Goal: Communication & Community: Answer question/provide support

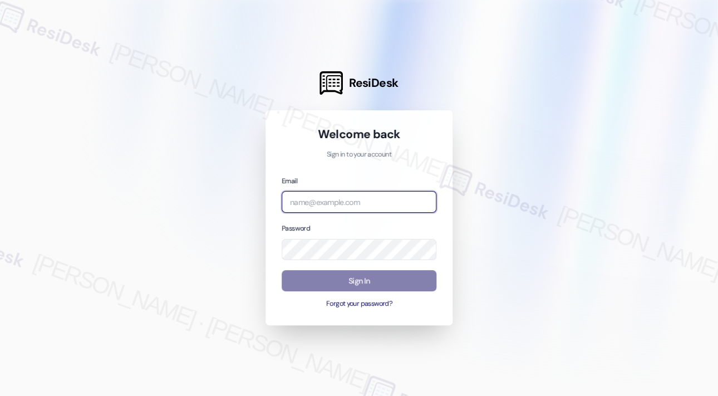
click at [338, 202] on input "email" at bounding box center [359, 202] width 155 height 22
click at [0, 395] on com-1password-button at bounding box center [0, 396] width 0 height 0
click at [370, 198] on input "email" at bounding box center [359, 202] width 155 height 22
click at [0, 395] on com-1password-button at bounding box center [0, 396] width 0 height 0
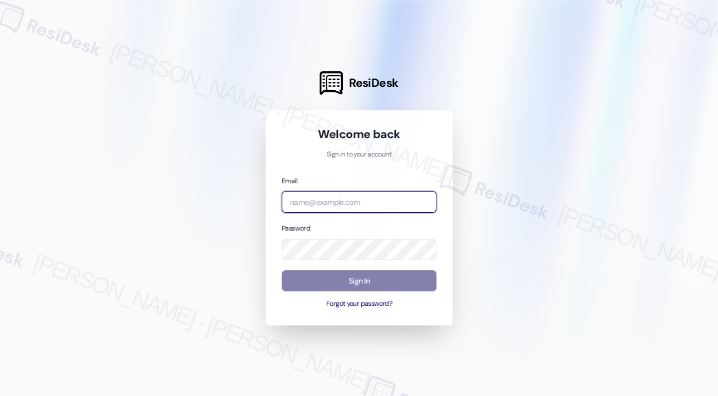
click at [0, 395] on com-1password-button at bounding box center [0, 396] width 0 height 0
type input "automated-surveys-park_properties-john-roy.roles@park_properties.com"
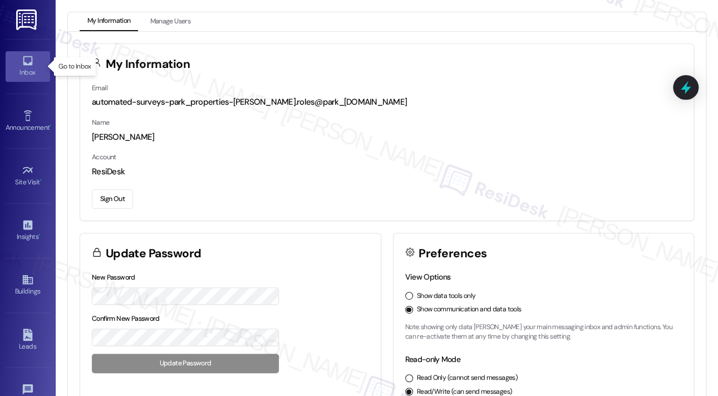
click at [35, 65] on link "Inbox" at bounding box center [28, 66] width 45 height 30
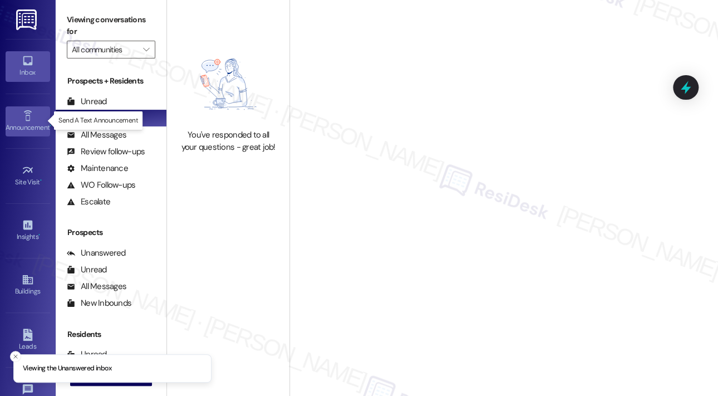
click at [22, 113] on icon at bounding box center [28, 116] width 12 height 12
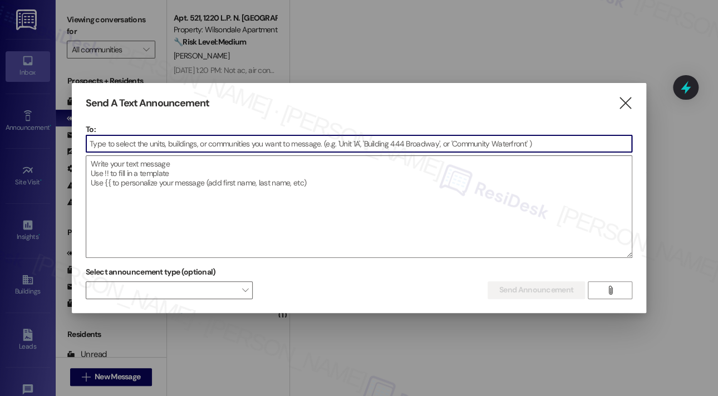
click at [114, 145] on input at bounding box center [358, 143] width 545 height 17
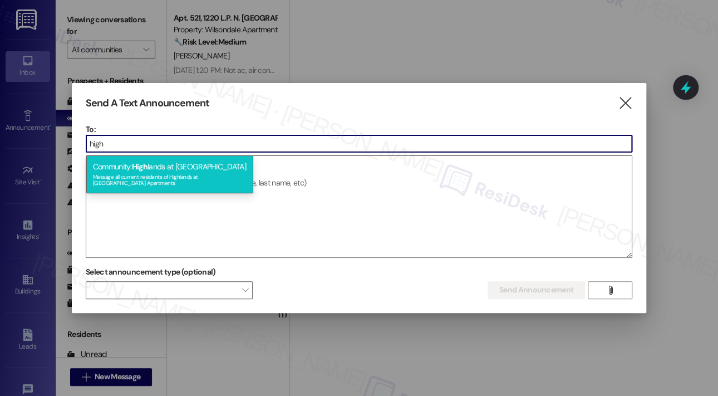
type input "high"
click at [133, 178] on div "Community: High lands at [GEOGRAPHIC_DATA] Message all current residents of [GE…" at bounding box center [169, 174] width 167 height 38
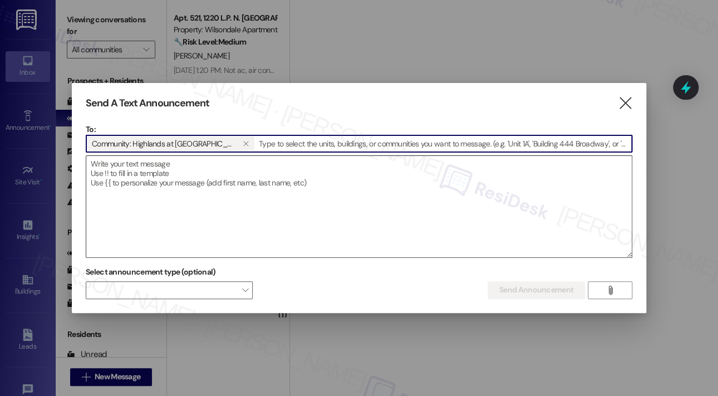
click at [126, 171] on textarea at bounding box center [358, 206] width 545 height 101
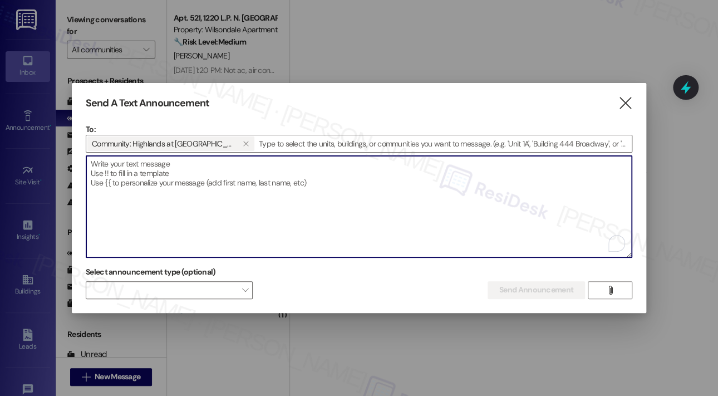
paste textarea "Hi {{first_name}}! The Highlands leasing office will be closed all day on Tuesd…"
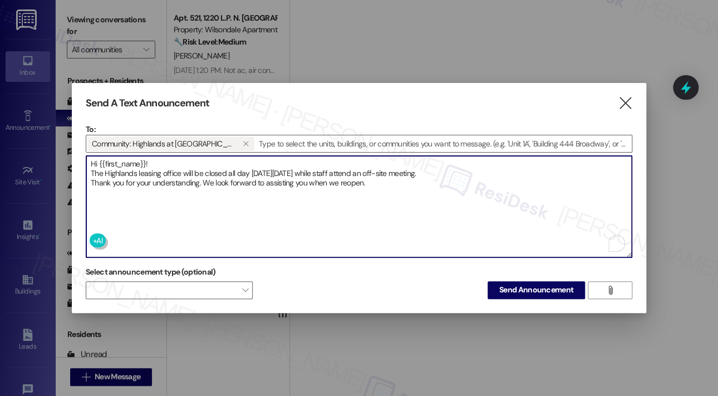
click at [278, 220] on textarea "Hi {{first_name}}! The Highlands leasing office will be closed all day on Tuesd…" at bounding box center [358, 206] width 545 height 101
type textarea "Hi {{first_name}}! The Highlands leasing office will be closed all day on Tuesd…"
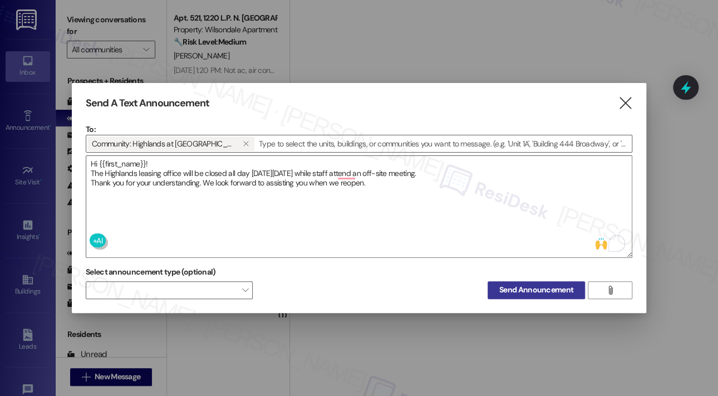
click at [516, 292] on span "Send Announcement" at bounding box center [536, 290] width 74 height 12
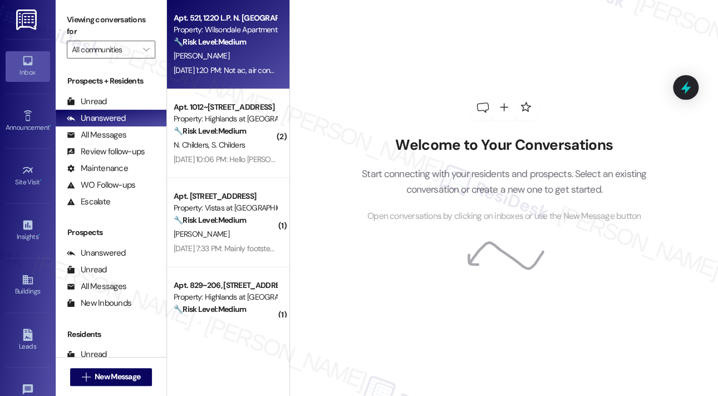
click at [246, 45] on strong "🔧 Risk Level: Medium" at bounding box center [210, 42] width 72 height 10
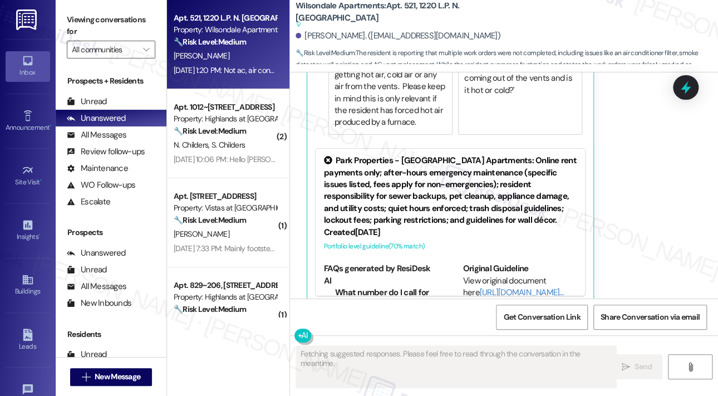
scroll to position [5107, 0]
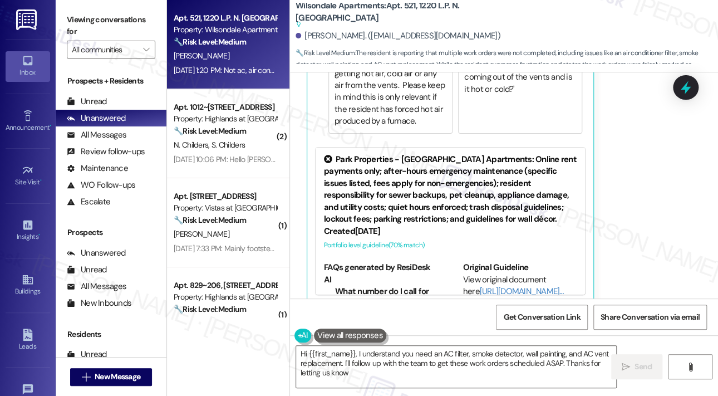
type textarea "Hi {{first_name}}, I understand you need an AC filter, smoke detector, wall pai…"
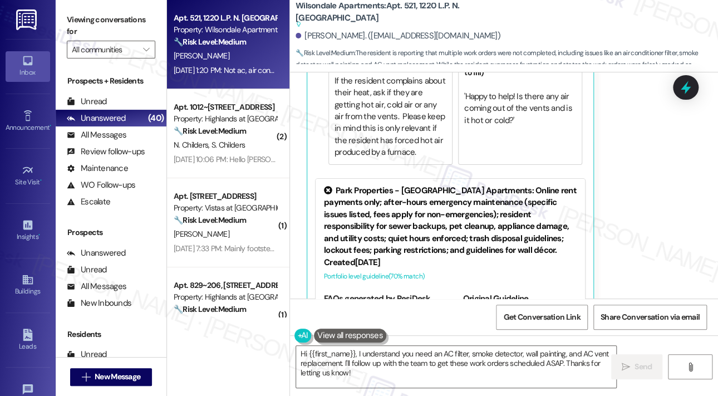
scroll to position [5051, 0]
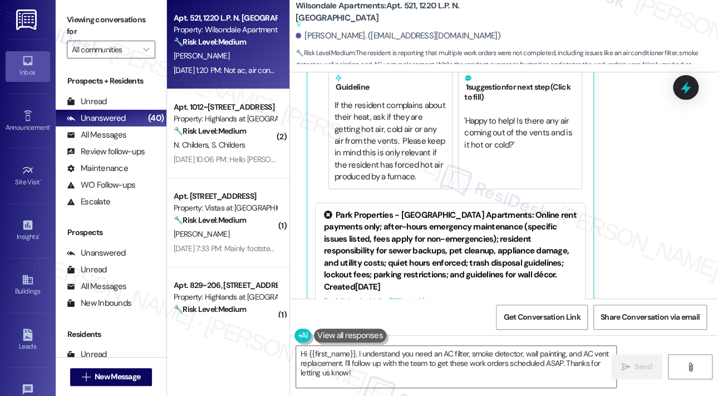
click at [634, 191] on div "Sabrina Buckhalter Sep 19, 2025 at 1:20 PM Not ac, air conditioner filter, smok…" at bounding box center [491, 150] width 368 height 417
click at [666, 146] on div "Sabrina Buckhalter Sep 19, 2025 at 1:20 PM Not ac, air conditioner filter, smok…" at bounding box center [491, 150] width 368 height 417
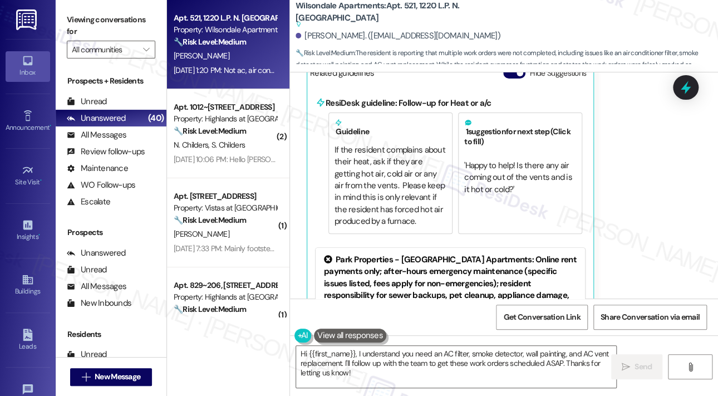
scroll to position [4828, 0]
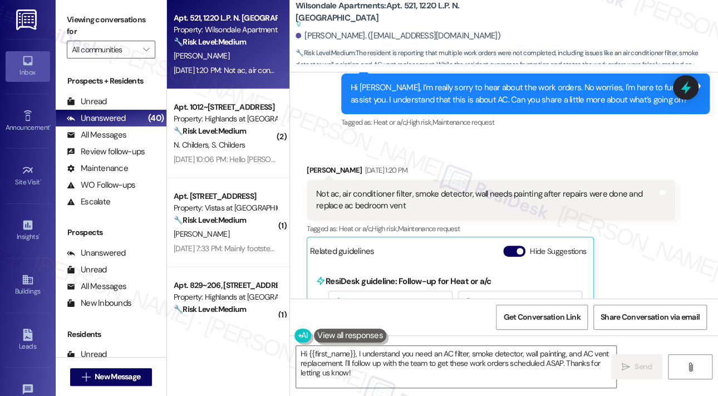
click at [588, 140] on div "Received via SMS Sabrina Buckhalter Sep 19, 2025 at 1:20 PM Not ac, air conditi…" at bounding box center [504, 364] width 428 height 451
click at [677, 90] on icon at bounding box center [685, 87] width 19 height 19
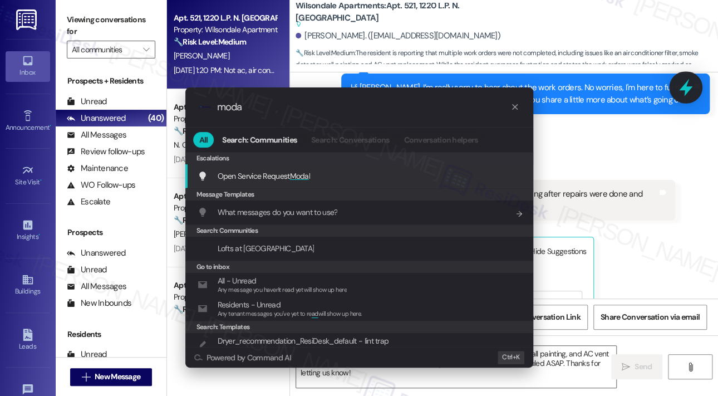
type input "modal"
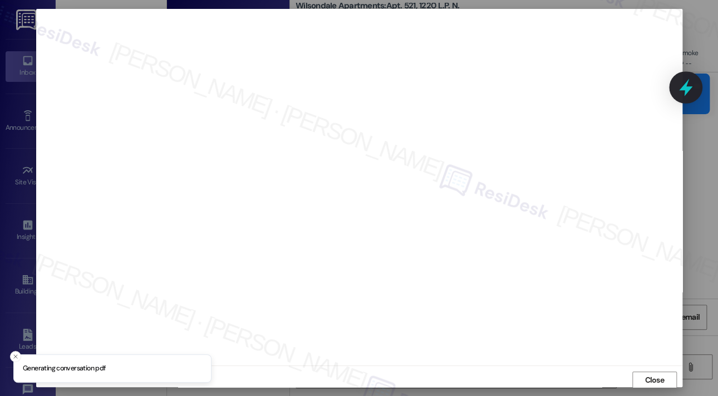
scroll to position [2, 0]
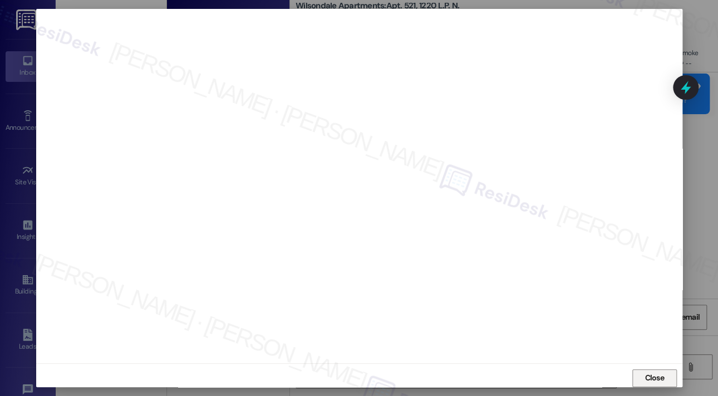
click at [657, 373] on span "Close" at bounding box center [653, 378] width 19 height 12
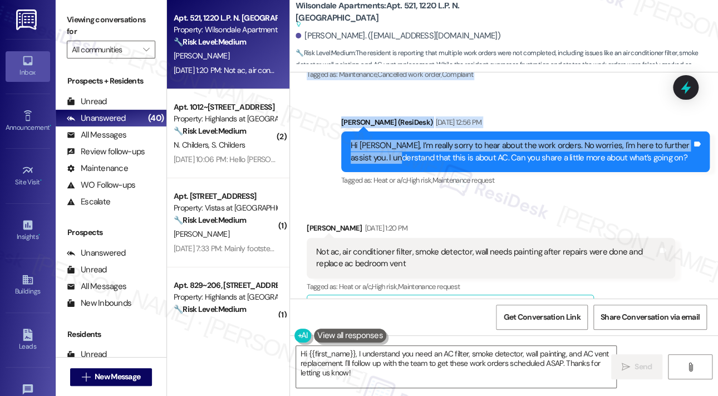
scroll to position [4773, 0]
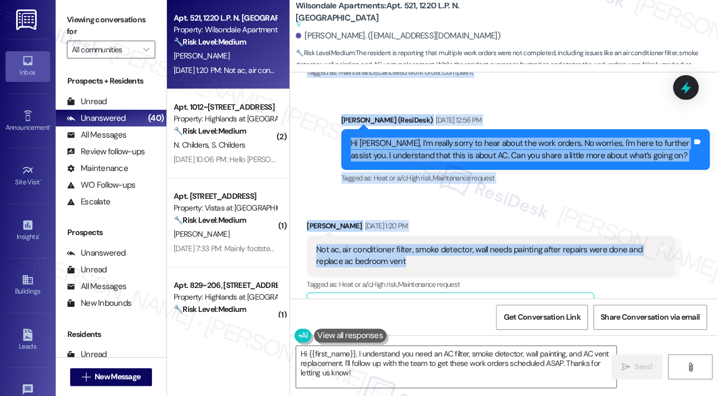
drag, startPoint x: 314, startPoint y: 130, endPoint x: 416, endPoint y: 244, distance: 153.3
click at [416, 244] on div "Survey, sent via SMS Residesk Automated Survey Mar 10, 2025 at 12:25 PM Hi Sabr…" at bounding box center [504, 185] width 428 height 226
copy div "It was not completed at all, neither were none of rest of the work orders. It w…"
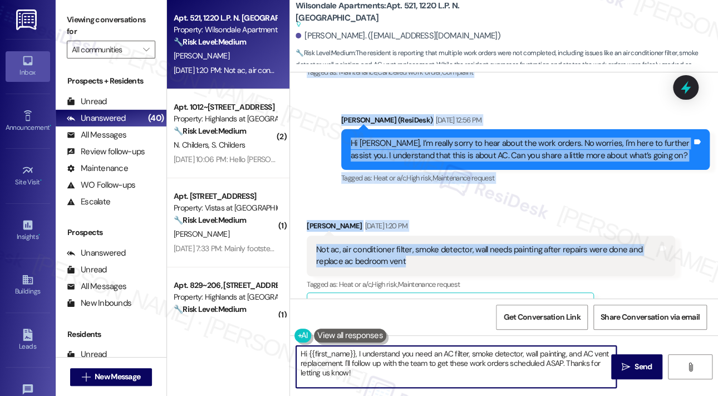
click at [346, 371] on textarea "Hi {{first_name}}, I understand you need an AC filter, smoke detector, wall pai…" at bounding box center [456, 367] width 320 height 42
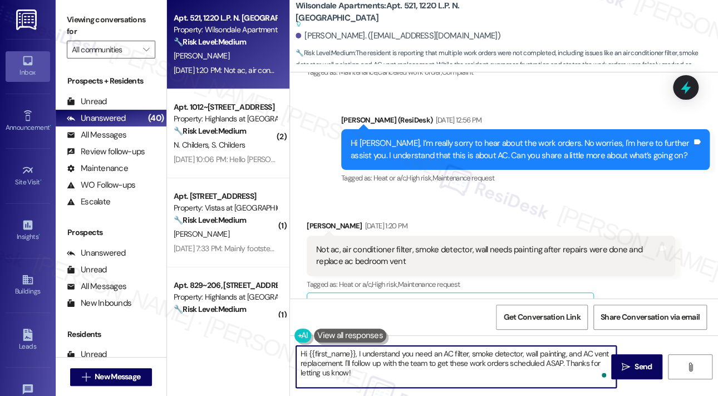
click at [346, 371] on textarea "Hi {{first_name}}, I understand you need an AC filter, smoke detector, wall pai…" at bounding box center [456, 367] width 320 height 42
paste textarea "Thank you for reaching out, Sabrina. I understand your concern that the air con…"
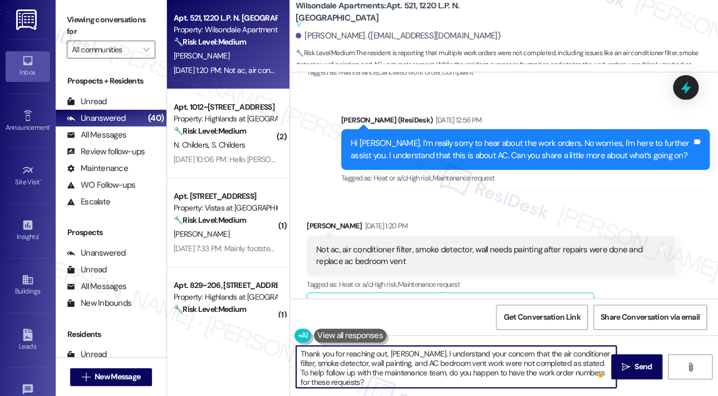
click at [553, 369] on textarea "Thank you for reaching out, Sabrina. I understand your concern that the air con…" at bounding box center [456, 367] width 320 height 42
type textarea "Thank you for reaching out, Sabrina. I understand your concern that the air con…"
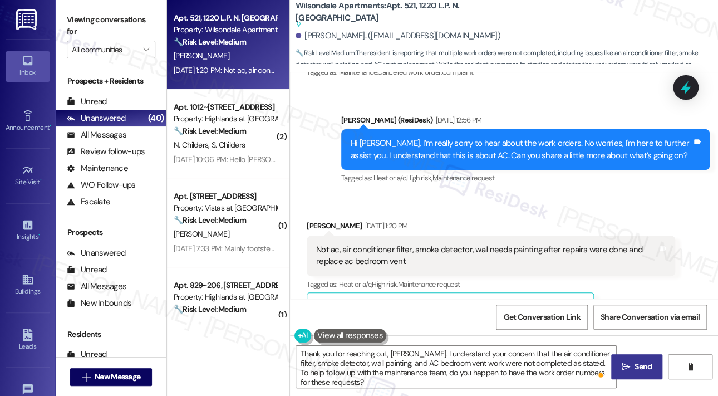
click at [644, 365] on span "Send" at bounding box center [642, 367] width 17 height 12
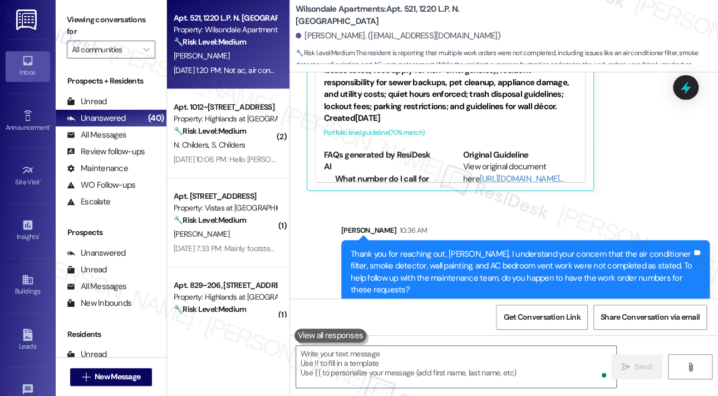
scroll to position [5061, 0]
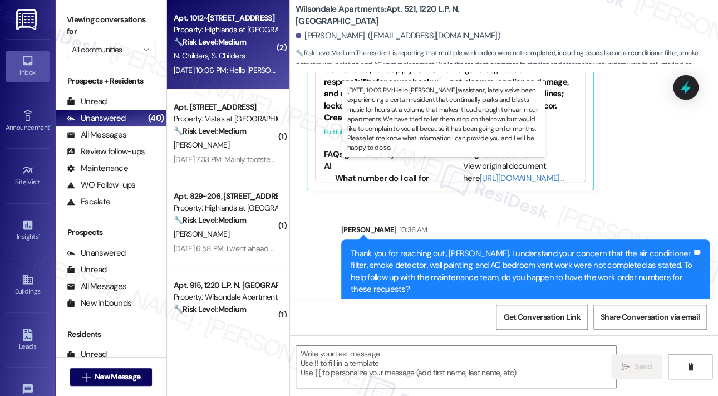
type textarea "Fetching suggested responses. Please feel free to read through the conversation…"
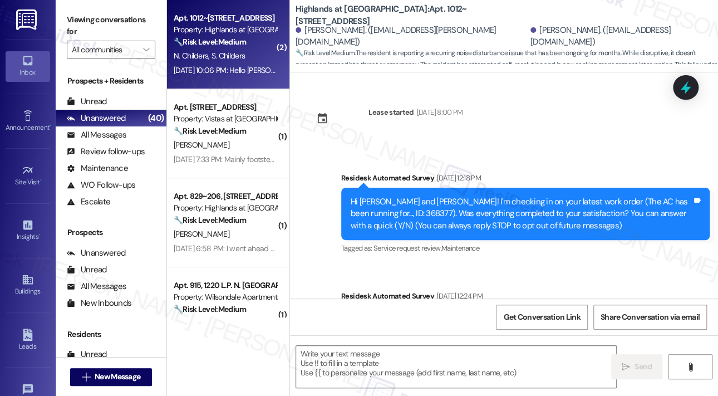
scroll to position [6756, 0]
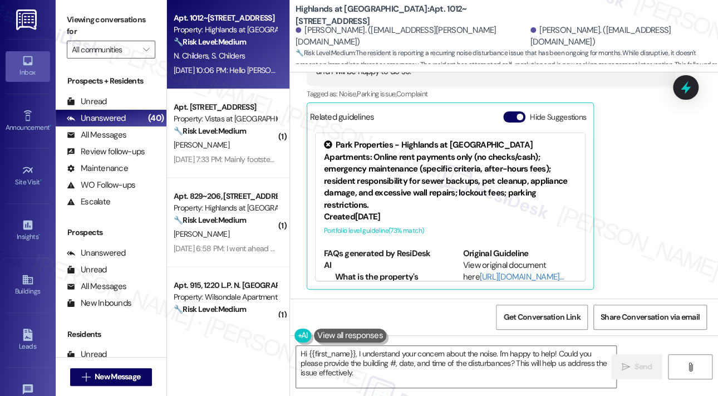
scroll to position [6645, 0]
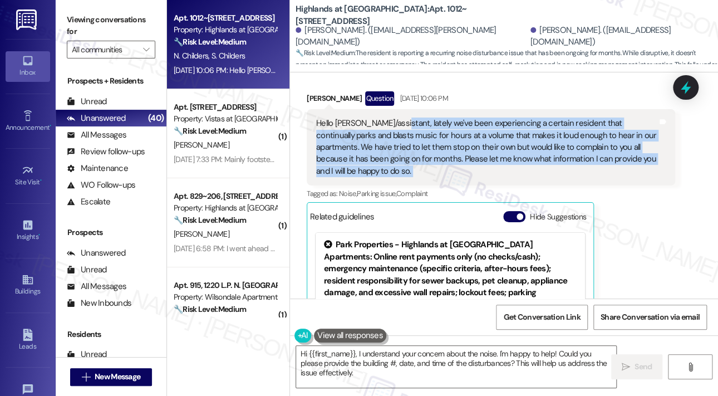
drag, startPoint x: 654, startPoint y: 184, endPoint x: 392, endPoint y: 147, distance: 265.2
click at [392, 147] on div "Hello Sarah/assistant, lately we've been experiencing a certain resident that c…" at bounding box center [491, 147] width 368 height 76
copy div "ately we've been experiencing a certain resident that continually parks and bla…"
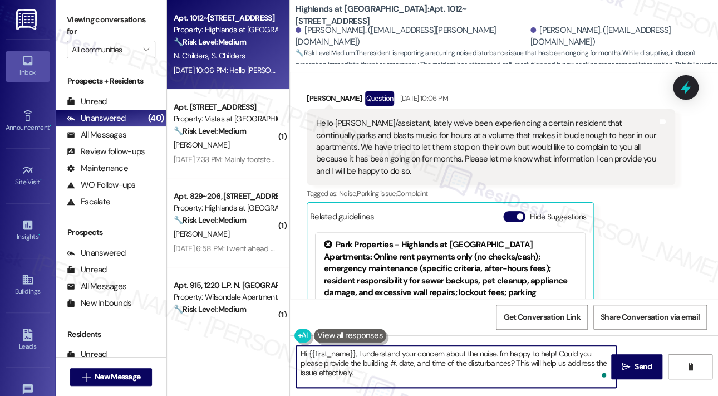
drag, startPoint x: 376, startPoint y: 376, endPoint x: 357, endPoint y: 356, distance: 28.0
click at [357, 356] on textarea "Hi {{first_name}}, I understand your concern about the noise. I'm happy to help…" at bounding box center [456, 367] width 320 height 42
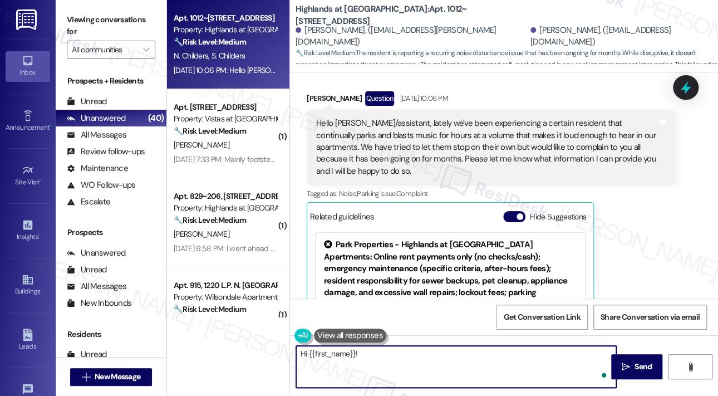
paste textarea "Thank you for reaching out. I understand your concern about a resident parking …"
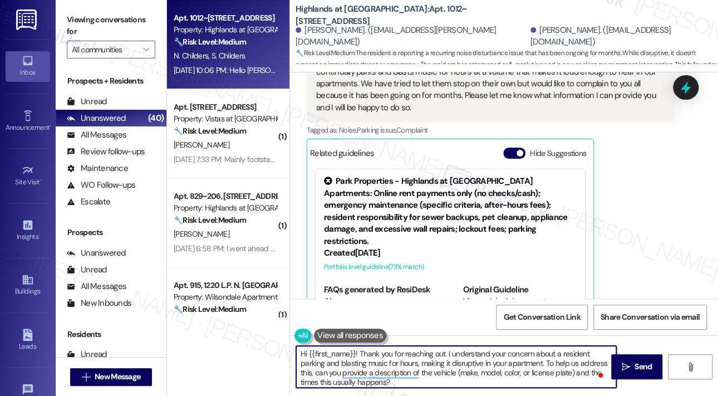
scroll to position [6756, 0]
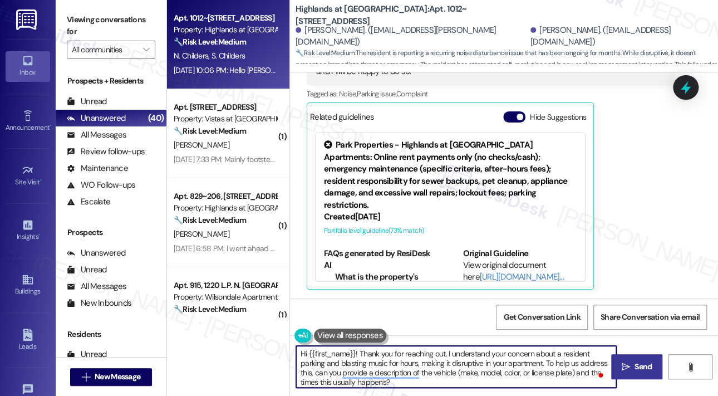
type textarea "Hi {{first_name}}! Thank you for reaching out. I understand your concern about …"
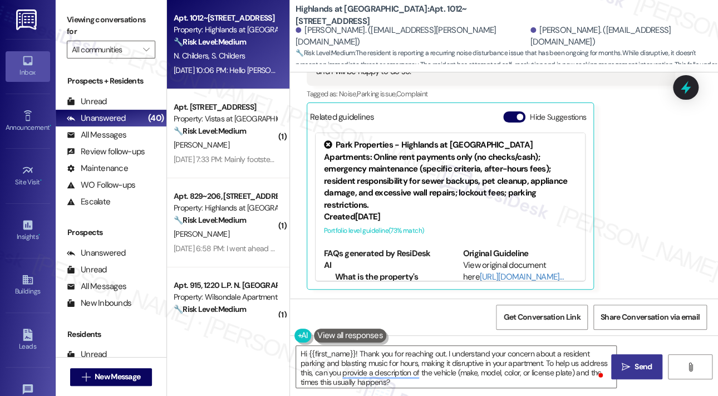
click at [634, 366] on span "Send" at bounding box center [642, 367] width 17 height 12
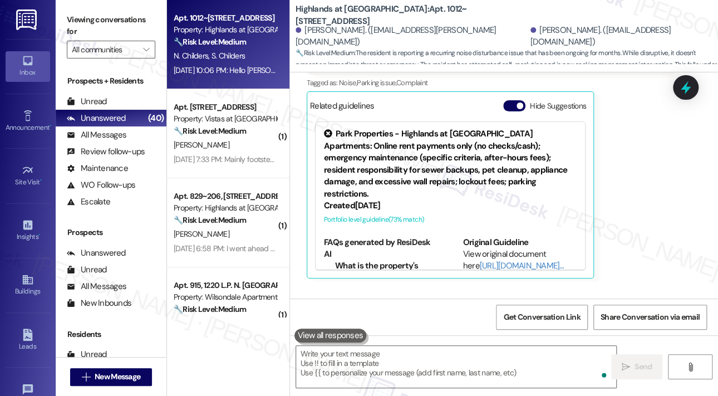
scroll to position [6755, 0]
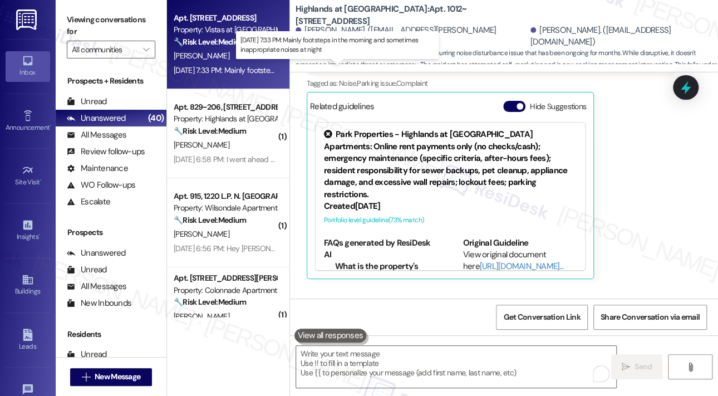
click at [249, 68] on div "Sep 18, 2025 at 7:33 PM: Mainly footsteps in the morning and sometimes inapprop…" at bounding box center [323, 70] width 298 height 10
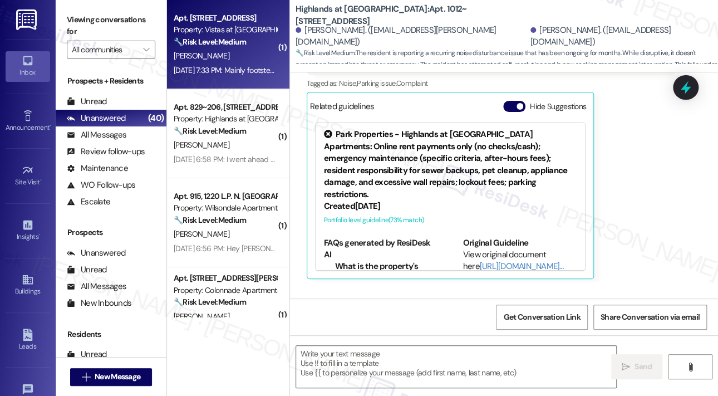
type textarea "Fetching suggested responses. Please feel free to read through the conversation…"
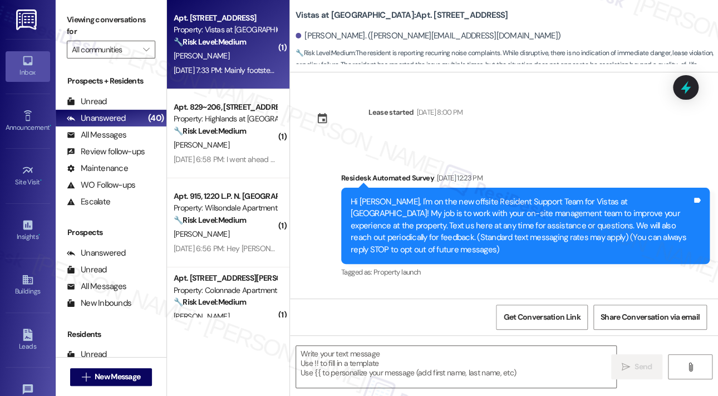
scroll to position [1624, 0]
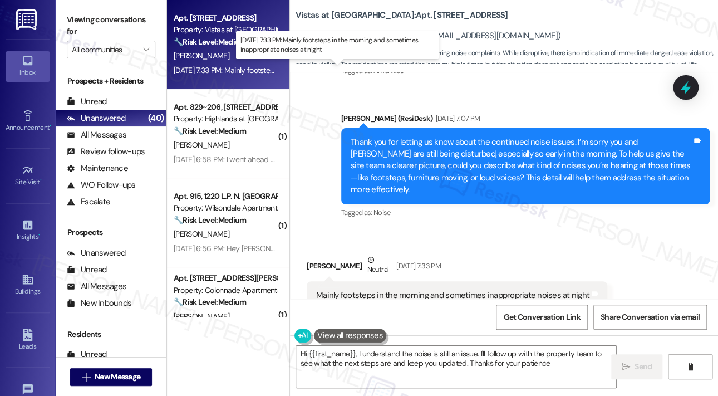
type textarea "Hi {{first_name}}, I understand the noise is still an issue. I'll follow up wit…"
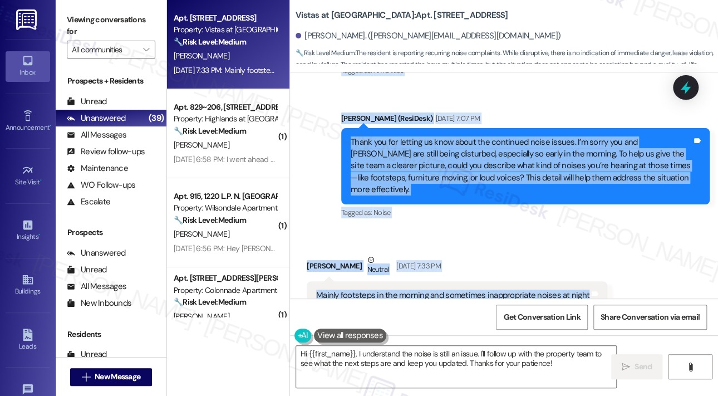
drag, startPoint x: 314, startPoint y: 107, endPoint x: 582, endPoint y: 265, distance: 311.3
click at [582, 265] on div "Lease started Apr 30, 2025 at 8:00 PM Survey, sent via SMS Residesk Automated S…" at bounding box center [504, 185] width 428 height 226
copy div "Hey just wanted to let you know that we were woken up again this morning around…"
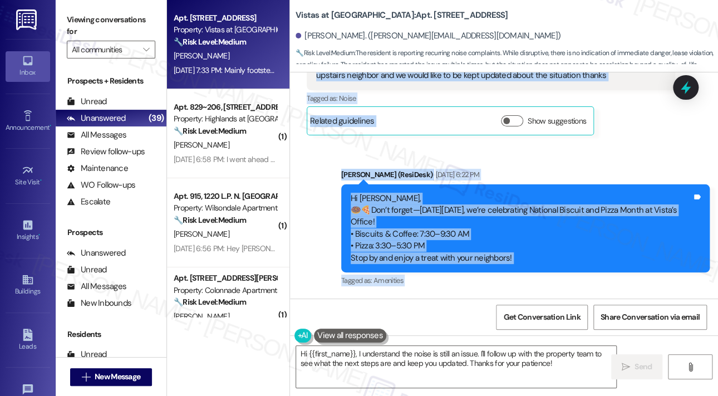
scroll to position [1346, 0]
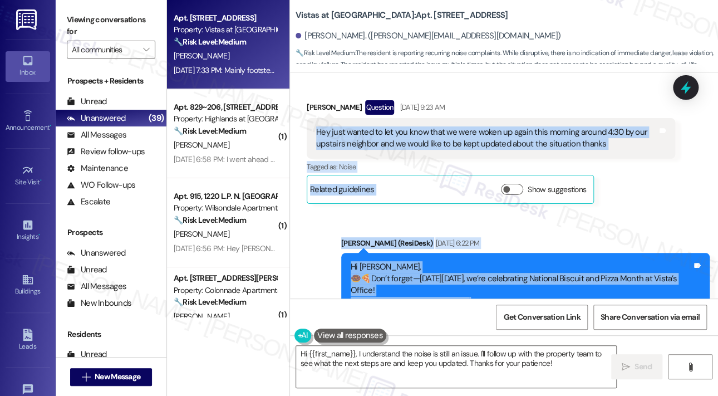
click at [638, 175] on div "William Werner Question Sep 18, 2025 at 9:23 AM Hey just wanted to let you know…" at bounding box center [491, 152] width 368 height 104
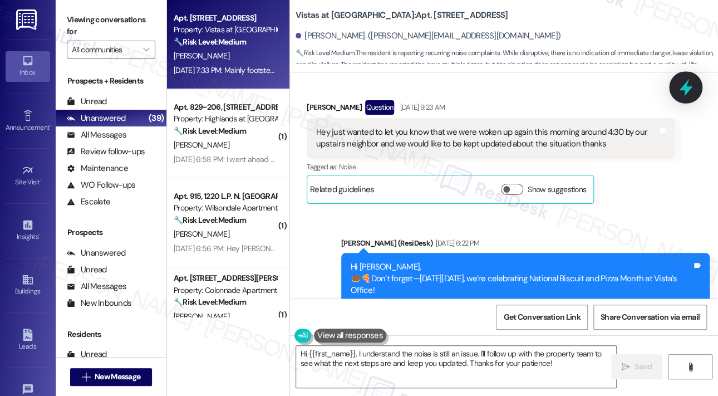
click at [685, 91] on icon at bounding box center [685, 87] width 13 height 17
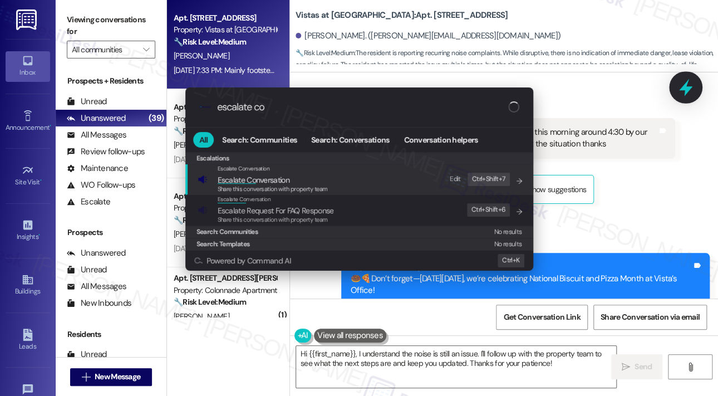
type input "escalate con"
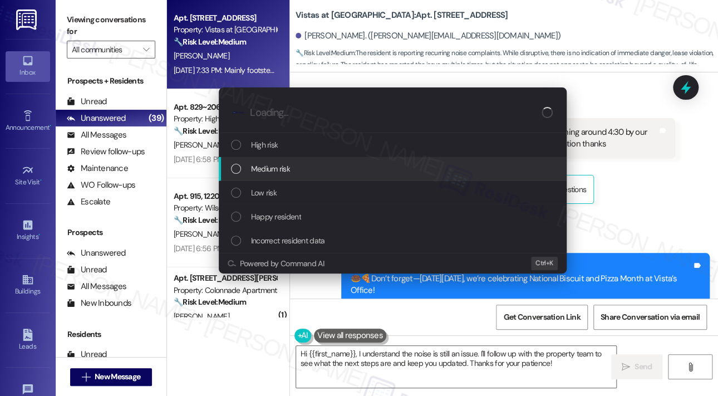
click at [321, 169] on div "Medium risk" at bounding box center [394, 169] width 326 height 12
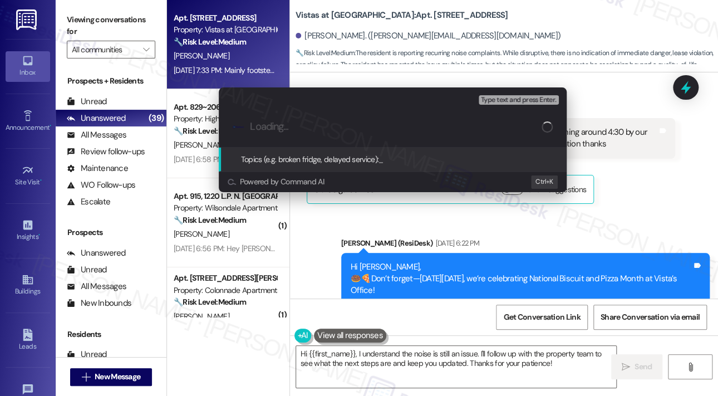
paste input "Continued Early Morning Noise Disturbance from Upstairs Neighbor"
type input "Continued Early Morning Noise Disturbance from Upstairs Neighbor"
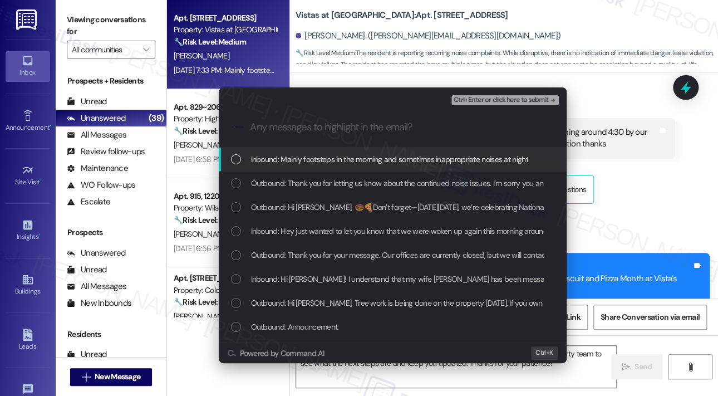
click at [315, 159] on span "Inbound: Mainly footsteps in the morning and sometimes inappropriate noises at …" at bounding box center [389, 159] width 277 height 12
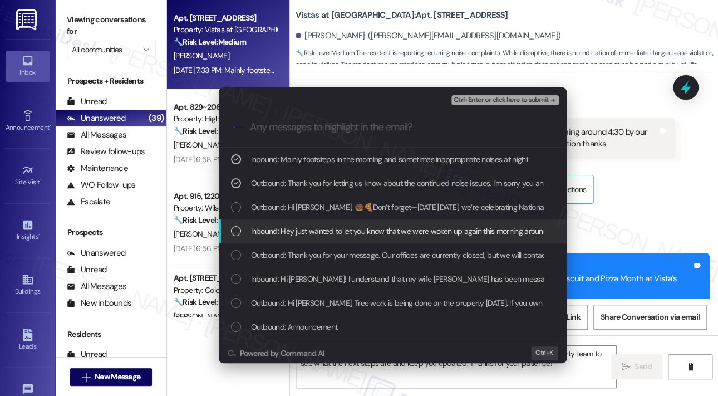
click at [302, 229] on span "Inbound: Hey just wanted to let you know that we were woken up again this morni…" at bounding box center [553, 231] width 604 height 12
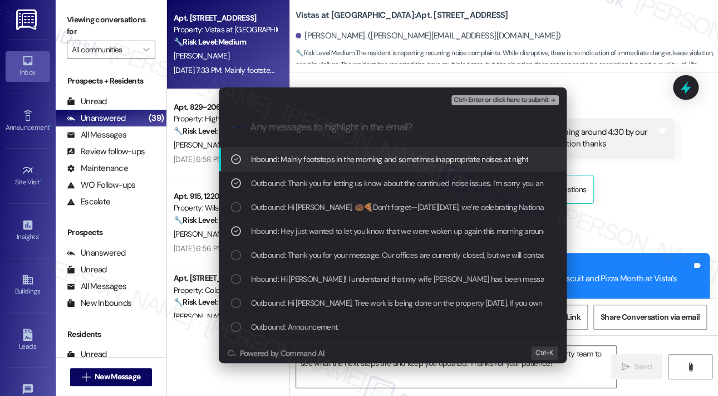
click at [485, 99] on span "Ctrl+Enter or click here to submit" at bounding box center [501, 100] width 95 height 8
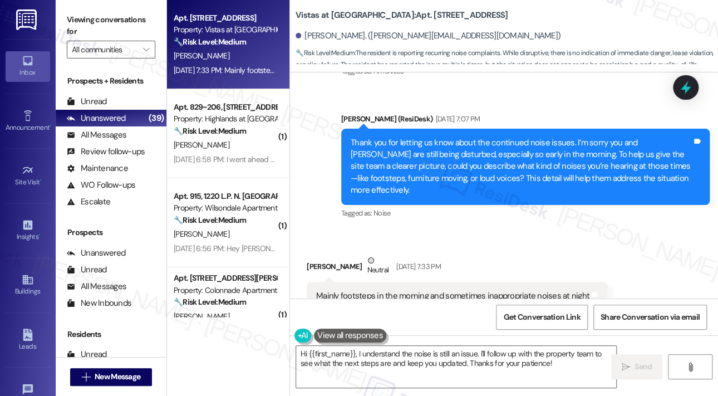
scroll to position [1624, 0]
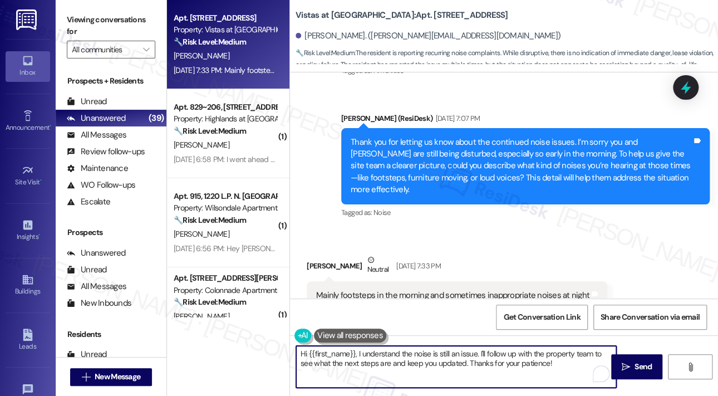
click at [452, 365] on textarea "Hi {{first_name}}, I understand the noise is still an issue. I'll follow up wit…" at bounding box center [456, 367] width 320 height 42
click at [516, 365] on textarea "Hi {{first_name}}, I understand the noise is still an issue. I'll follow up wit…" at bounding box center [456, 367] width 320 height 42
click at [632, 361] on span "Send" at bounding box center [643, 367] width 22 height 12
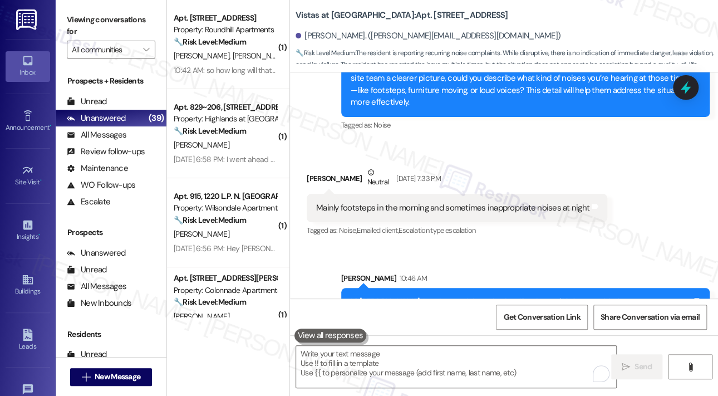
scroll to position [1714, 0]
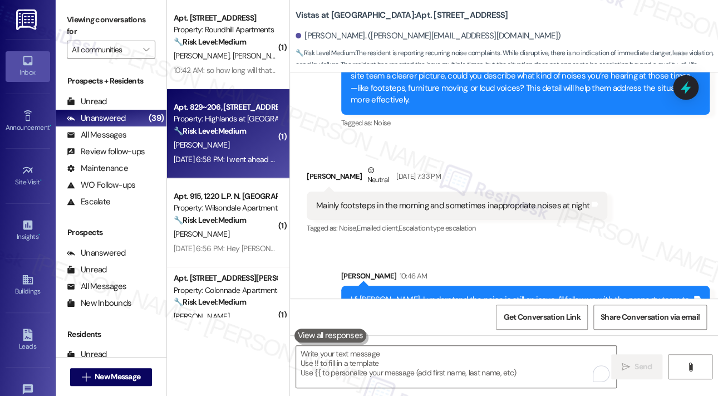
click at [244, 138] on div "K. Ryan" at bounding box center [225, 145] width 105 height 14
type textarea "Fetching suggested responses. Please feel free to read through the conversation…"
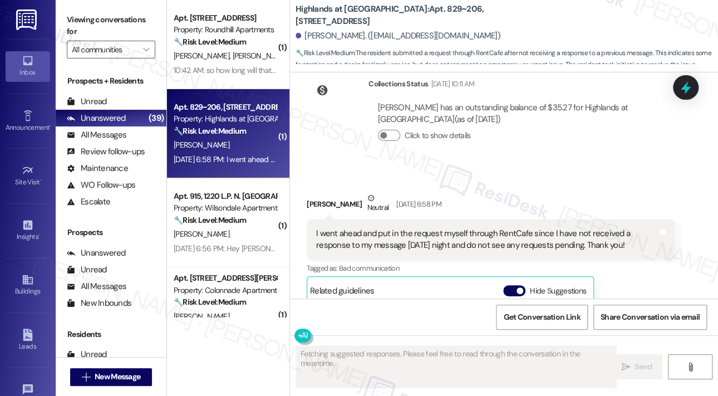
scroll to position [12549, 0]
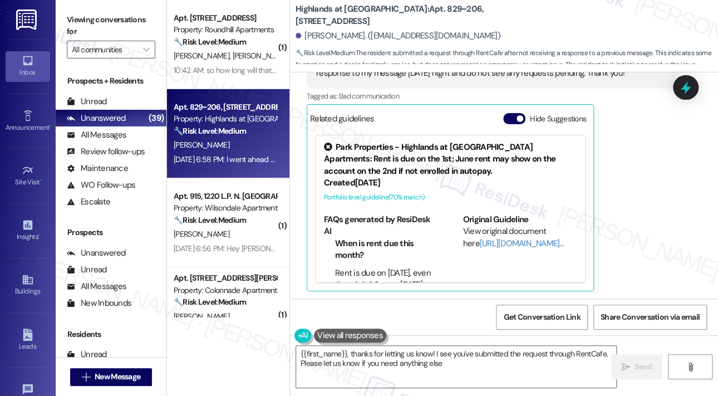
type textarea "{{first_name}}, thanks for letting us know! I see you've submitted the request …"
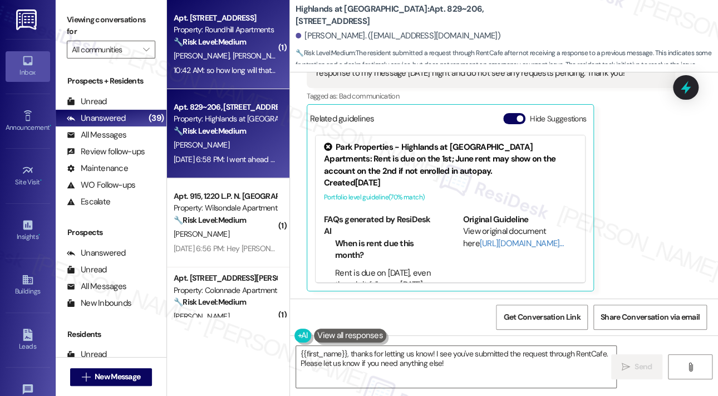
click at [234, 70] on div "10:42 AM: so how long will that take because its been over a month reporting to…" at bounding box center [345, 70] width 343 height 10
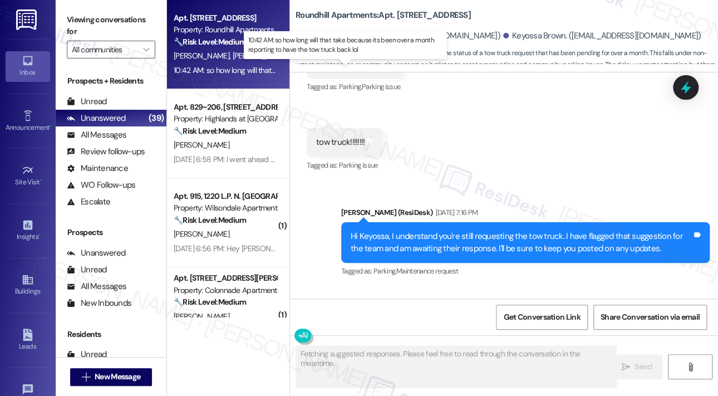
scroll to position [2976, 0]
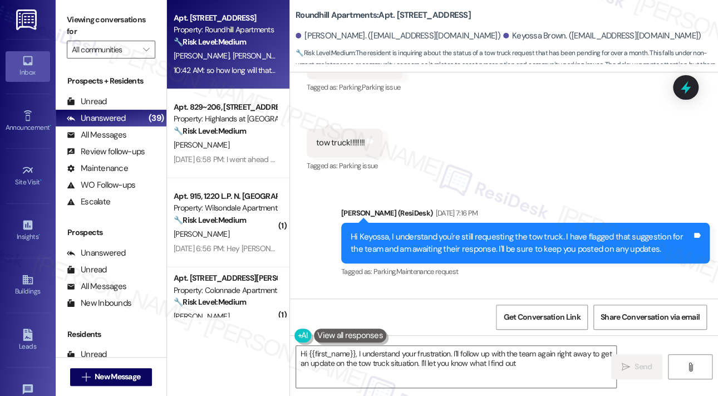
type textarea "Hi {{first_name}}, I understand your frustration. I'll follow up with the team …"
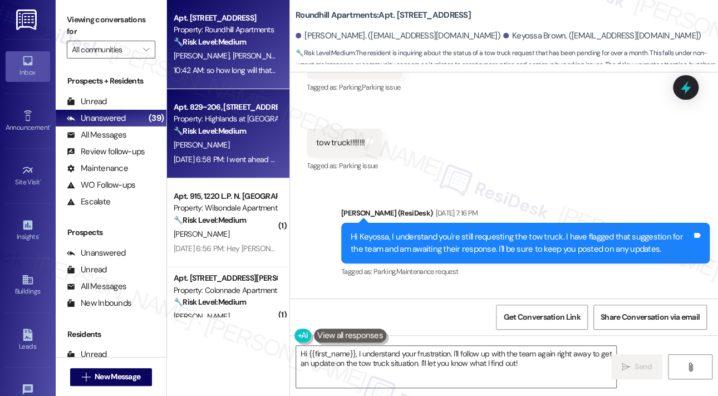
click at [232, 156] on div "Sep 18, 2025 at 6:58 PM: I went ahead and put in the request myself through Ren…" at bounding box center [486, 159] width 625 height 10
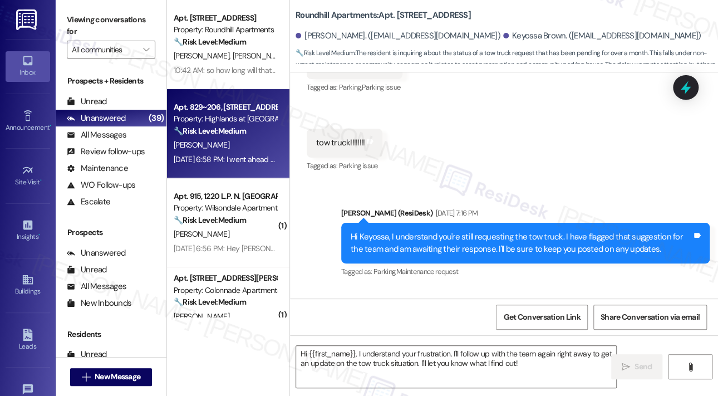
type textarea "Fetching suggested responses. Please feel free to read through the conversation…"
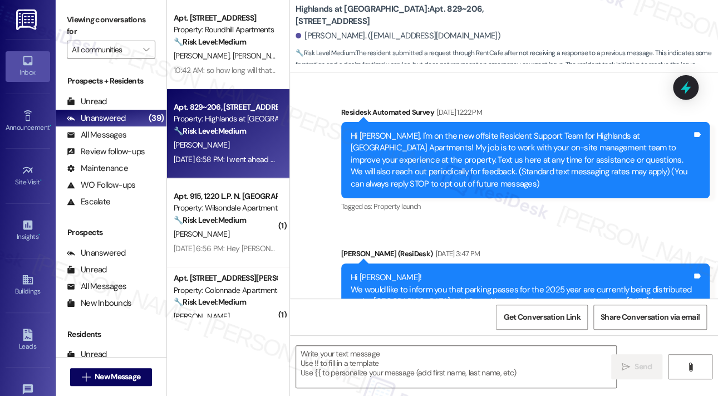
scroll to position [12549, 0]
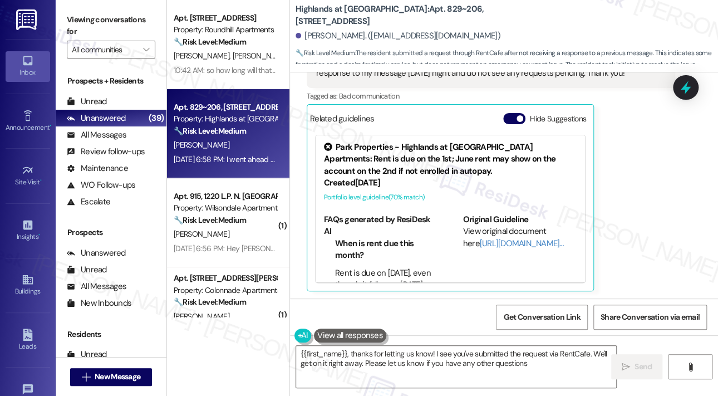
type textarea "{{first_name}}, thanks for letting us know! I see you've submitted the request …"
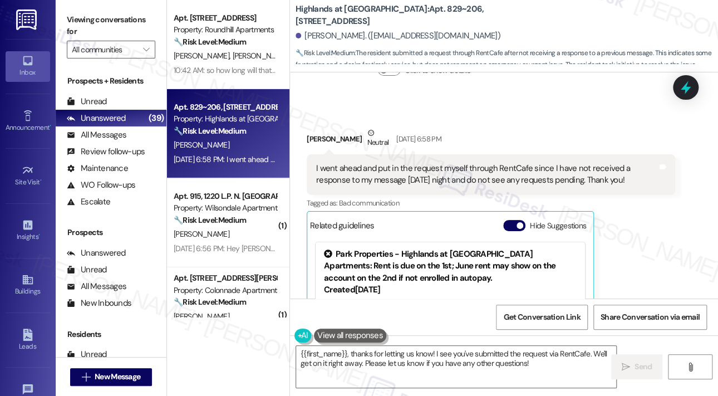
scroll to position [12438, 0]
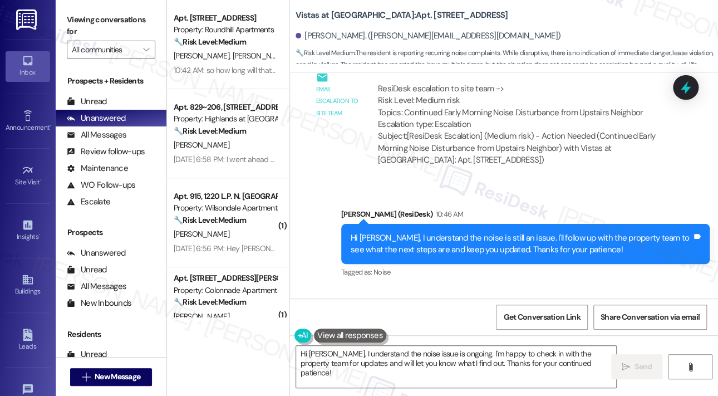
scroll to position [1992, 0]
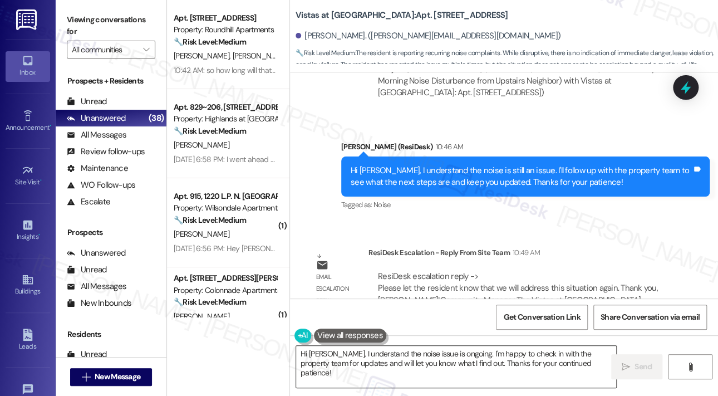
click at [397, 364] on textarea "Hi [PERSON_NAME], I understand the noise issue is ongoing. I'm happy to check i…" at bounding box center [456, 367] width 320 height 42
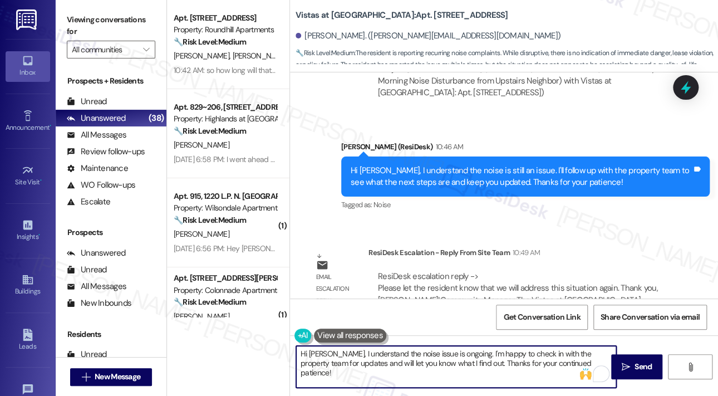
drag, startPoint x: 331, startPoint y: 353, endPoint x: 589, endPoint y: 394, distance: 261.4
click at [589, 394] on div "Hi [PERSON_NAME], I understand the noise issue is ongoing. I'm happy to check i…" at bounding box center [504, 376] width 428 height 83
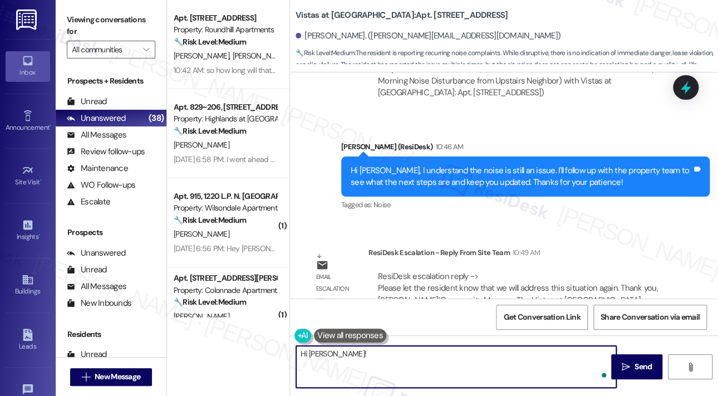
paste textarea "The site team asked me to share that they will be addressing this situation aga…"
type textarea "Hi [PERSON_NAME]! The site team asked me to share that they will be addressing …"
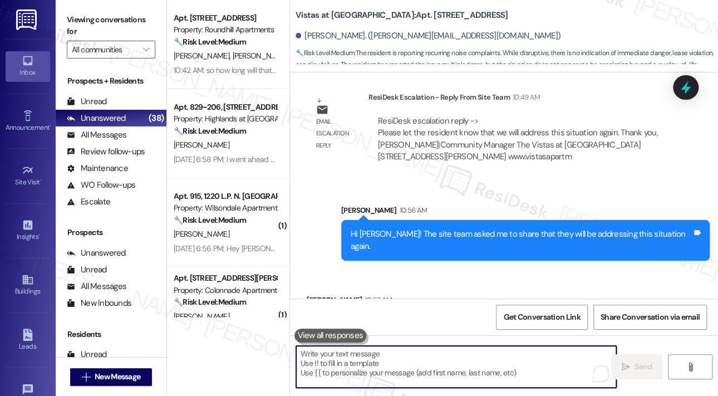
scroll to position [2148, 0]
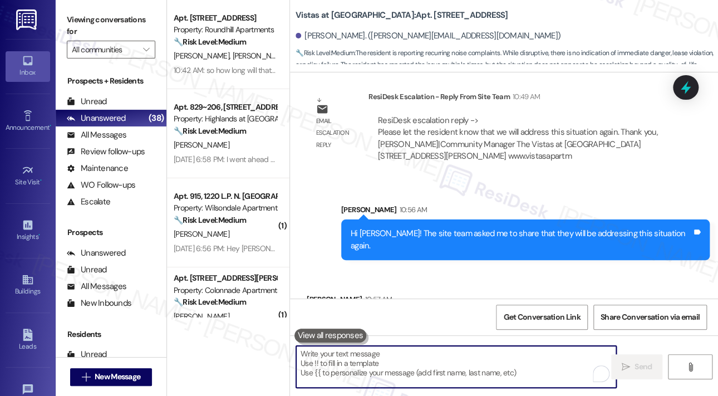
click at [427, 369] on textarea "To enrich screen reader interactions, please activate Accessibility in Grammarl…" at bounding box center [456, 367] width 320 height 42
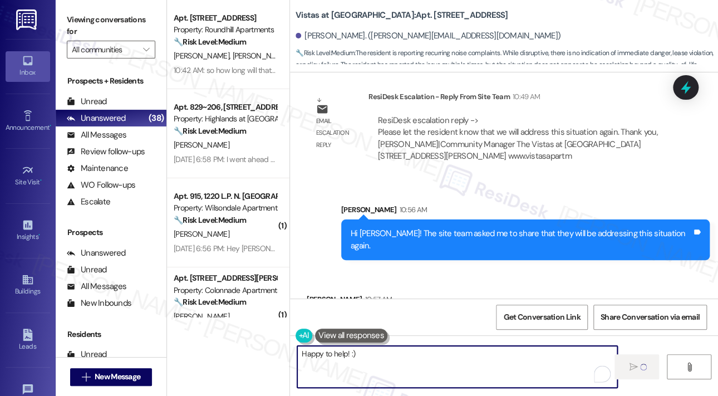
type textarea "Happy to help! :)"
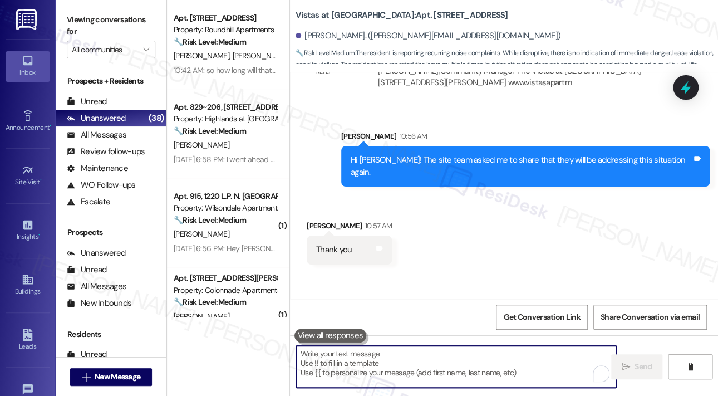
scroll to position [2225, 0]
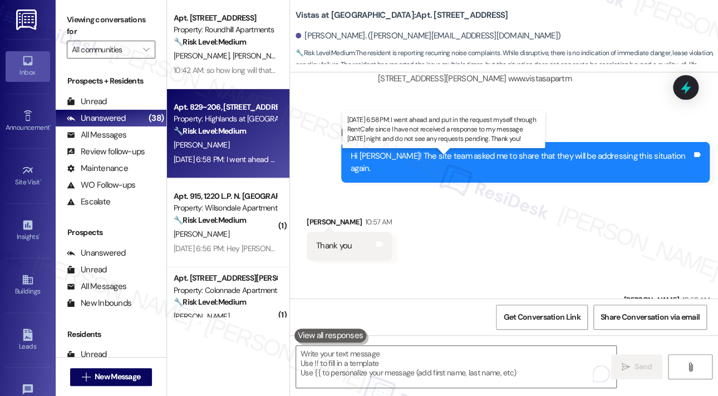
click at [245, 162] on div "[DATE] 6:58 PM: I went ahead and put in the request myself through RentCafe sin…" at bounding box center [486, 159] width 625 height 10
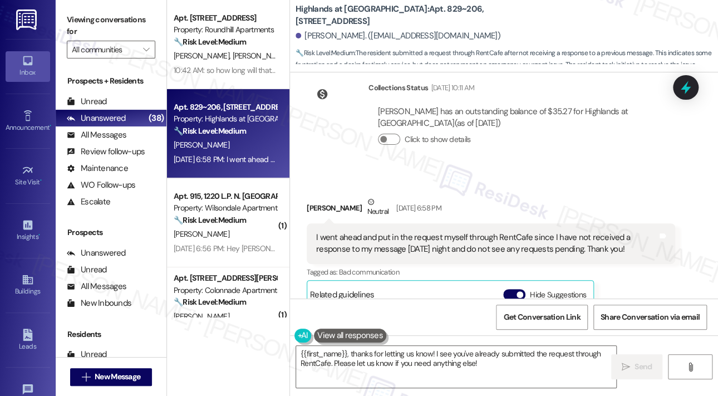
scroll to position [12382, 0]
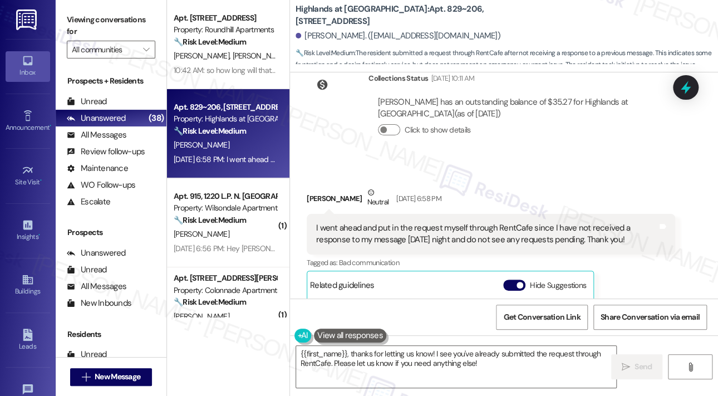
click at [486, 159] on div "Collections Status Sep 13, 2025 at 10:11 AM Kelly Ryan has an outstanding balan…" at bounding box center [490, 112] width 385 height 97
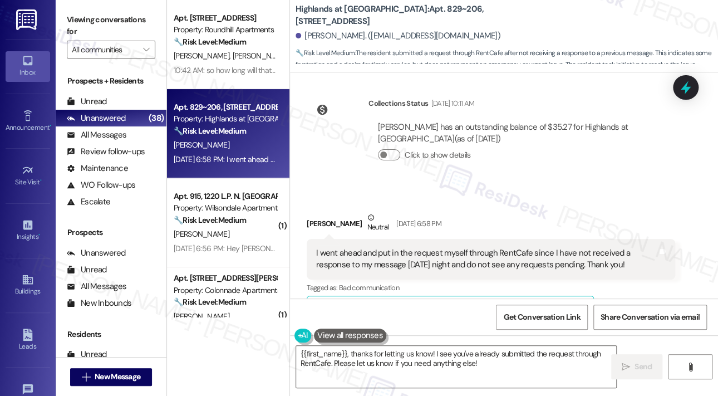
scroll to position [12438, 0]
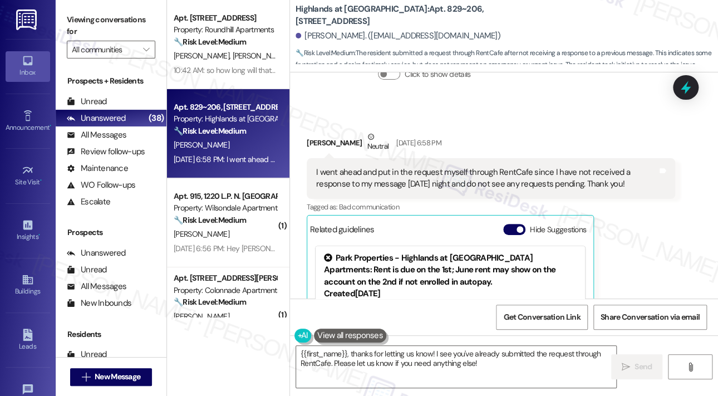
click at [494, 185] on div "I went ahead and put in the request myself through RentCafe since I have not re…" at bounding box center [486, 178] width 341 height 24
click at [494, 184] on div "I went ahead and put in the request myself through RentCafe since I have not re…" at bounding box center [486, 178] width 341 height 24
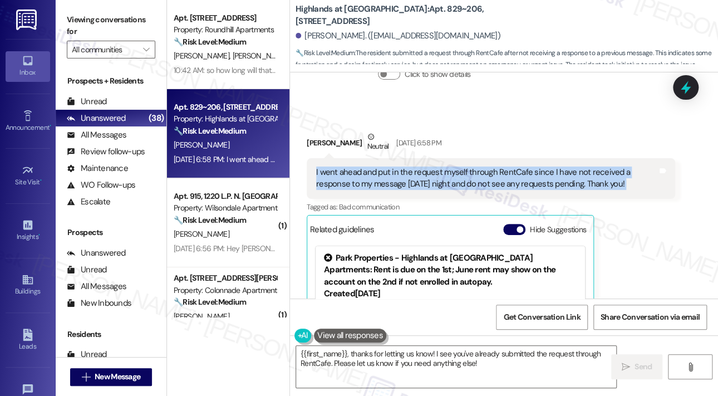
click at [494, 184] on div "I went ahead and put in the request myself through RentCafe since I have not re…" at bounding box center [486, 178] width 341 height 24
copy div "I went ahead and put in the request myself through RentCafe since I have not re…"
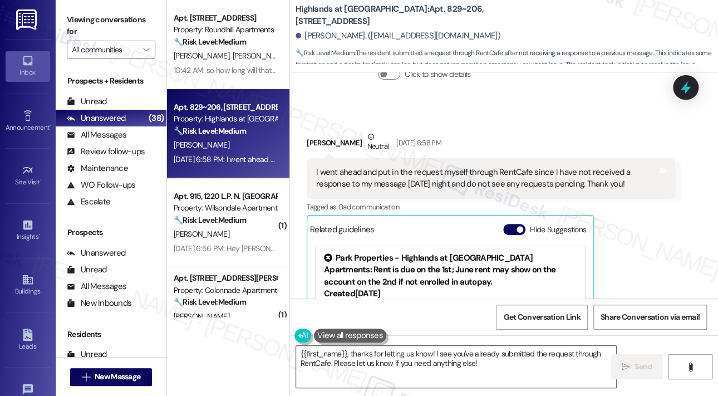
click at [388, 367] on textarea "{{first_name}}, thanks for letting us know! I see you've already submitted the …" at bounding box center [456, 367] width 320 height 42
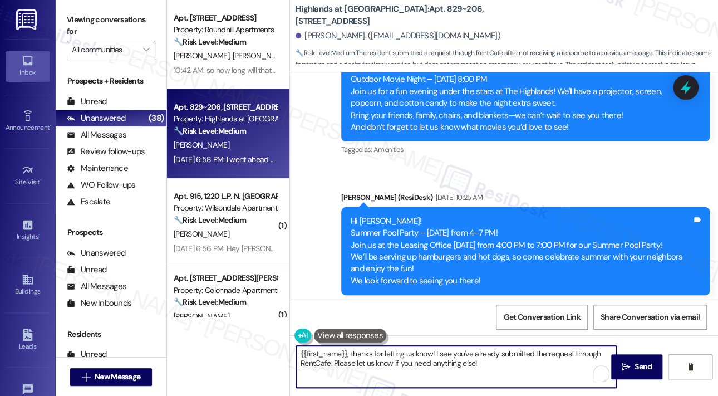
scroll to position [8709, 0]
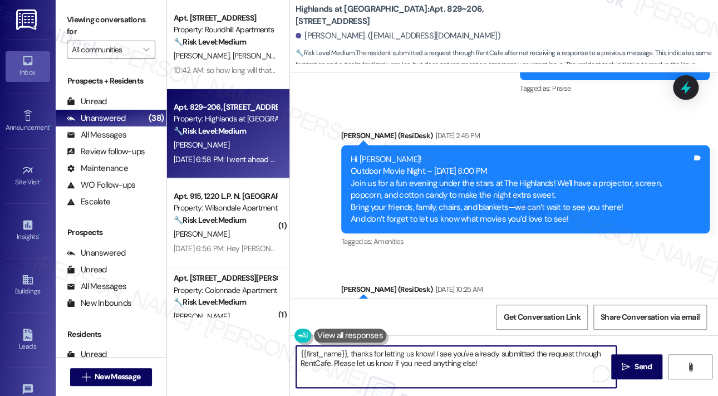
click at [475, 354] on textarea "{{first_name}}, thanks for letting us know! I see you've already submitted the …" at bounding box center [456, 367] width 320 height 42
paste textarea "Thank you for reaching out. I’m sorry about the confusion—I’m not seeing any re…"
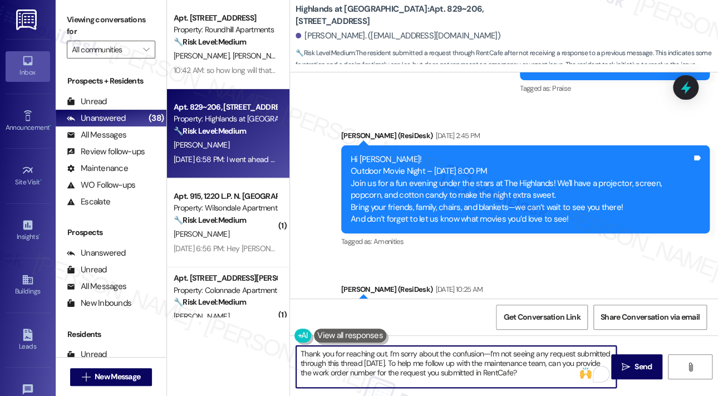
click at [386, 353] on textarea "Thank you for reaching out. I’m sorry about the confusion—I’m not seeing any re…" at bounding box center [456, 367] width 320 height 42
type textarea "Thank you for reaching out, Kelly. I’m sorry about the confusion—I’m not seeing…"
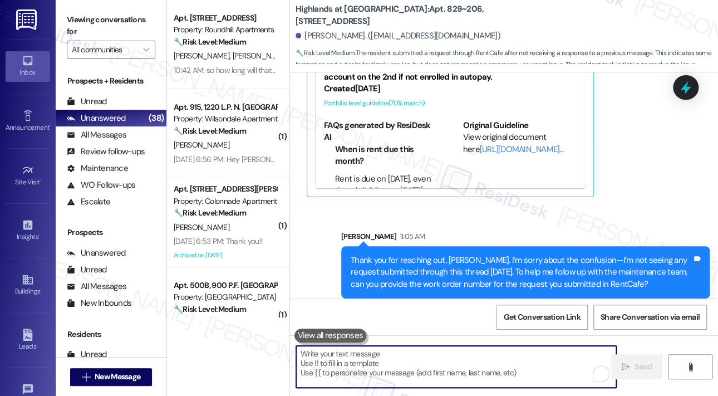
scroll to position [12651, 0]
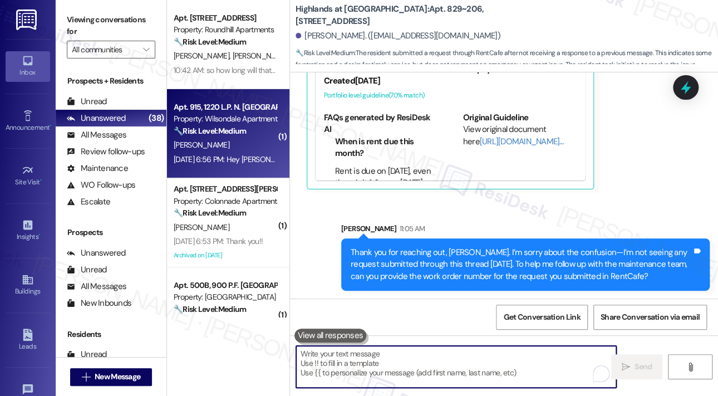
click at [219, 146] on div "[PERSON_NAME]" at bounding box center [225, 145] width 105 height 14
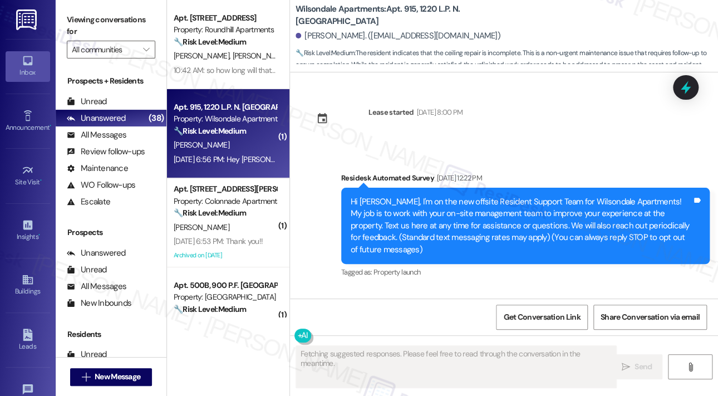
scroll to position [37220, 0]
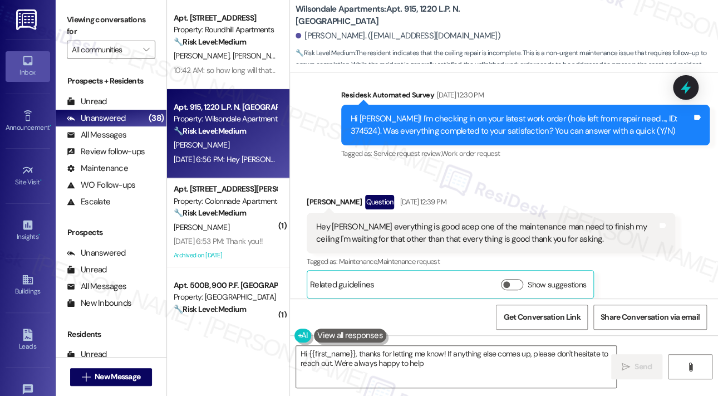
type textarea "Hi {{first_name}}, thanks for letting me know! If anything else comes up, pleas…"
click at [488, 367] on textarea "Hi {{first_name}}, thanks for letting me know! If anything else comes up, pleas…" at bounding box center [456, 367] width 320 height 42
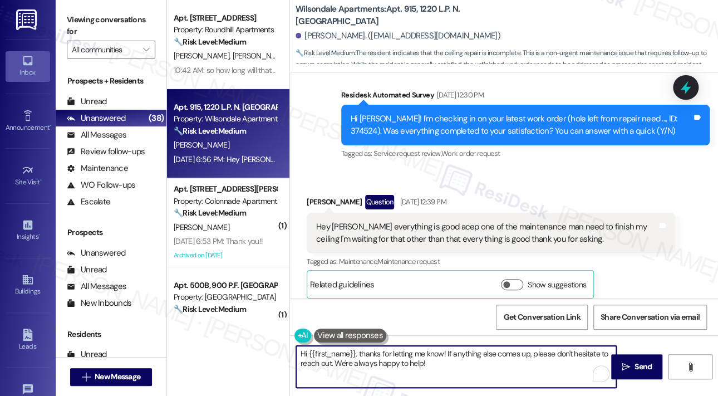
click at [487, 366] on textarea "Hi {{first_name}}, thanks for letting me know! If anything else comes up, pleas…" at bounding box center [456, 367] width 320 height 42
click at [492, 365] on textarea "Hi {{first_name}}, thanks for letting me know! If anything else comes up, pleas…" at bounding box center [456, 367] width 320 height 42
click at [632, 364] on span "Send" at bounding box center [643, 367] width 22 height 12
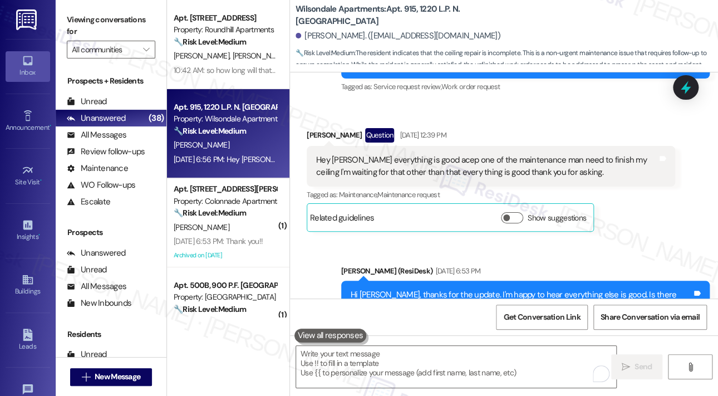
scroll to position [37309, 0]
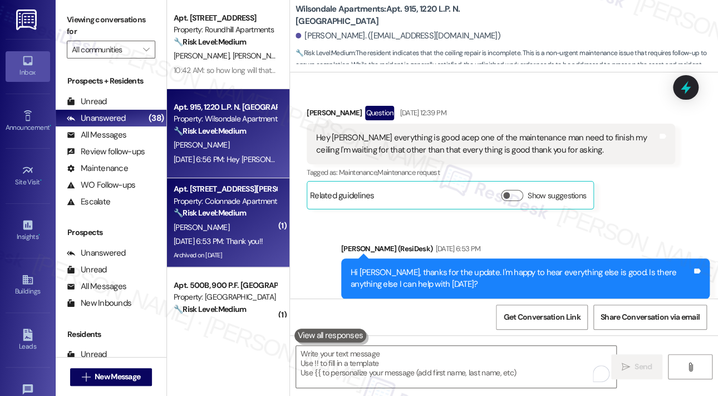
click at [236, 227] on div "[PERSON_NAME]" at bounding box center [225, 227] width 105 height 14
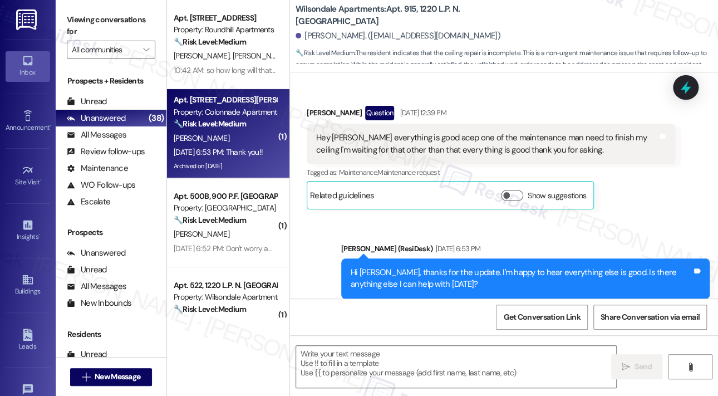
type textarea "Fetching suggested responses. Please feel free to read through the conversation…"
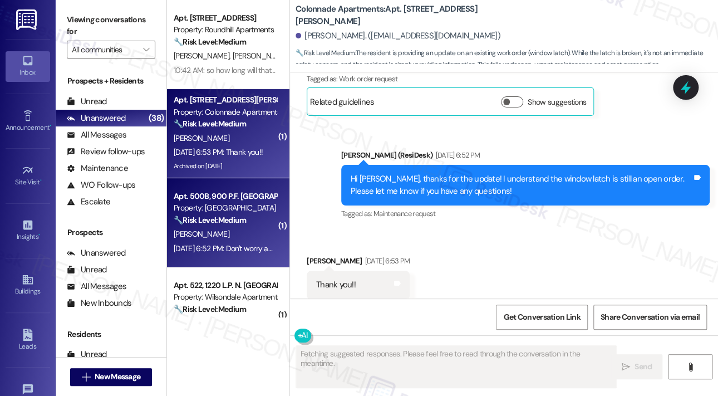
scroll to position [1204, 0]
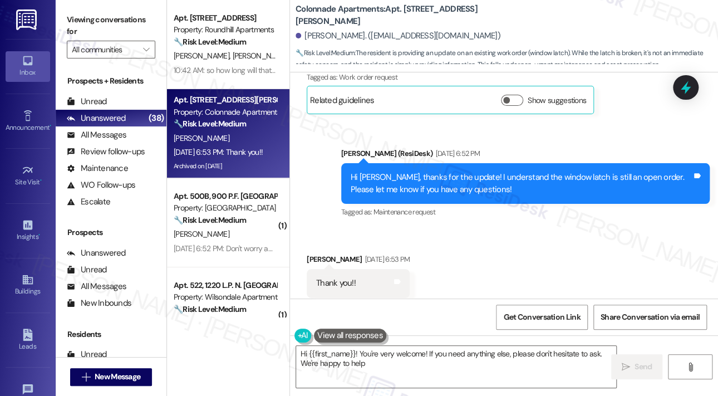
type textarea "Hi {{first_name}}! You're very welcome! If you need anything else, please don't…"
click at [447, 374] on textarea "Hi {{first_name}}! You're very welcome! If you need anything else, please don't…" at bounding box center [456, 367] width 320 height 42
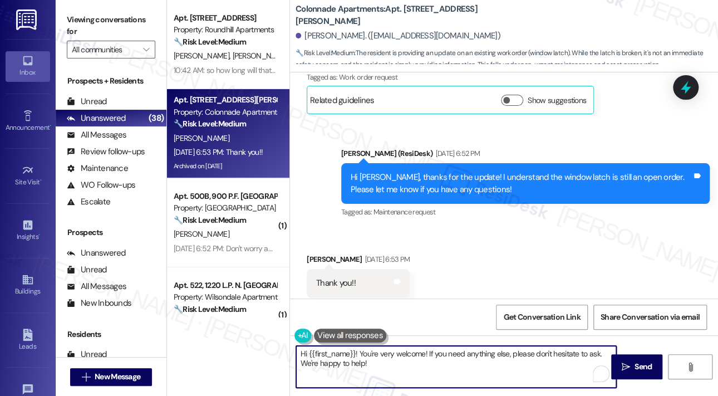
click at [495, 364] on textarea "Hi {{first_name}}! You're very welcome! If you need anything else, please don't…" at bounding box center [456, 367] width 320 height 42
click at [632, 361] on span "Send" at bounding box center [643, 367] width 22 height 12
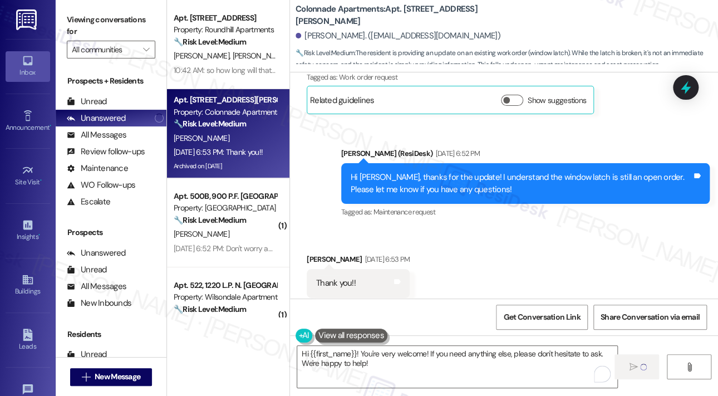
click at [529, 247] on div "Received via SMS Schyler Riley Sep 18, 2025 at 6:53 PM Thank you!! Tags and not…" at bounding box center [504, 275] width 428 height 94
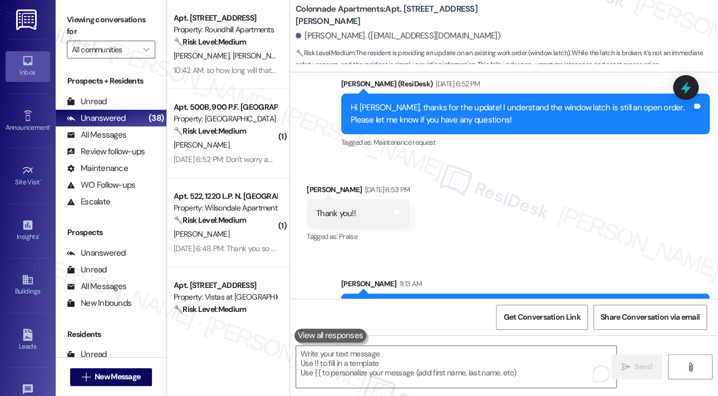
scroll to position [1294, 0]
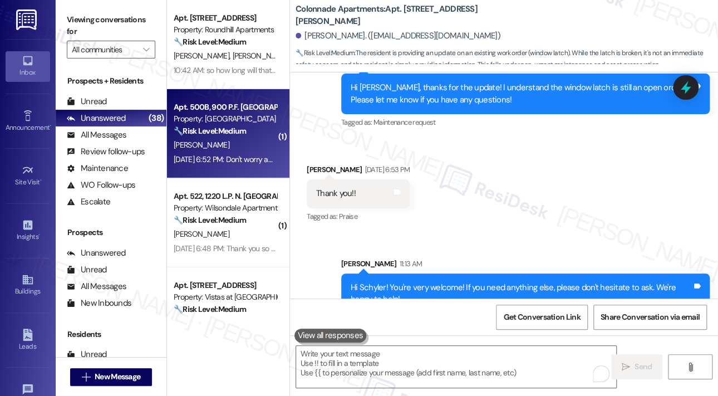
click at [238, 164] on div "Sep 18, 2025 at 6:52 PM: Don't worry about it. I was just venting. Every time I…" at bounding box center [356, 159] width 365 height 10
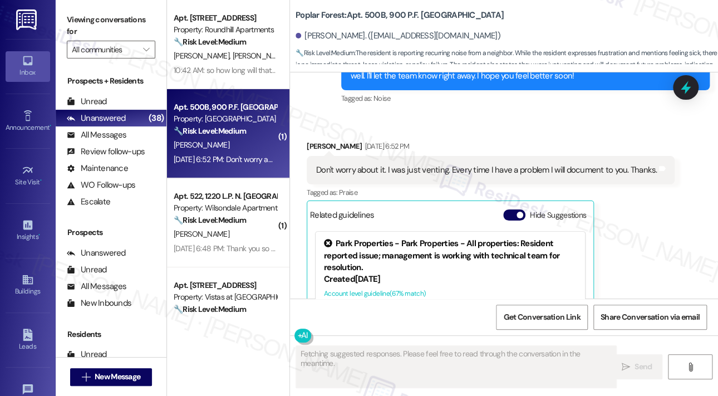
scroll to position [3708, 0]
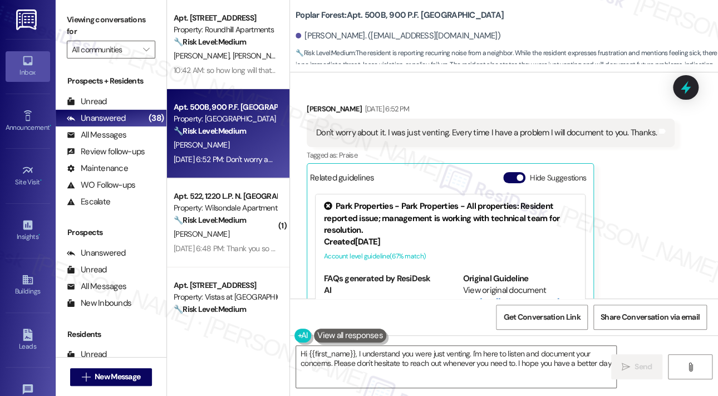
type textarea "Hi {{first_name}}, I understand you were just venting. I'm here to listen and d…"
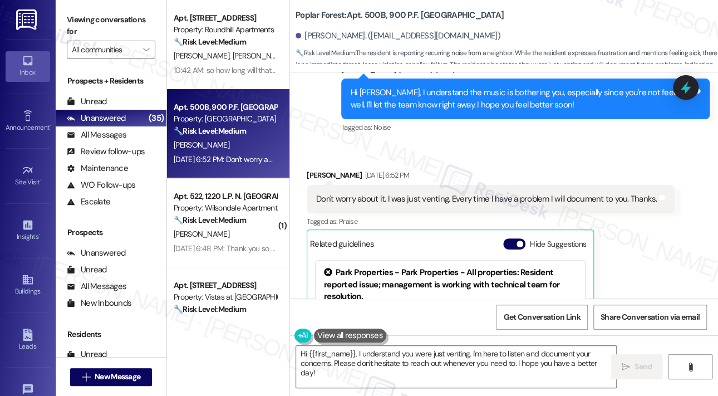
scroll to position [3709, 0]
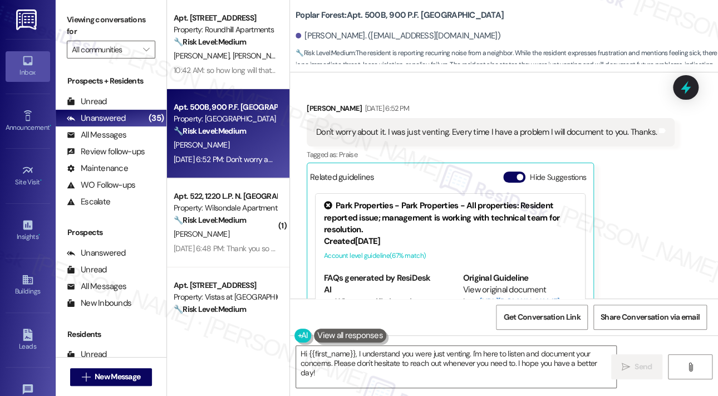
click at [656, 235] on div "Sandra Shumaker Sep 18, 2025 at 6:52 PM Don't worry about it. I was just ventin…" at bounding box center [491, 226] width 368 height 248
click at [488, 373] on textarea "Hi {{first_name}}, I understand you were just venting. I'm here to listen and d…" at bounding box center [456, 367] width 320 height 42
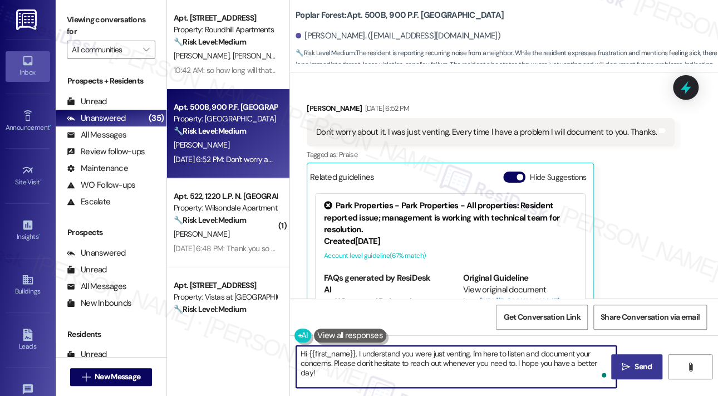
click at [637, 367] on span "Send" at bounding box center [642, 367] width 17 height 12
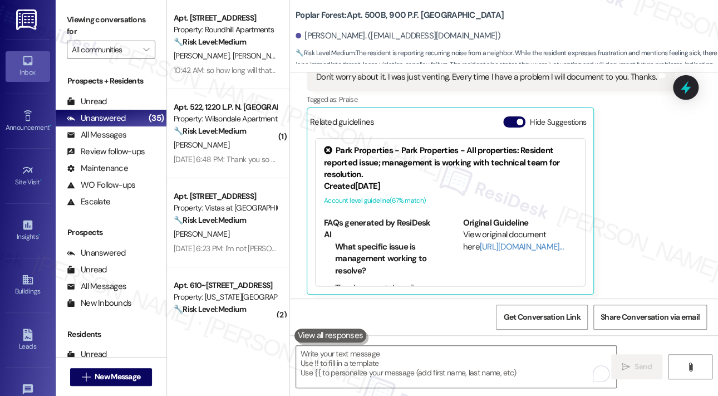
scroll to position [3798, 0]
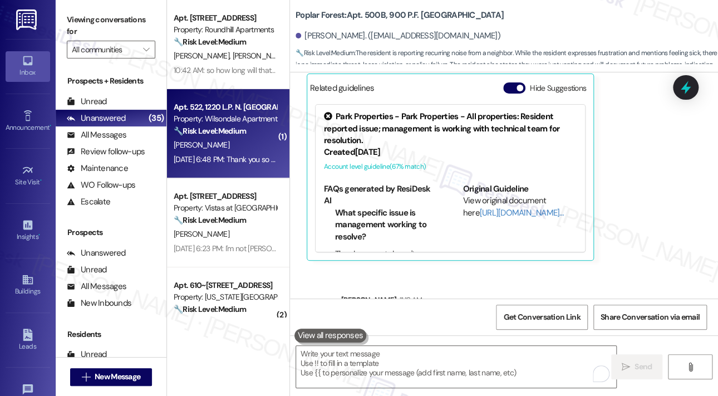
click at [237, 151] on div "[PERSON_NAME]" at bounding box center [225, 145] width 105 height 14
type textarea "Fetching suggested responses. Please feel free to read through the conversation…"
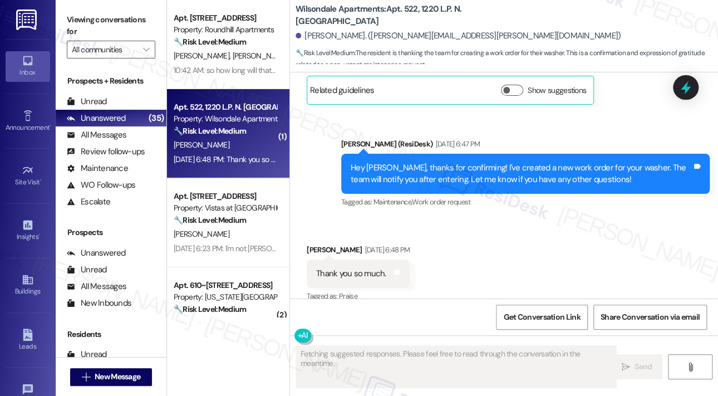
scroll to position [1501, 0]
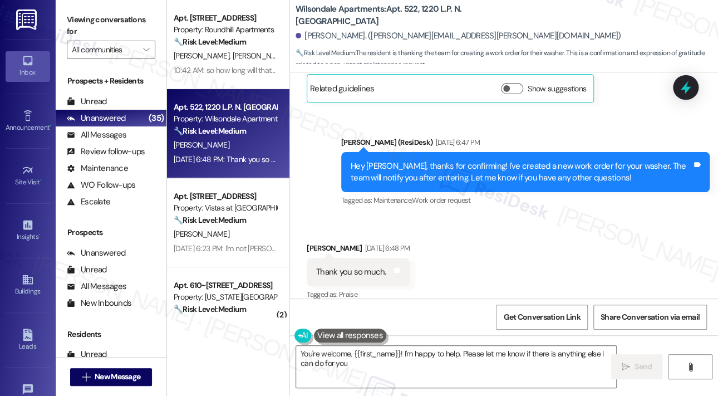
type textarea "You're welcome, {{first_name}}! I'm happy to help. Please let me know if there …"
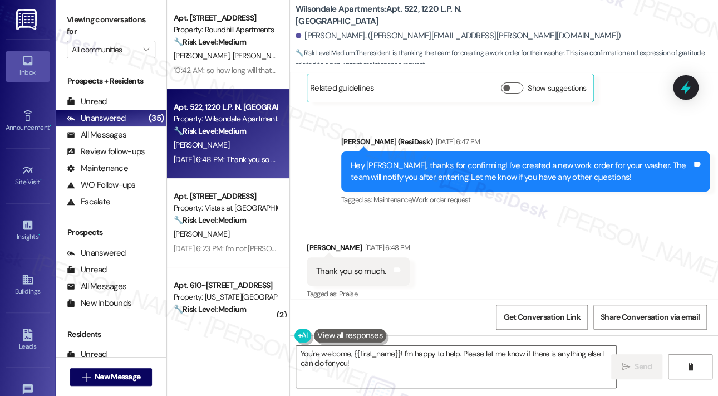
click at [420, 364] on textarea "You're welcome, {{first_name}}! I'm happy to help. Please let me know if there …" at bounding box center [456, 367] width 320 height 42
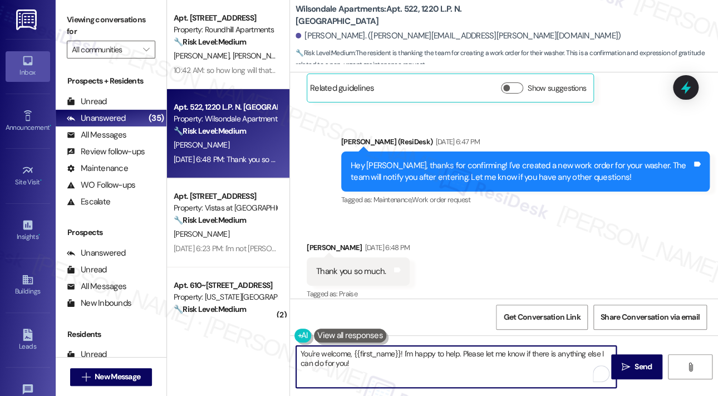
click at [418, 362] on textarea "You're welcome, {{first_name}}! I'm happy to help. Please let me know if there …" at bounding box center [456, 367] width 320 height 42
click at [417, 360] on textarea "You're welcome, {{first_name}}! I'm happy to help. Please let me know if there …" at bounding box center [456, 367] width 320 height 42
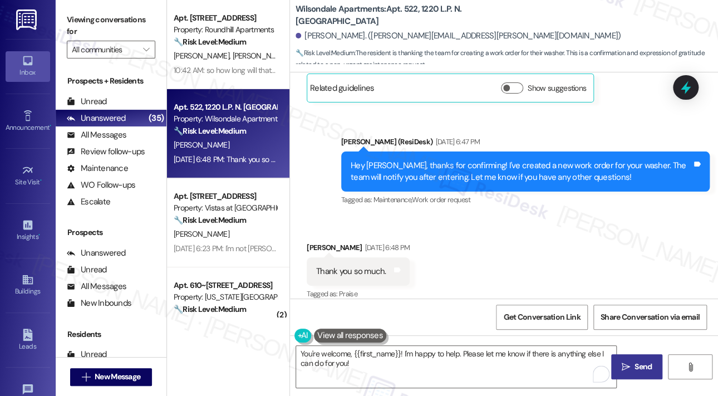
click at [629, 363] on span " Send" at bounding box center [636, 367] width 35 height 12
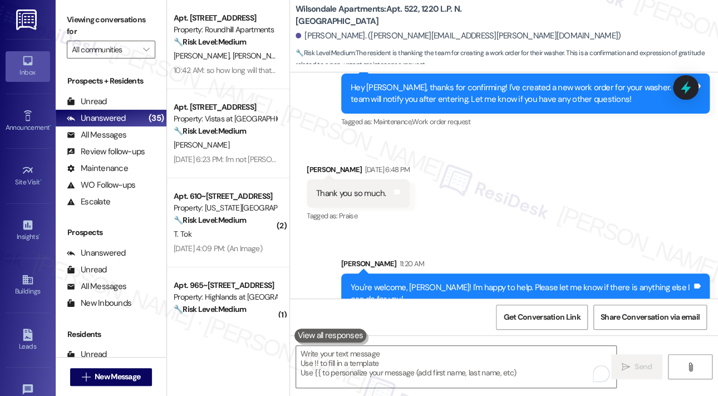
scroll to position [1591, 0]
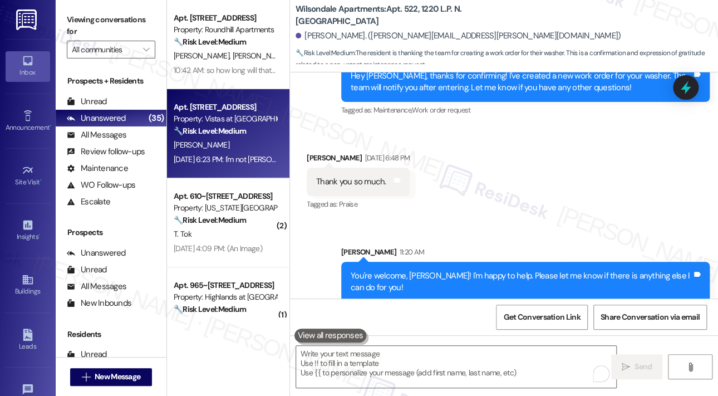
click at [236, 138] on div "[PERSON_NAME]" at bounding box center [225, 145] width 105 height 14
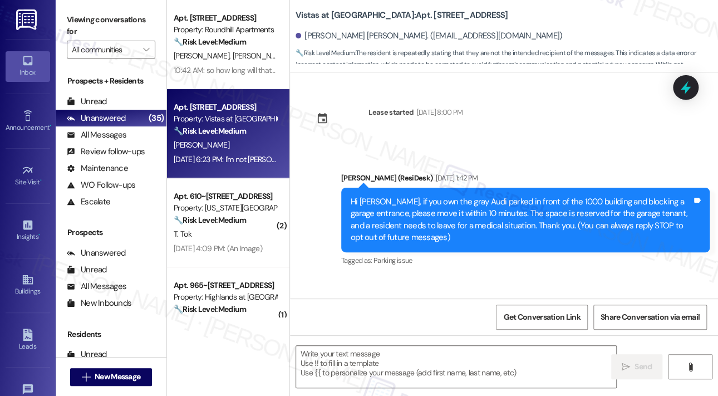
scroll to position [1153, 0]
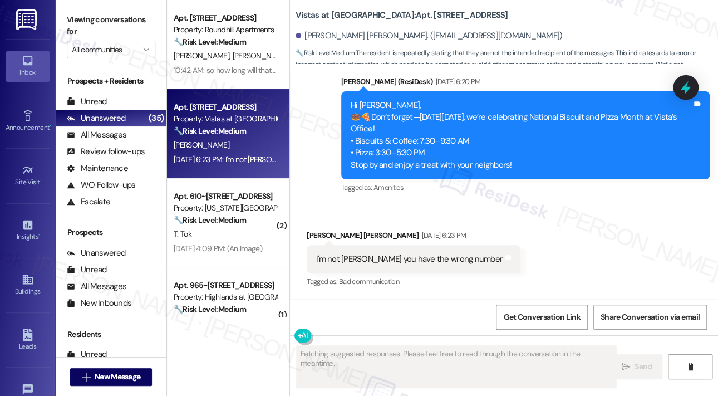
click at [570, 235] on div "Received via SMS Jyala Saunders Sep 18, 2025 at 6:23 PM I'm not Jyala you have …" at bounding box center [504, 251] width 428 height 94
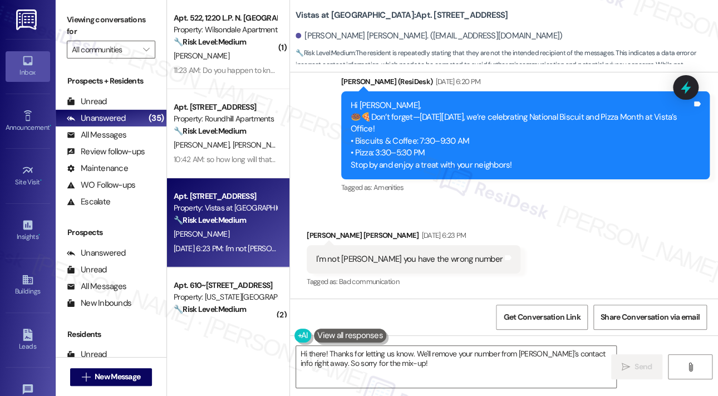
click at [462, 265] on div "I'm not Jyala you have the wrong number Tags and notes" at bounding box center [414, 259] width 214 height 28
click at [365, 256] on div "I'm not Jyala you have the wrong number" at bounding box center [409, 259] width 186 height 12
click at [365, 255] on div "I'm not Jyala you have the wrong number" at bounding box center [409, 259] width 186 height 12
copy div "I'm not Jyala you have the wrong number Tags and notes"
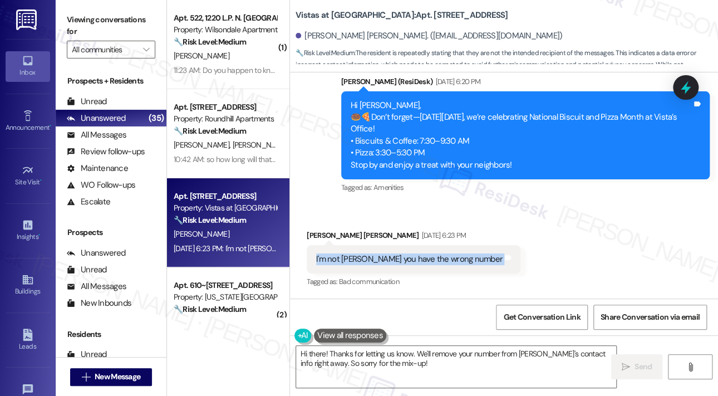
copy div "I'm not Jyala you have the wrong number Tags and notes"
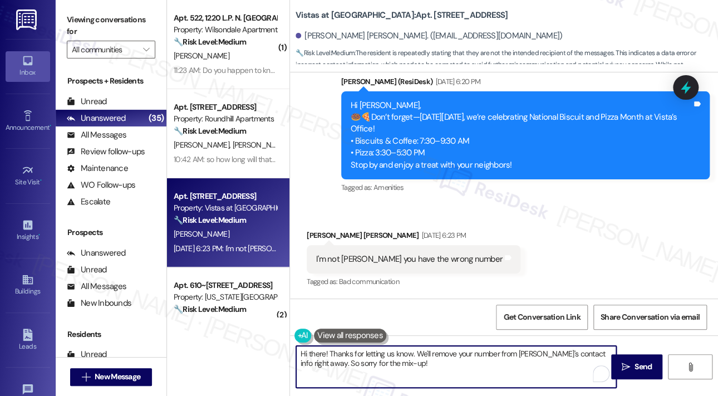
drag, startPoint x: 407, startPoint y: 358, endPoint x: 378, endPoint y: 363, distance: 29.4
click at [287, 356] on div "( 1 ) Apt. 522, 1220 L.P. N. King Street Property: Wilsondale Apartments 🔧 Risk…" at bounding box center [442, 198] width 551 height 396
drag, startPoint x: 394, startPoint y: 362, endPoint x: 287, endPoint y: 354, distance: 107.1
click at [287, 354] on div "( 1 ) Apt. 522, 1220 L.P. N. King Street Property: Wilsondale Apartments 🔧 Risk…" at bounding box center [442, 198] width 551 height 396
paste textarea "Thank you for clarifying. Just to confirm, are you a resident of Vistas at Drea…"
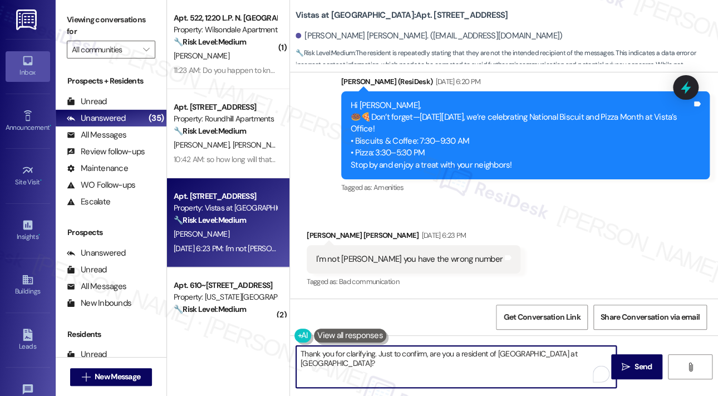
click at [435, 370] on textarea "Thank you for clarifying. Just to confirm, are you a resident of Vistas at Drea…" at bounding box center [456, 367] width 320 height 42
type textarea "Thank you for clarifying. Just to confirm, are you a resident of Vistas at Drea…"
click at [642, 362] on span "Send" at bounding box center [642, 367] width 17 height 12
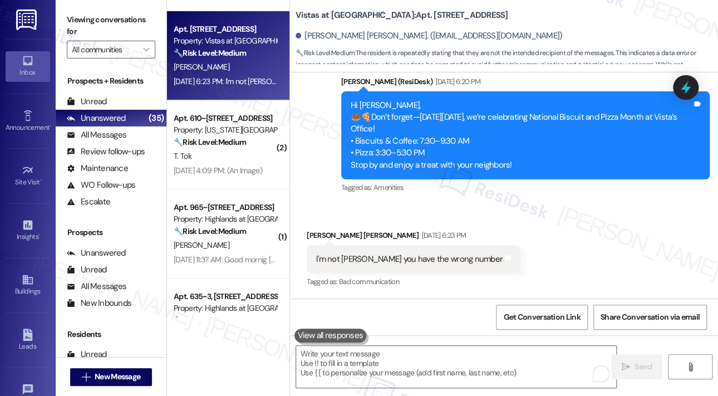
scroll to position [1152, 0]
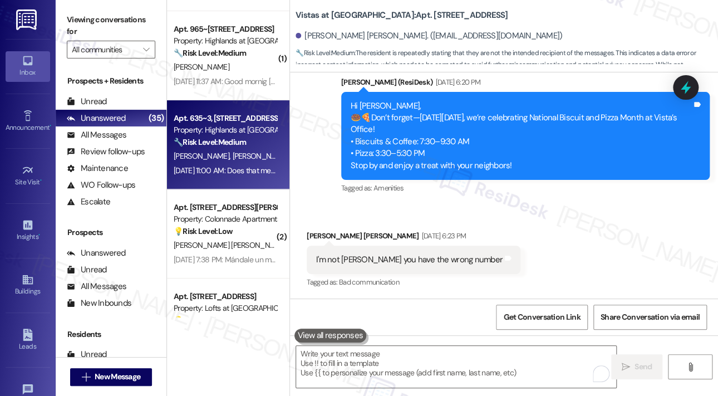
click at [239, 168] on div "Sep 18, 2025 at 11:00 AM: Does that mean we will finally be informed on what is…" at bounding box center [315, 170] width 283 height 10
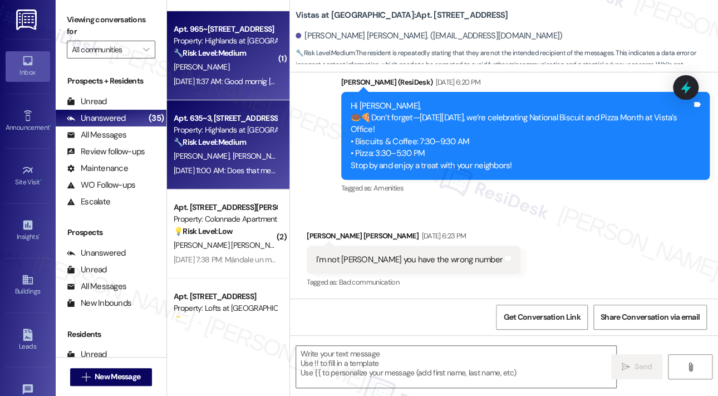
type textarea "Fetching suggested responses. Please feel free to read through the conversation…"
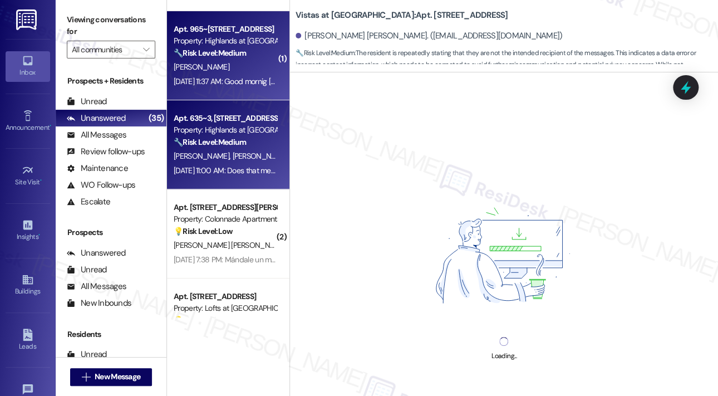
click at [232, 77] on div "Sep 18, 2025 at 11:37 AM: Good mornig Sarah thank you for the information. Sep …" at bounding box center [297, 81] width 247 height 10
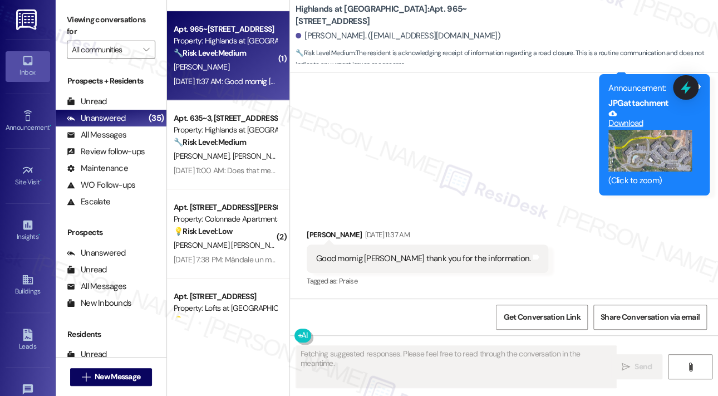
scroll to position [17455, 0]
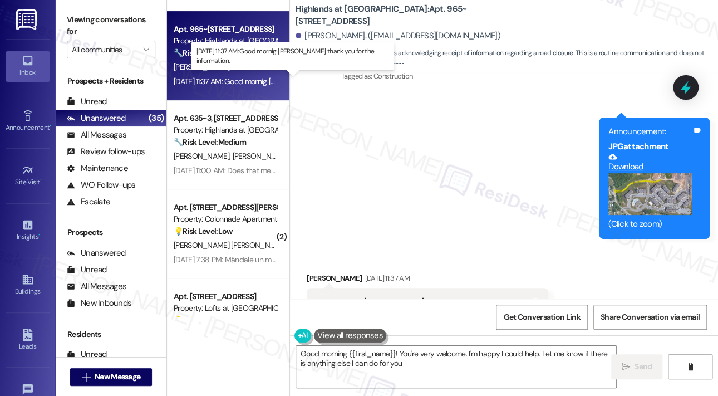
type textarea "Good morning {{first_name}}! You're very welcome. I'm happy I could help. Let m…"
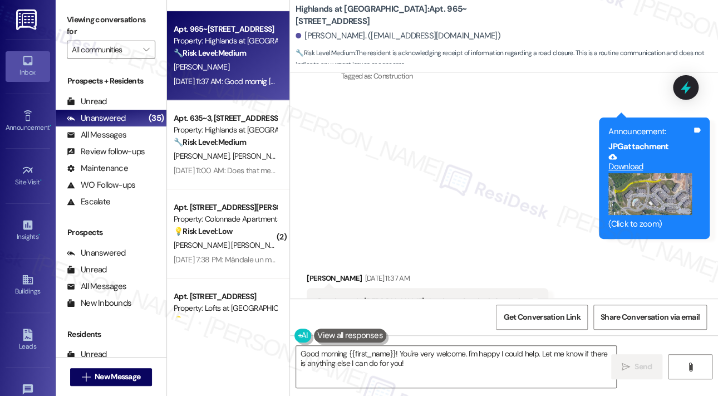
scroll to position [17456, 0]
click at [447, 363] on textarea "Good morning {{first_name}}! You're very welcome. I'm happy I could help. Let m…" at bounding box center [456, 367] width 320 height 42
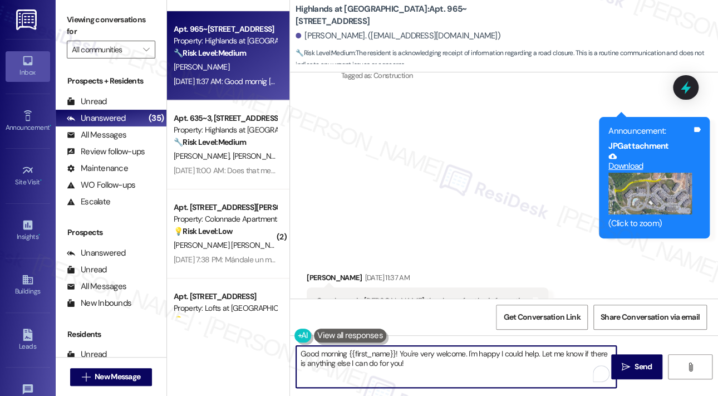
click at [448, 364] on textarea "Good morning {{first_name}}! You're very welcome. I'm happy I could help. Let m…" at bounding box center [456, 367] width 320 height 42
click at [484, 364] on textarea "Good morning {{first_name}}! You're very welcome. I'm happy I could help. Let m…" at bounding box center [456, 367] width 320 height 42
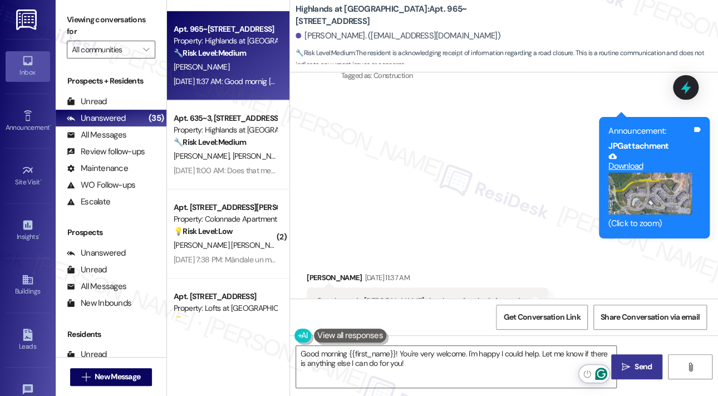
click at [624, 361] on span " Send" at bounding box center [636, 367] width 35 height 12
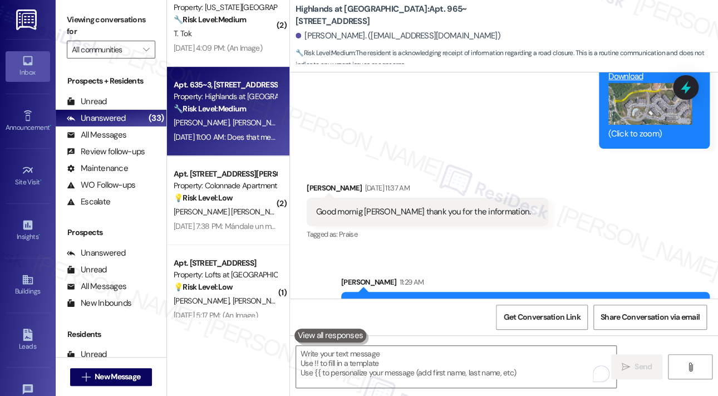
scroll to position [0, 0]
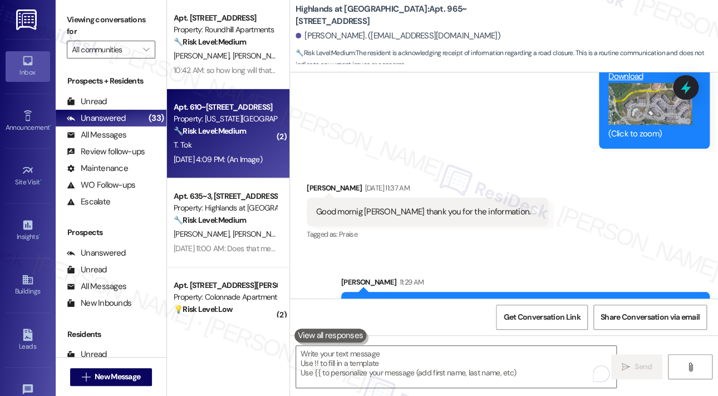
click at [243, 140] on div "T. Tok" at bounding box center [225, 145] width 105 height 14
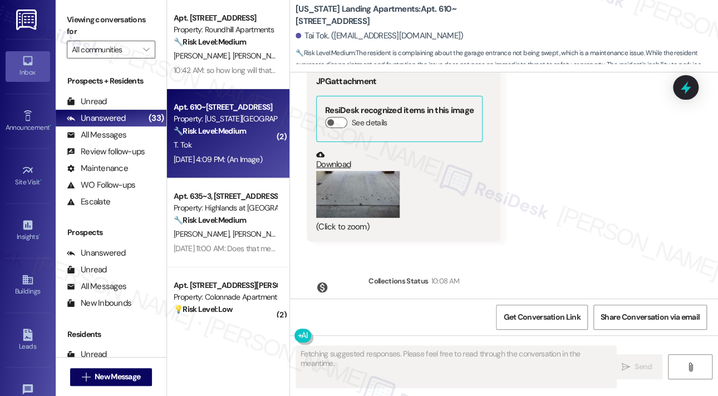
scroll to position [14154, 0]
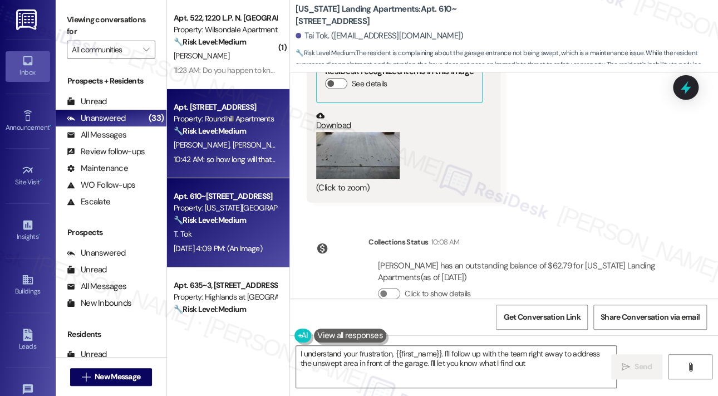
type textarea "I understand your frustration, {{first_name}}. I'll follow up with the team rig…"
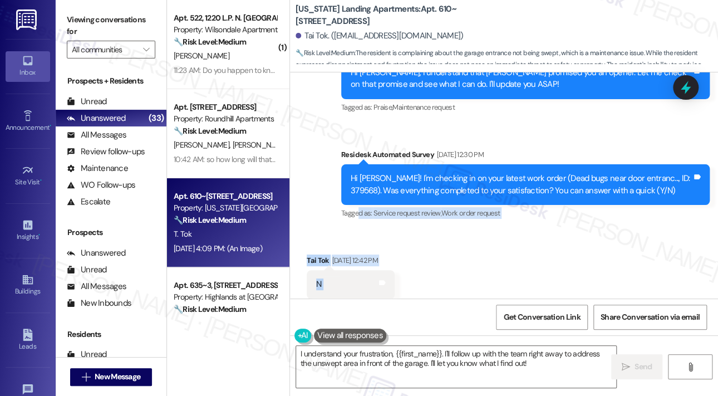
scroll to position [13264, 0]
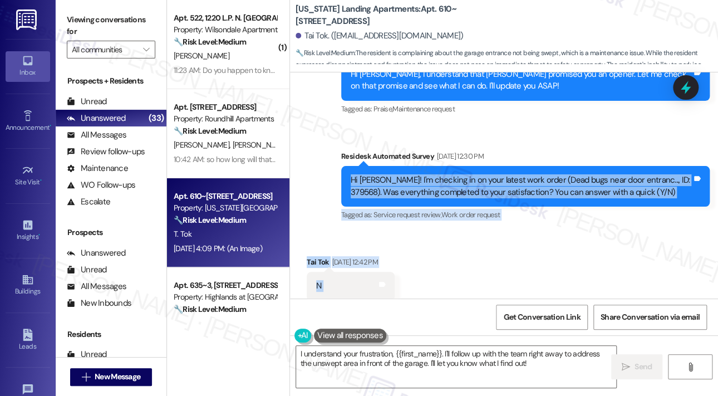
drag, startPoint x: 377, startPoint y: 222, endPoint x: 351, endPoint y: 153, distance: 73.8
click at [351, 153] on div "Lease started May 31, 2025 at 8:00 PM Survey, sent via SMS Residesk Automated S…" at bounding box center [504, 185] width 428 height 226
copy div "Hi Tai! I'm checking in on your latest work order (Dead bugs near door entranc.…"
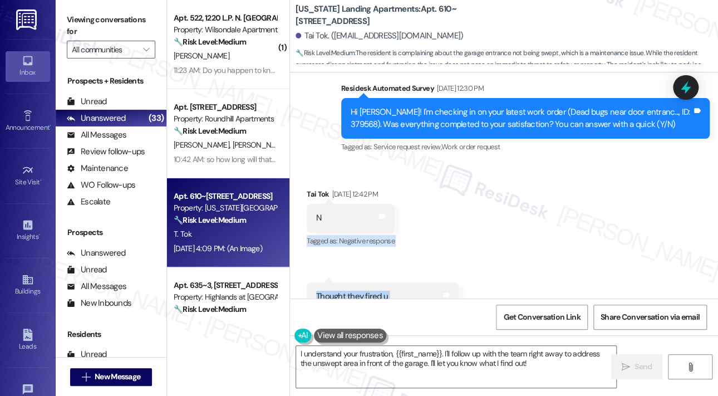
scroll to position [13320, 0]
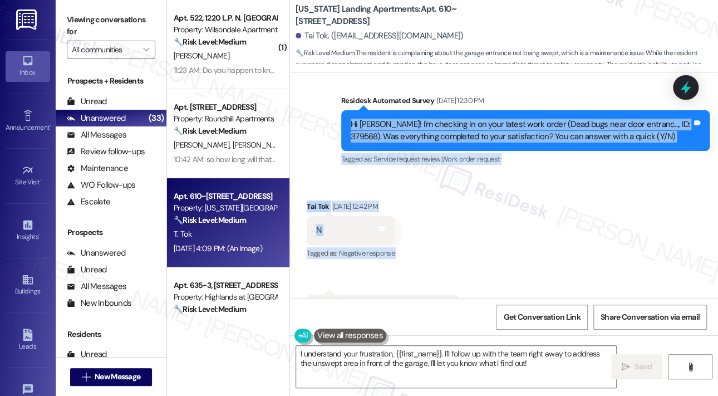
drag, startPoint x: 476, startPoint y: 214, endPoint x: 347, endPoint y: 93, distance: 176.4
click at [347, 93] on div "Lease started May 31, 2025 at 8:00 PM Survey, sent via SMS Residesk Automated S…" at bounding box center [504, 185] width 428 height 226
copy div "Hi Tai! I'm checking in on your latest work order (Dead bugs near door entranc.…"
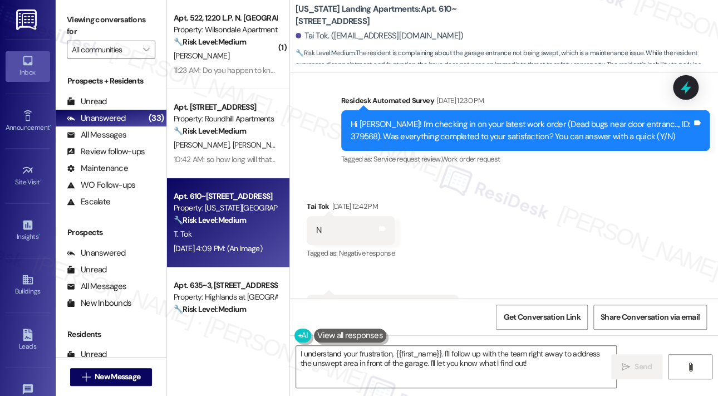
click at [647, 119] on div "Hi Tai! I'm checking in on your latest work order (Dead bugs near door entranc.…" at bounding box center [521, 131] width 341 height 24
copy div "379568"
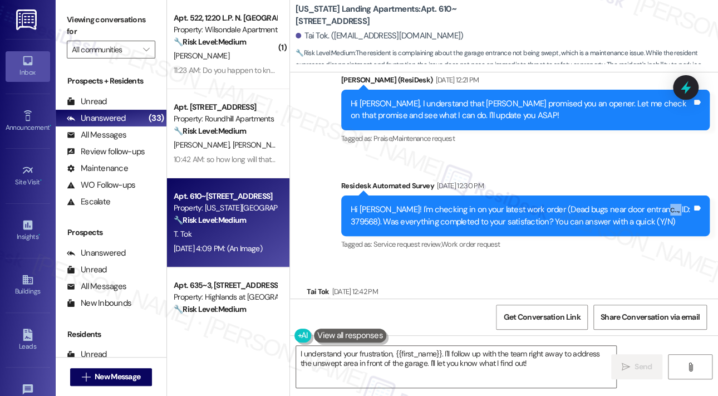
scroll to position [13208, 0]
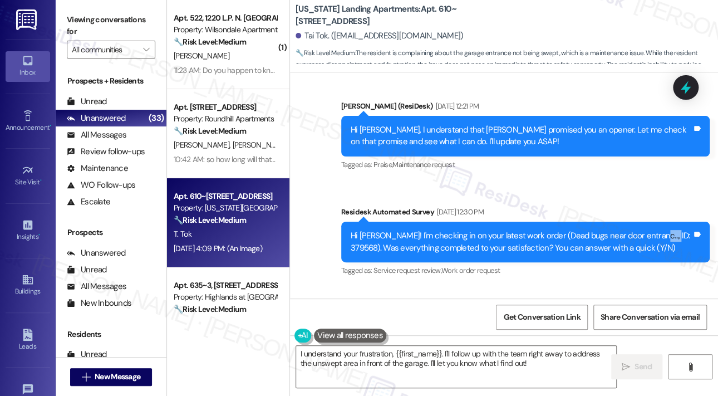
copy div "379568"
click at [690, 81] on icon at bounding box center [685, 87] width 19 height 19
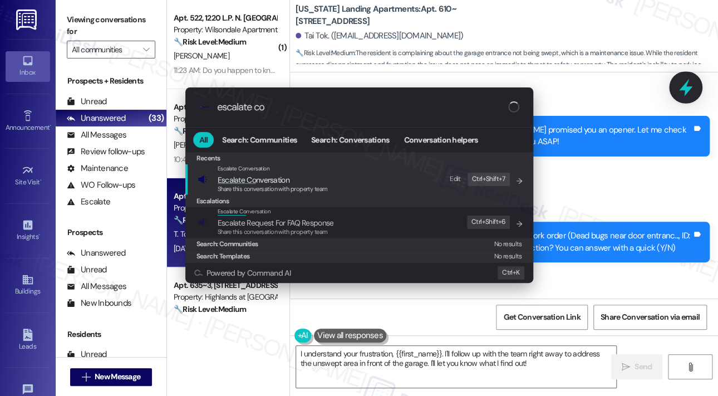
type input "escalate con"
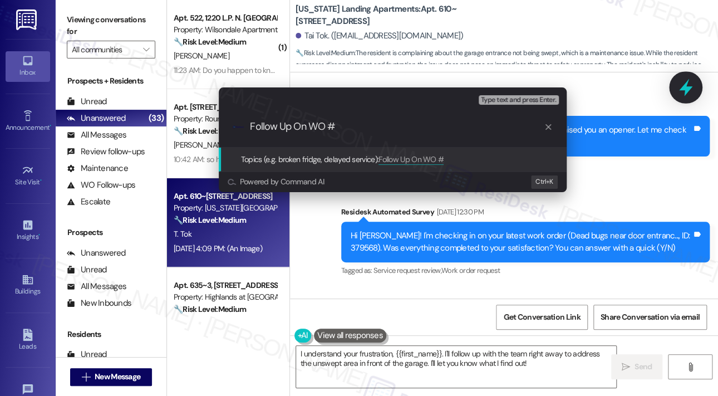
type input "Follow Up On WO #379568"
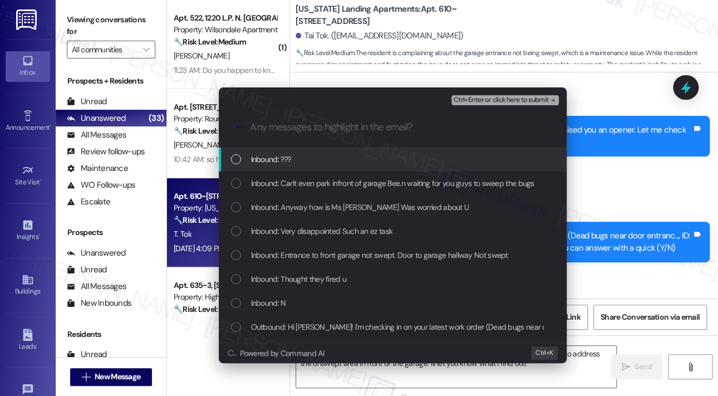
click at [314, 159] on div "Inbound: ???" at bounding box center [394, 159] width 326 height 12
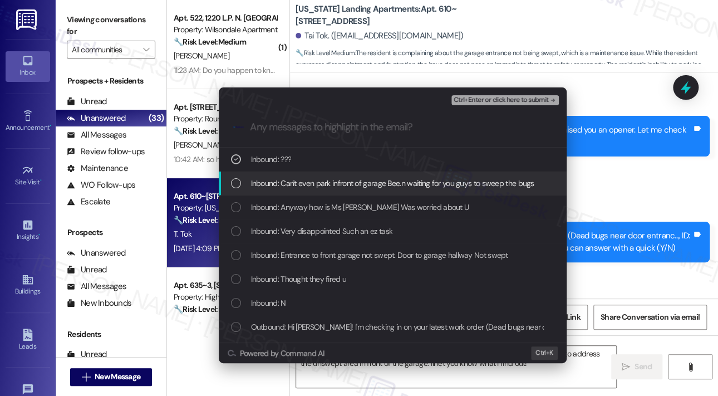
click at [311, 182] on span "Inbound: Can't even park infront of garage Bee.n waiting for you guys to sweep …" at bounding box center [392, 183] width 283 height 12
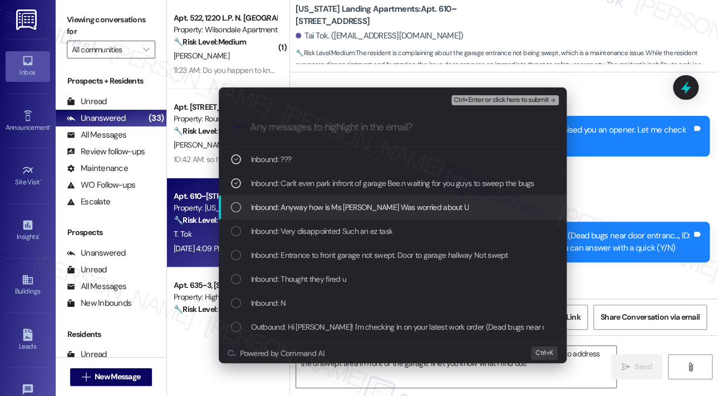
drag, startPoint x: 309, startPoint y: 210, endPoint x: 306, endPoint y: 227, distance: 17.1
click at [309, 210] on span "Inbound: Anyway how is Ms Sara Was worried about U" at bounding box center [360, 207] width 218 height 12
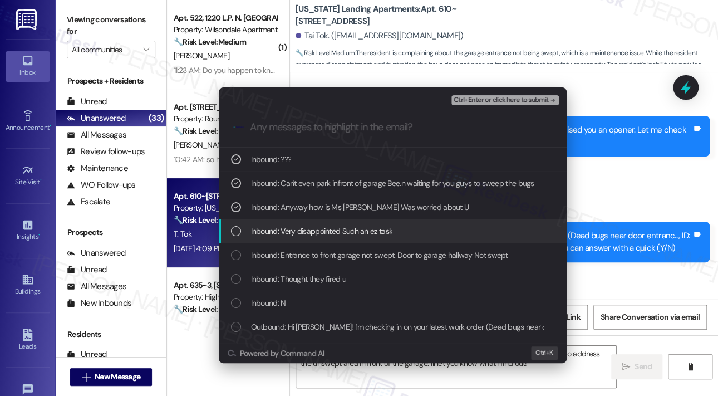
click at [306, 235] on span "Inbound: Very disappointed Such an ez task" at bounding box center [322, 231] width 142 height 12
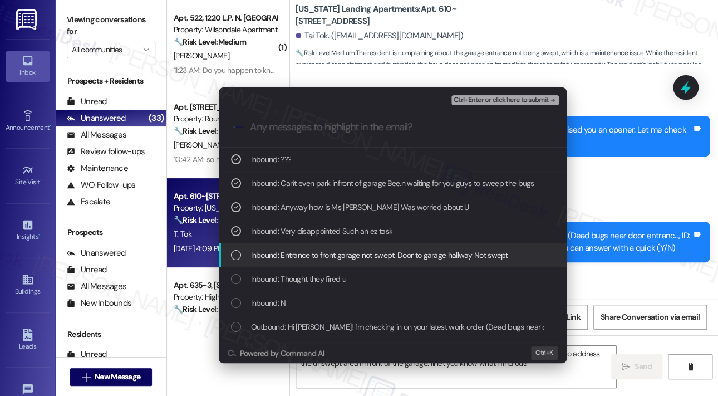
click at [300, 264] on div "Inbound: Entrance to front garage not swept. Door to garage hallway Not swept" at bounding box center [393, 255] width 348 height 24
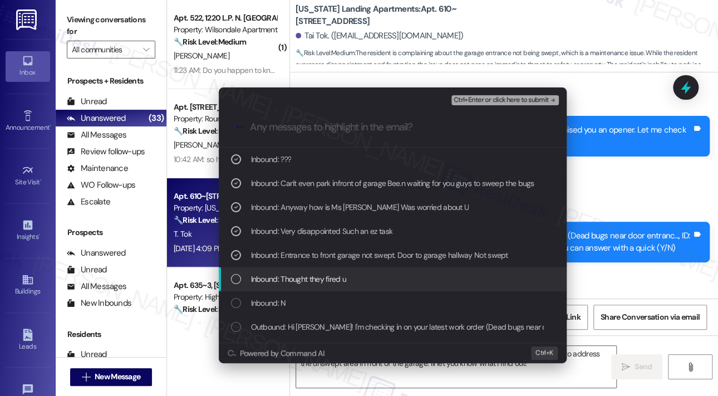
click at [300, 285] on div "Inbound: Thought they fired u" at bounding box center [393, 279] width 348 height 24
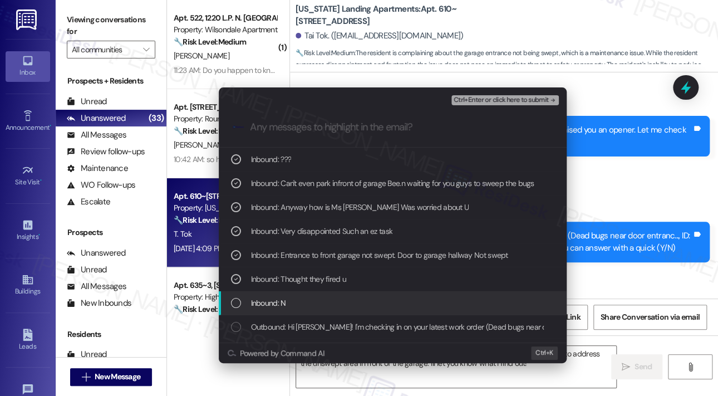
click at [299, 307] on div "Inbound: N" at bounding box center [394, 303] width 326 height 12
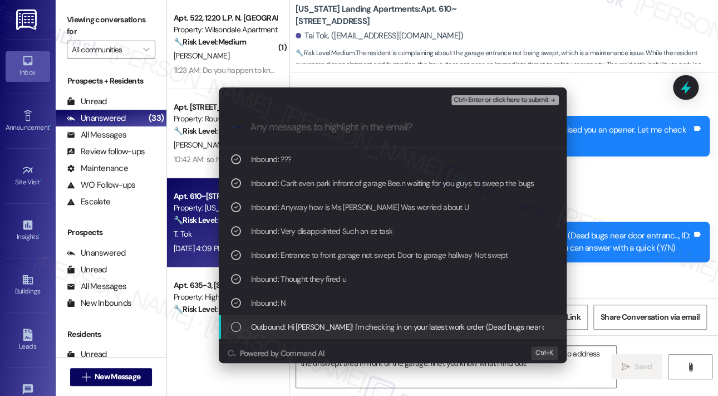
click at [300, 327] on span "Outbound: Hi Tai! I'm checking in on your latest work order (Dead bugs near doo…" at bounding box center [574, 327] width 647 height 12
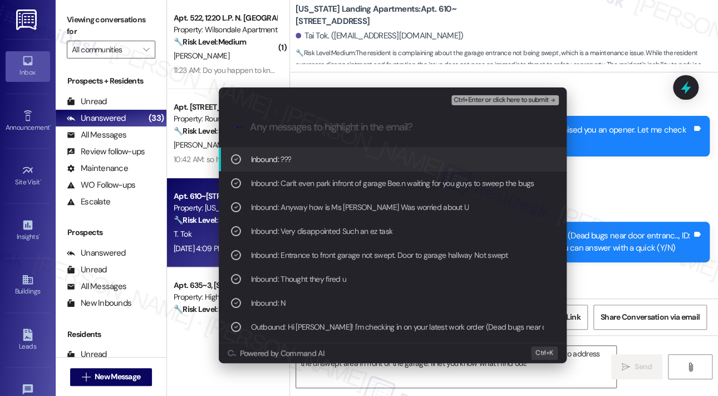
click at [476, 98] on span "Ctrl+Enter or click here to submit" at bounding box center [501, 100] width 95 height 8
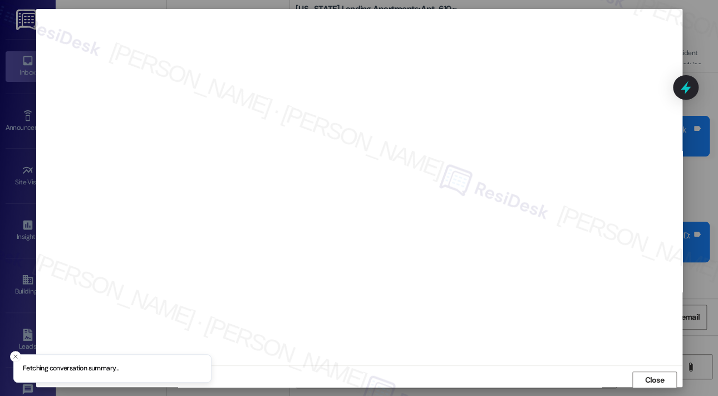
scroll to position [2, 0]
click at [652, 373] on span "Close" at bounding box center [653, 378] width 19 height 12
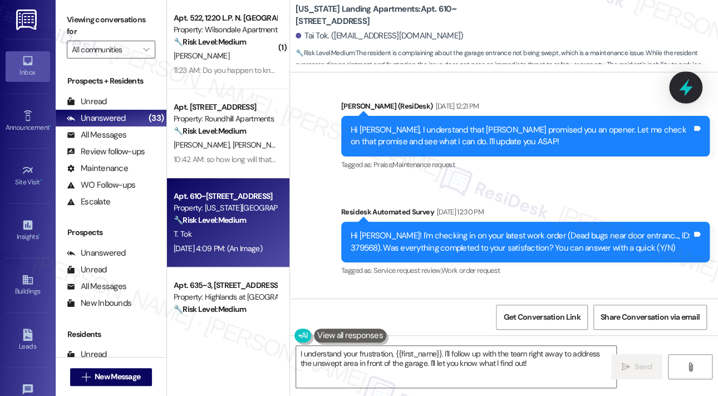
click at [681, 80] on icon at bounding box center [685, 87] width 19 height 19
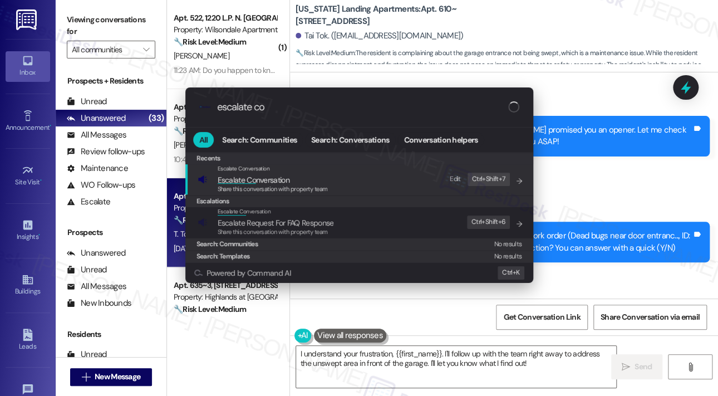
type input "escalate con"
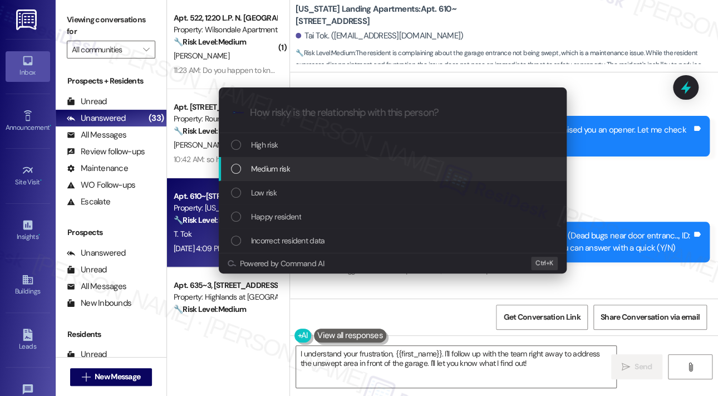
click at [279, 170] on span "Medium risk" at bounding box center [270, 169] width 39 height 12
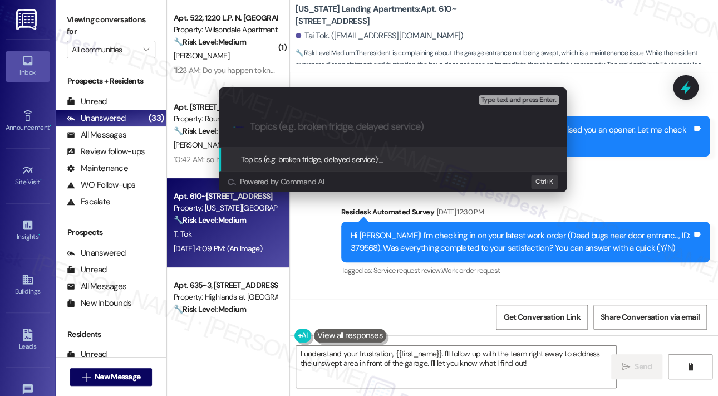
paste input "Follow Up On WO #379568"
type input "Follow Up On WO #379568"
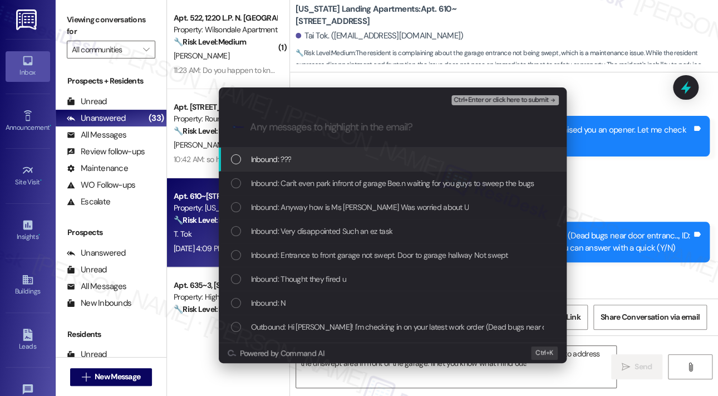
click at [278, 160] on span "Inbound: ???" at bounding box center [271, 159] width 41 height 12
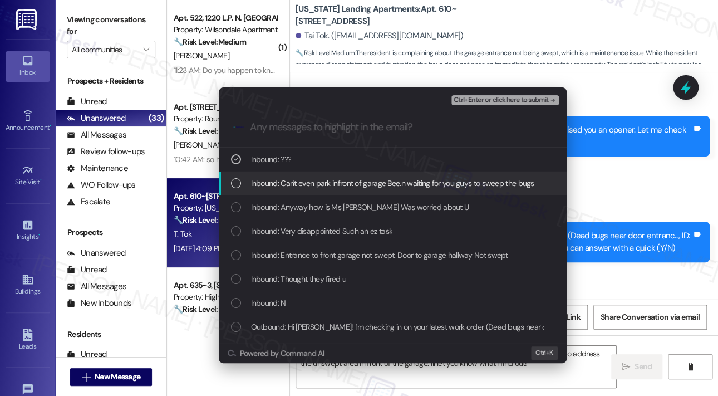
click at [284, 187] on span "Inbound: Can't even park infront of garage Bee.n waiting for you guys to sweep …" at bounding box center [392, 183] width 283 height 12
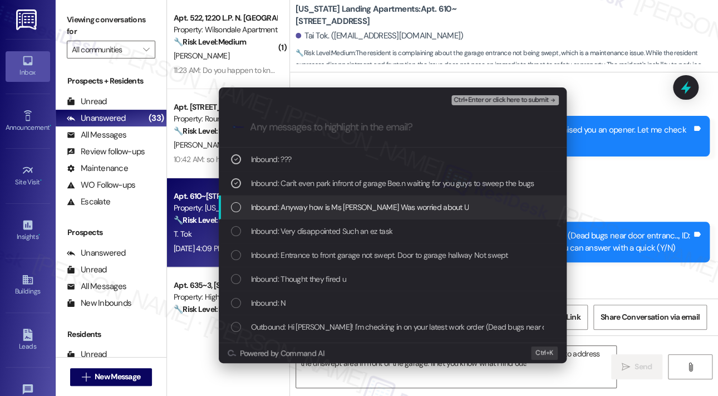
click at [289, 213] on div "Inbound: Anyway how is Ms Sara Was worried about U" at bounding box center [393, 207] width 348 height 24
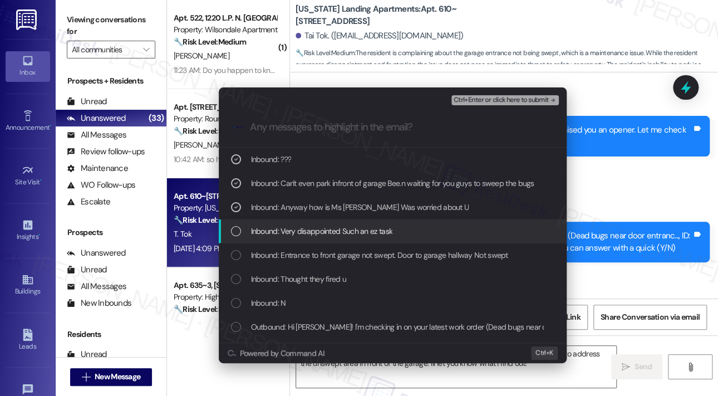
click at [292, 232] on span "Inbound: Very disappointed Such an ez task" at bounding box center [322, 231] width 142 height 12
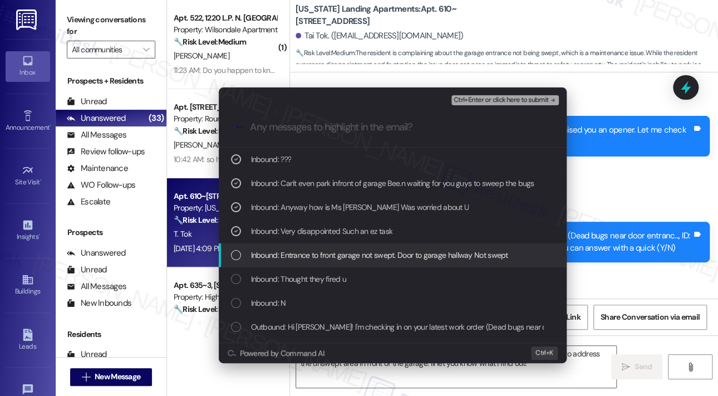
click at [296, 258] on span "Inbound: Entrance to front garage not swept. Door to garage hallway Not swept" at bounding box center [379, 255] width 257 height 12
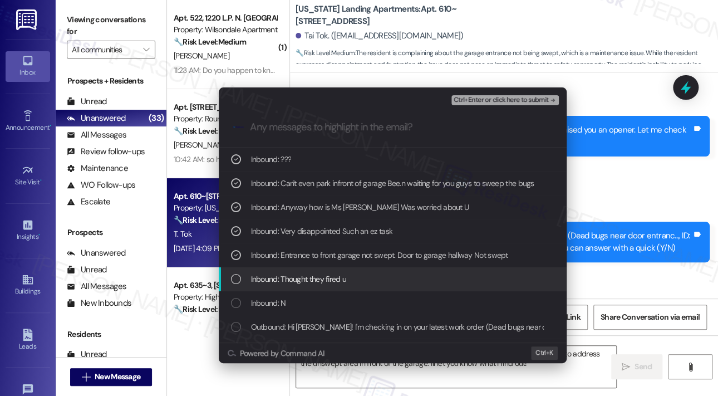
click at [294, 278] on span "Inbound: Thought they fired u" at bounding box center [299, 279] width 96 height 12
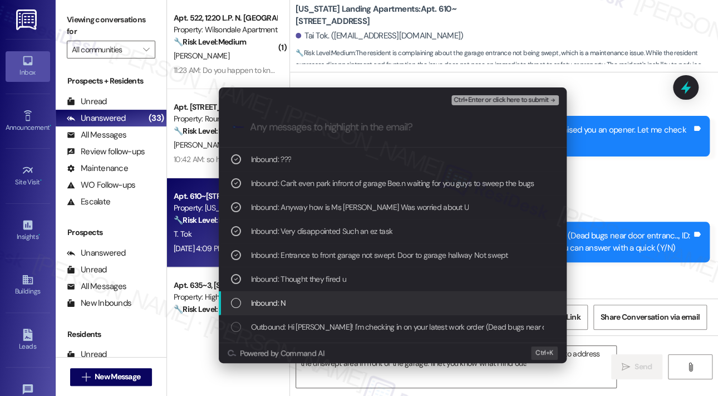
click at [294, 293] on div "Inbound: N" at bounding box center [393, 303] width 348 height 24
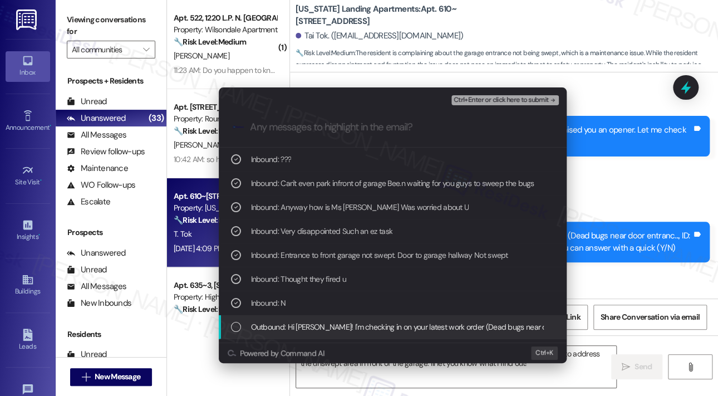
click at [302, 324] on span "Outbound: Hi Tai! I'm checking in on your latest work order (Dead bugs near doo…" at bounding box center [574, 327] width 647 height 12
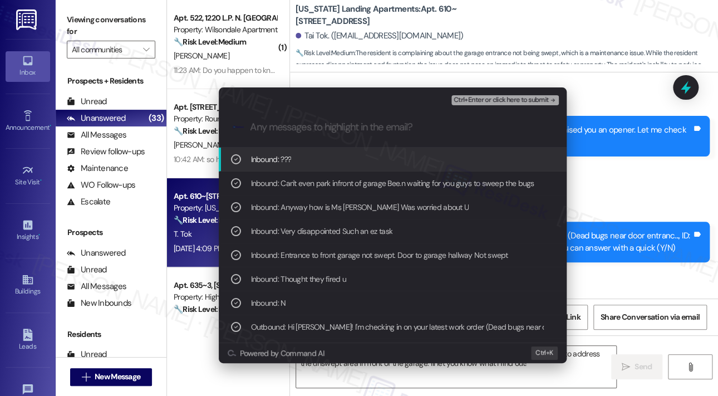
click at [469, 100] on span "Ctrl+Enter or click here to submit" at bounding box center [501, 100] width 95 height 8
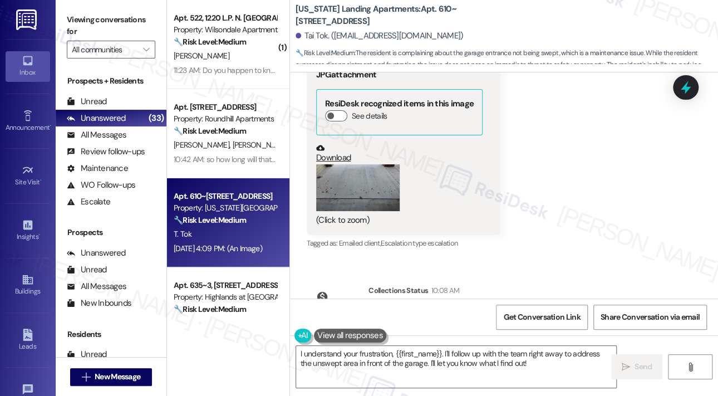
scroll to position [14171, 0]
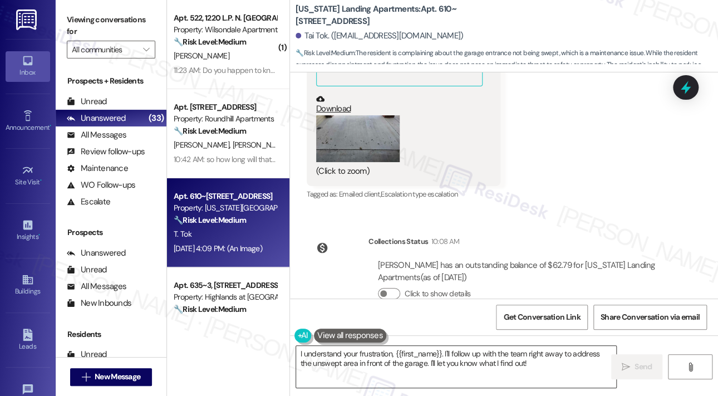
click at [519, 348] on textarea "I understand your frustration, {{first_name}}. I'll follow up with the team rig…" at bounding box center [456, 367] width 320 height 42
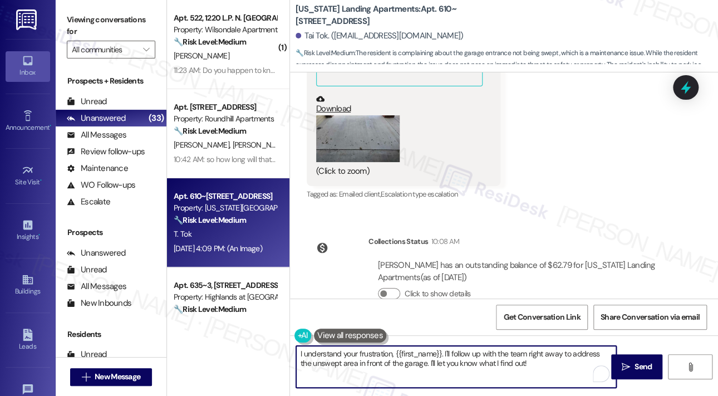
click at [541, 359] on textarea "I understand your frustration, {{first_name}}. I'll follow up with the team rig…" at bounding box center [456, 367] width 320 height 42
click at [538, 353] on textarea "I understand your frustration, {{first_name}}. I'll follow up with the team rig…" at bounding box center [456, 367] width 320 height 42
click at [625, 366] on icon "" at bounding box center [626, 366] width 8 height 9
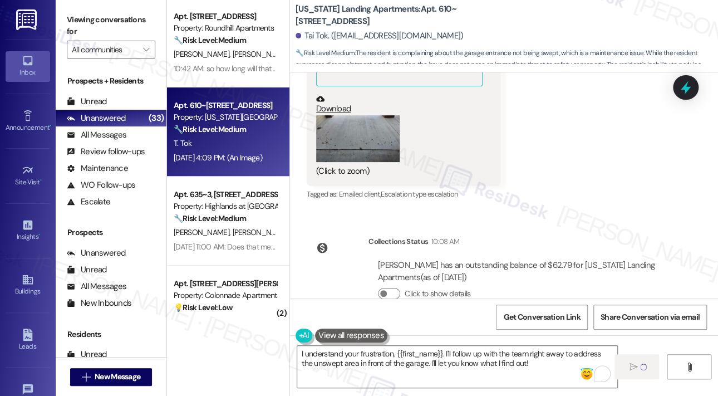
type textarea "Fetching suggested responses. Please feel free to read through the conversation…"
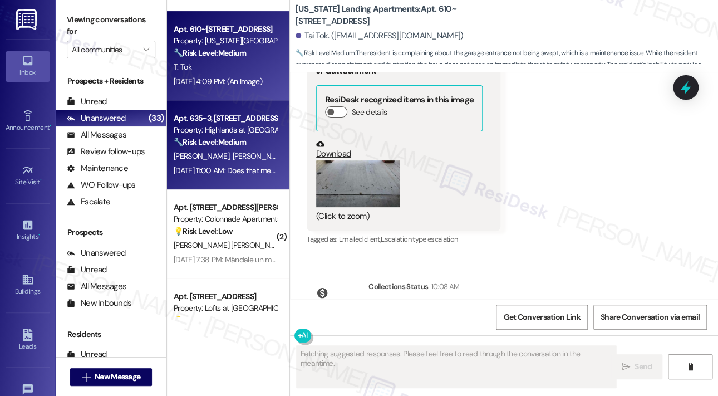
scroll to position [14056, 0]
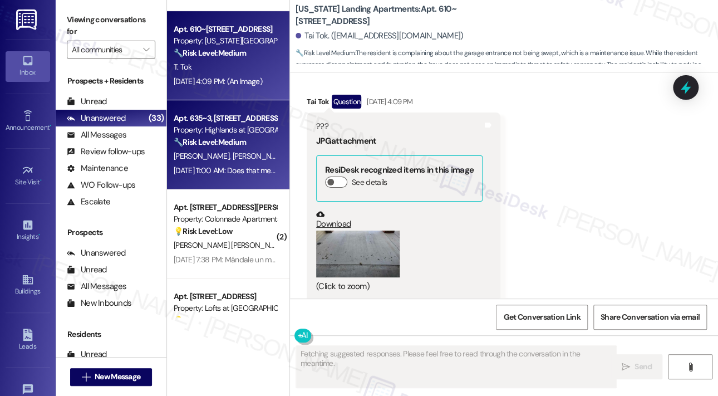
click at [232, 149] on div "Apt. 635~3, 535 I Blackrock Drive Property: Highlands at Huckleberry Ridge Apar…" at bounding box center [225, 130] width 105 height 38
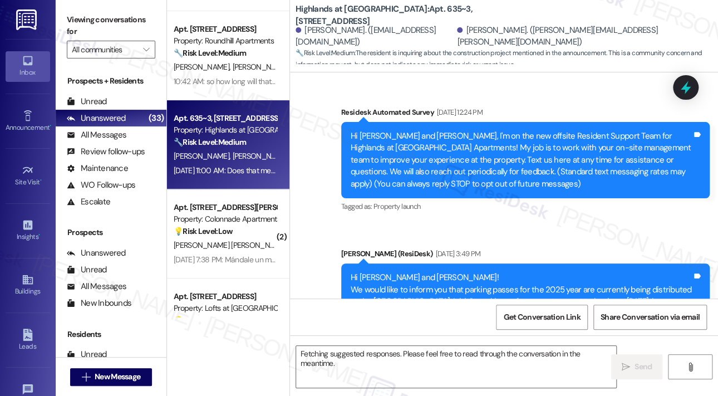
scroll to position [17715, 0]
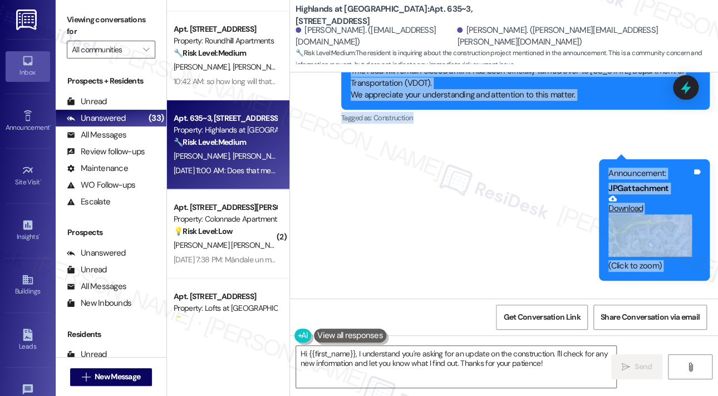
drag, startPoint x: 347, startPoint y: 136, endPoint x: 574, endPoint y: 261, distance: 259.3
click at [574, 261] on div "Survey, sent via SMS Residesk Automated Survey Mar 11, 2025 at 12:24 PM Hi Emma…" at bounding box center [504, 185] width 428 height 226
copy div "Hi Emma and Andrew! Dear Highlands at Huckleberry Ridge Residents, Please be ad…"
click at [379, 361] on textarea "Hi {{first_name}}, I understand you're asking for an update on the construction…" at bounding box center [456, 367] width 320 height 42
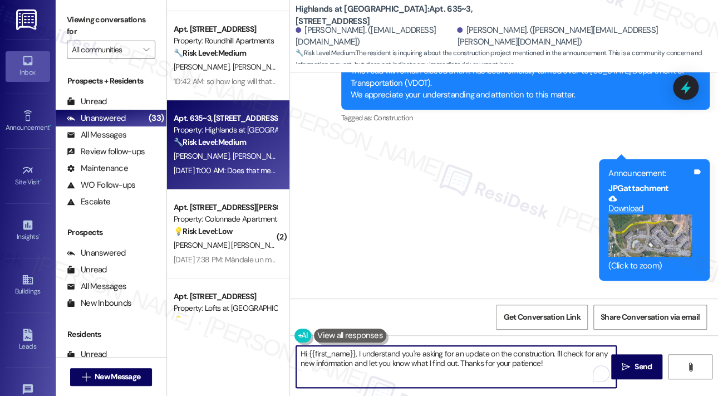
paste textarea "Thank you for reaching out, Emma. I understand your question about whether this…"
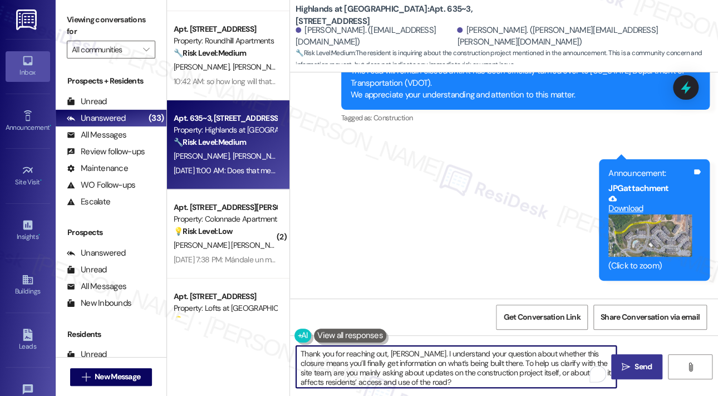
type textarea "Thank you for reaching out, Emma. I understand your question about whether this…"
click at [632, 367] on span "Send" at bounding box center [643, 367] width 22 height 12
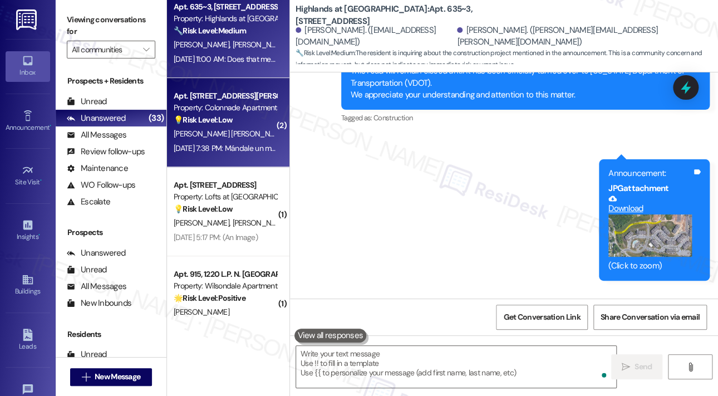
scroll to position [17714, 0]
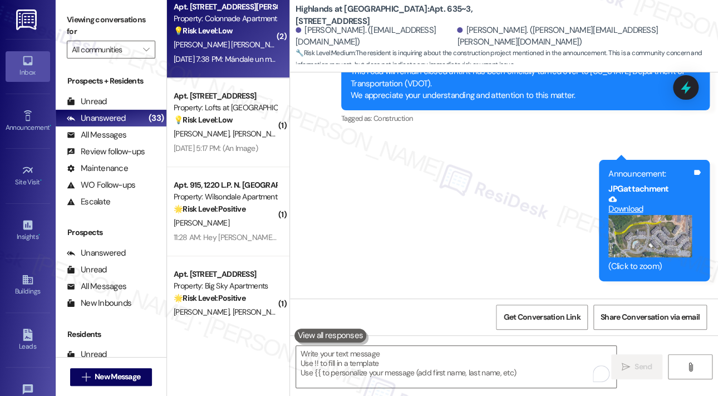
click at [244, 60] on div "Sep 19, 2025 at 7:38 PM: Mándale un mensaje Sep 19, 2025 at 7:38 PM: Mándale un…" at bounding box center [233, 59] width 119 height 10
type textarea "Fetching suggested responses. Please feel free to read through the conversation…"
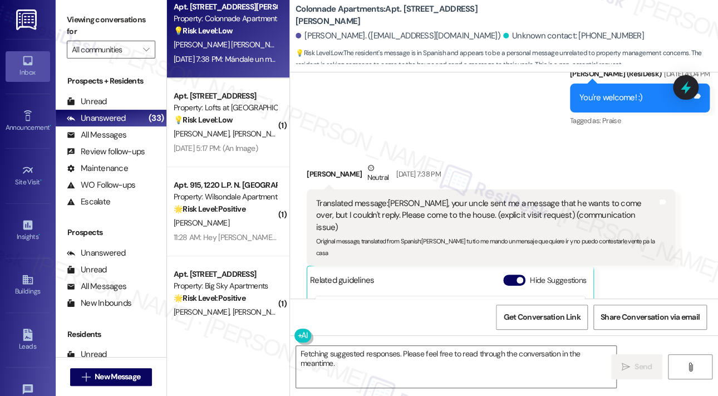
scroll to position [2879, 0]
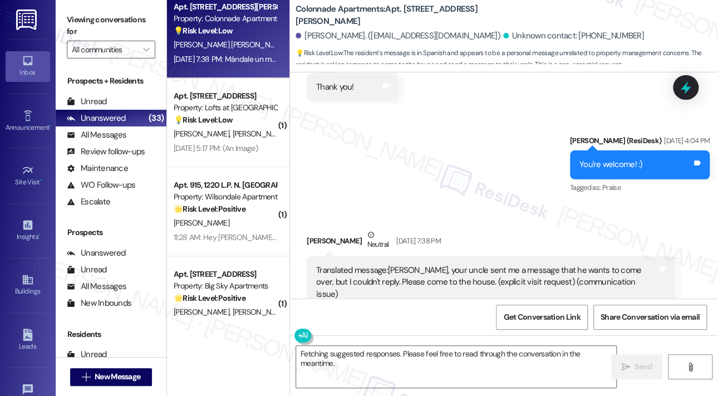
click at [418, 166] on div "Sent via SMS Sarah (ResiDesk) Sep 16, 2025 at 4:04 PM You're welcome! :) Tags a…" at bounding box center [504, 157] width 428 height 94
click at [382, 179] on div "Sent via SMS Sarah (ResiDesk) Sep 16, 2025 at 4:04 PM You're welcome! :) Tags a…" at bounding box center [504, 157] width 428 height 94
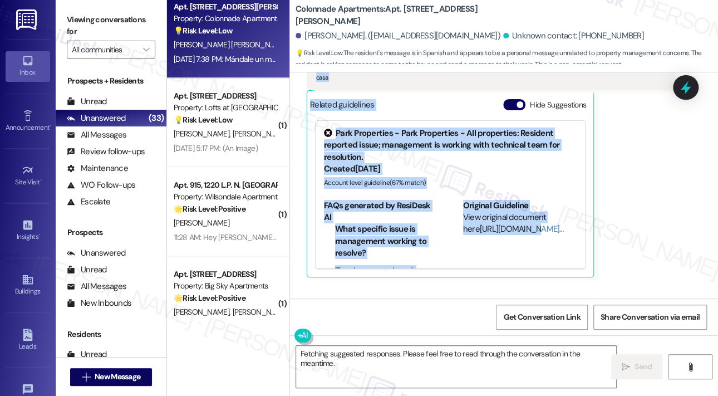
scroll to position [3158, 0]
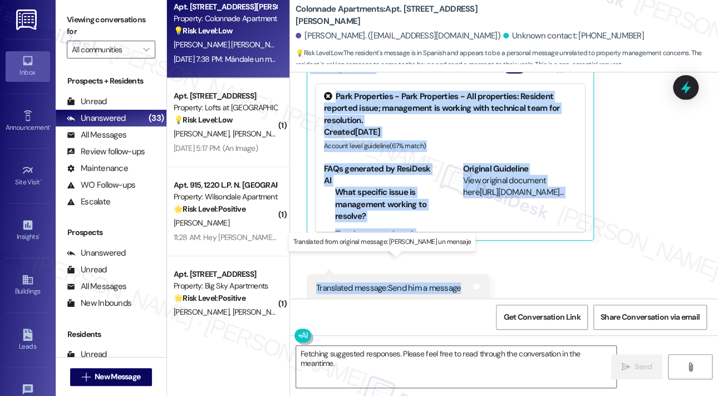
drag, startPoint x: 315, startPoint y: 100, endPoint x: 467, endPoint y: 263, distance: 222.9
click at [467, 264] on div "Received via SMS Antonio Bonilla Flores Neutral Sep 19, 2025 at 7:38 PM Transla…" at bounding box center [504, 124] width 428 height 398
copy div "Translated message: Sonia, your uncle sent me a message that he wants to come o…"
click at [677, 248] on div "Received via SMS Antonio Bonilla Flores Neutral Sep 19, 2025 at 7:38 PM Transla…" at bounding box center [504, 124] width 428 height 398
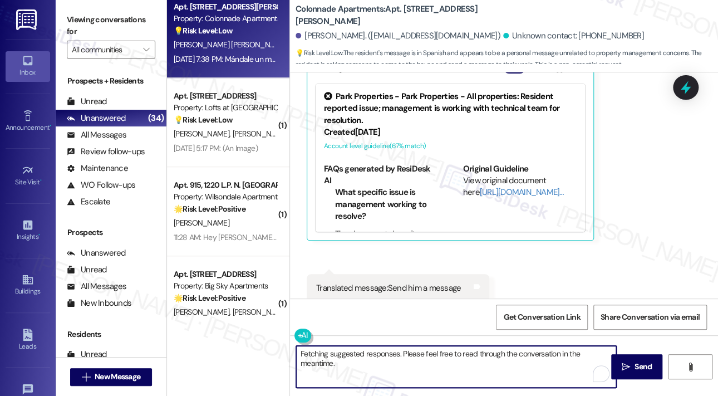
click at [401, 374] on textarea "Fetching suggested responses. Please feel free to read through the conversation…" at bounding box center [456, 367] width 320 height 42
paste textarea "Thank you for your message. Do you have any questions or concerns related to yo…"
click at [445, 371] on textarea "Thank you for your message. Do you have any questions or concerns related to yo…" at bounding box center [456, 367] width 320 height 42
type textarea "Thank you for your message. Do you have any questions or concerns related to yo…"
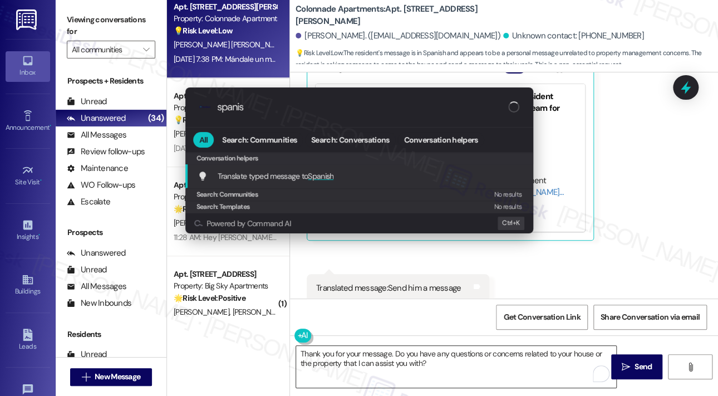
type input "spanish"
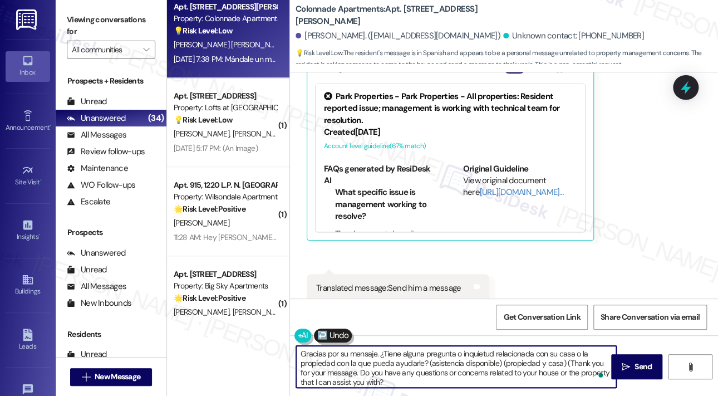
type textarea "Gracias por su mensaje. ¿Tiene alguna pregunta o inquietud relacionada con su c…"
click at [629, 364] on span " Send" at bounding box center [636, 367] width 35 height 12
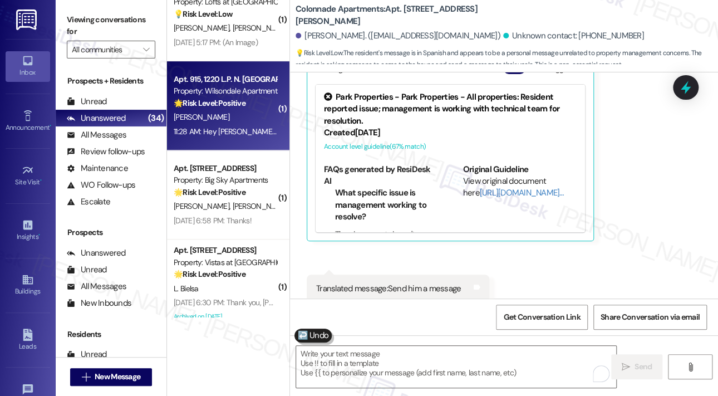
scroll to position [223, 0]
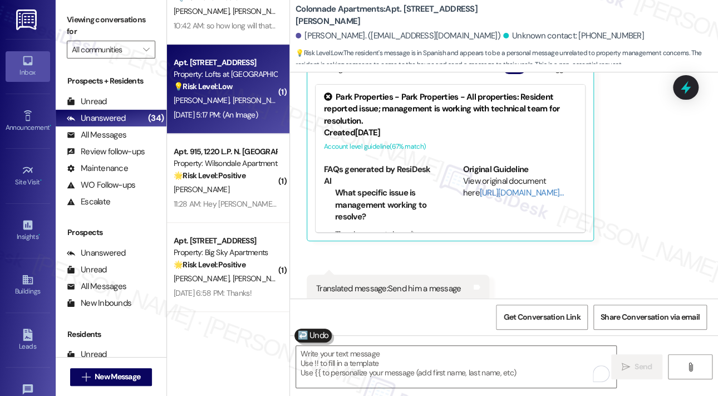
click at [243, 93] on div "N. Elkins P. Elkins" at bounding box center [225, 100] width 105 height 14
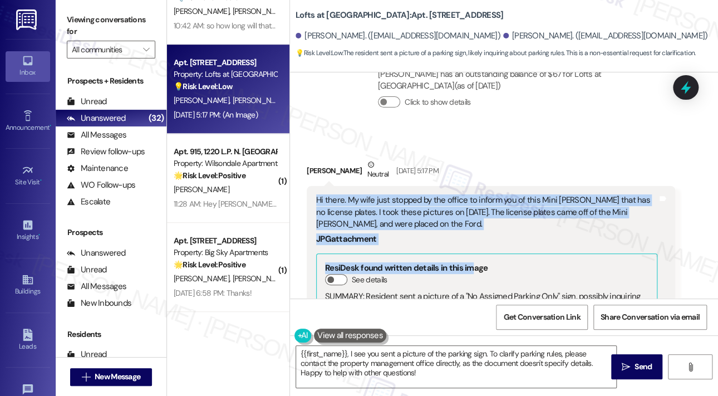
scroll to position [782, 0]
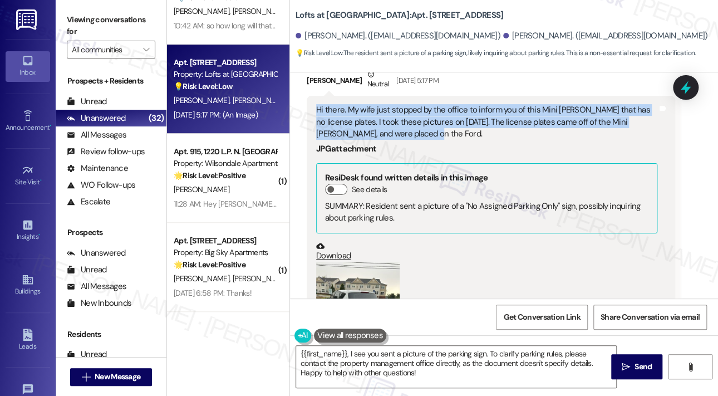
drag, startPoint x: 318, startPoint y: 242, endPoint x: 518, endPoint y: 161, distance: 215.5
click at [518, 140] on div "Hi there. My wife just stopped by the office to inform you of this Mini Cooper …" at bounding box center [486, 122] width 341 height 36
copy div "Hi there. My wife just stopped by the office to inform you of this Mini Cooper …"
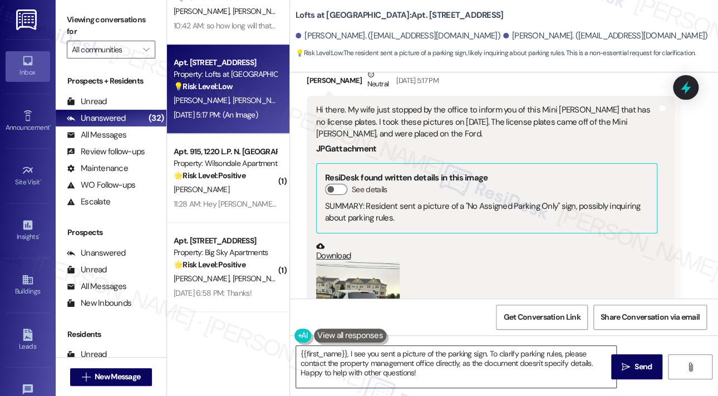
click at [384, 377] on textarea "{{first_name}}, I see you sent a picture of the parking sign. To clarify parkin…" at bounding box center [456, 367] width 320 height 42
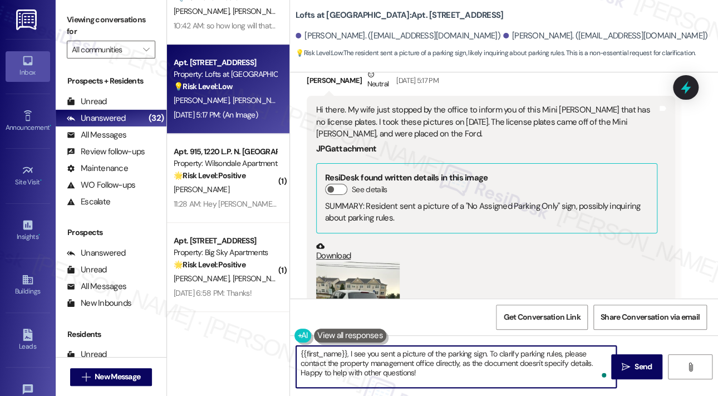
drag, startPoint x: 395, startPoint y: 377, endPoint x: 289, endPoint y: 346, distance: 110.6
click at [289, 346] on div "( 1 ) Apt. 1026, 1220 L.P. N. King Street Property: Wilsondale Apartments 🔧 Ris…" at bounding box center [442, 198] width 551 height 396
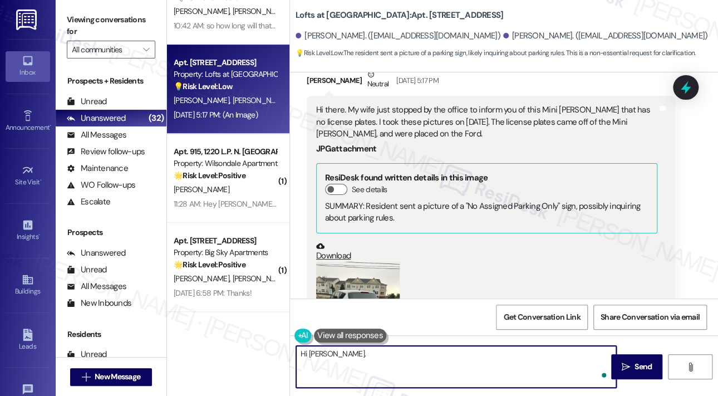
paste textarea "Thank you for letting us know and for sharing the details about the Mini Cooper…"
type textarea "Hi Philip. Thank you for letting us know and for sharing the details about the …"
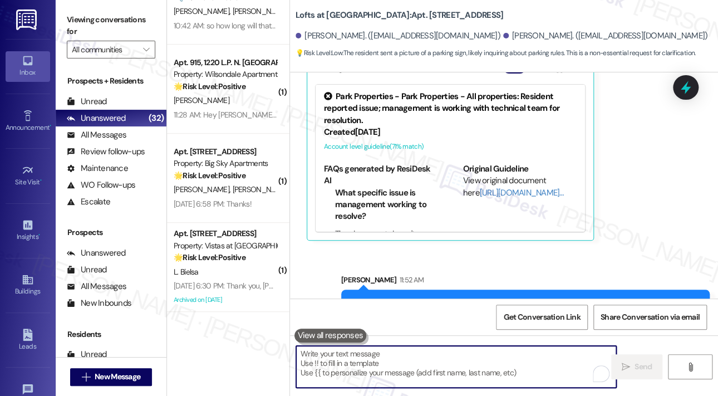
scroll to position [1218, 0]
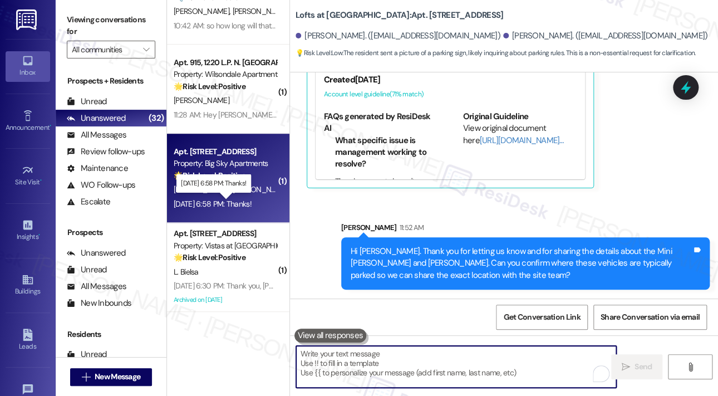
click at [237, 200] on div "Sep 18, 2025 at 6:58 PM: Thanks! Sep 18, 2025 at 6:58 PM: Thanks!" at bounding box center [213, 204] width 78 height 10
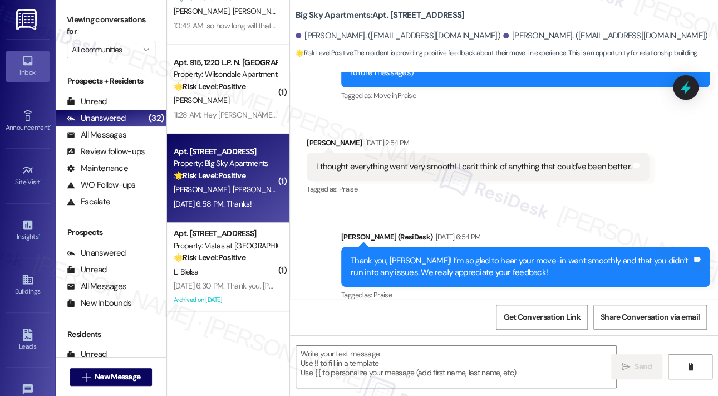
type textarea "Fetching suggested responses. Please feel free to read through the conversation…"
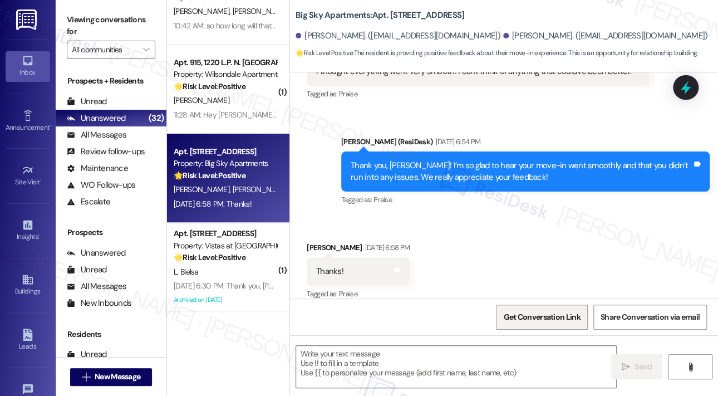
scroll to position [260, 0]
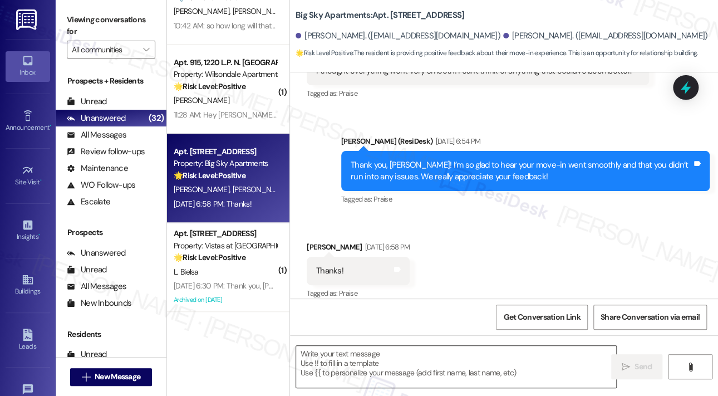
click at [494, 356] on textarea at bounding box center [456, 367] width 320 height 42
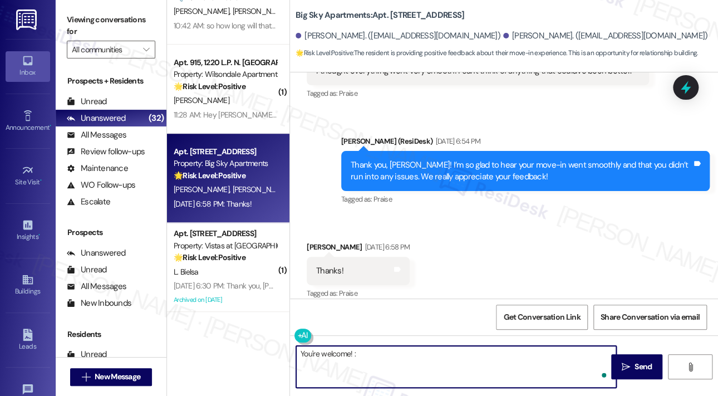
type textarea "You're welcome! :)"
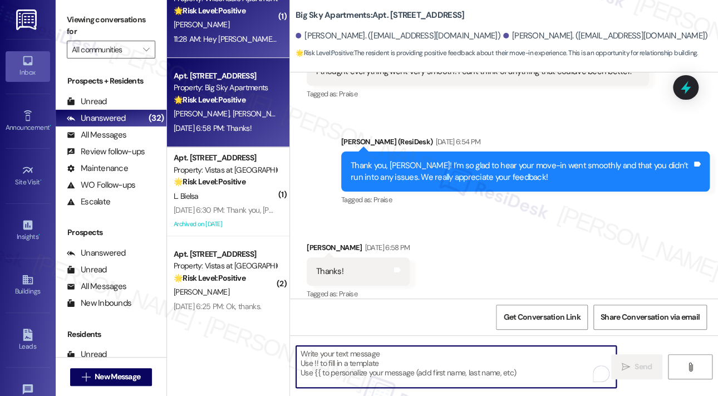
scroll to position [334, 0]
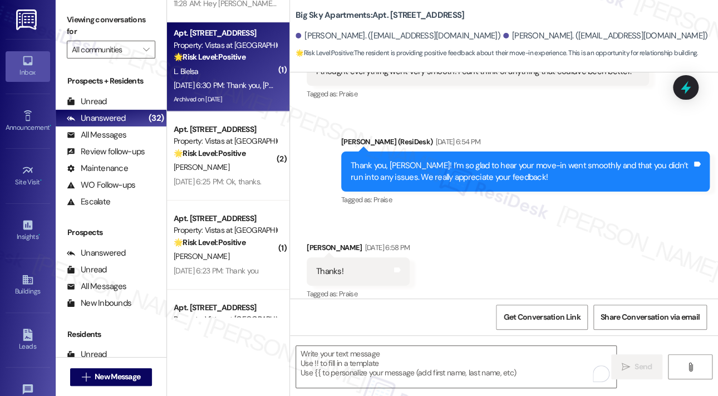
click at [255, 77] on div "L. Bielsa" at bounding box center [225, 72] width 105 height 14
type textarea "Fetching suggested responses. Please feel free to read through the conversation…"
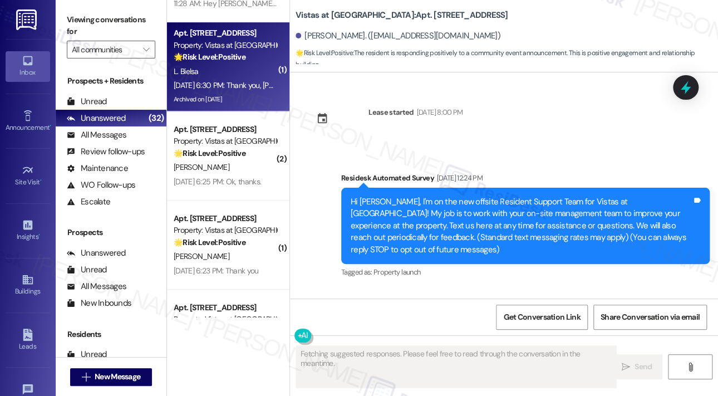
scroll to position [8777, 0]
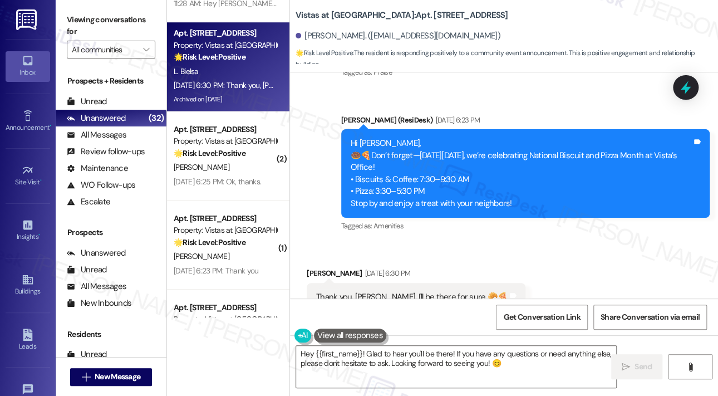
click at [562, 242] on div "Received via SMS Lourdes Bielsa Sep 18, 2025 at 6:30 PM Thank you, Sarah. I'll …" at bounding box center [504, 289] width 428 height 94
click at [574, 260] on div "Received via SMS Lourdes Bielsa Sep 18, 2025 at 6:30 PM Thank you, Sarah. I'll …" at bounding box center [504, 289] width 428 height 94
click at [614, 242] on div "Received via SMS Lourdes Bielsa Sep 18, 2025 at 6:30 PM Thank you, Sarah. I'll …" at bounding box center [504, 289] width 428 height 94
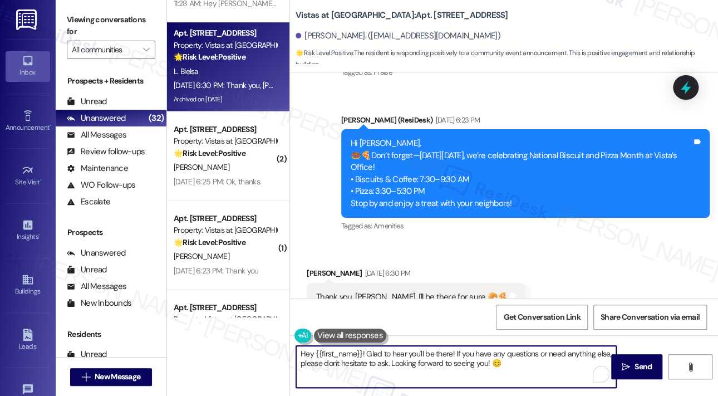
drag, startPoint x: 533, startPoint y: 366, endPoint x: 288, endPoint y: 331, distance: 247.4
click at [291, 333] on div "Lease started Sep 30, 2024 at 8:00 PM Survey, sent via SMS Residesk Automated S…" at bounding box center [504, 270] width 428 height 396
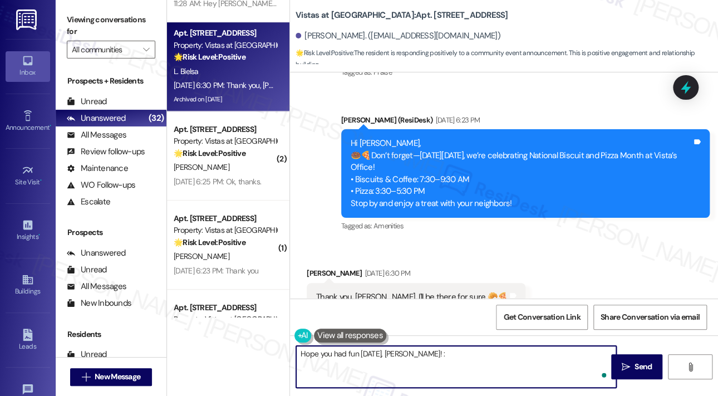
type textarea "Hope you had fun last Friday, Lourdes! :)"
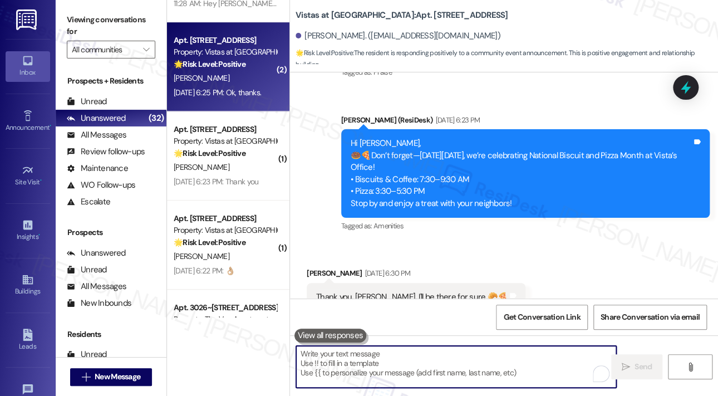
click at [245, 86] on div "Sep 18, 2025 at 6:25 PM: Ok, thanks. Sep 18, 2025 at 6:25 PM: Ok, thanks." at bounding box center [225, 93] width 105 height 14
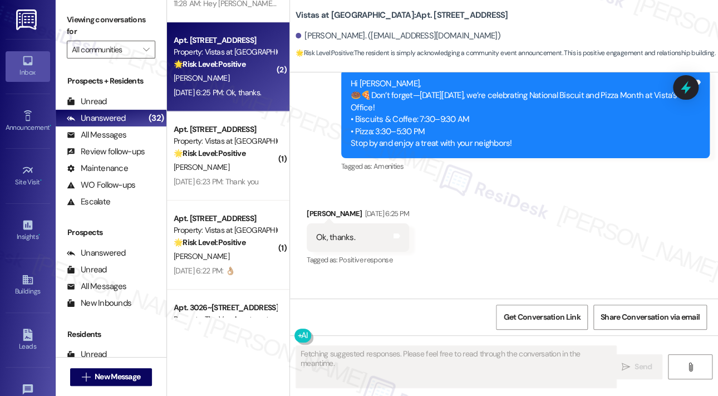
scroll to position [7974, 0]
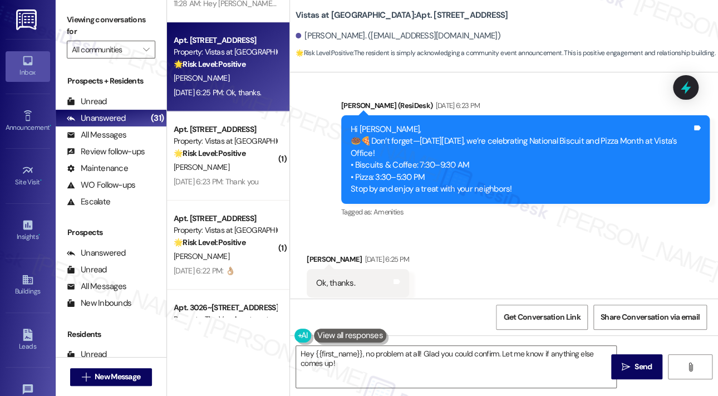
click at [558, 253] on div "Received via SMS Linda Gibson Sep 18, 2025 at 6:25 PM Ok, thanks. Tags and note…" at bounding box center [504, 275] width 428 height 94
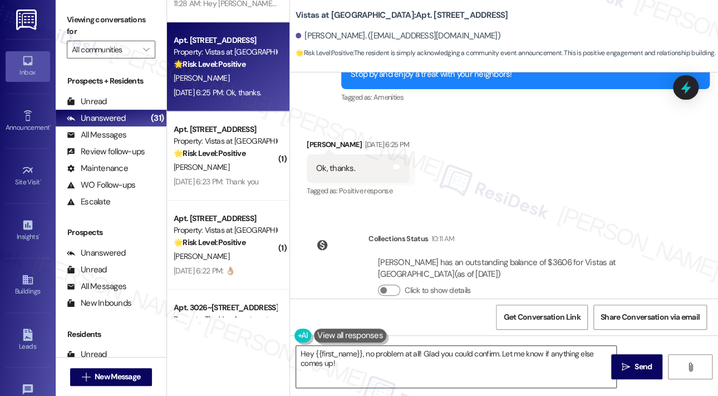
click at [453, 365] on textarea "Hey {{first_name}}, no problem at all! Glad you could confirm. Let me know if a…" at bounding box center [456, 367] width 320 height 42
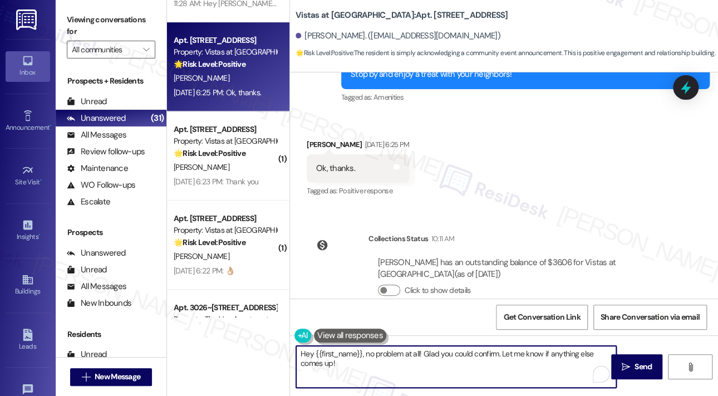
drag, startPoint x: 450, startPoint y: 369, endPoint x: 272, endPoint y: 334, distance: 182.0
click at [272, 334] on div "( 1 ) Apt. 522, 1220 L.P. N. King Street Property: Wilsondale Apartments 🔧 Risk…" at bounding box center [442, 198] width 551 height 396
type textarea "You're wel"
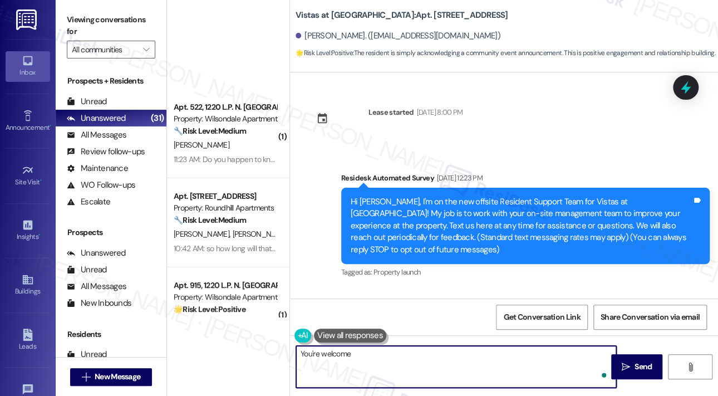
scroll to position [8088, 0]
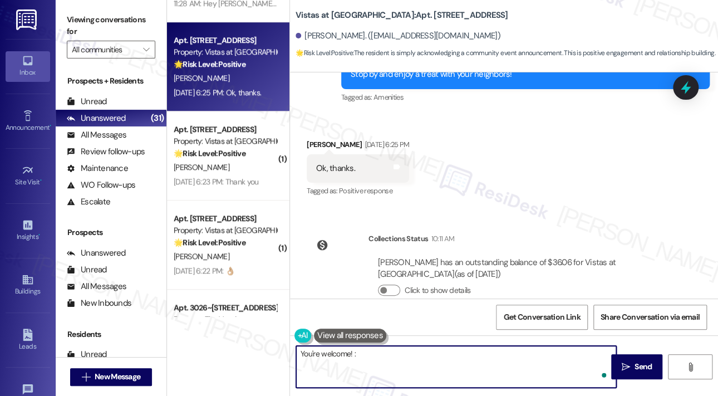
type textarea "You're welcome! :)"
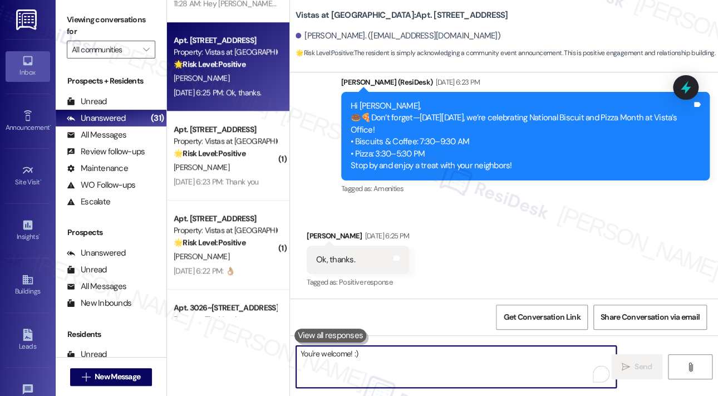
scroll to position [7974, 0]
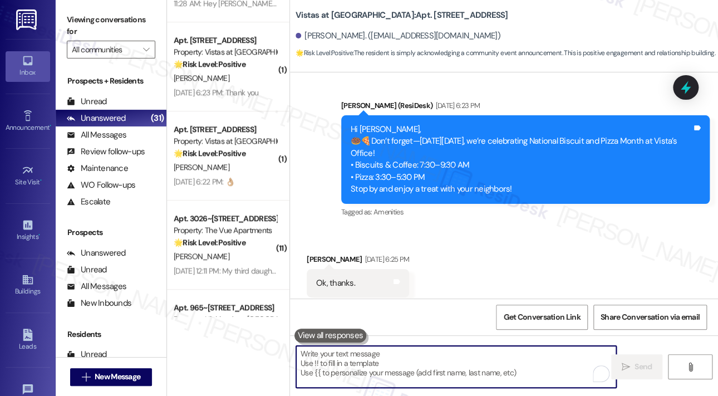
click at [518, 273] on div "Received via SMS [PERSON_NAME] [DATE] 6:25 PM Ok, thanks. Tags and notes Tagged…" at bounding box center [504, 275] width 428 height 94
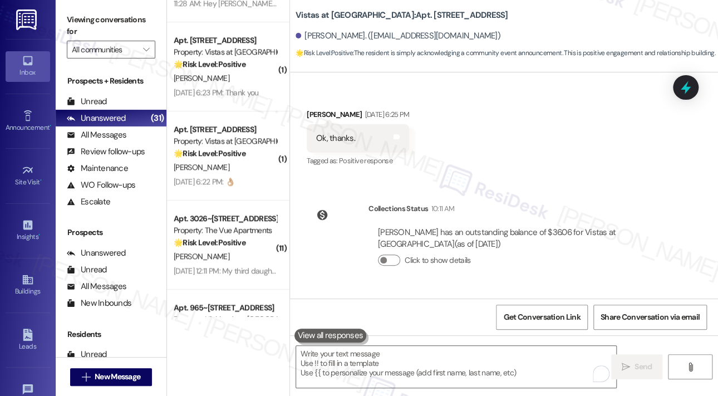
scroll to position [8166, 0]
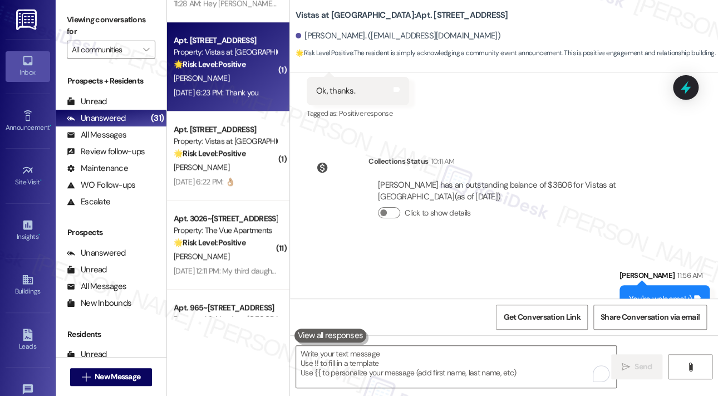
click at [240, 94] on div "Sep 18, 2025 at 6:23 PM: Thank you Sep 18, 2025 at 6:23 PM: Thank you" at bounding box center [216, 92] width 85 height 10
type textarea "Fetching suggested responses. Please feel free to read through the conversation…"
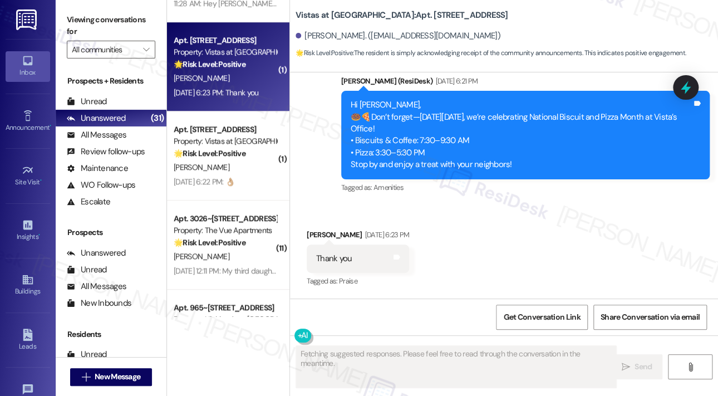
scroll to position [929, 0]
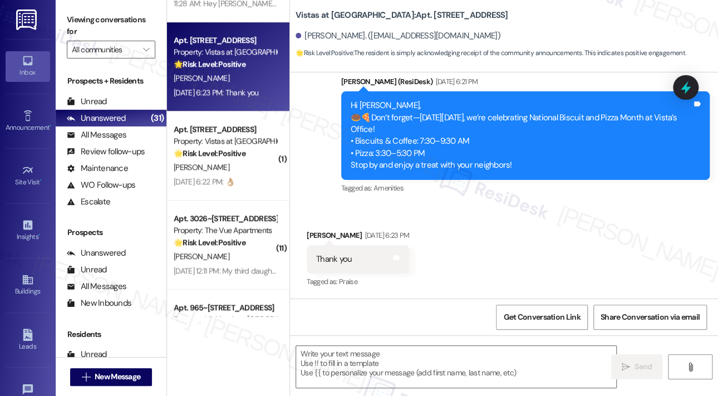
click at [530, 253] on div "Received via SMS Daisy Culpepper Sep 18, 2025 at 6:23 PM Thank you Tags and not…" at bounding box center [504, 251] width 428 height 94
click at [422, 362] on textarea at bounding box center [456, 367] width 320 height 42
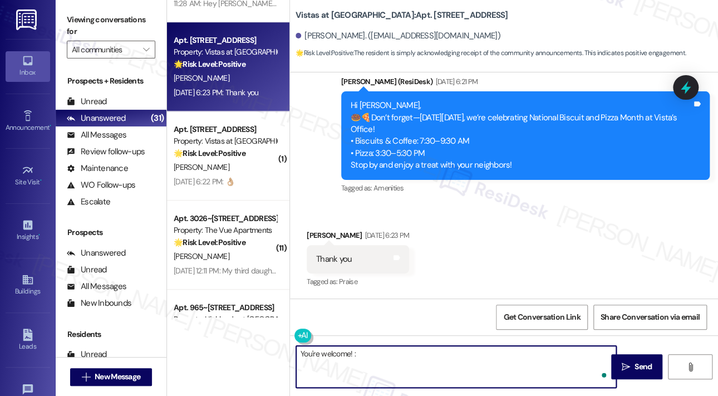
type textarea "You're welcome! :)"
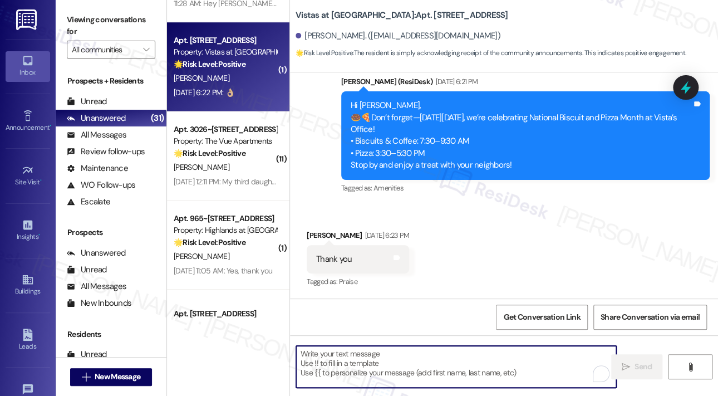
click at [234, 94] on div "Sep 18, 2025 at 6:22 PM: 👌🏼 Sep 18, 2025 at 6:22 PM: 👌🏼" at bounding box center [204, 92] width 61 height 10
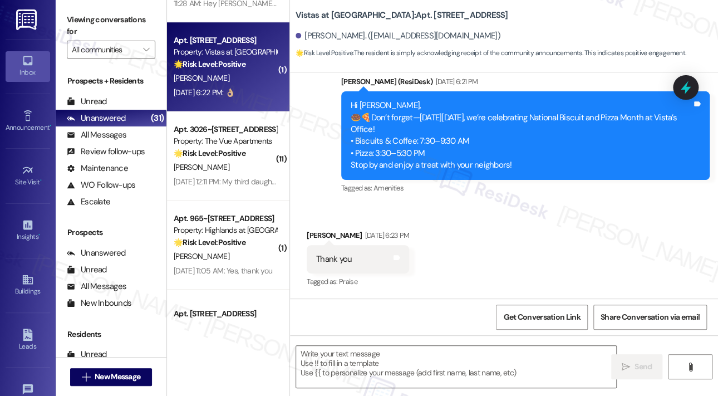
type textarea "Fetching suggested responses. Please feel free to read through the conversation…"
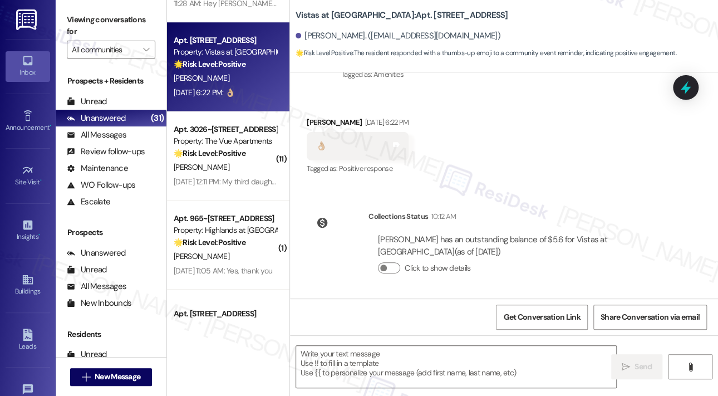
scroll to position [2673, 0]
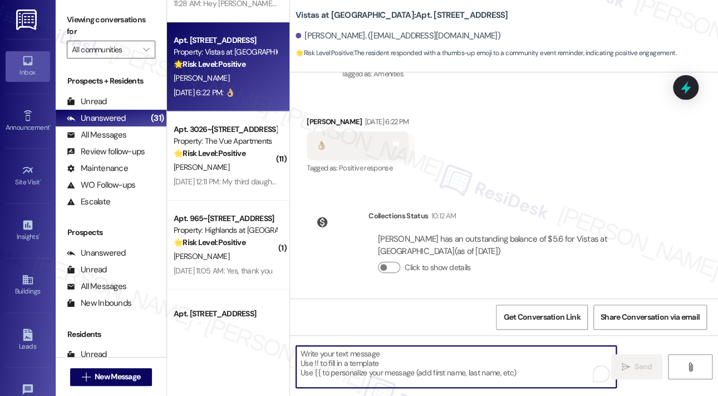
click at [432, 352] on textarea "To enrich screen reader interactions, please activate Accessibility in Grammarl…" at bounding box center [456, 367] width 320 height 42
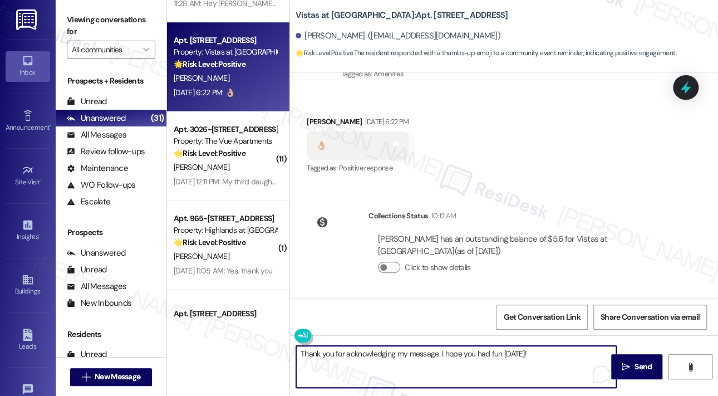
type textarea "Thank you for acknowledging my message. I hope you had fun last Friday!"
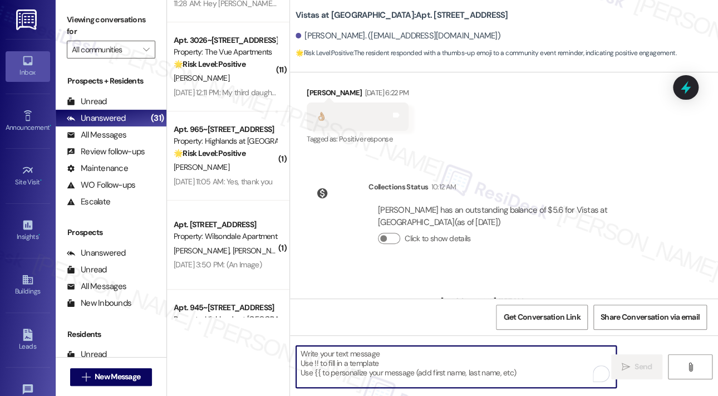
scroll to position [2751, 0]
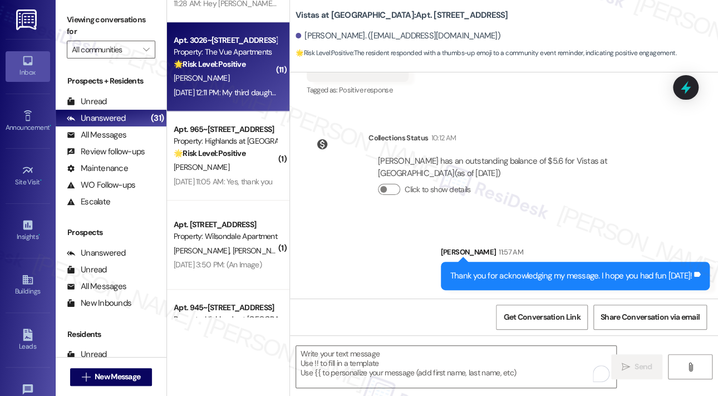
click at [218, 75] on div "J. Swanson" at bounding box center [225, 78] width 105 height 14
type textarea "Fetching suggested responses. Please feel free to read through the conversation…"
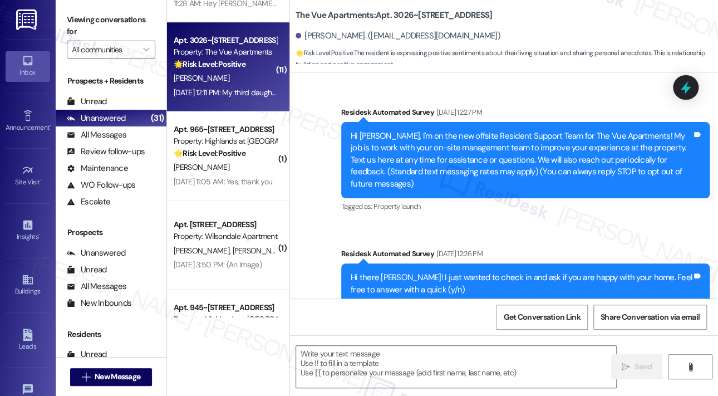
scroll to position [5799, 0]
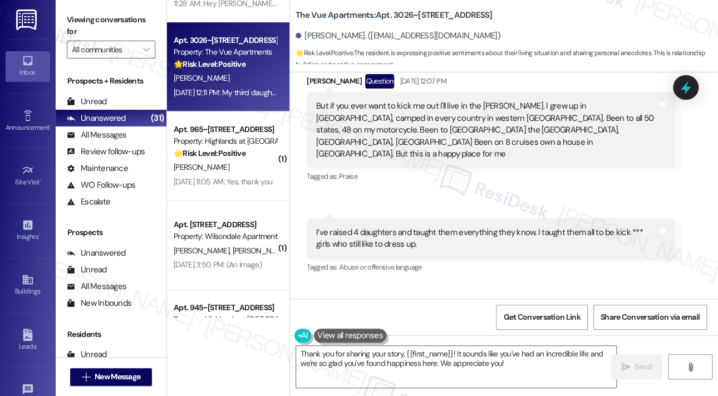
click at [450, 229] on div "Received via SMS 12:10 PM Jeffrey Swanson Neutral Sep 18, 2025 at 12:10 PM I’ve…" at bounding box center [490, 246] width 385 height 73
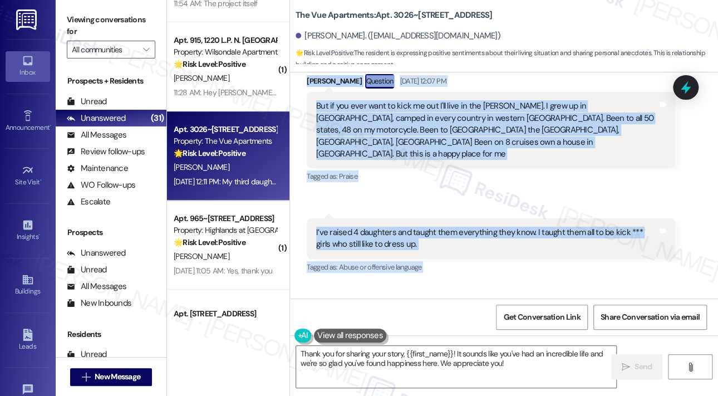
drag, startPoint x: 314, startPoint y: 227, endPoint x: 577, endPoint y: 274, distance: 266.9
copy div "I have no concern about the increase. Just wanted you to know none of us has a …"
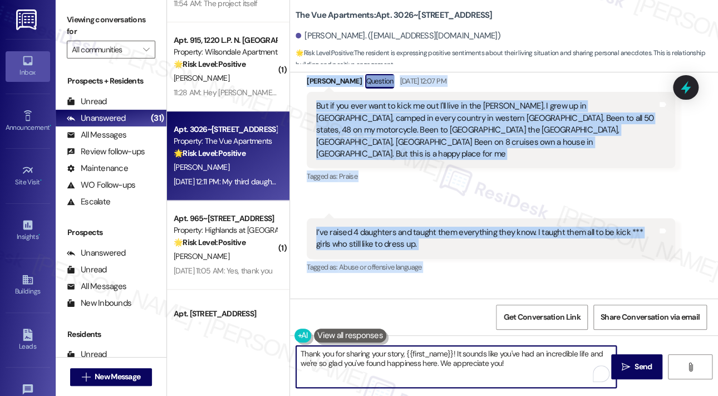
click at [386, 372] on textarea "Thank you for sharing your story, {{first_name}}! It sounds like you've had an …" at bounding box center [456, 367] width 320 height 42
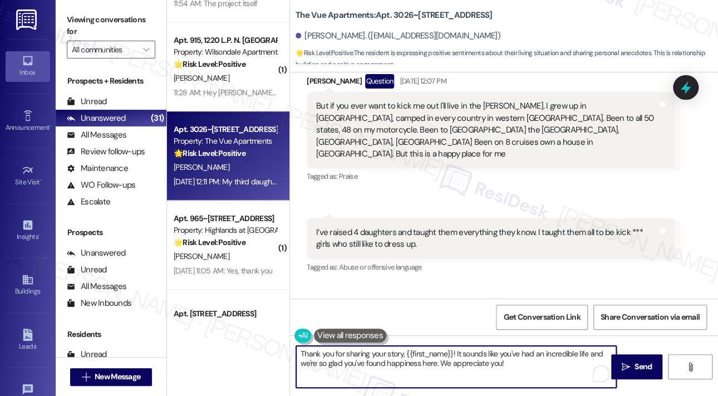
paste textarea "reaching out, Jeffrey. I understand your point about the shared water bill and …"
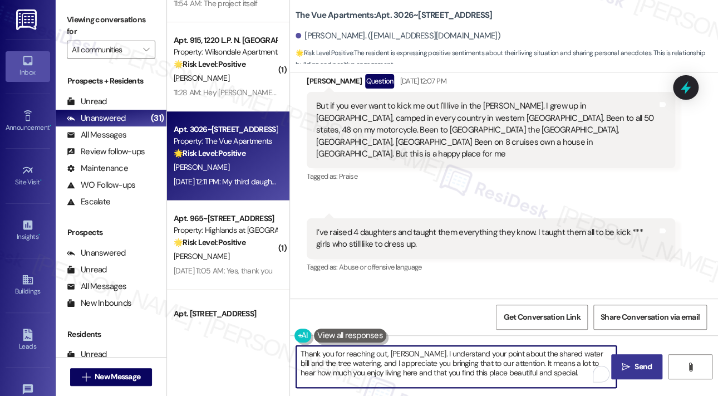
type textarea "Thank you for reaching out, Jeffrey. I understand your point about the shared w…"
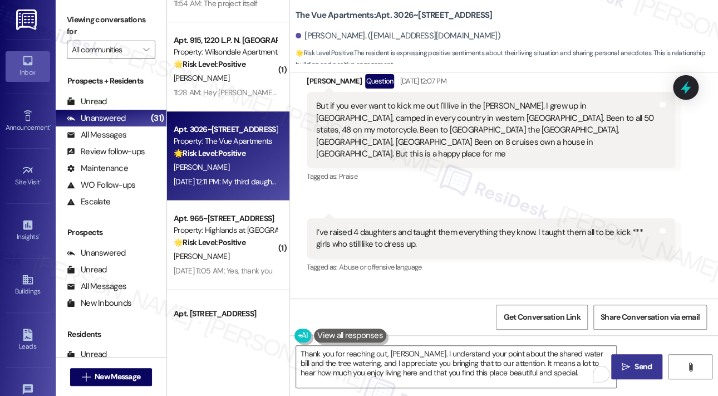
click at [632, 365] on span "Send" at bounding box center [643, 367] width 22 height 12
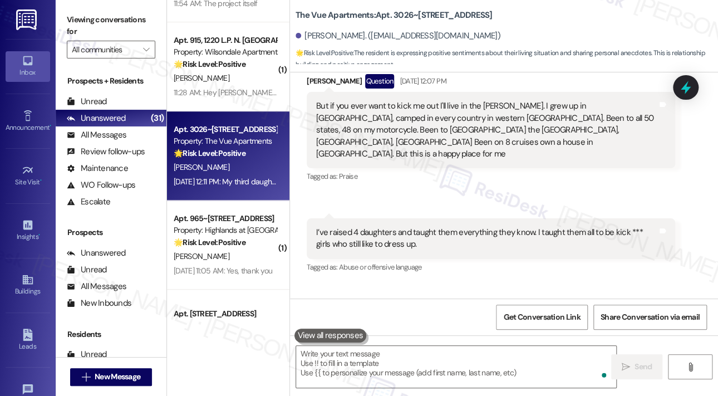
scroll to position [5798, 0]
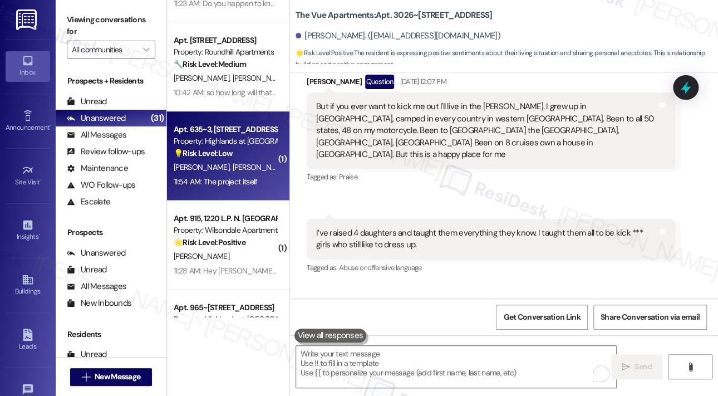
click at [243, 146] on div "Property: Highlands at [GEOGRAPHIC_DATA] Apartments" at bounding box center [225, 141] width 103 height 12
type textarea "Fetching suggested responses. Please feel free to read through the conversation…"
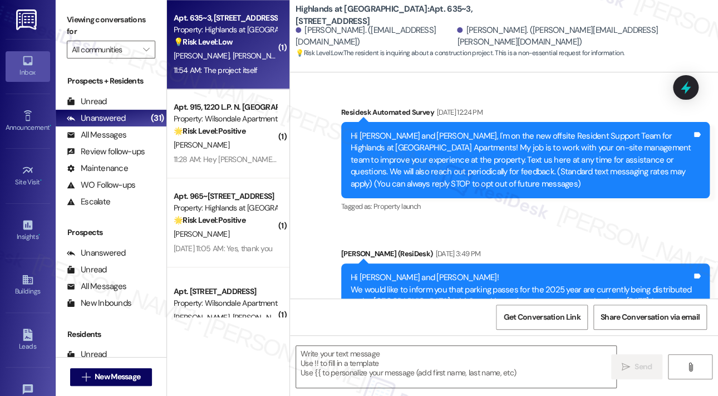
scroll to position [17922, 0]
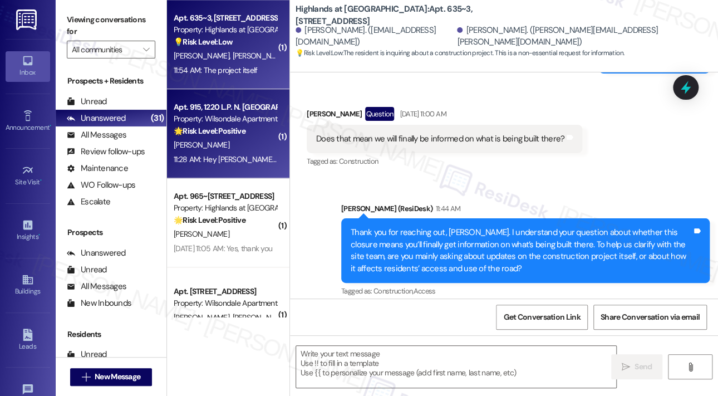
type textarea "Fetching suggested responses. Please feel free to read through the conversation…"
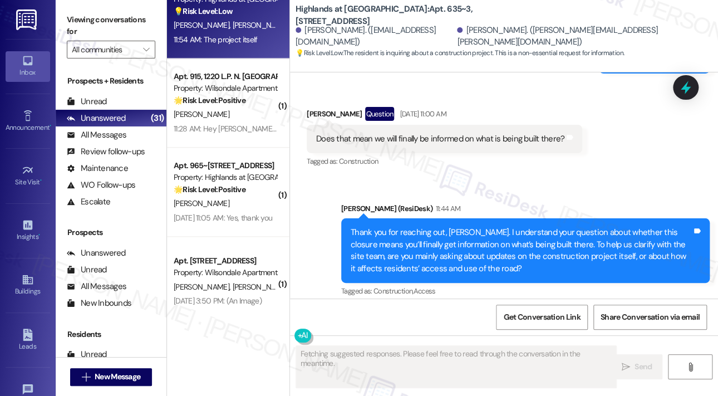
scroll to position [501, 0]
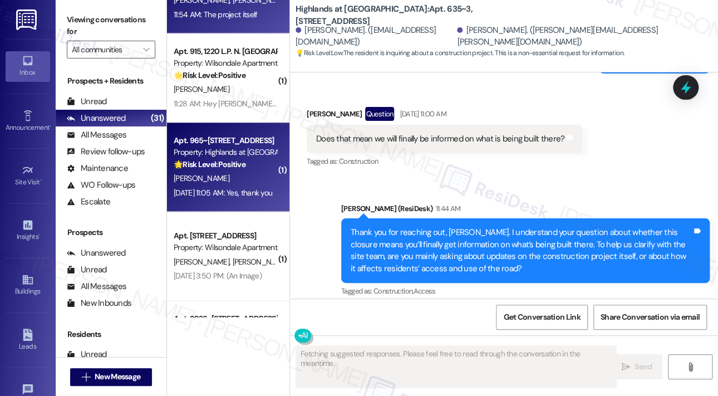
click at [255, 158] on div "Property: Highlands at [GEOGRAPHIC_DATA] Apartments" at bounding box center [225, 152] width 103 height 12
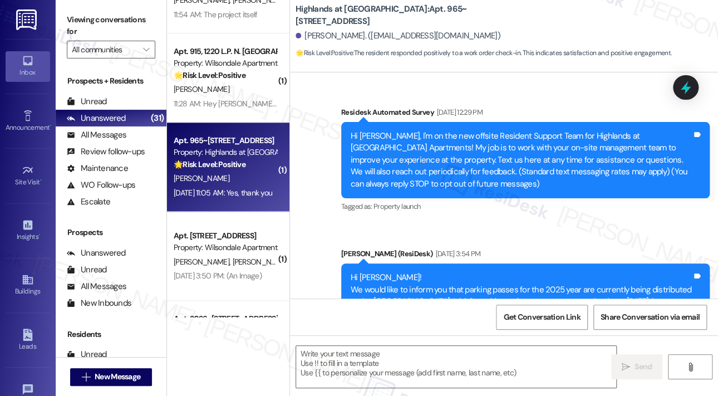
scroll to position [17703, 0]
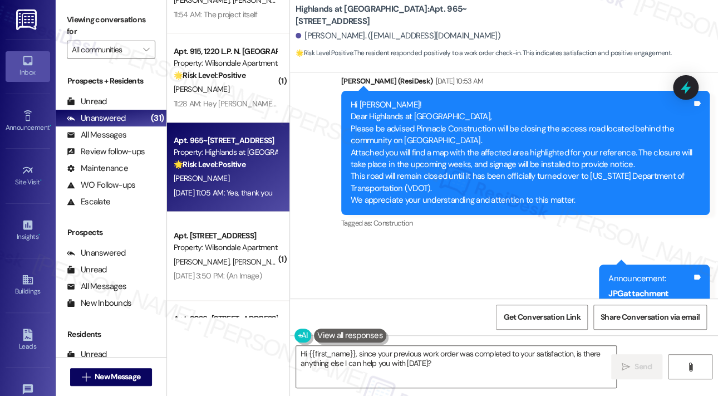
scroll to position [17595, 0]
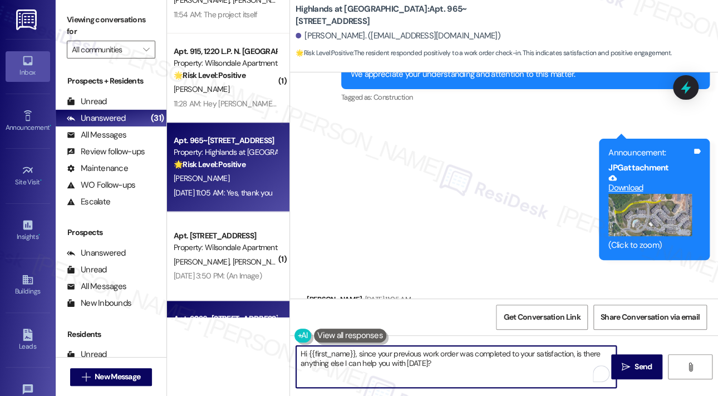
drag, startPoint x: 465, startPoint y: 371, endPoint x: 259, endPoint y: 277, distance: 226.9
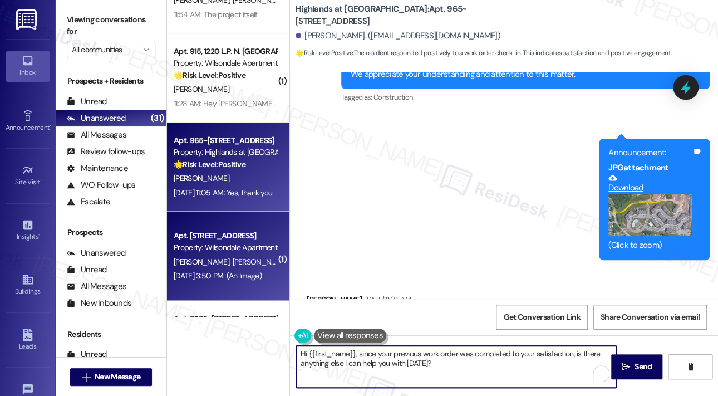
click at [249, 304] on div "( 1 ) Apt. 522, 1220 L.P. N. King Street Property: Wilsondale Apartments 🔧 Risk…" at bounding box center [442, 198] width 551 height 396
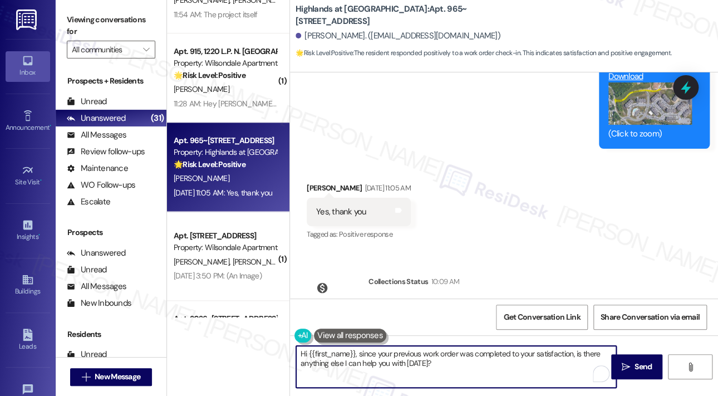
scroll to position [17817, 0]
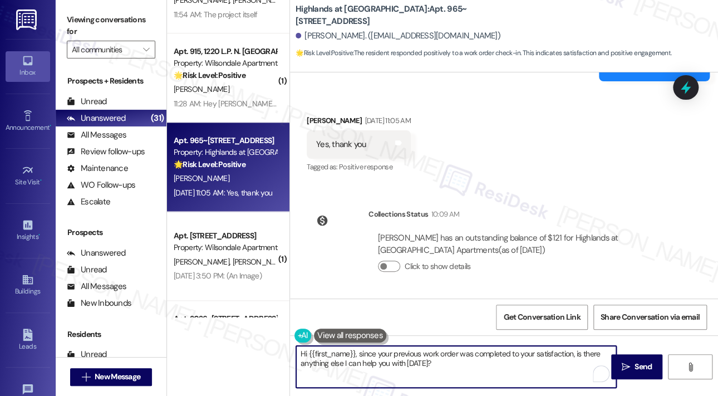
click at [499, 356] on textarea "Hi {{first_name}}, since your previous work order was completed to your satisfa…" at bounding box center [456, 367] width 320 height 42
click at [499, 353] on textarea "Hi {{first_name}}, since your previous work order was completed to your satisfa…" at bounding box center [456, 367] width 320 height 42
click at [426, 362] on textarea "Hi {{first_name}}, since your previous work order was completed to your satisfa…" at bounding box center [456, 367] width 320 height 42
paste textarea "That’s wonderful to hear! We’re so glad that you’re satisfied with the recent w…"
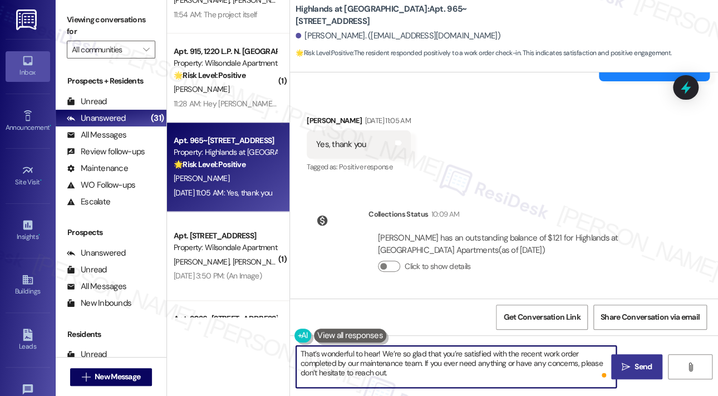
type textarea "That’s wonderful to hear! We’re so glad that you’re satisfied with the recent w…"
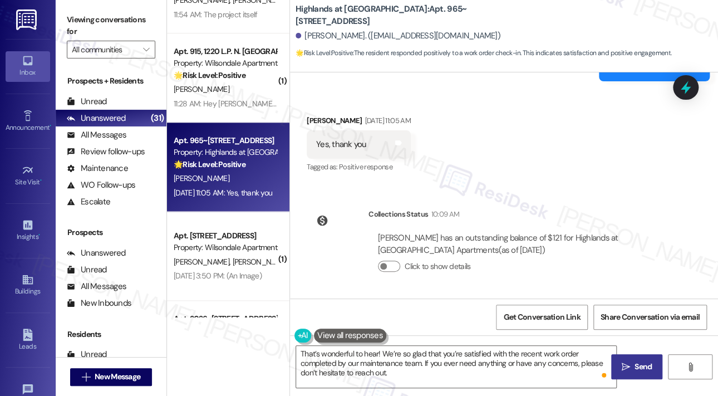
click at [628, 364] on icon "" at bounding box center [626, 366] width 8 height 9
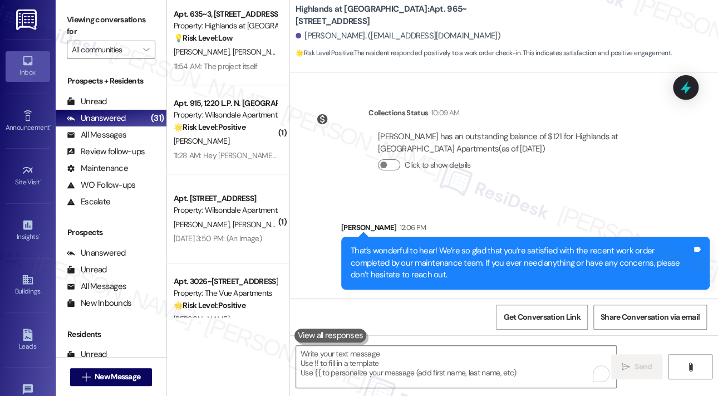
scroll to position [445, 0]
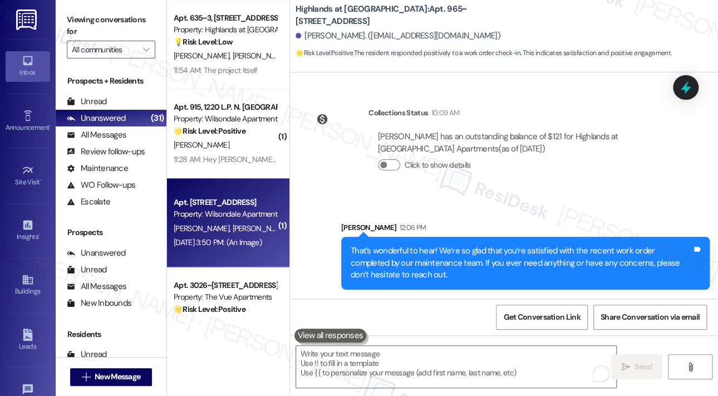
click at [227, 227] on div "J. Travis J. Travis" at bounding box center [225, 228] width 105 height 14
type textarea "Fetching suggested responses. Please feel free to read through the conversation…"
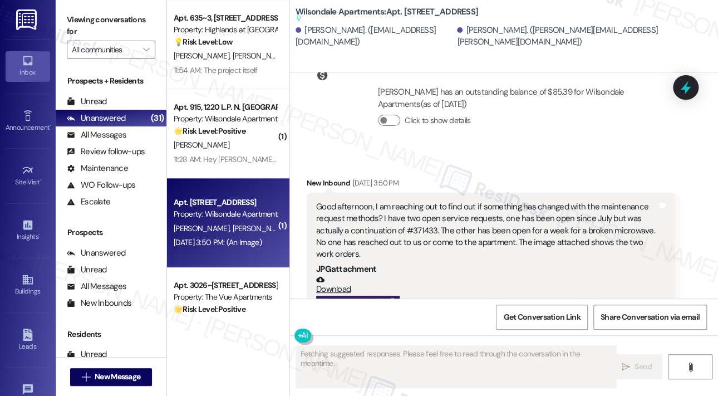
scroll to position [6100, 0]
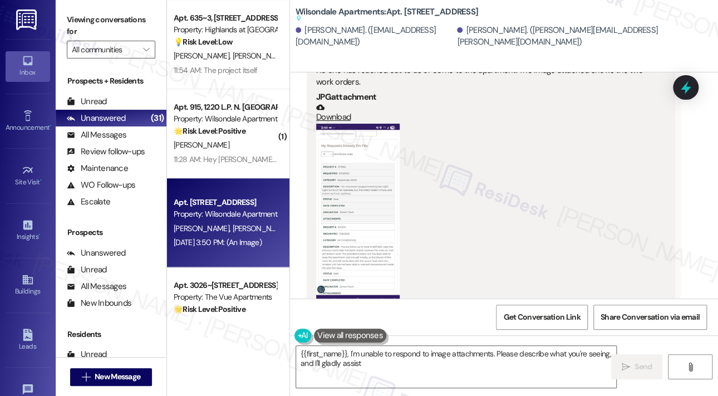
type textarea "{{first_name}}, I'm unable to respond to image attachments. Please describe wha…"
click at [370, 181] on button "Zoom image" at bounding box center [357, 214] width 83 height 181
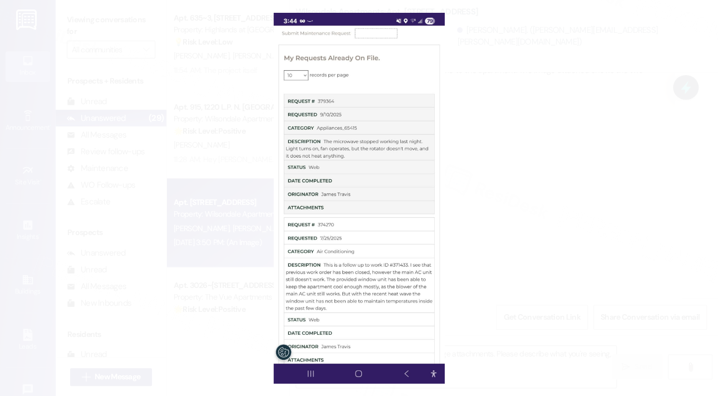
click at [558, 57] on button "Unzoom image" at bounding box center [359, 198] width 718 height 396
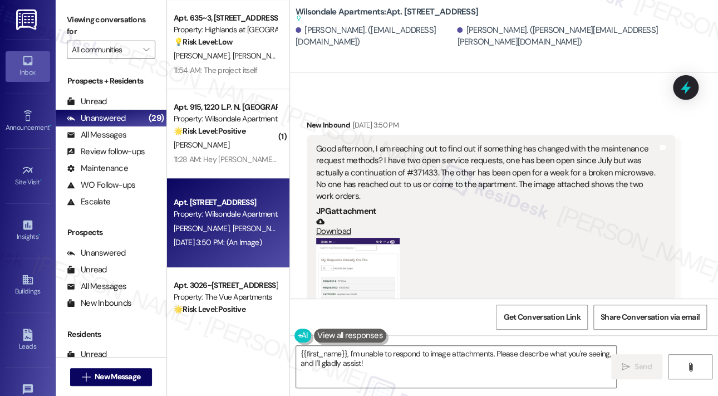
scroll to position [5989, 0]
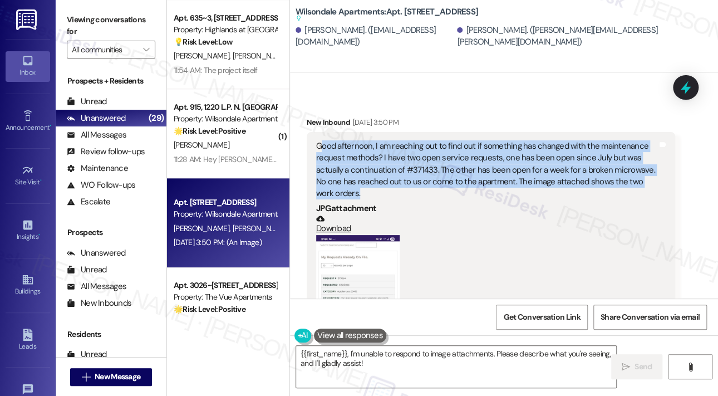
drag, startPoint x: 377, startPoint y: 153, endPoint x: 321, endPoint y: 111, distance: 69.9
click at [321, 140] on div "Good afternoon, I am reaching out to find out if something has changed with the…" at bounding box center [486, 170] width 341 height 60
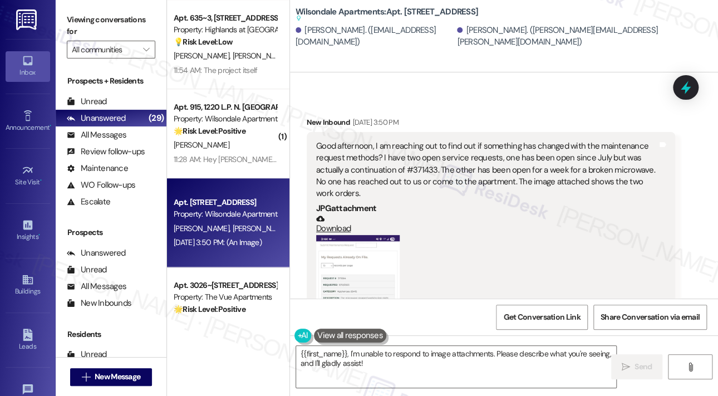
click at [560, 235] on div "(Click to zoom)" at bounding box center [486, 333] width 341 height 196
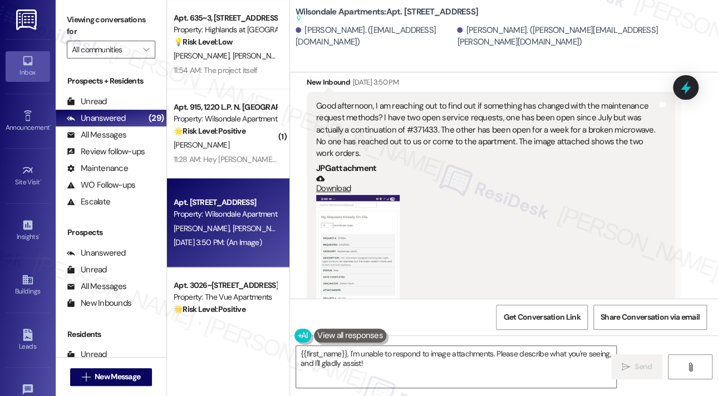
scroll to position [6100, 0]
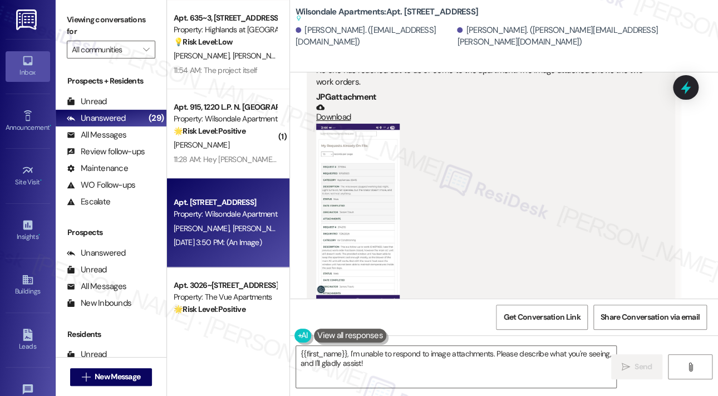
click at [365, 185] on button "Zoom image" at bounding box center [357, 214] width 83 height 181
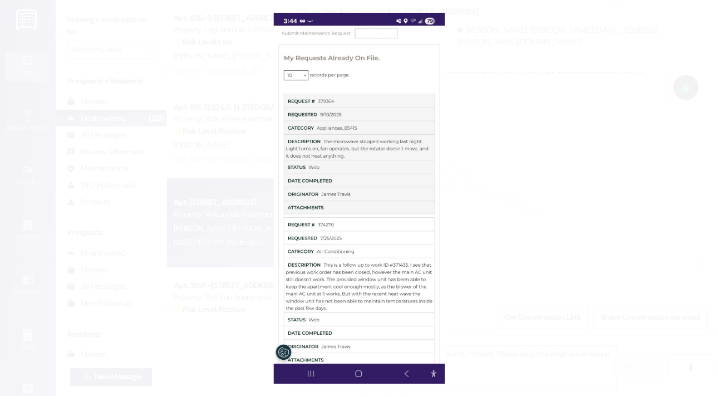
click at [530, 18] on button "Unzoom image" at bounding box center [359, 198] width 718 height 396
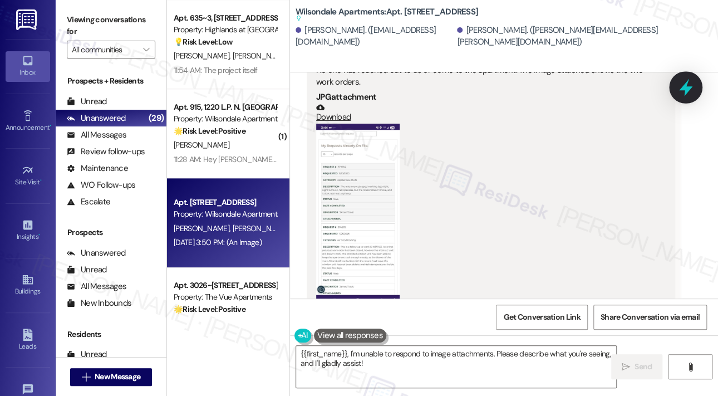
click at [688, 91] on icon at bounding box center [685, 87] width 19 height 19
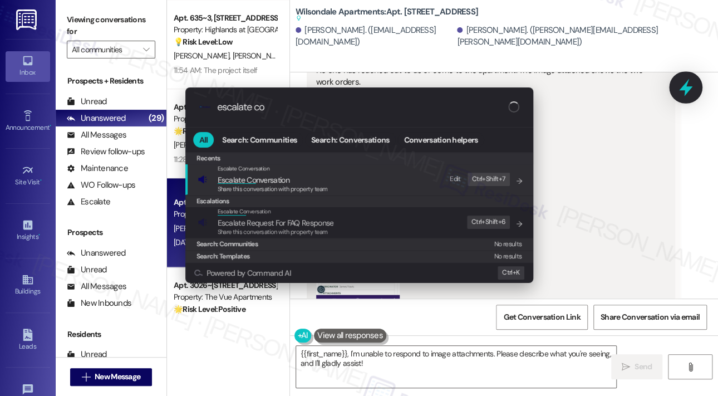
type input "escalate con"
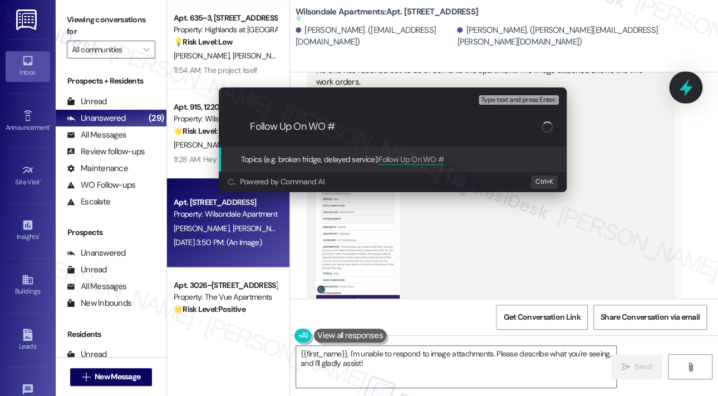
paste input "379364 374270"
click at [366, 128] on input "Follow Up On WO #379364 374270" at bounding box center [396, 127] width 293 height 12
type input "Follow Up On WO #379364 and #374270"
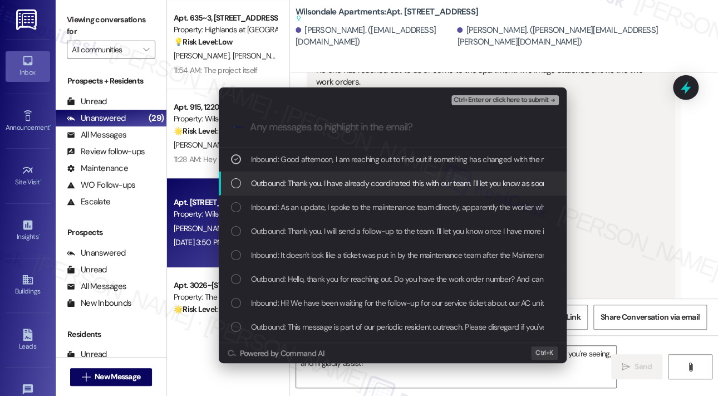
click at [354, 183] on span "Outbound: Thank you. I have already coordinated this with our team. I'll let yo…" at bounding box center [492, 183] width 482 height 12
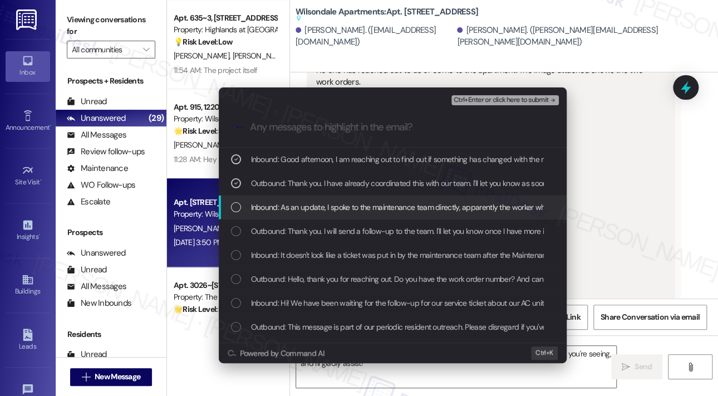
click at [352, 209] on span "Inbound: As an update, I spoke to the maintenance team directly, apparently the…" at bounding box center [700, 207] width 898 height 12
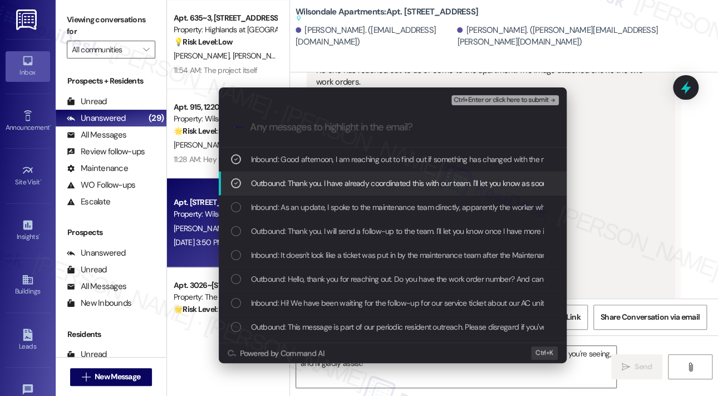
click at [356, 184] on span "Outbound: Thank you. I have already coordinated this with our team. I'll let yo…" at bounding box center [492, 183] width 482 height 12
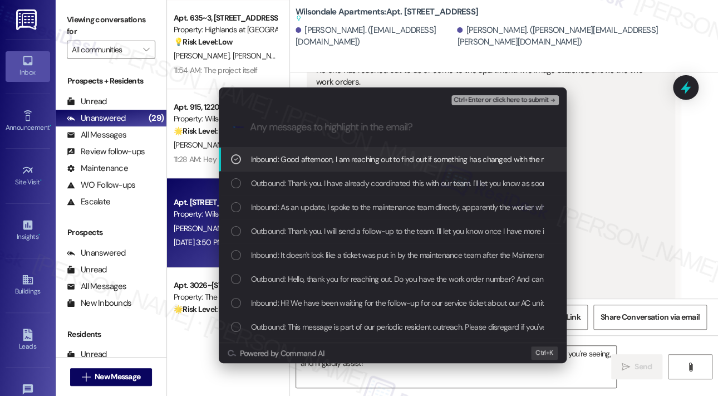
click at [466, 97] on span "Ctrl+Enter or click here to submit" at bounding box center [501, 100] width 95 height 8
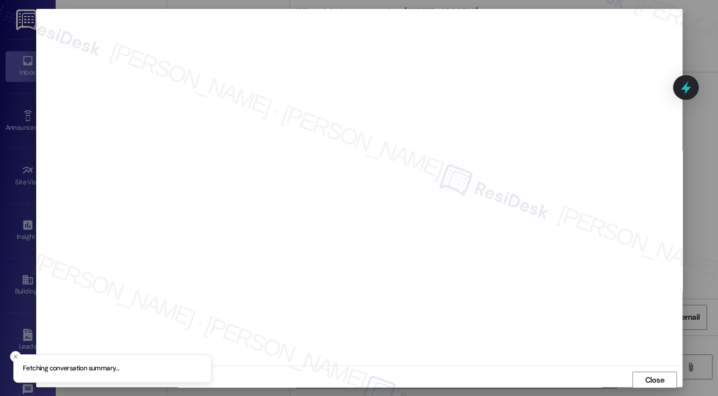
scroll to position [2, 0]
click at [650, 373] on span "Close" at bounding box center [653, 378] width 19 height 12
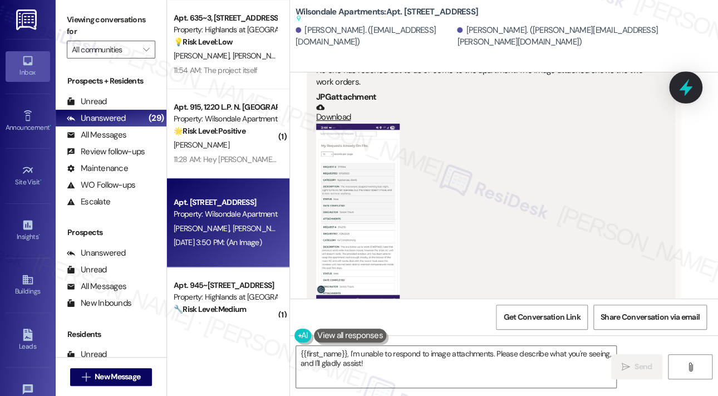
click at [691, 90] on icon at bounding box center [685, 87] width 19 height 19
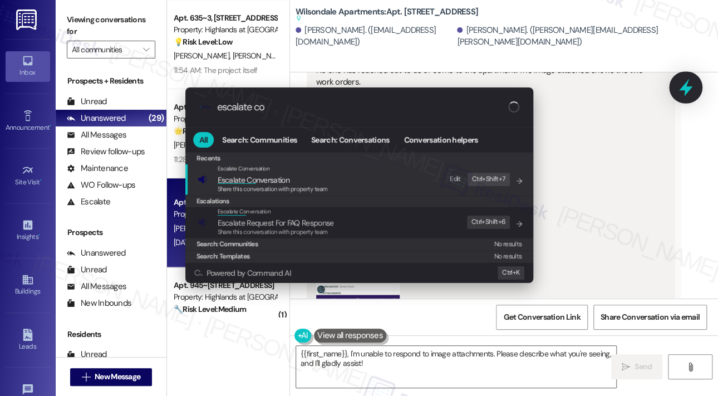
type input "escalate con"
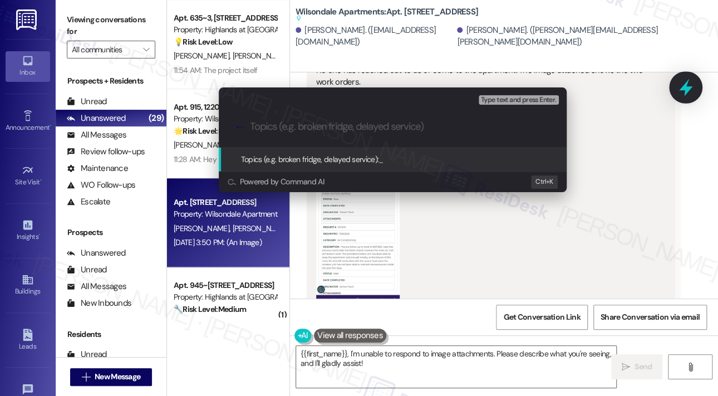
paste input "Follow Up On WO #379364 and #374270"
type input "Follow Up On WO #379364 and #374270"
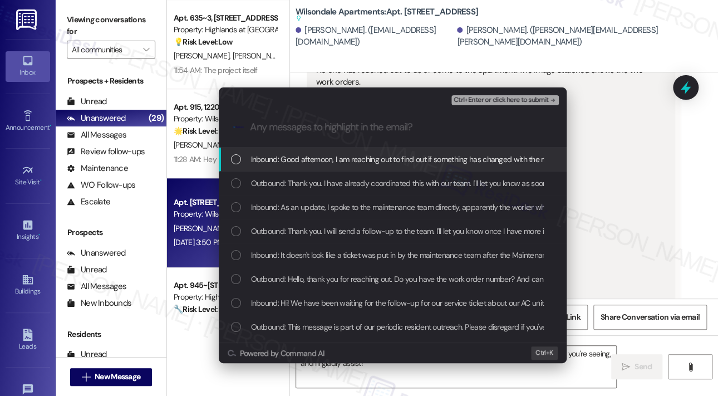
click at [488, 100] on span "Ctrl+Enter or click here to submit" at bounding box center [501, 100] width 95 height 8
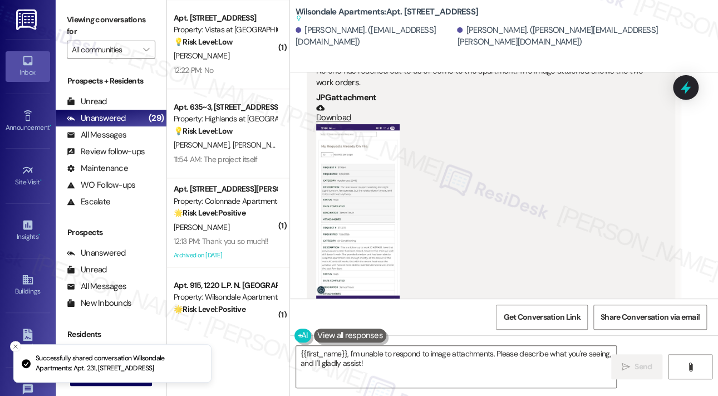
scroll to position [6117, 0]
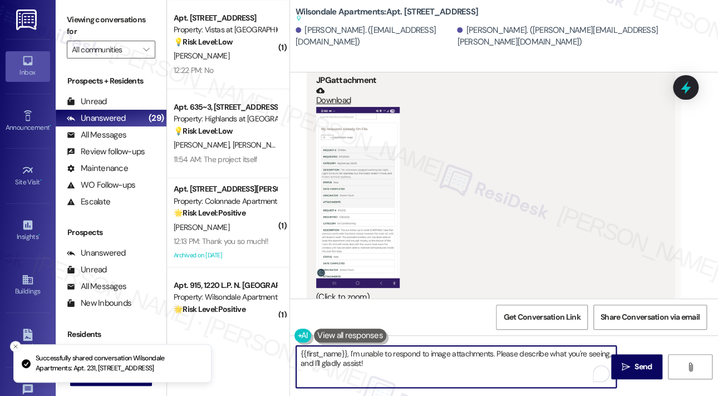
click at [460, 358] on textarea "{{first_name}}, I'm unable to respond to image attachments. Please describe wha…" at bounding box center [456, 367] width 320 height 42
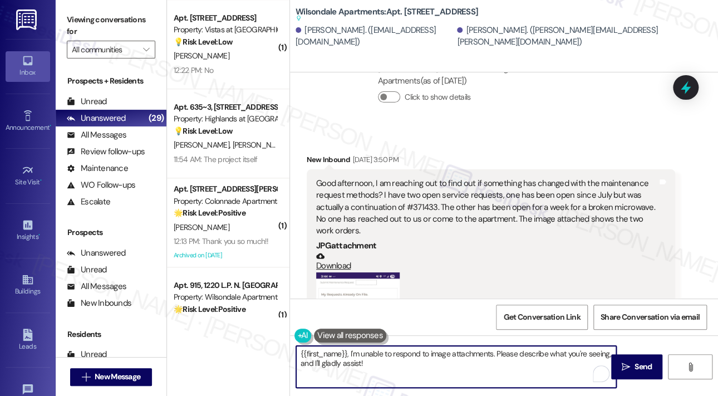
scroll to position [5950, 0]
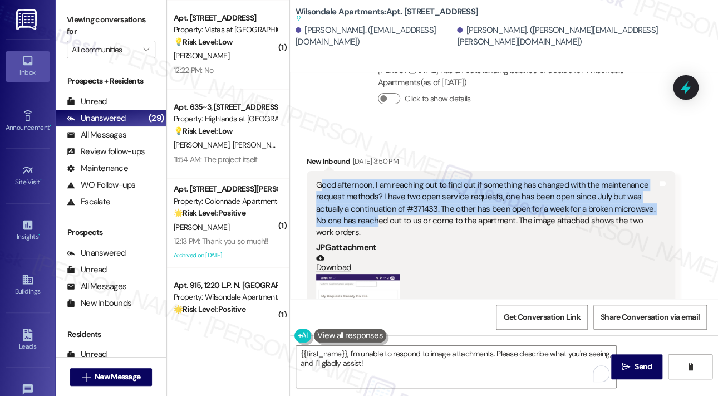
drag, startPoint x: 375, startPoint y: 186, endPoint x: 324, endPoint y: 151, distance: 61.9
click at [324, 179] on div "Good afternoon, I am reaching out to find out if something has changed with the…" at bounding box center [486, 209] width 341 height 60
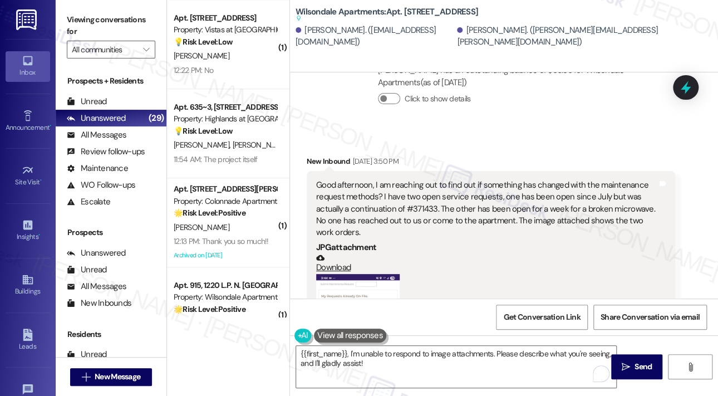
click at [367, 193] on div "Good afternoon, I am reaching out to find out if something has changed with the…" at bounding box center [486, 209] width 341 height 60
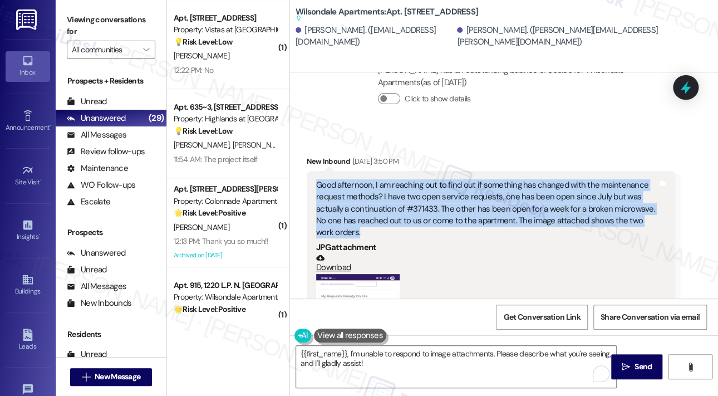
drag, startPoint x: 366, startPoint y: 194, endPoint x: 316, endPoint y: 147, distance: 68.5
click at [316, 179] on div "Good afternoon, I am reaching out to find out if something has changed with the…" at bounding box center [486, 209] width 341 height 60
copy div "Good afternoon, I am reaching out to find out if something has changed with the…"
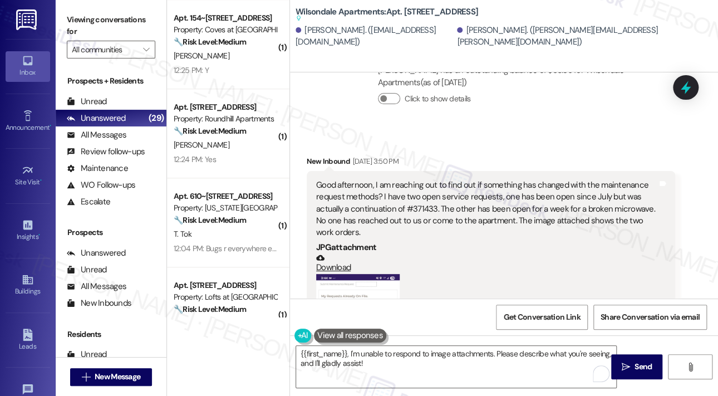
click at [355, 344] on div "{{first_name}}, I'm unable to respond to image attachments. Please describe wha…" at bounding box center [504, 376] width 428 height 83
click at [356, 362] on textarea "{{first_name}}, I'm unable to respond to image attachments. Please describe wha…" at bounding box center [456, 367] width 320 height 42
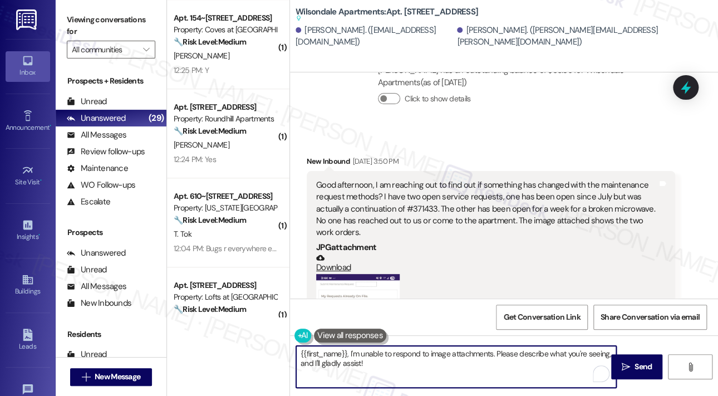
paste textarea "Thank you for reaching out. I understand your concern about your two open work …"
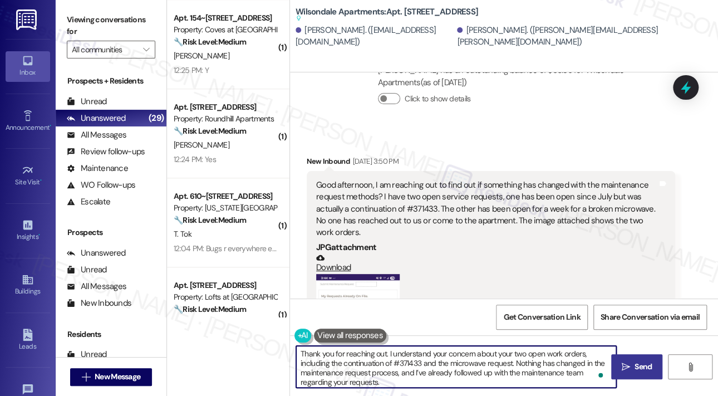
click at [627, 369] on icon "" at bounding box center [626, 366] width 8 height 9
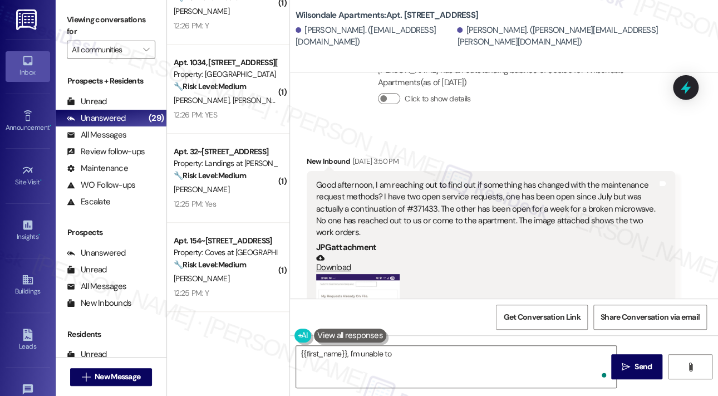
scroll to position [6116, 0]
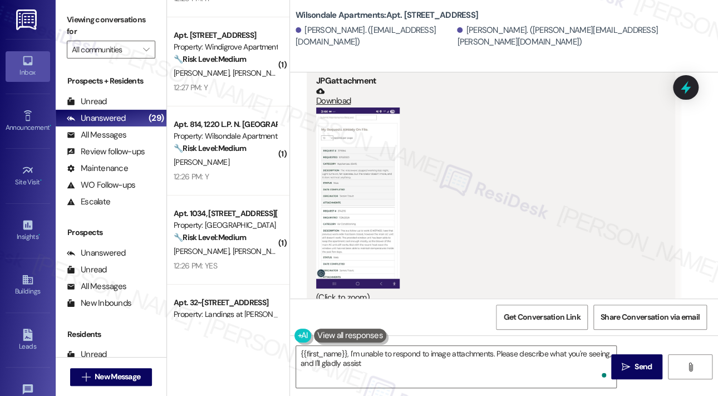
type textarea "{{first_name}}, I'm unable to respond to image attachments. Please describe wha…"
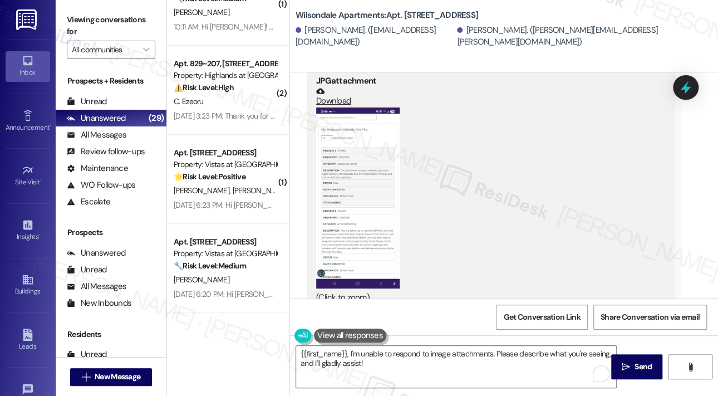
scroll to position [2003, 0]
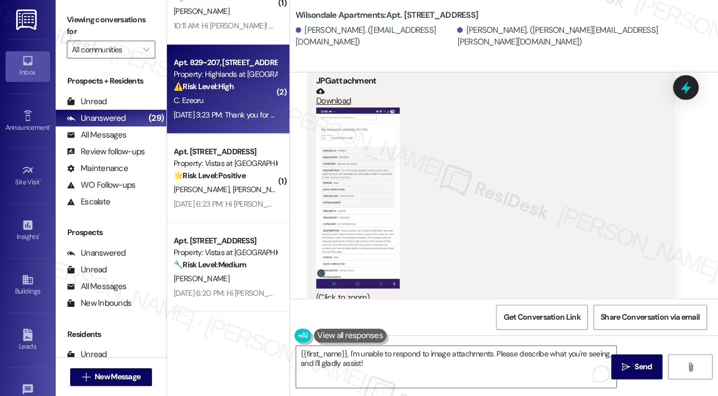
click at [244, 114] on div "Sep 20, 2025 at 3:23 PM: Thank you for your message. Our offices are currently …" at bounding box center [563, 115] width 779 height 10
type textarea "Fetching suggested responses. Please feel free to read through the conversation…"
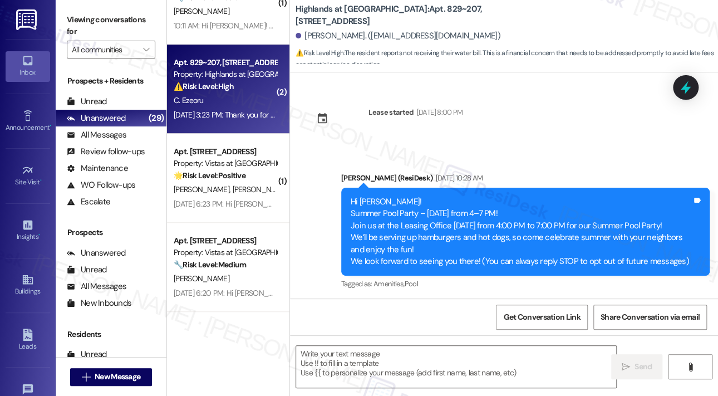
scroll to position [4585, 0]
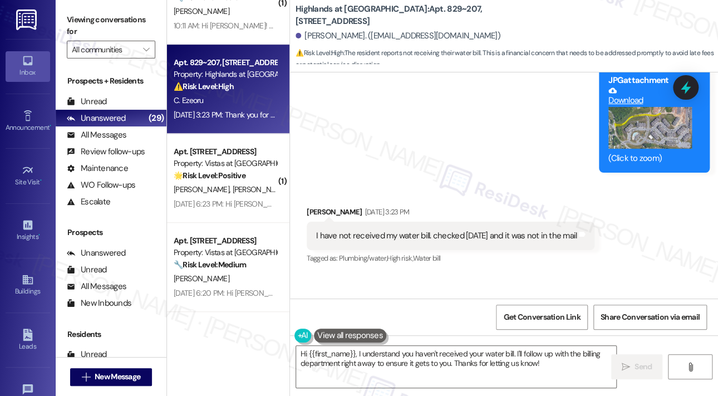
click at [523, 242] on div "I have not received my water bill. checked yesterday and it was not in the mail" at bounding box center [446, 236] width 260 height 12
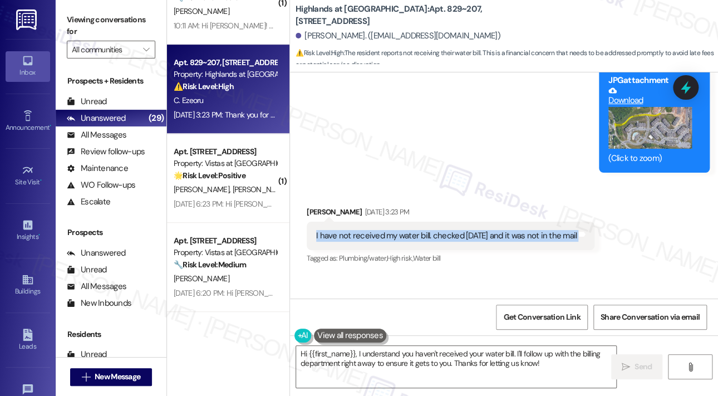
click at [523, 242] on div "I have not received my water bill. checked yesterday and it was not in the mail" at bounding box center [446, 236] width 260 height 12
copy div "I have not received my water bill. checked yesterday and it was not in the mail…"
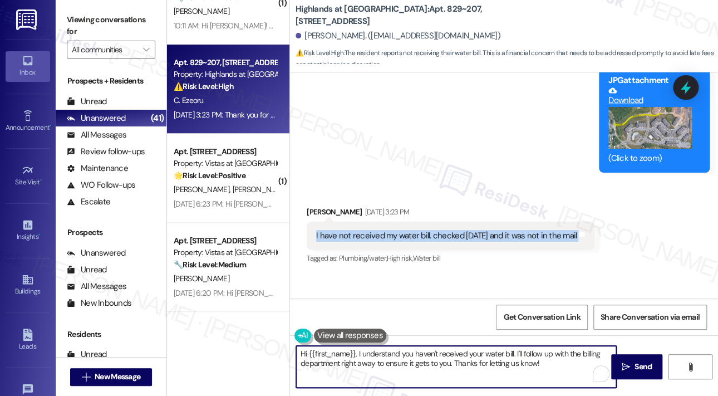
click at [416, 357] on textarea "Hi {{first_name}}, I understand you haven't received your water bill. I'll foll…" at bounding box center [456, 367] width 320 height 42
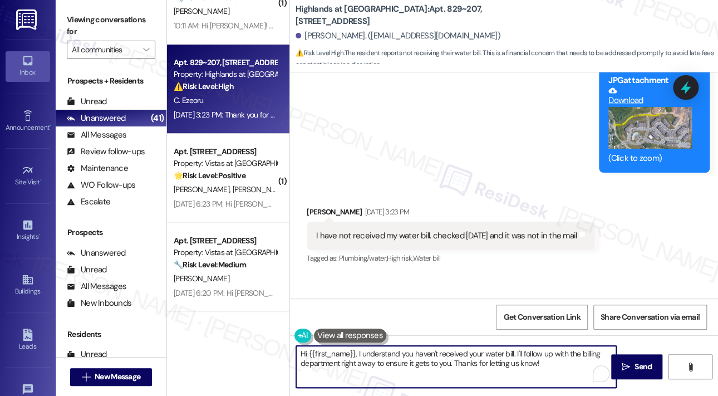
paste textarea "Thank you for reaching out. I understand you haven’t received your water bill i…"
type textarea "Thank you for reaching out. I understand you haven’t received your water bill i…"
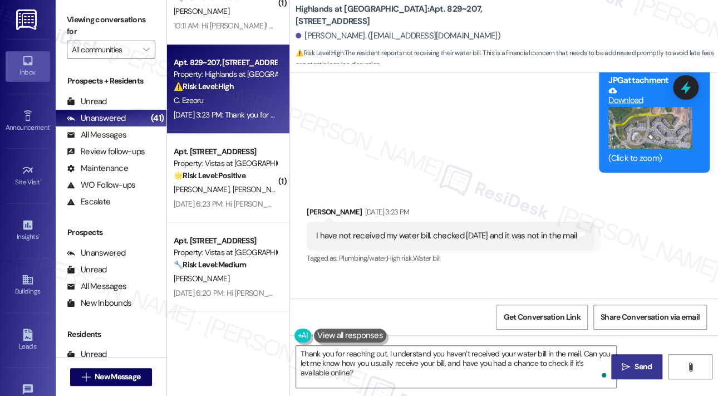
click at [629, 369] on span " Send" at bounding box center [636, 367] width 35 height 12
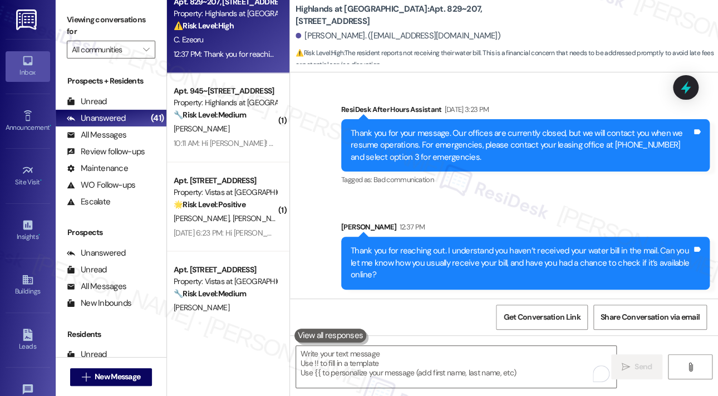
scroll to position [2560, 0]
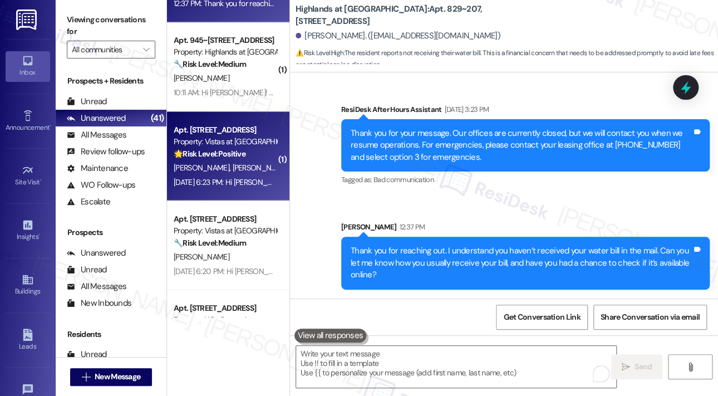
click at [238, 181] on div "Sep 18, 2025 at 6:23 PM: Hi Madeline and Shawna, 🍩🍕Don’t forget—this Friday, Se…" at bounding box center [610, 181] width 873 height 10
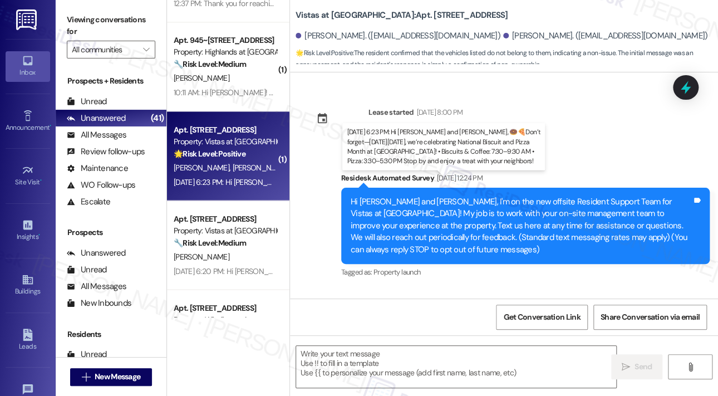
scroll to position [5443, 0]
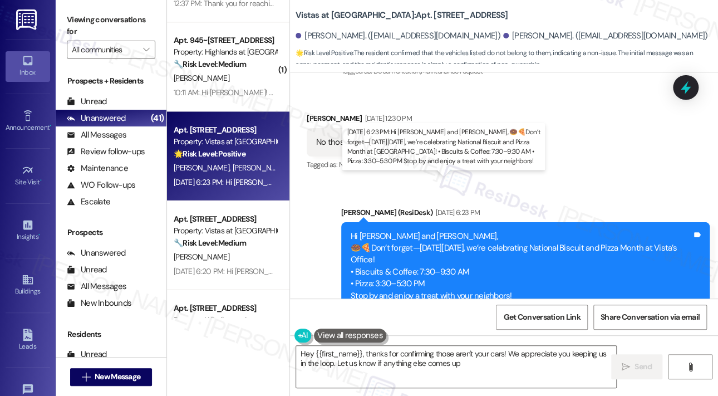
type textarea "Hey {{first_name}}, thanks for confirming those aren't your cars! We appreciate…"
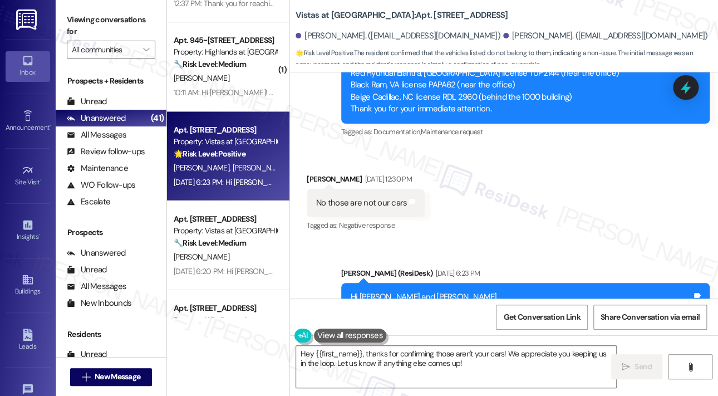
scroll to position [5389, 0]
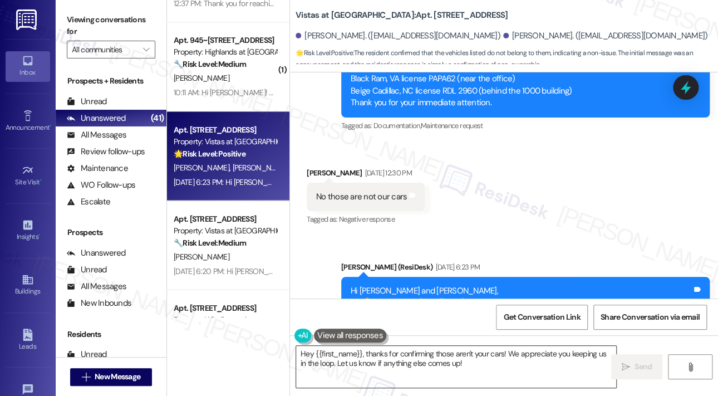
click at [487, 360] on textarea "Hey {{first_name}}, thanks for confirming those aren't your cars! We appreciate…" at bounding box center [456, 367] width 320 height 42
click at [625, 365] on icon "" at bounding box center [626, 366] width 8 height 9
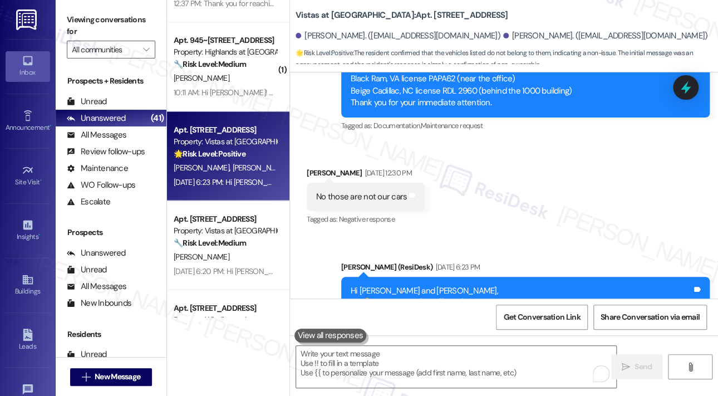
scroll to position [5290, 0]
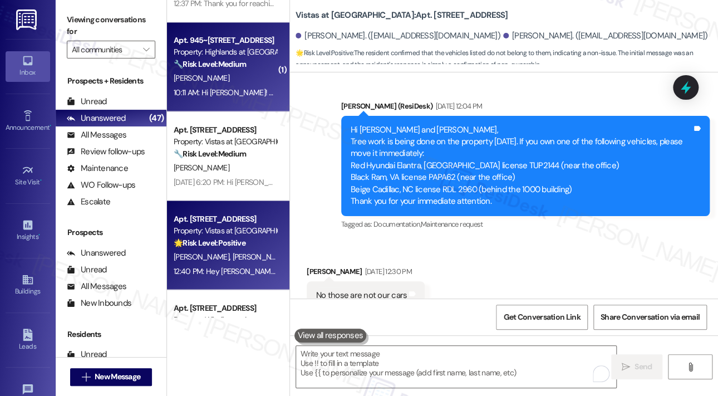
click at [240, 91] on div "10:11 AM: Hi Jerilyn! The Highlands leasing office will be closed all day on Tu…" at bounding box center [522, 92] width 697 height 10
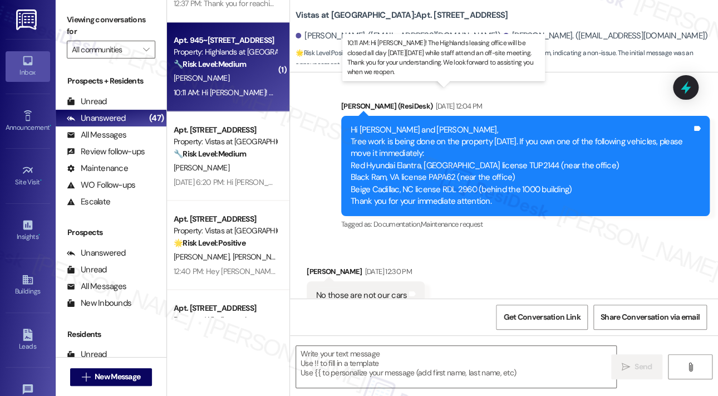
type textarea "Fetching suggested responses. Please feel free to read through the conversation…"
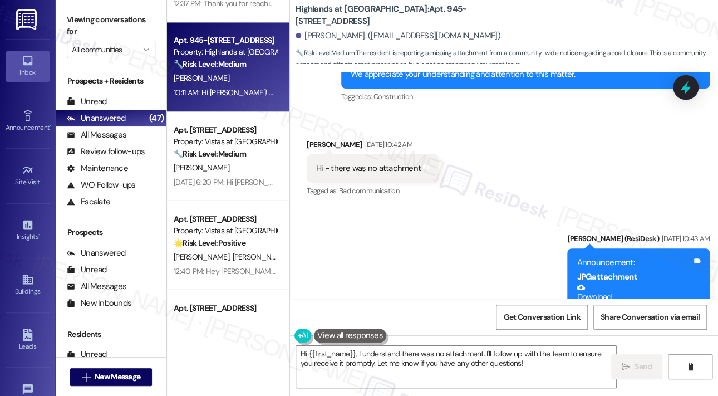
scroll to position [11511, 0]
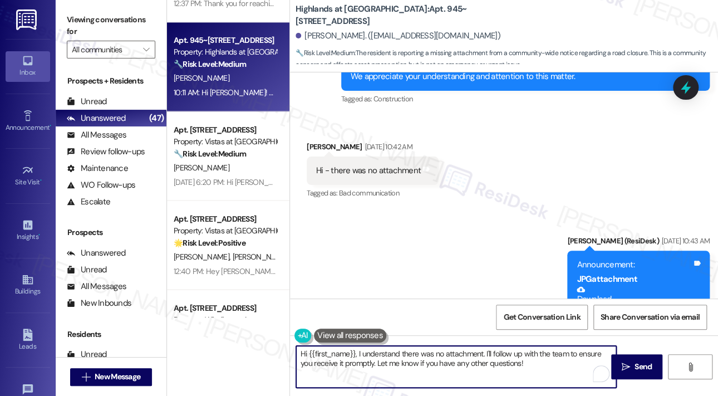
drag, startPoint x: 357, startPoint y: 352, endPoint x: 594, endPoint y: 362, distance: 237.3
click at [595, 362] on textarea "Hi {{first_name}}, I understand there was no attachment. I'll follow up with th…" at bounding box center [456, 367] width 320 height 42
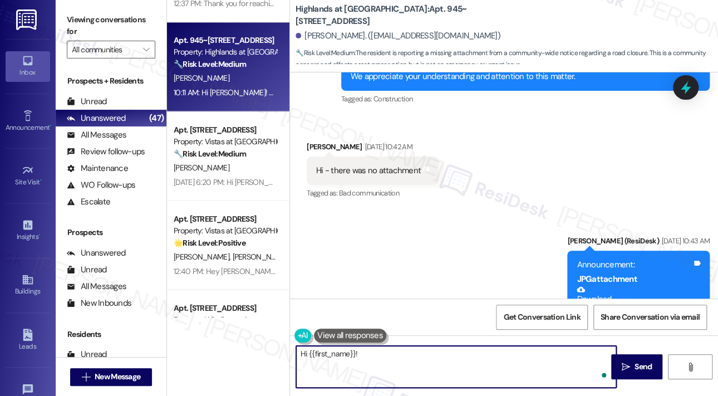
paste textarea "The attachment was sent about a minute after your message. Can you confirm if i…"
type textarea "Hi {{first_name}}! The attachment was sent about a minute after your message. C…"
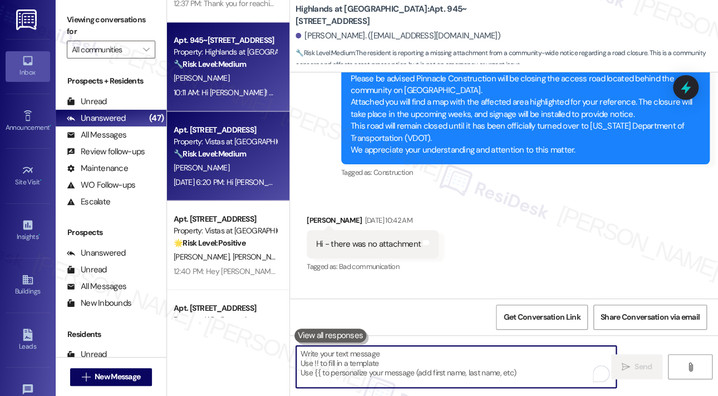
scroll to position [11433, 0]
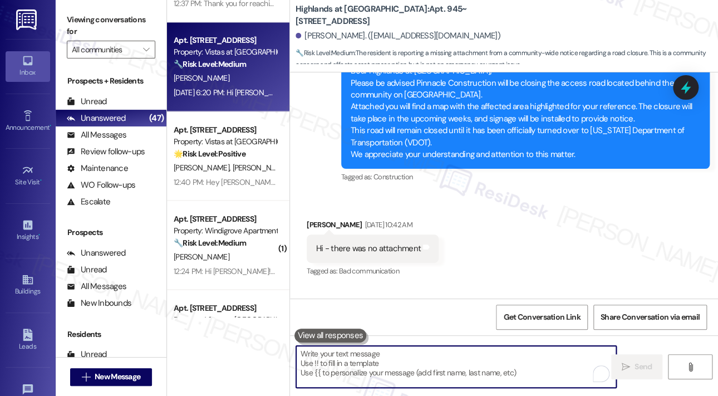
click at [230, 78] on div "[PERSON_NAME]" at bounding box center [225, 78] width 105 height 14
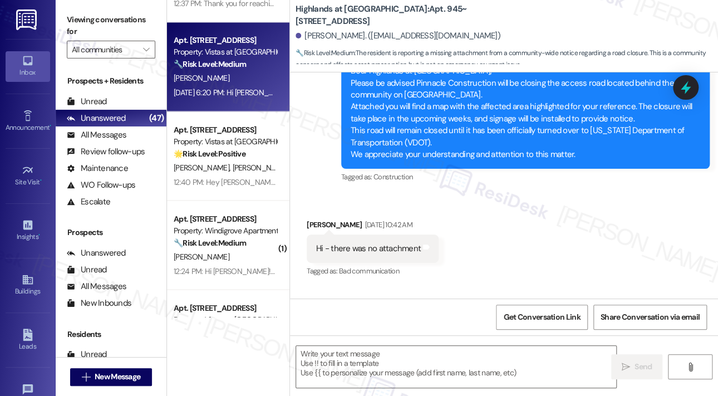
type textarea "Fetching suggested responses. Please feel free to read through the conversation…"
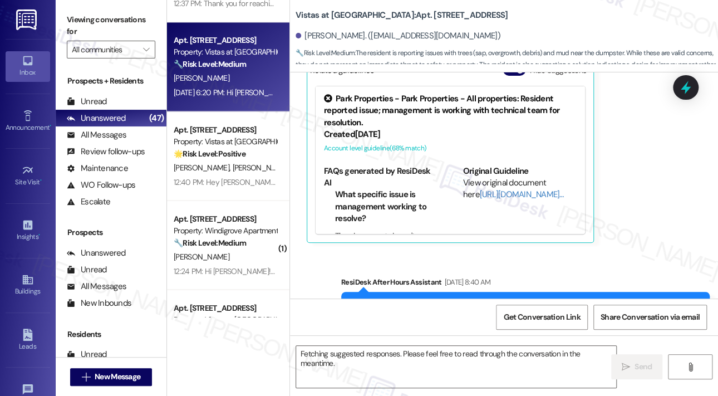
scroll to position [6437, 0]
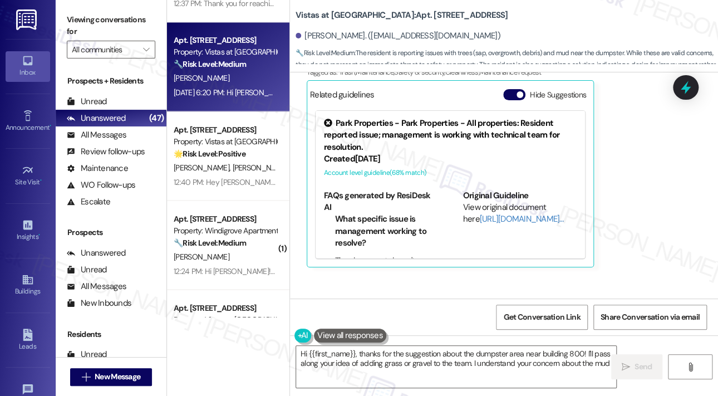
type textarea "Hi {{first_name}}, thanks for the suggestion about the dumpster area near build…"
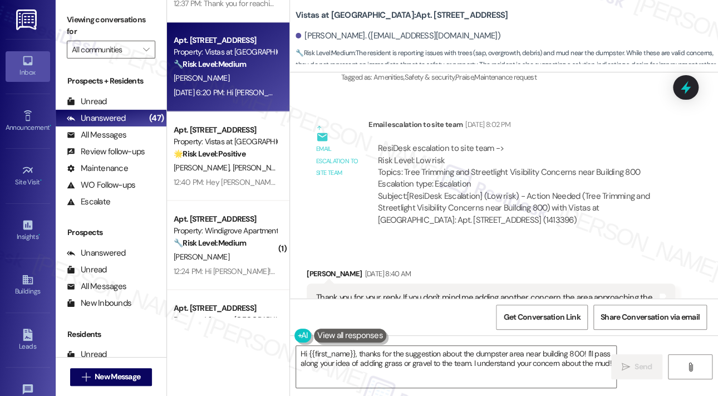
scroll to position [6270, 0]
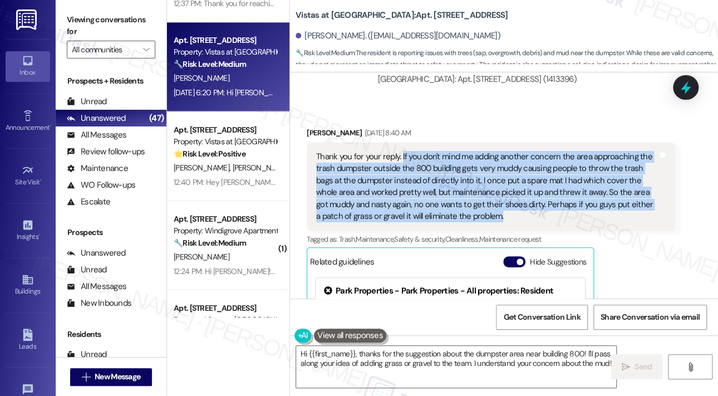
drag, startPoint x: 504, startPoint y: 240, endPoint x: 401, endPoint y: 179, distance: 119.8
click at [401, 179] on div "Thank you for your reply. If you don't mind me adding another concern the area …" at bounding box center [486, 187] width 341 height 72
copy div "If you don't mind me adding another concern the area approaching the trash dump…"
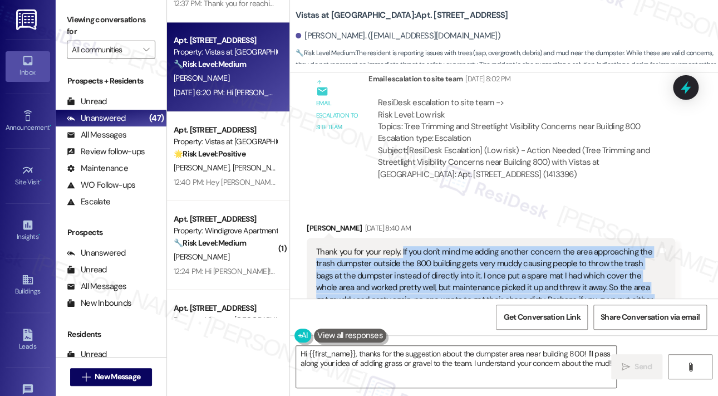
scroll to position [6159, 0]
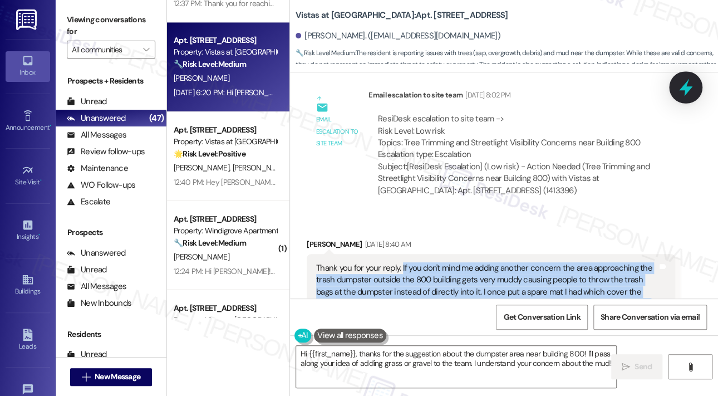
click at [688, 87] on icon at bounding box center [685, 87] width 13 height 17
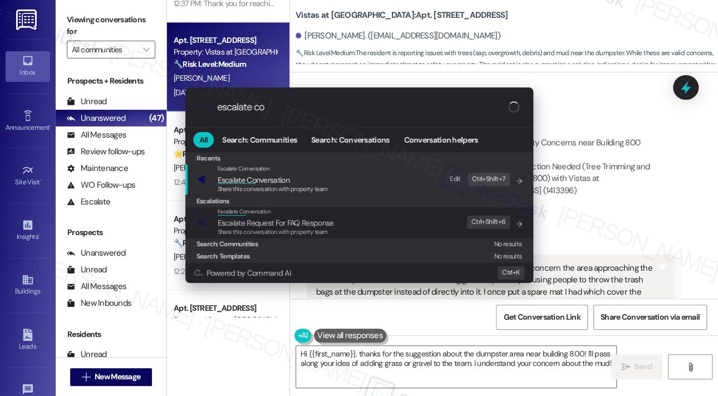
type input "escalate con"
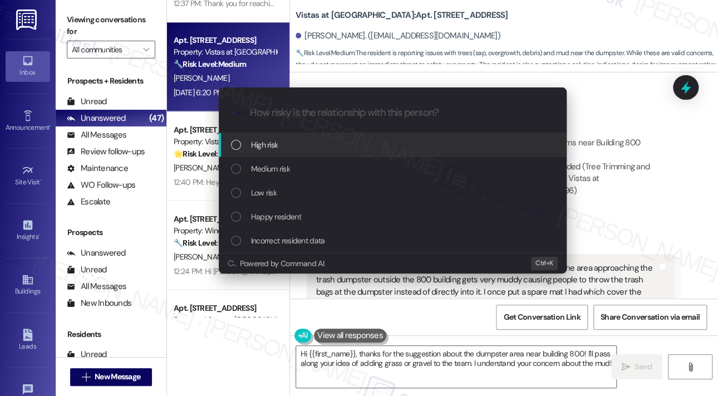
click at [267, 166] on span "Medium risk" at bounding box center [270, 169] width 39 height 12
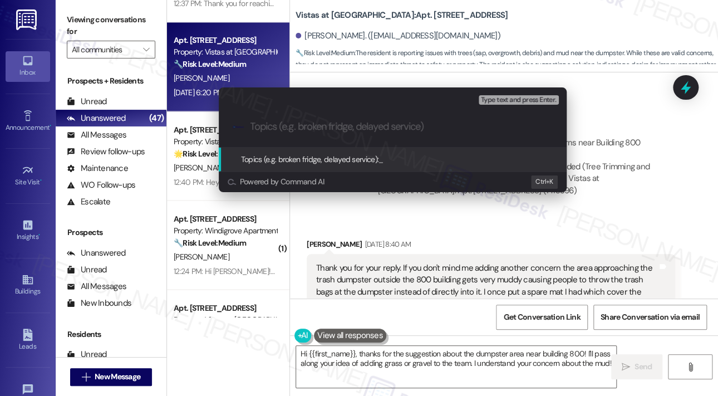
paste input "Muddy Area Near 800 Building Dumpster Causing Issues with Trash Disposal"
type input "Muddy Area Near 800 Building Dumpster Causing Issues with Trash Disposal"
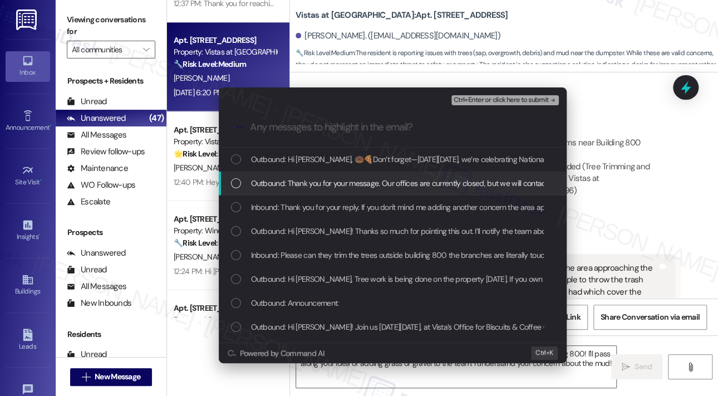
click at [287, 182] on span "Outbound: Thank you for your message. Our offices are currently closed, but we …" at bounding box center [580, 183] width 659 height 12
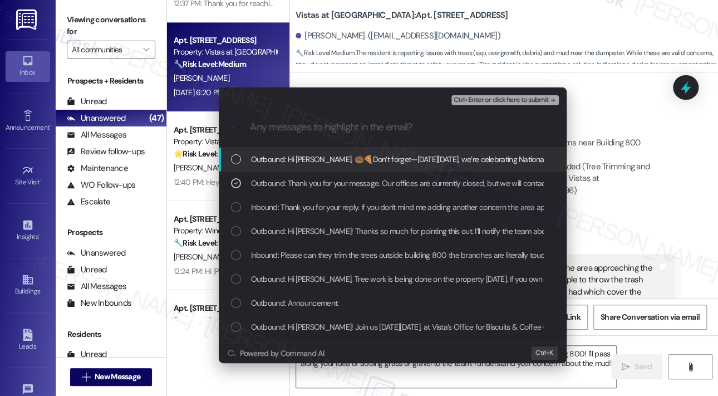
click at [285, 160] on span "Outbound: Hi Monica, 🍩🍕Don’t forget—this Friday, September 19, we’re celebratin…" at bounding box center [629, 159] width 757 height 12
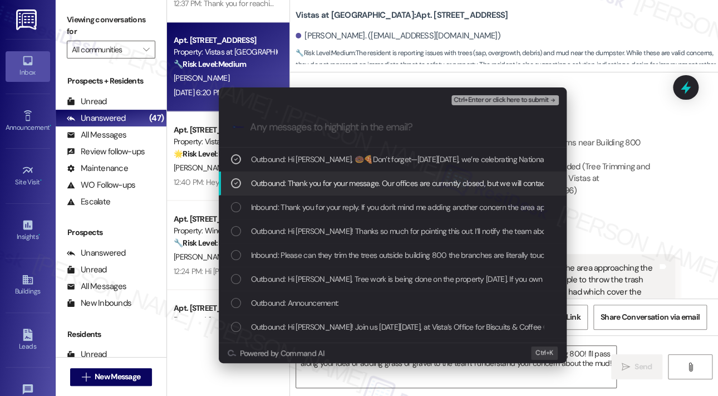
click at [285, 174] on div "Outbound: Thank you for your message. Our offices are currently closed, but we …" at bounding box center [393, 183] width 348 height 24
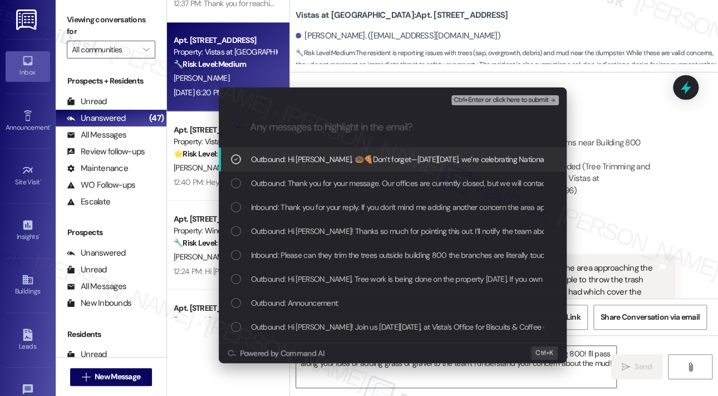
click at [279, 162] on span "Outbound: Hi Monica, 🍩🍕Don’t forget—this Friday, September 19, we’re celebratin…" at bounding box center [629, 159] width 757 height 12
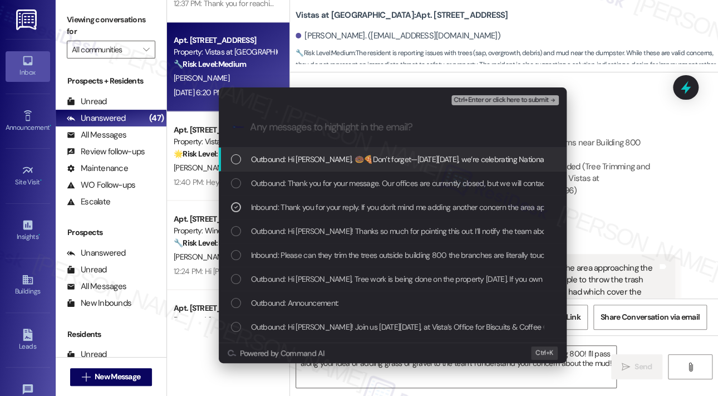
click at [465, 102] on span "Ctrl+Enter or click here to submit" at bounding box center [501, 100] width 95 height 8
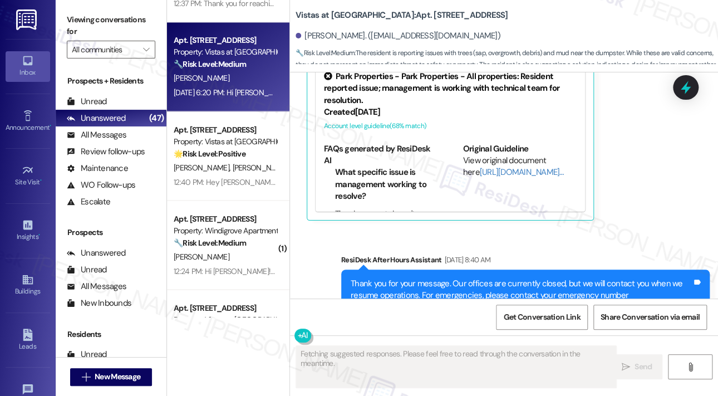
scroll to position [6449, 0]
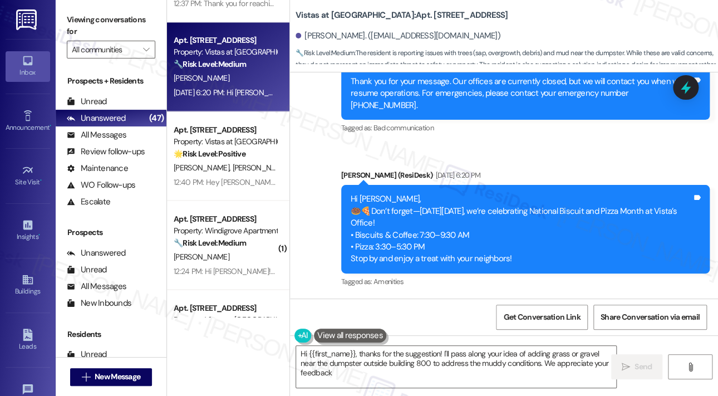
type textarea "Hi {{first_name}}, thanks for the suggestion! I'll pass along your idea of addi…"
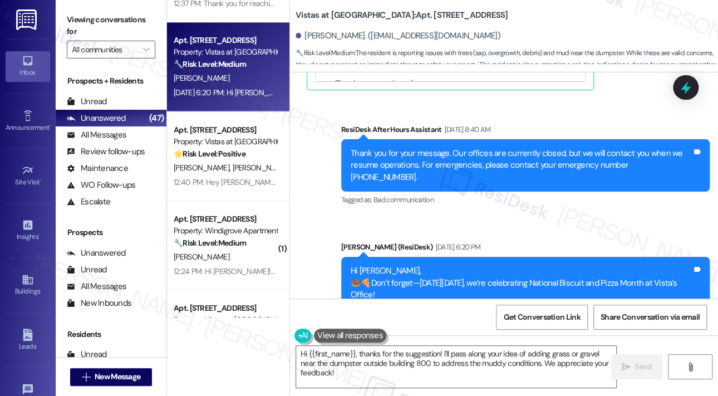
scroll to position [6709, 0]
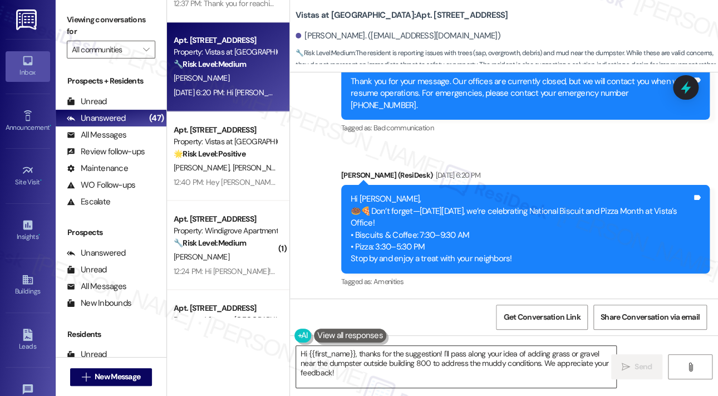
click at [529, 362] on textarea "Hi {{first_name}}, thanks for the suggestion! I'll pass along your idea of addi…" at bounding box center [456, 367] width 320 height 42
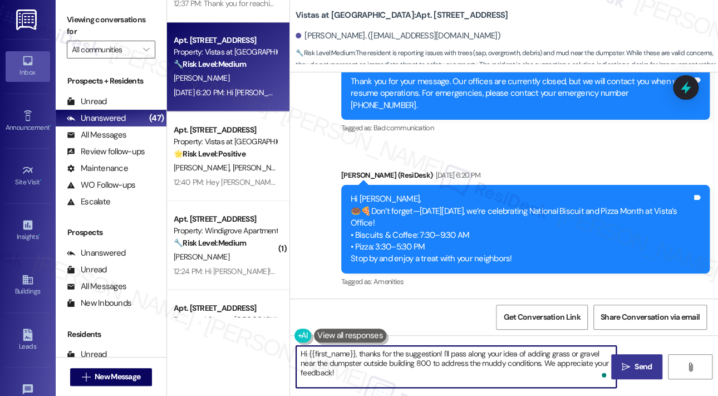
click at [630, 368] on span " Send" at bounding box center [636, 367] width 35 height 12
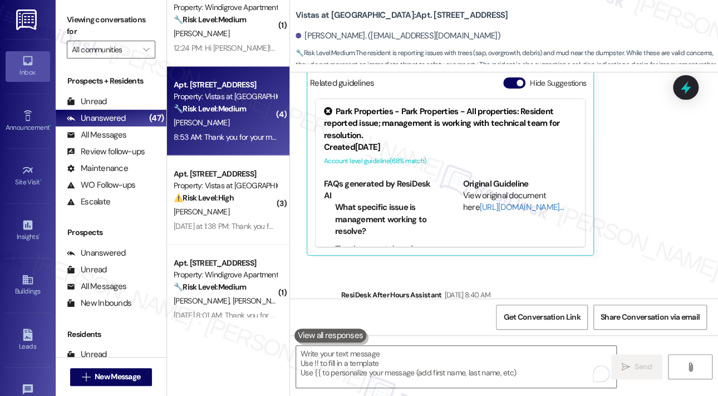
scroll to position [2727, 0]
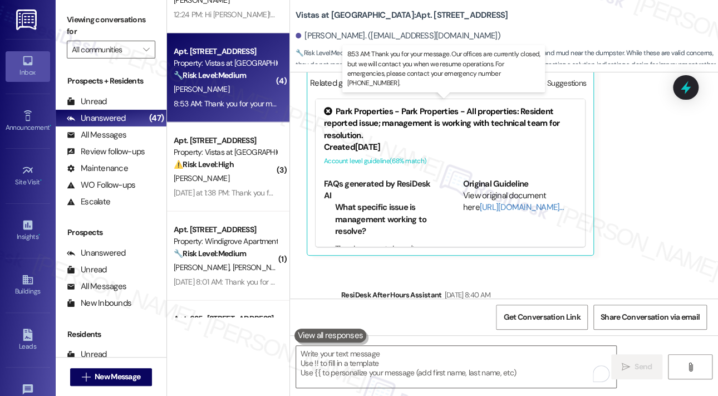
click at [239, 100] on div "8:53 AM: Thank you for your message. Our offices are currently closed, but we w…" at bounding box center [500, 104] width 653 height 10
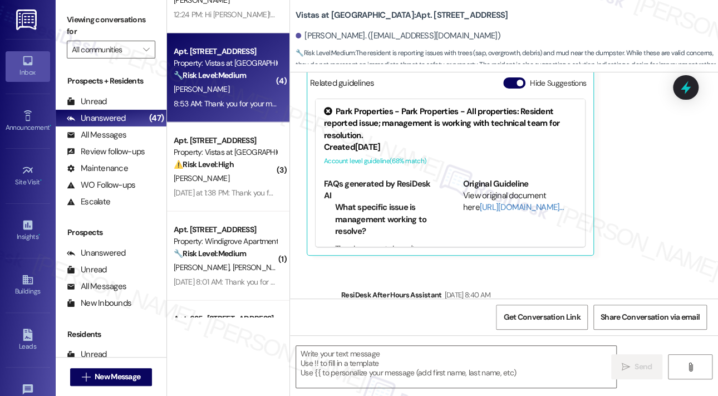
type textarea "Fetching suggested responses. Please feel free to read through the conversation…"
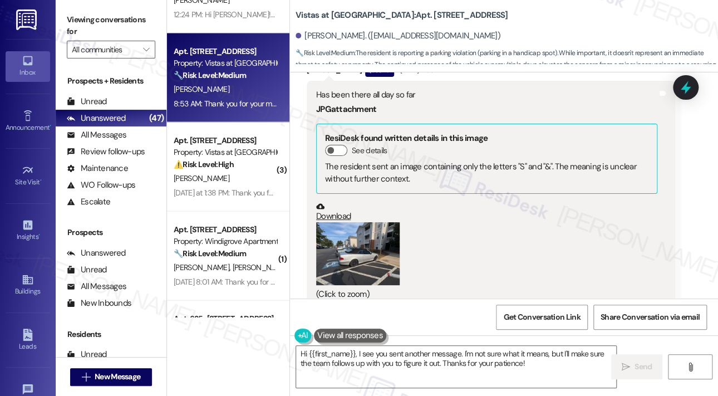
scroll to position [6456, 0]
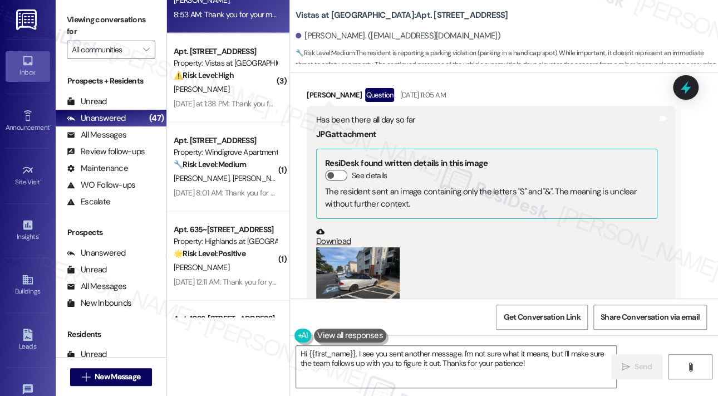
click at [333, 227] on link "Download" at bounding box center [486, 236] width 341 height 19
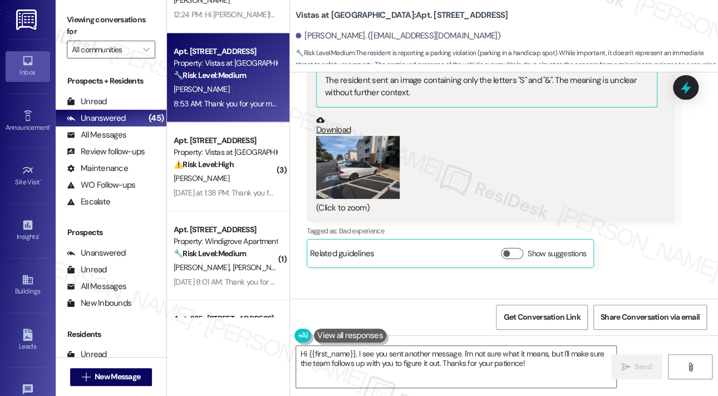
scroll to position [6789, 0]
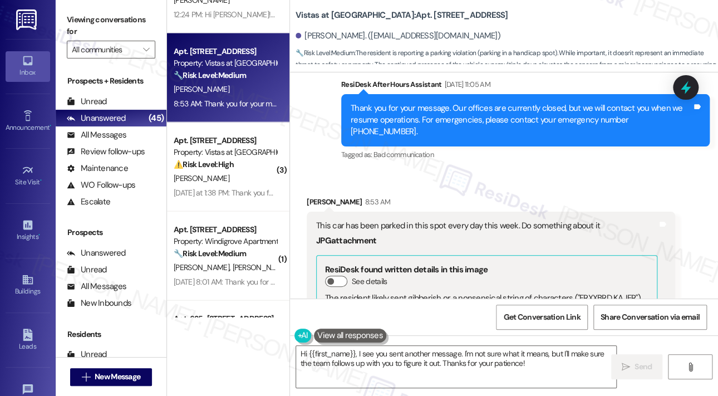
click at [469, 220] on div "This car has been parked in this spot every day this week. Do something about it" at bounding box center [486, 226] width 341 height 12
click at [470, 220] on div "This car has been parked in this spot every day this week. Do something about it" at bounding box center [486, 226] width 341 height 12
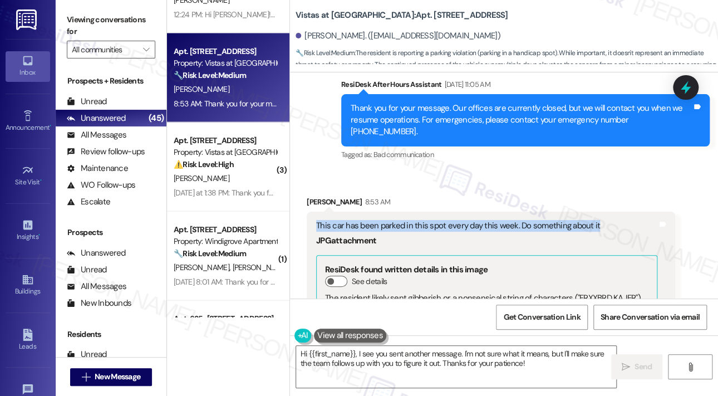
click at [470, 220] on div "This car has been parked in this spot every day this week. Do something about it" at bounding box center [486, 226] width 341 height 12
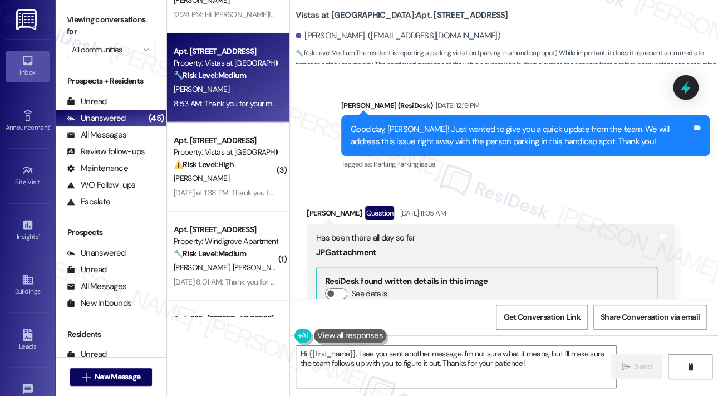
scroll to position [6289, 0]
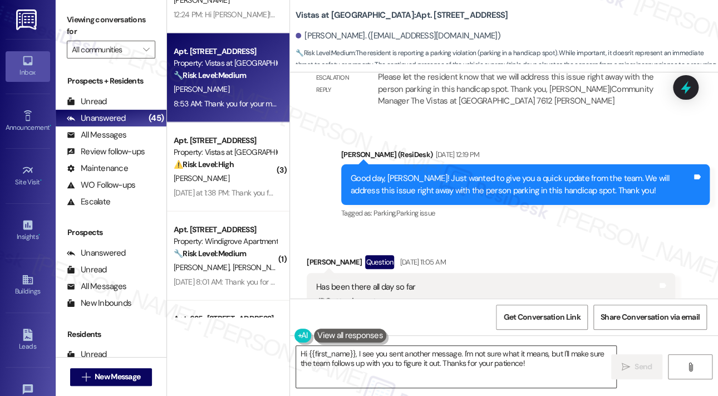
click at [534, 365] on textarea "Hi {{first_name}}, I see you sent another message. I'm not sure what it means, …" at bounding box center [456, 367] width 320 height 42
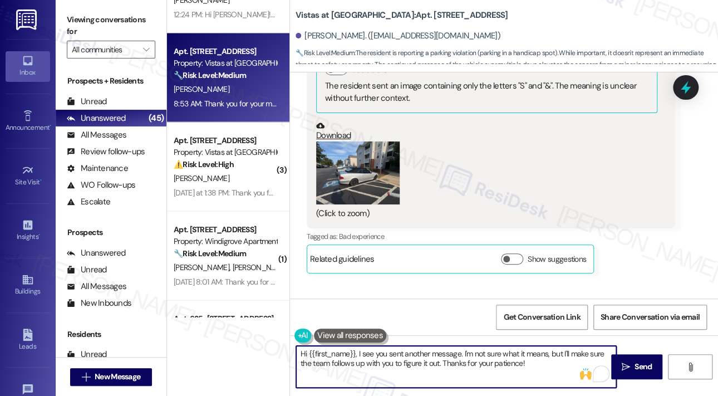
scroll to position [6734, 0]
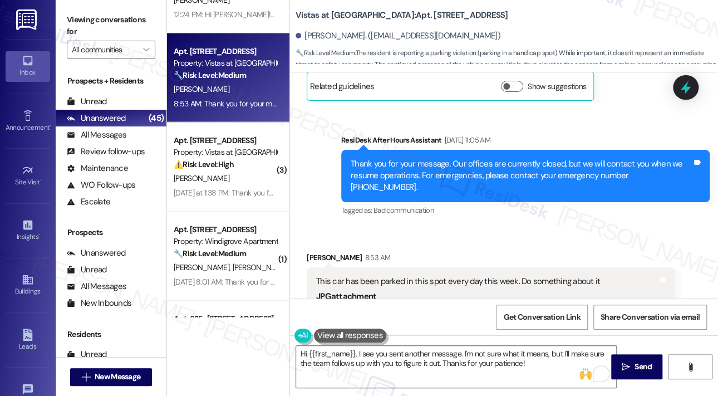
click at [510, 275] on div "This car has been parked in this spot every day this week. Do something about it" at bounding box center [486, 281] width 341 height 12
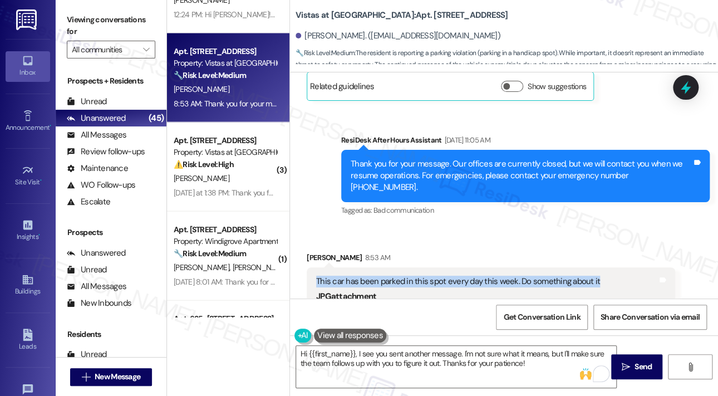
click at [510, 275] on div "This car has been parked in this spot every day this week. Do something about it" at bounding box center [486, 281] width 341 height 12
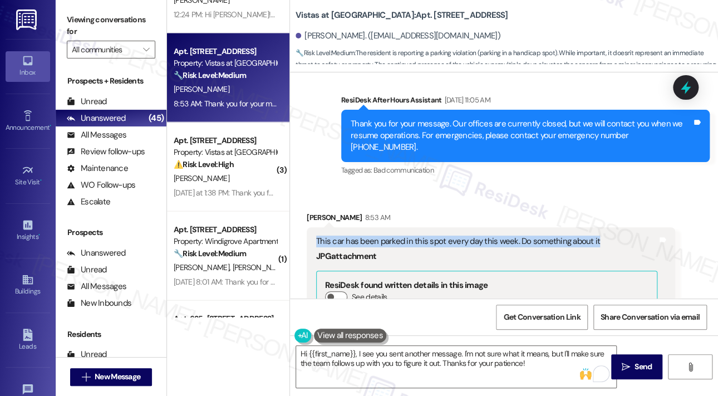
scroll to position [7012, 0]
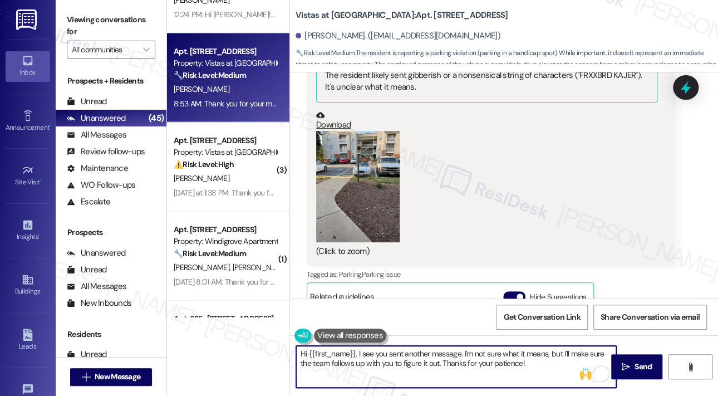
click at [486, 356] on textarea "Hi {{first_name}}, I see you sent another message. I'm not sure what it means, …" at bounding box center [456, 367] width 320 height 42
click at [488, 356] on textarea "Hi {{first_name}}, I see you sent another message. I'm not sure what it means, …" at bounding box center [456, 367] width 320 height 42
click at [488, 354] on textarea "Hi {{first_name}}, I see you sent another message. I'm not sure what it means, …" at bounding box center [456, 367] width 320 height 42
click at [490, 356] on textarea "Hi {{first_name}}, I see you sent another message. I'm not sure what it means, …" at bounding box center [456, 367] width 320 height 42
click at [490, 355] on textarea "Hi {{first_name}}, I see you sent another message. I'm not sure what it means, …" at bounding box center [456, 367] width 320 height 42
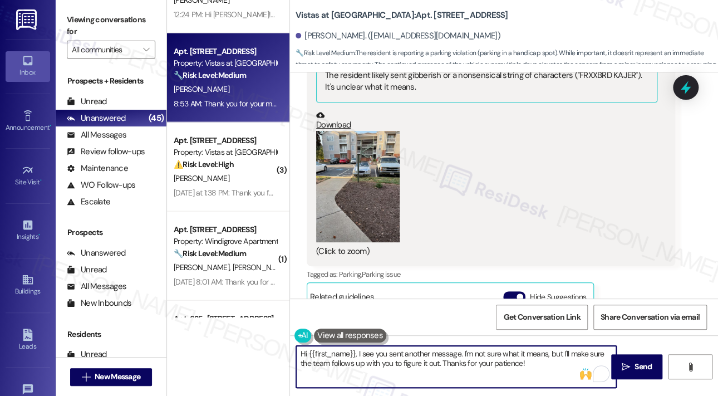
click at [490, 356] on textarea "Hi {{first_name}}, I see you sent another message. I'm not sure what it means, …" at bounding box center [456, 367] width 320 height 42
click at [554, 371] on textarea "Hi {{first_name}}, I see you sent another message. I'm not sure what it means, …" at bounding box center [456, 367] width 320 height 42
drag, startPoint x: 553, startPoint y: 371, endPoint x: 358, endPoint y: 354, distance: 194.9
click at [358, 354] on textarea "Hi {{first_name}}, I see you sent another message. I'm not sure what it means, …" at bounding box center [456, 367] width 320 height 42
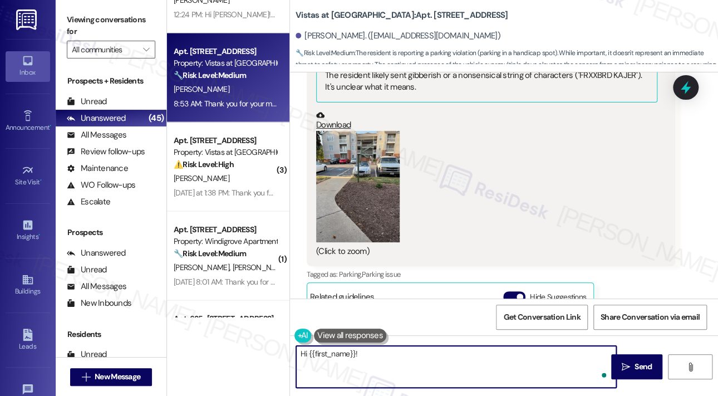
paste textarea "Thank you for reaching out. I understand your frustration about the car parked …"
type textarea "Hi {{first_name}}! Thank you for reaching out. I understand your frustration ab…"
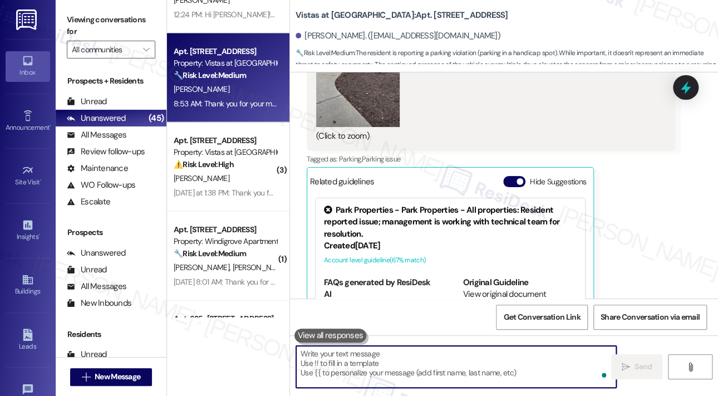
scroll to position [7128, 0]
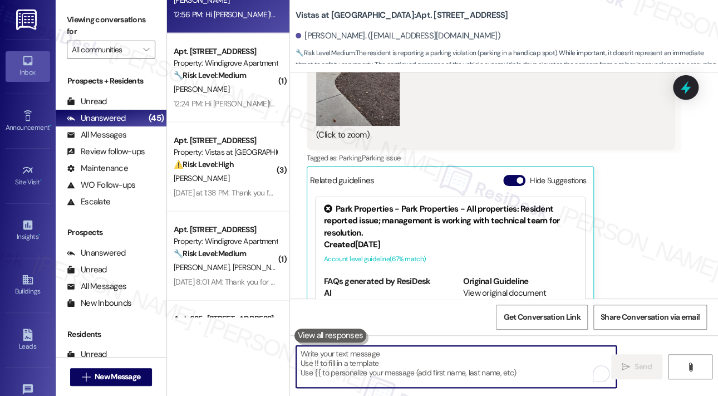
click at [659, 210] on div "Wyatt Edgecomb 8:53 AM This car has been parked in this spot every day this wee…" at bounding box center [491, 105] width 368 height 496
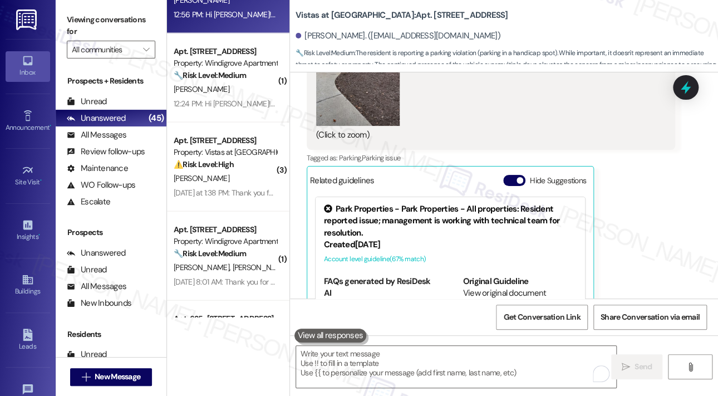
scroll to position [7336, 0]
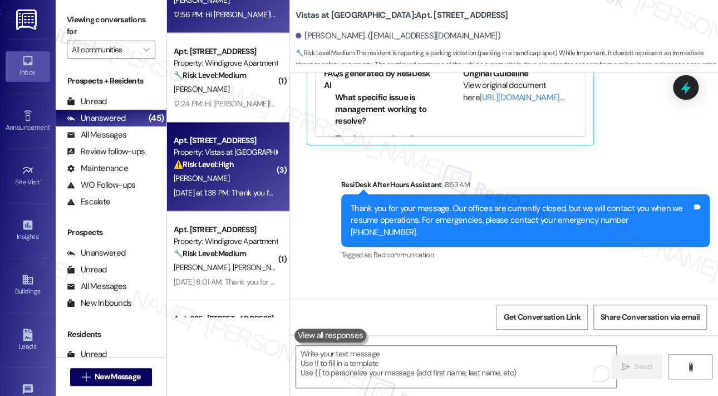
click at [247, 183] on div "M. Braxton" at bounding box center [225, 178] width 105 height 14
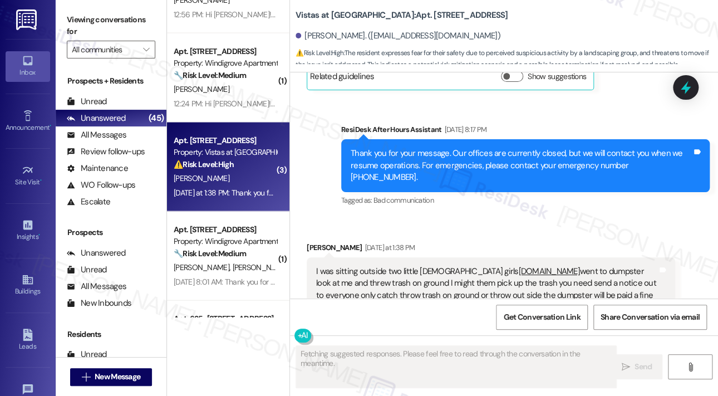
scroll to position [7431, 0]
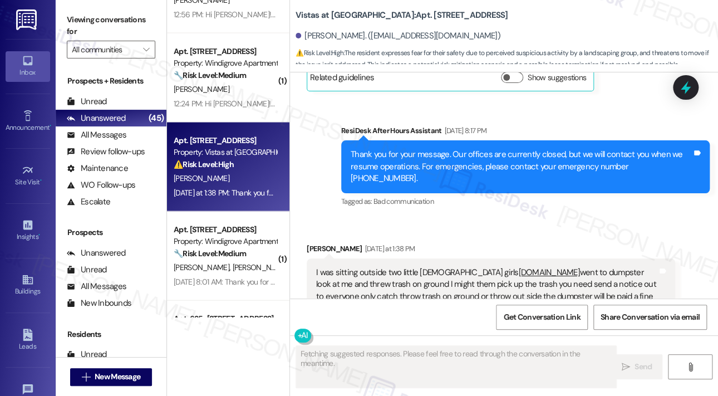
click at [449, 218] on div "Received via SMS Molissa Braxton Yesterday at 1:38 PM I was sitting outside two…" at bounding box center [504, 277] width 428 height 118
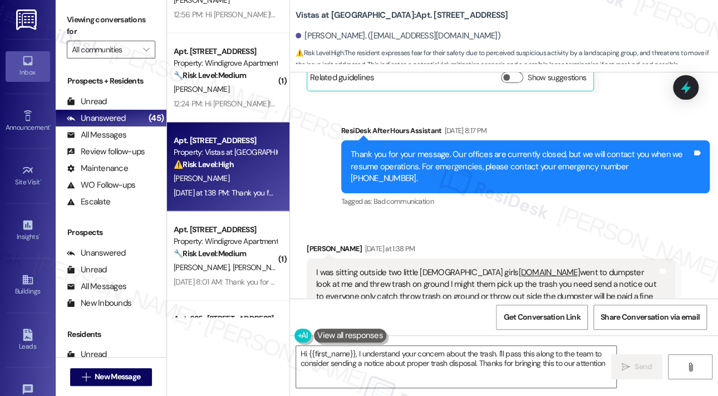
type textarea "Hi {{first_name}}, I understand your concern about the trash. I'll pass this al…"
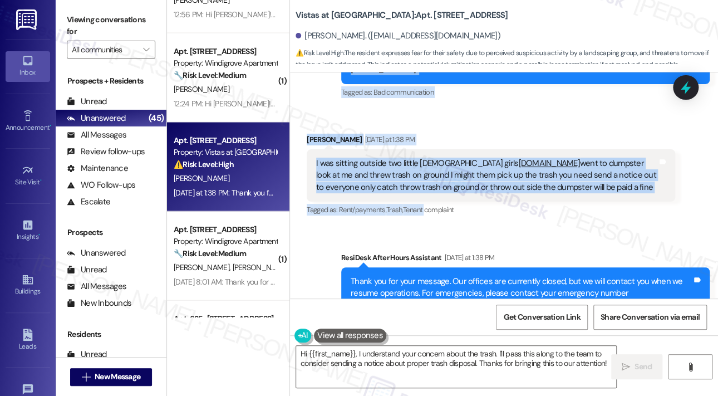
scroll to position [7595, 0]
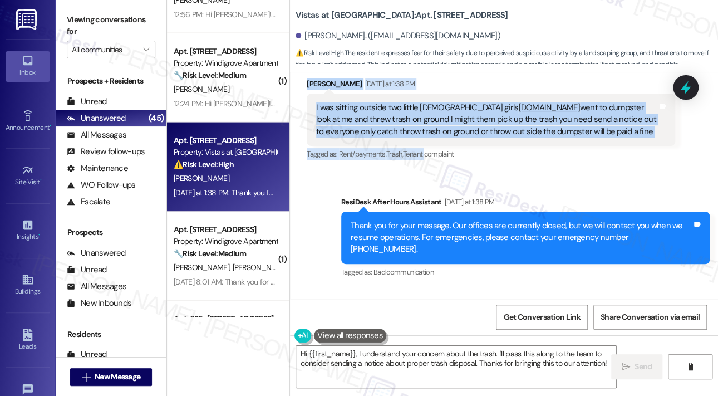
drag, startPoint x: 316, startPoint y: 151, endPoint x: 603, endPoint y: 97, distance: 292.6
click at [603, 97] on div "Lease started Nov 30, 2024 at 7:00 PM Survey, sent via SMS Residesk Automated S…" at bounding box center [504, 185] width 428 height 226
copy div "It's a Infinity truck begin sitting in building 100 park lot can't tell what co…"
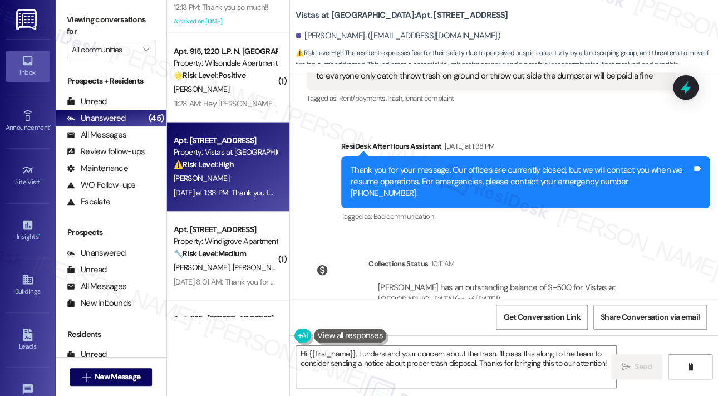
click at [459, 198] on div "Lease started Nov 30, 2024 at 7:00 PM Survey, sent via SMS Residesk Automated S…" at bounding box center [504, 185] width 428 height 226
click at [525, 208] on div "Tagged as: Bad communication Click to highlight conversations about Bad communi…" at bounding box center [525, 216] width 368 height 16
drag, startPoint x: 618, startPoint y: 99, endPoint x: 639, endPoint y: 100, distance: 21.2
click at [617, 132] on div "Sent via SMS ResiDesk After Hours Assistant Yesterday at 1:38 PM Thank you for …" at bounding box center [525, 182] width 385 height 101
click at [678, 88] on icon at bounding box center [685, 87] width 19 height 19
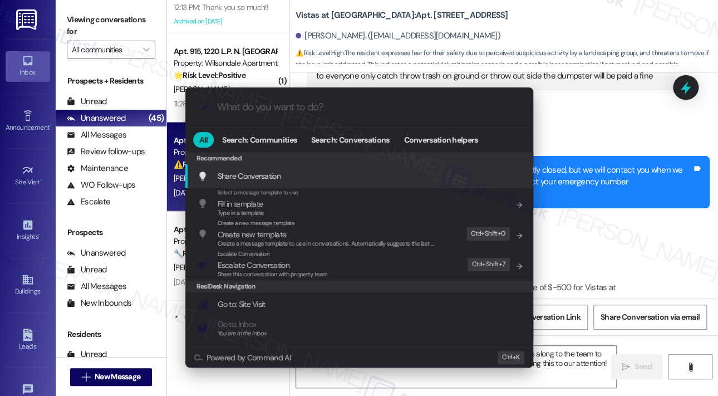
click at [325, 108] on input "What do you want to do?" at bounding box center [368, 107] width 302 height 12
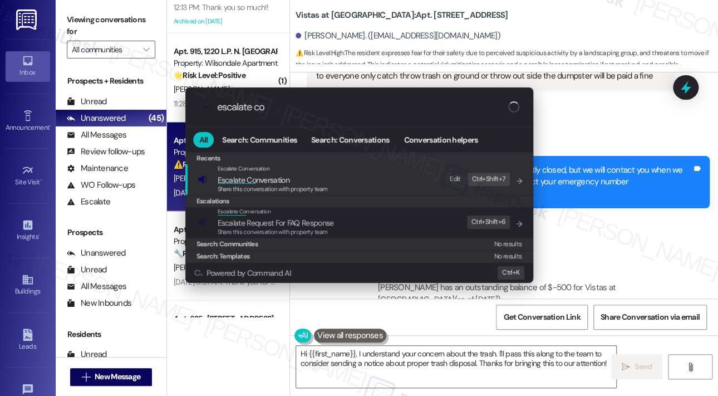
type input "escalate con"
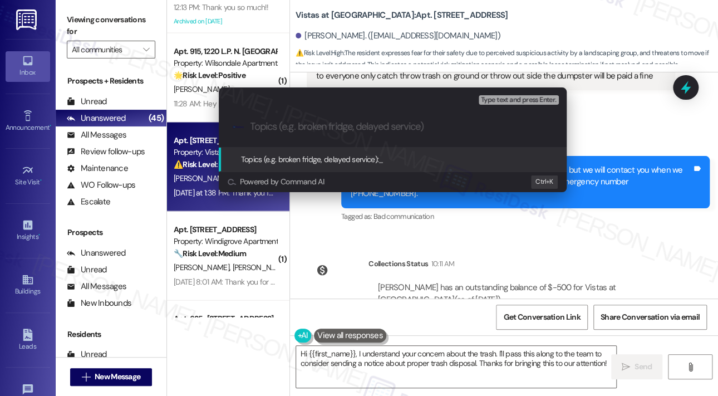
paste input "Landscaping and Trash Concerns at Building 100"
type input "Landscaping and Trash Concerns at Building 100"
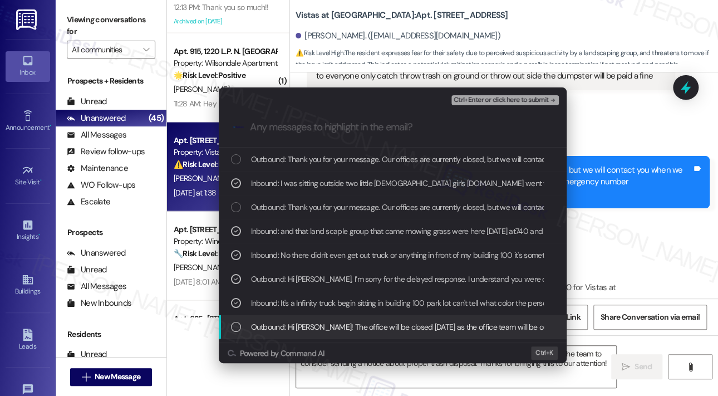
scroll to position [20, 0]
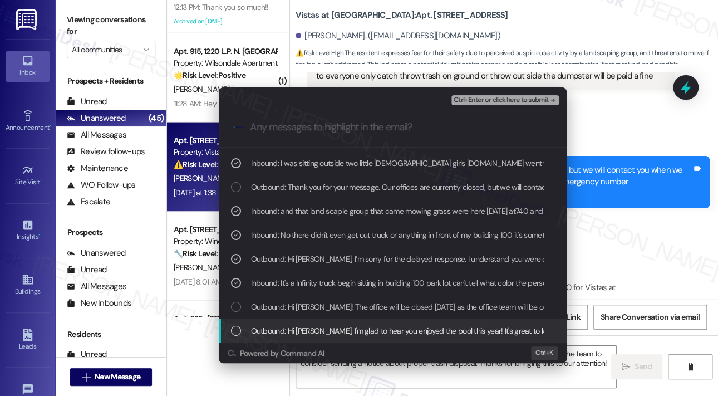
click at [518, 101] on span "Ctrl+Enter or click here to submit" at bounding box center [501, 100] width 95 height 8
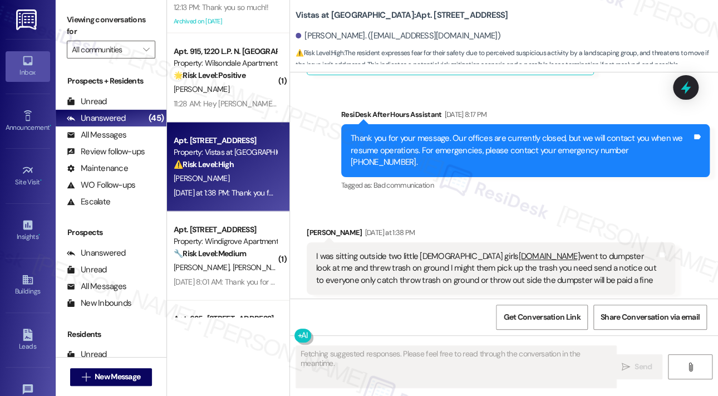
scroll to position [7431, 0]
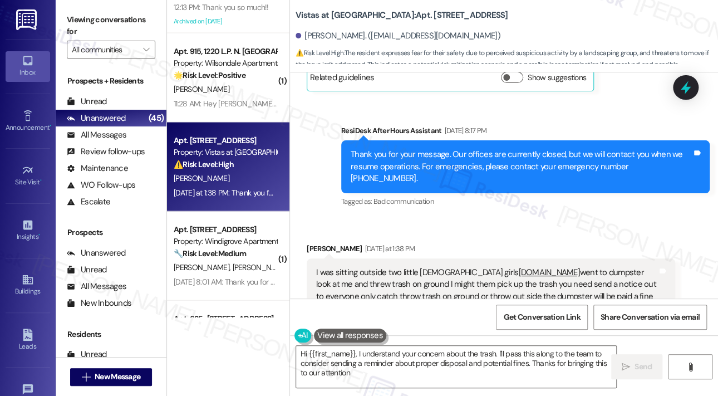
type textarea "Hi {{first_name}}, I understand your concern about the trash. I'll pass this al…"
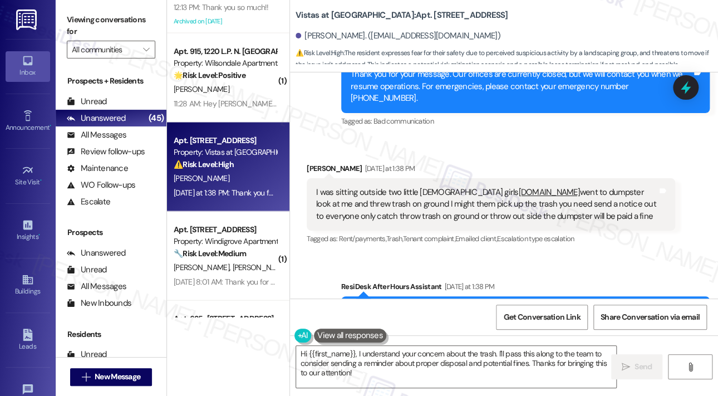
scroll to position [7651, 0]
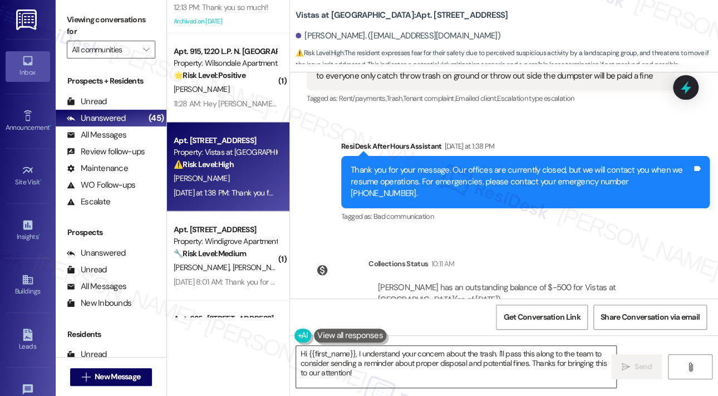
click at [510, 359] on textarea "Hi {{first_name}}, I understand your concern about the trash. I'll pass this al…" at bounding box center [456, 367] width 320 height 42
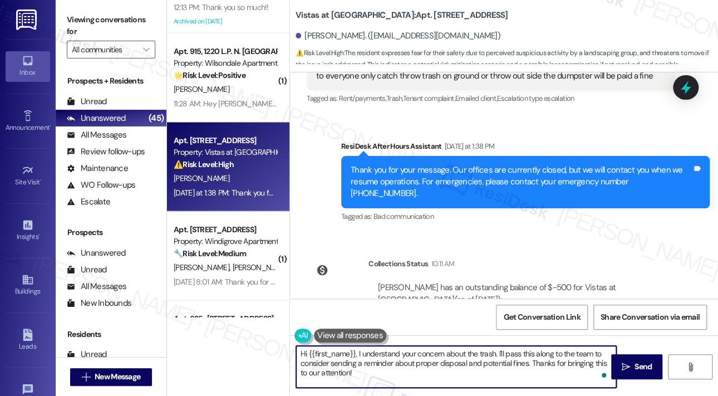
click at [510, 359] on textarea "Hi {{first_name}}, I understand your concern about the trash. I'll pass this al…" at bounding box center [456, 367] width 320 height 42
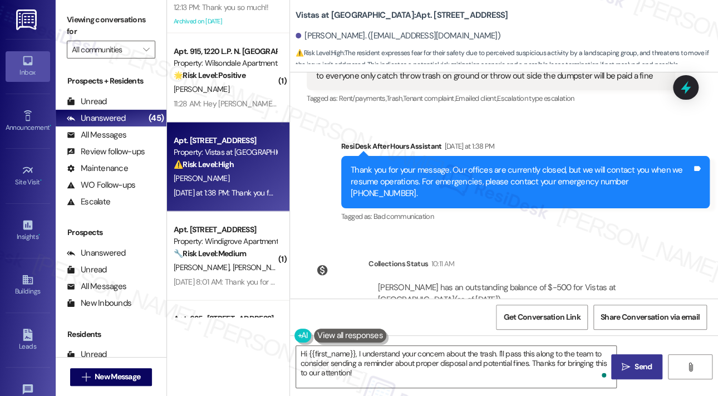
click at [641, 364] on span "Send" at bounding box center [642, 367] width 17 height 12
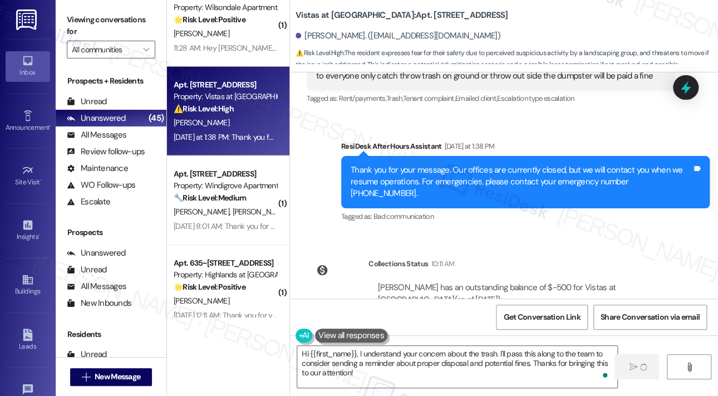
scroll to position [2838, 0]
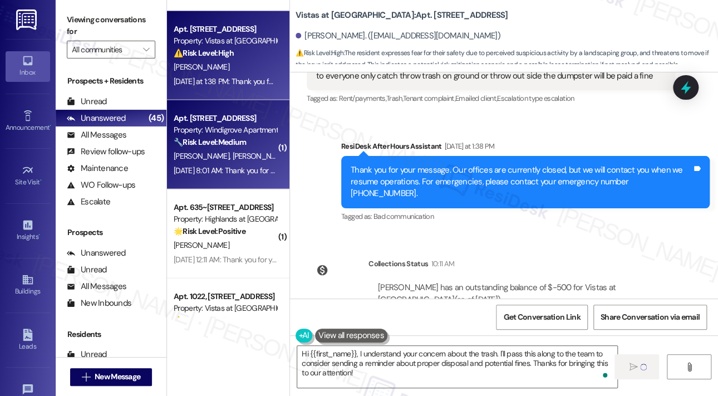
click at [243, 164] on div "Sep 19, 2025 at 8:01 AM: Thank you for your message. Our offices are currently …" at bounding box center [225, 171] width 105 height 14
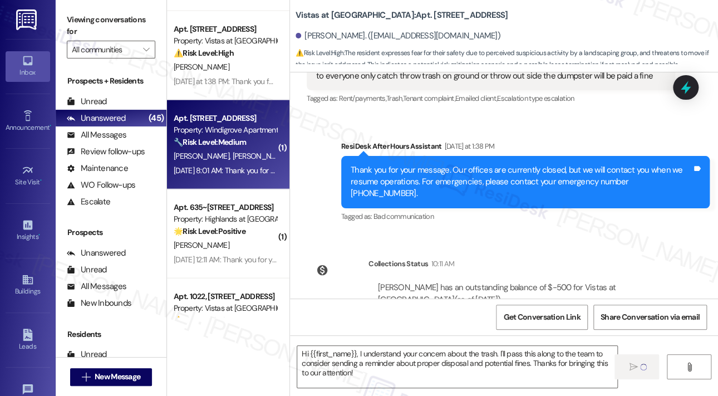
type textarea "Fetching suggested responses. Please feel free to read through the conversation…"
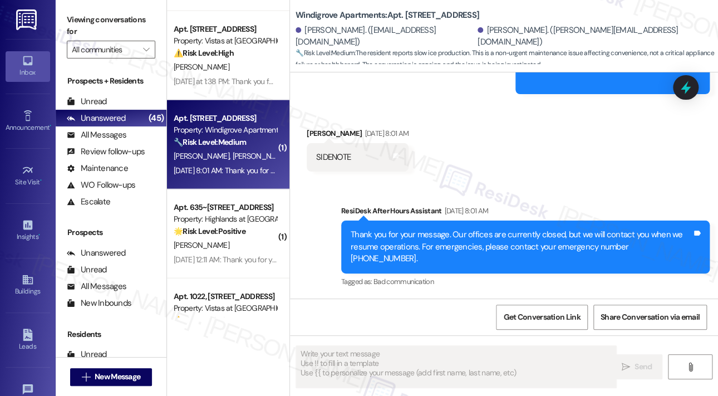
scroll to position [1022, 0]
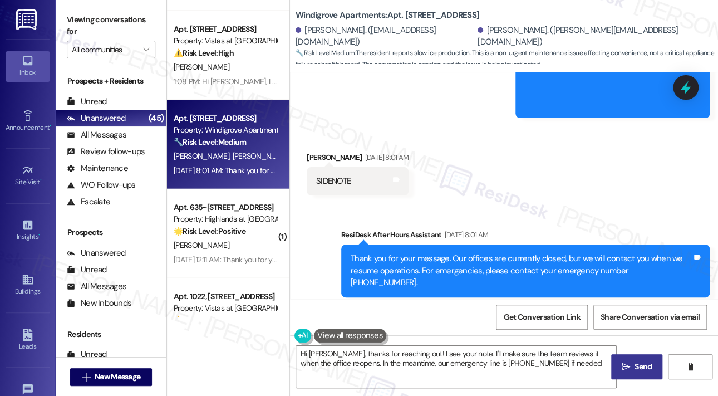
type textarea "Hi Lisa, thanks for reaching out! I see your note. I'll make sure the team revi…"
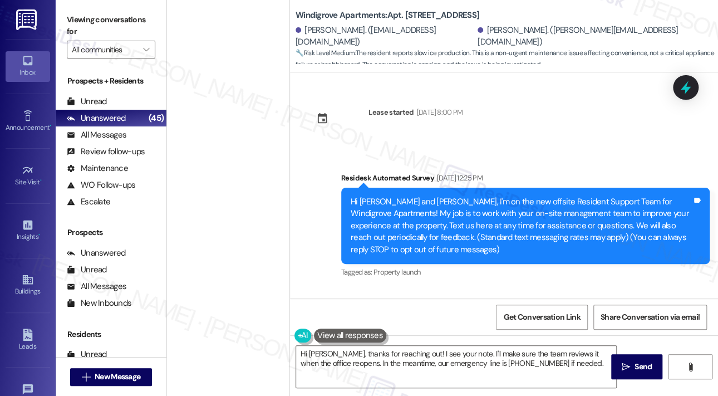
scroll to position [1022, 0]
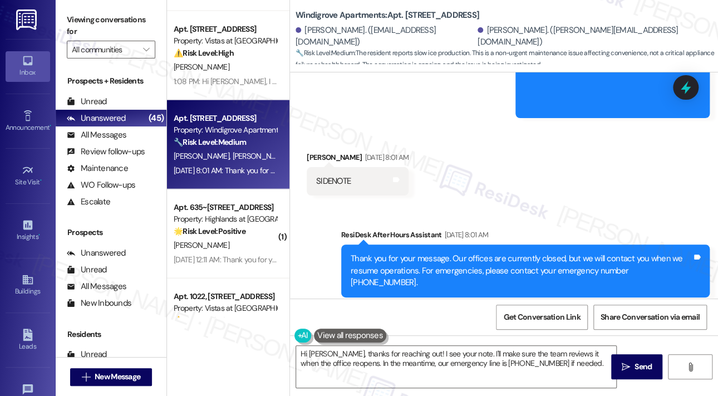
click at [541, 175] on div "Received via SMS [PERSON_NAME] [DATE] 8:01 AM SIDENOTE Tags and notes" at bounding box center [504, 164] width 428 height 77
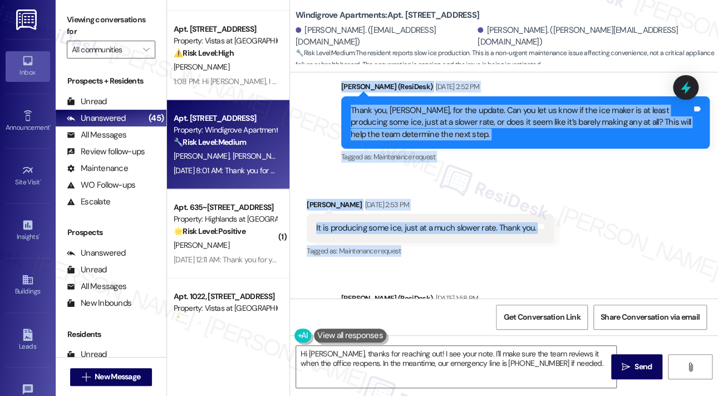
scroll to position [632, 0]
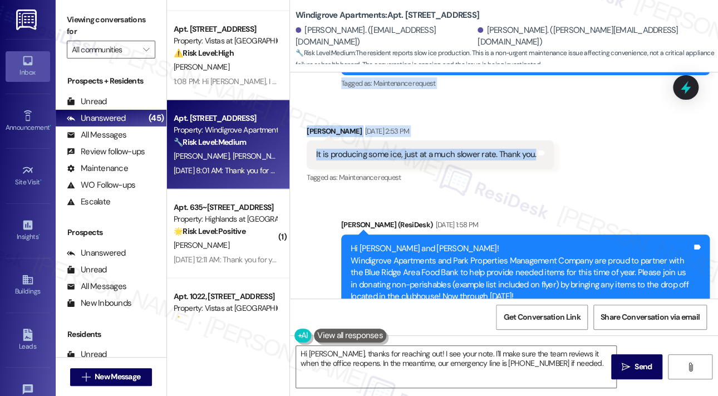
drag, startPoint x: 352, startPoint y: 156, endPoint x: 530, endPoint y: 145, distance: 178.4
click at [530, 145] on div "Lease started [DATE] 8:00 PM Survey, sent via SMS Residesk Automated Survey [DA…" at bounding box center [504, 185] width 428 height 226
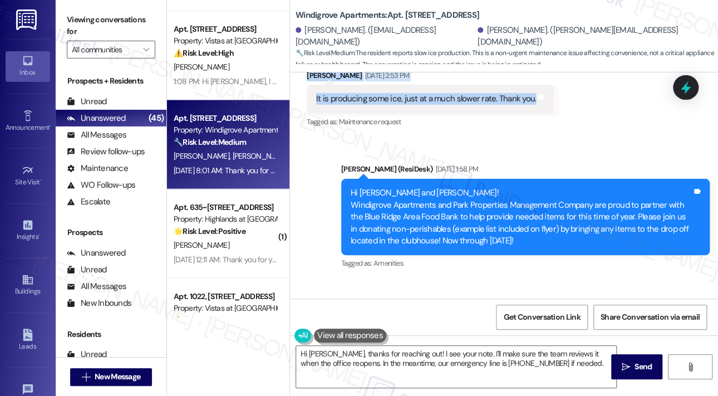
scroll to position [688, 0]
copy div "Lo Ipsu dol Sitametc! A'e seddoeiu te in utla etdolo magn aliqu (Enimad minimve…"
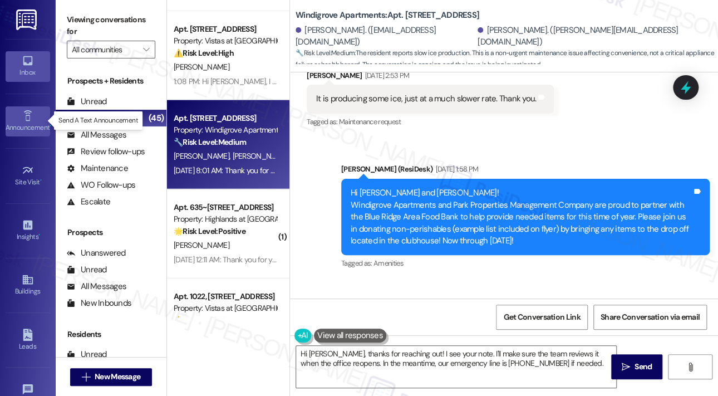
click at [30, 124] on div "Announcement •" at bounding box center [28, 127] width 56 height 11
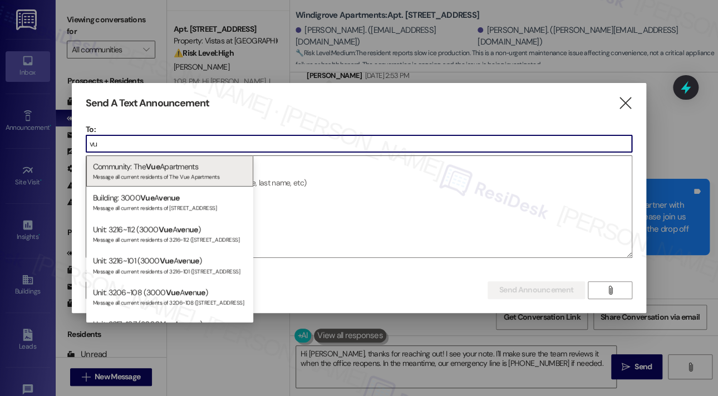
type input "v"
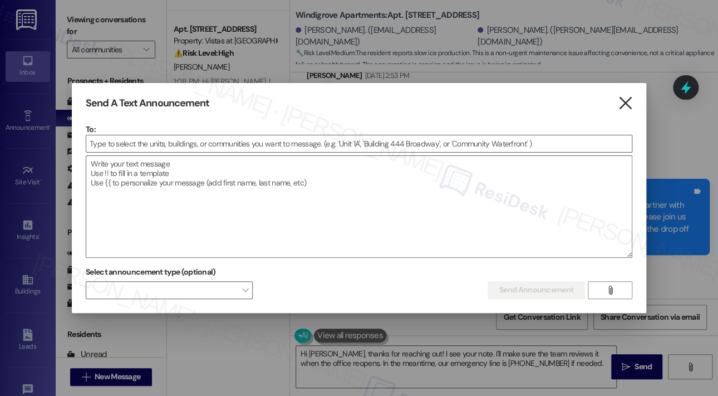
click at [624, 100] on icon "" at bounding box center [624, 103] width 15 height 12
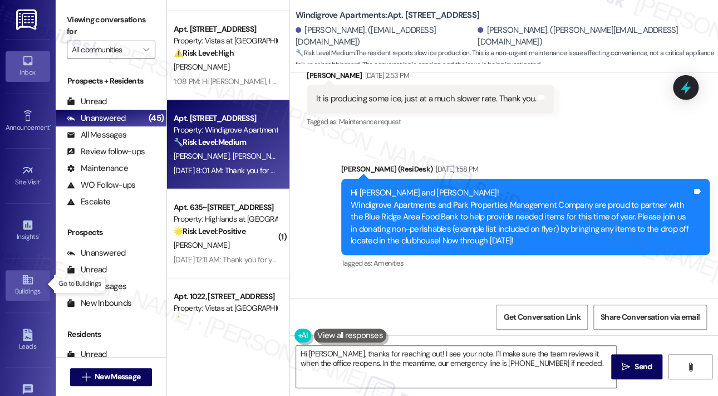
click at [21, 285] on div "Buildings" at bounding box center [28, 290] width 56 height 11
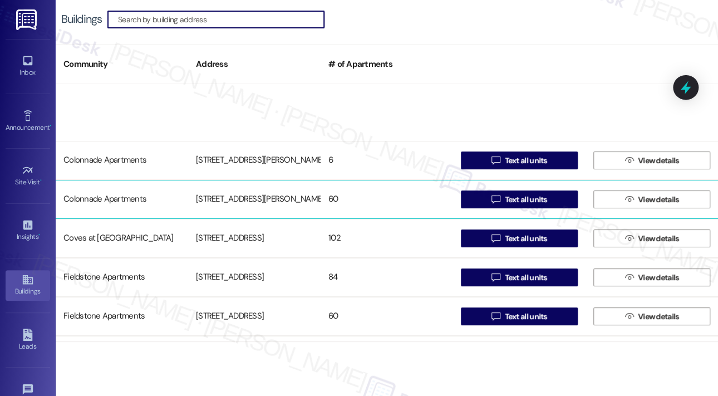
scroll to position [167, 0]
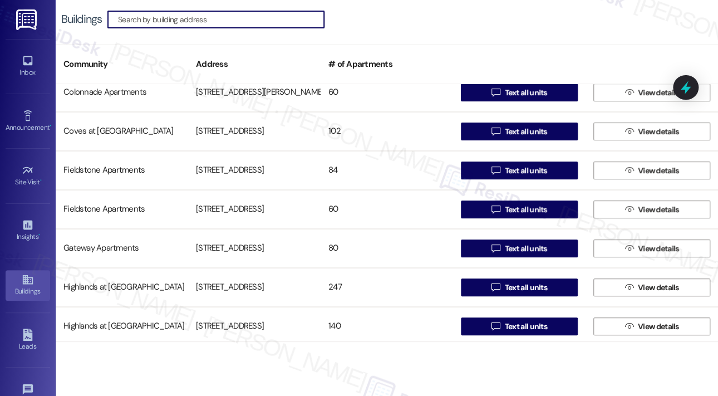
click at [249, 23] on input at bounding box center [221, 20] width 206 height 16
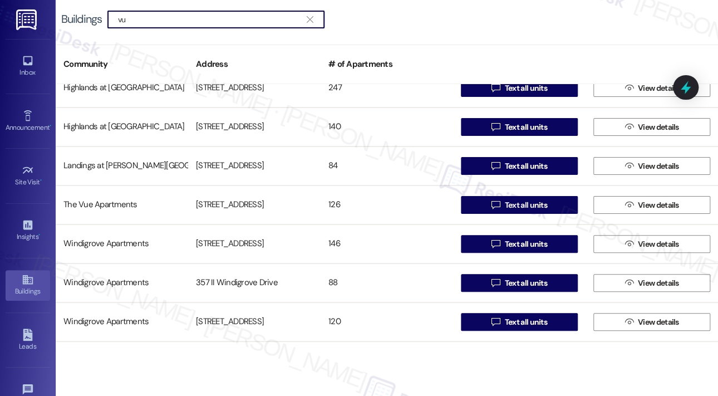
scroll to position [0, 0]
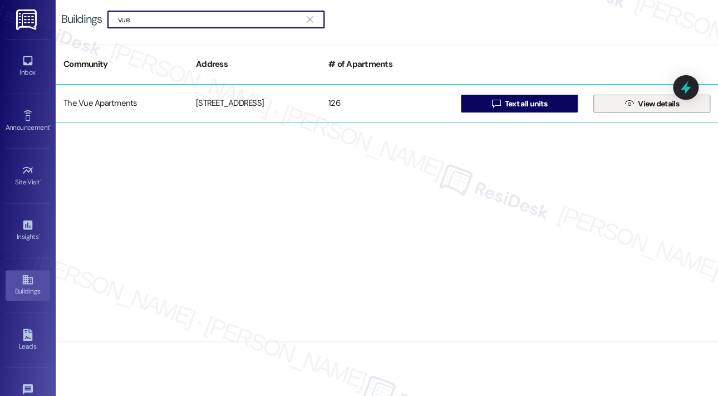
type input "vue"
click at [652, 107] on span "View details" at bounding box center [658, 104] width 41 height 12
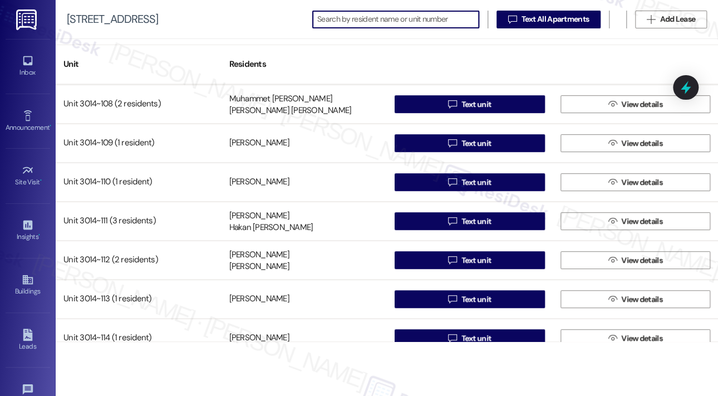
scroll to position [278, 0]
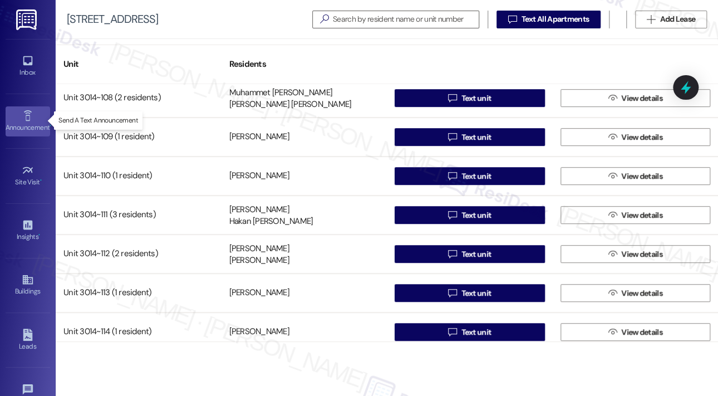
click at [24, 122] on div "Announcement •" at bounding box center [28, 127] width 56 height 11
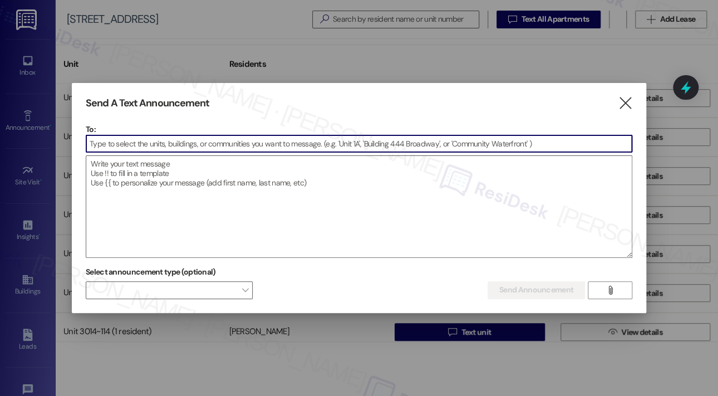
click at [131, 144] on input at bounding box center [358, 143] width 545 height 17
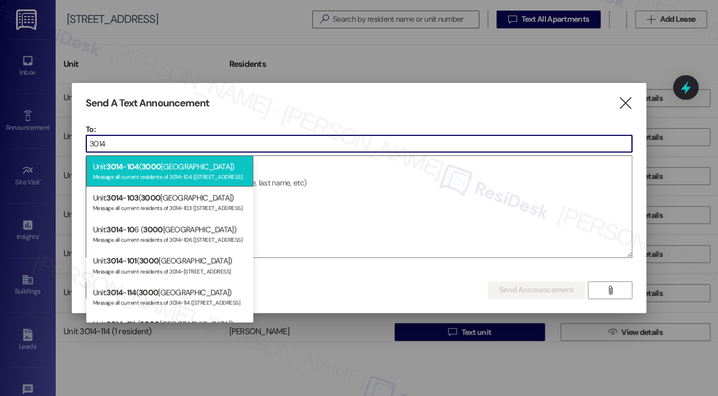
type input "3014"
click at [149, 175] on div "Message all current residents of 3014~104 (3000 Vue Avenue" at bounding box center [170, 175] width 154 height 9
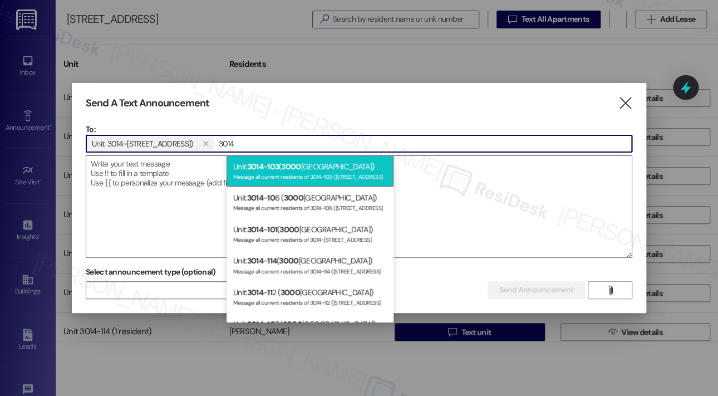
type input "3014"
click at [275, 175] on div "Message all current residents of 3014~103 (3000 Vue Avenue" at bounding box center [310, 175] width 154 height 9
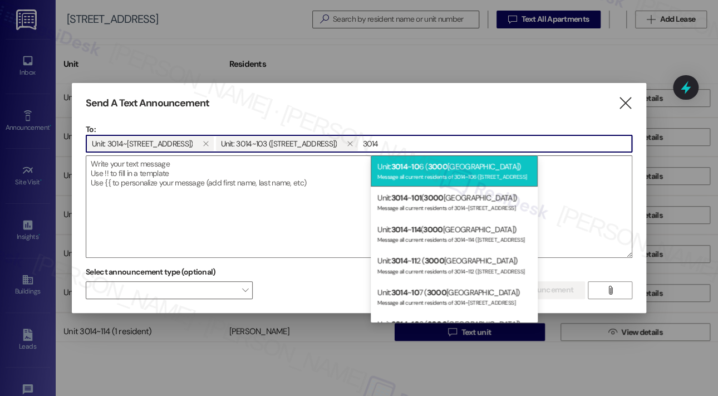
type input "3014"
click at [412, 171] on div "Message all current residents of 3014~106 (3000 Vue Avenue" at bounding box center [454, 175] width 154 height 9
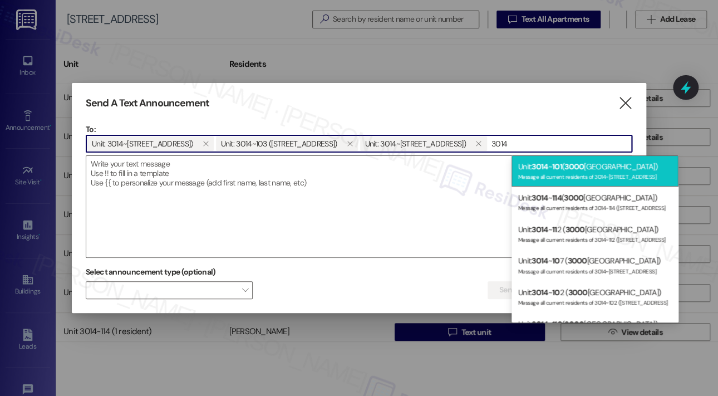
type input "3014"
click at [549, 178] on div "Message all current residents of 3014~101 (3000 Vue Avenue" at bounding box center [595, 175] width 154 height 9
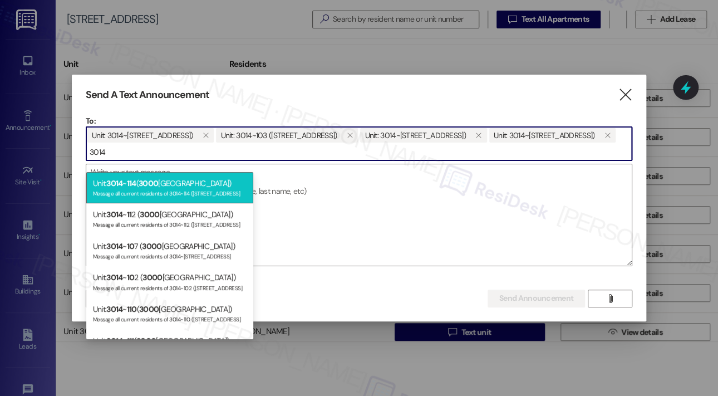
type input "3014"
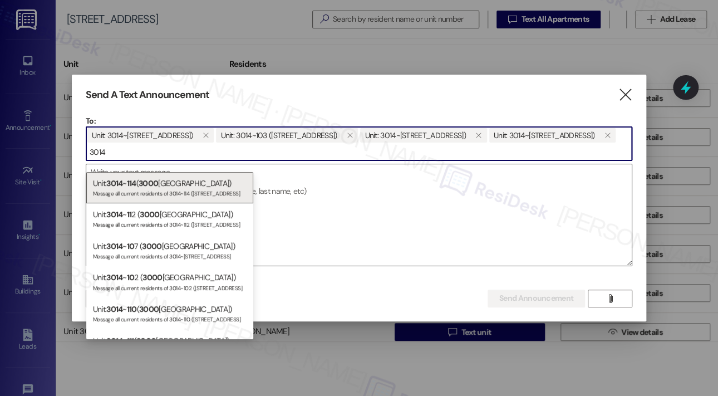
click at [227, 193] on div "Message all current residents of 3014~114 (3000 Vue Avenue" at bounding box center [170, 192] width 154 height 9
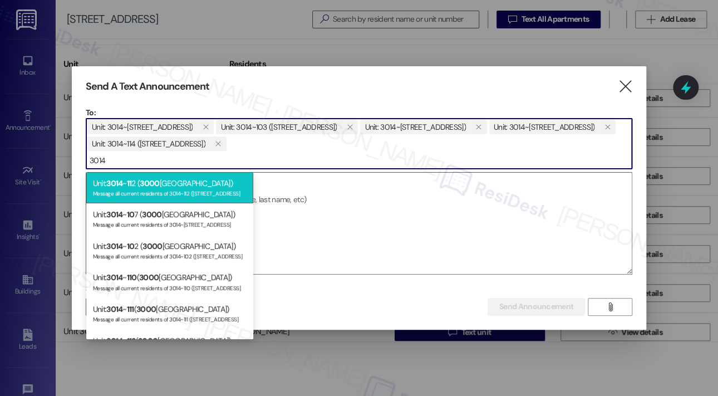
type input "3014"
click at [176, 186] on div "Unit: 3014 ~ 11 2 ( 3000 Vue Avenue) Message all current residents of 3014~112 …" at bounding box center [169, 188] width 167 height 32
type input "3014"
click at [166, 189] on div "Message all current residents of 3014~107 (3000 Vue Avenue" at bounding box center [170, 192] width 154 height 9
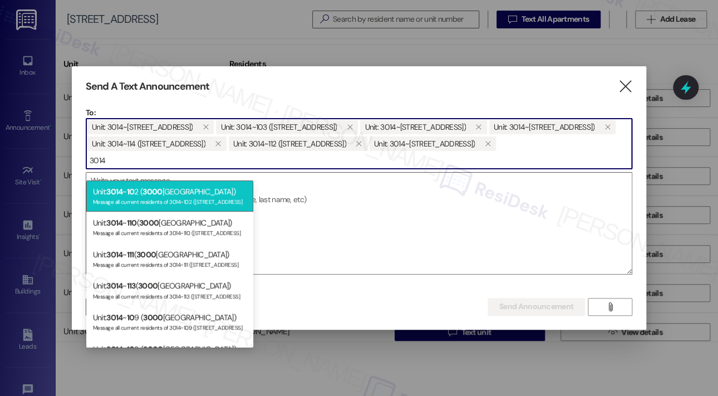
type input "3014"
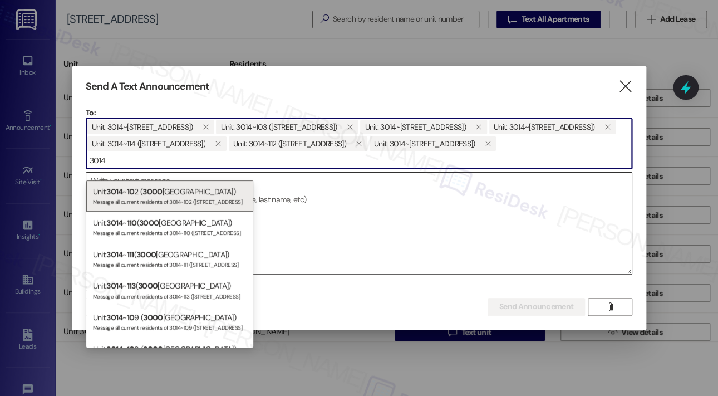
click at [166, 189] on div "Unit: 3014 ~ 10 2 ( 3000 Vue Avenue) Message all current residents of 3014~102 …" at bounding box center [169, 196] width 167 height 32
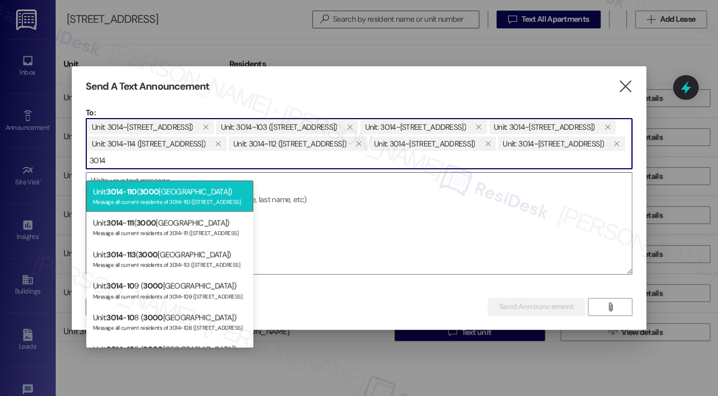
type input "3014"
click at [175, 196] on div "Message all current residents of 3014~110 (3000 Vue Avenue" at bounding box center [170, 200] width 154 height 9
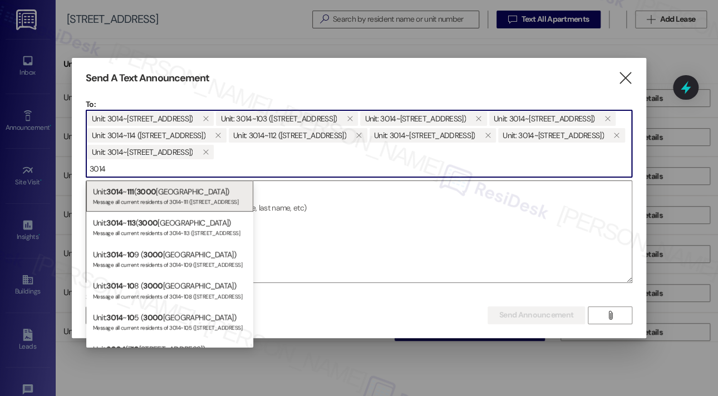
type input "3014"
click at [175, 195] on div "Unit: 3014 ~ 111 ( 3000 Vue Avenue) Message all current residents of 3014~111 (…" at bounding box center [169, 196] width 167 height 32
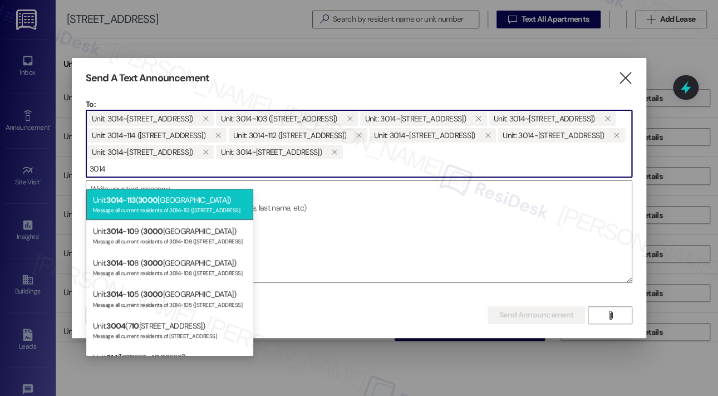
type input "3014"
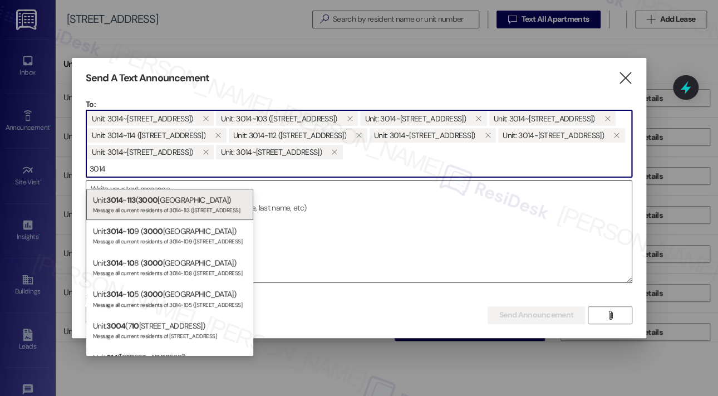
click at [178, 200] on div "Unit: 3014 ~ 113 ( 3000 Vue Avenue) Message all current residents of 3014~113 (…" at bounding box center [169, 205] width 167 height 32
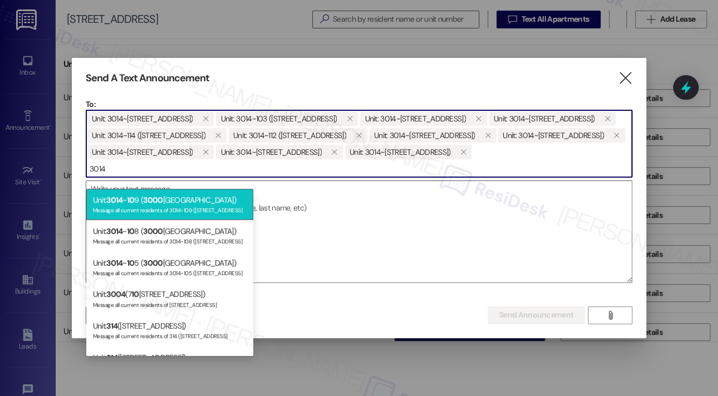
type input "3014"
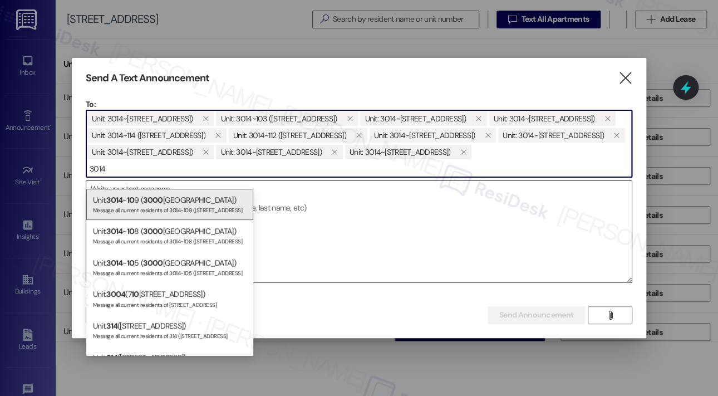
click at [183, 201] on div "Unit: 3014 ~ 10 9 ( 3000 Vue Avenue) Message all current residents of 3014~109 …" at bounding box center [169, 205] width 167 height 32
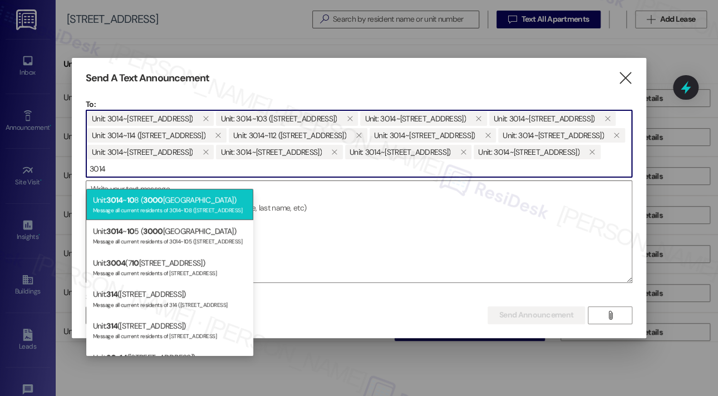
type input "3014"
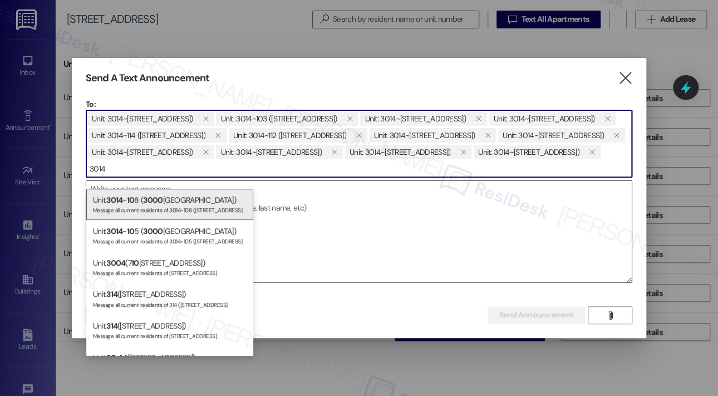
click at [178, 202] on div "Unit: 3014 ~ 10 8 ( 3000 Vue Avenue) Message all current residents of 3014~108 …" at bounding box center [169, 205] width 167 height 32
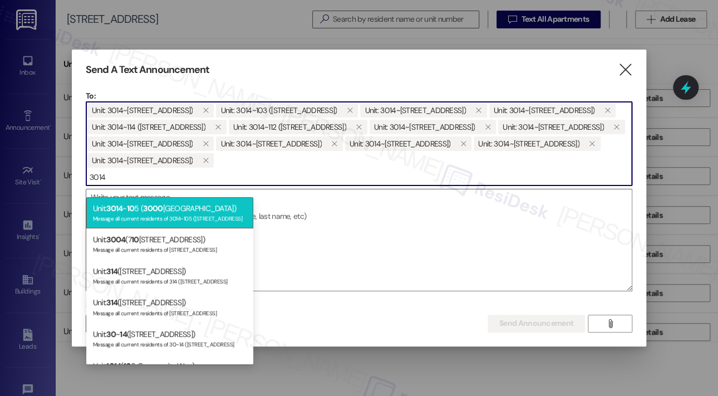
type input "3014"
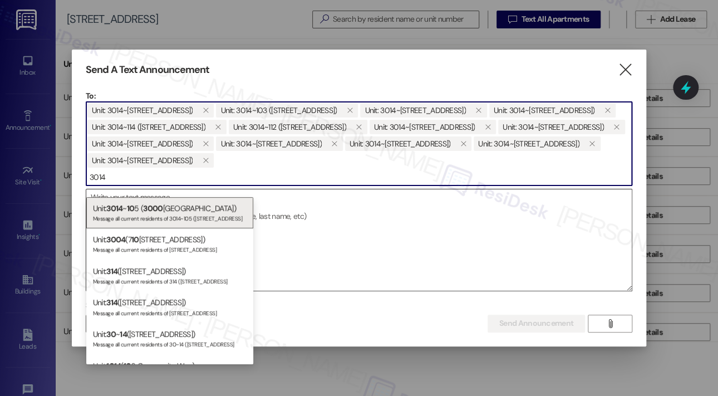
click at [176, 211] on div "Unit: 3014 ~ 10 5 ( 3000 Vue Avenue) Message all current residents of 3014~105 …" at bounding box center [169, 213] width 167 height 32
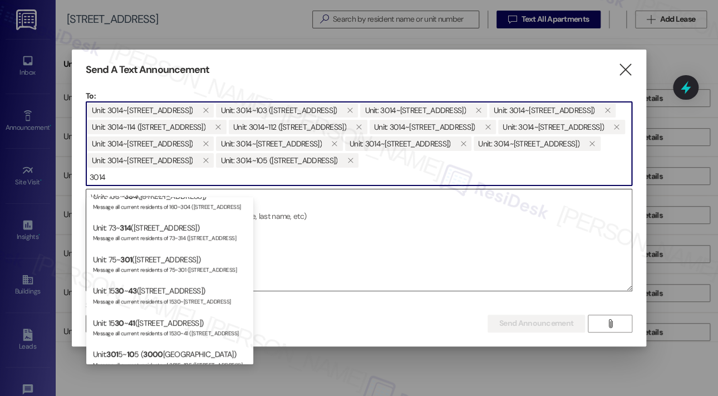
scroll to position [835, 0]
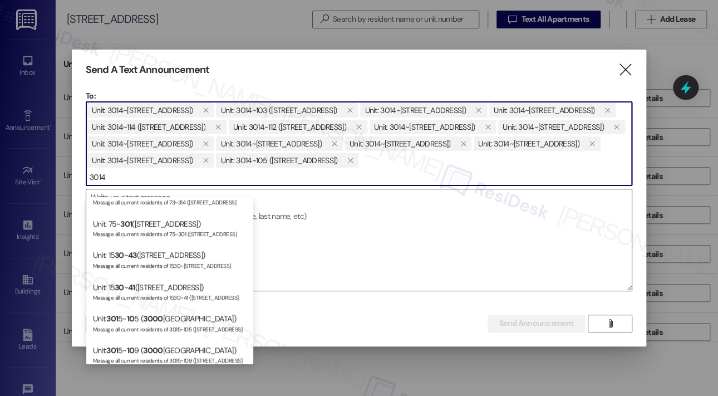
click at [422, 261] on textarea at bounding box center [358, 239] width 545 height 101
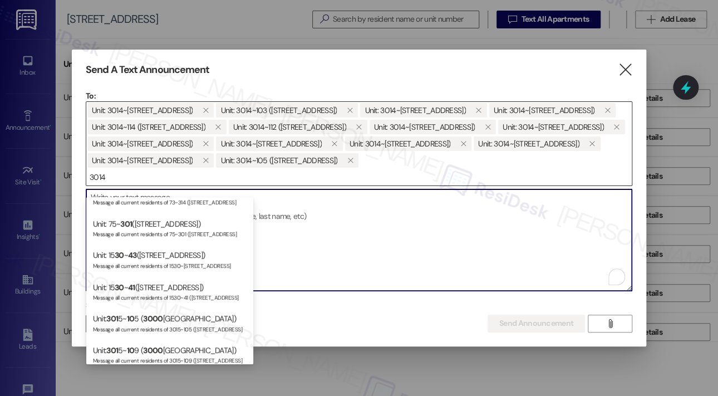
click at [225, 185] on input "3014" at bounding box center [358, 177] width 545 height 17
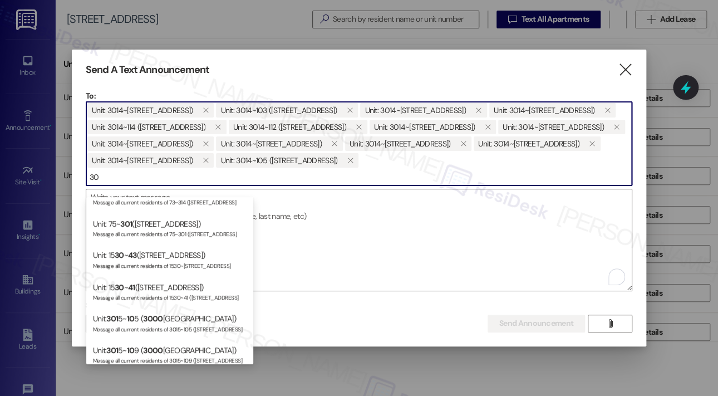
type input "3"
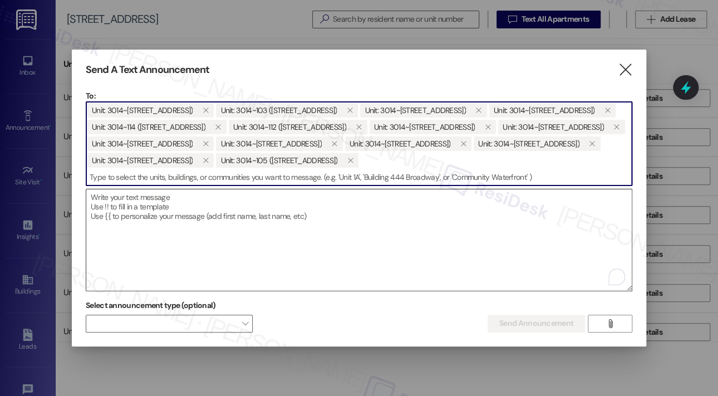
click at [211, 210] on textarea "To enrich screen reader interactions, please activate Accessibility in Grammarl…" at bounding box center [358, 239] width 545 height 101
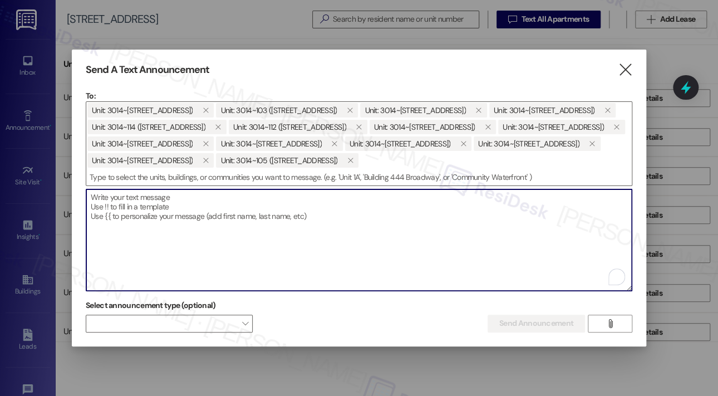
paste textarea "Hi {{first_name}}! We’ll be conducting quarterly preventative maintenance inspe…"
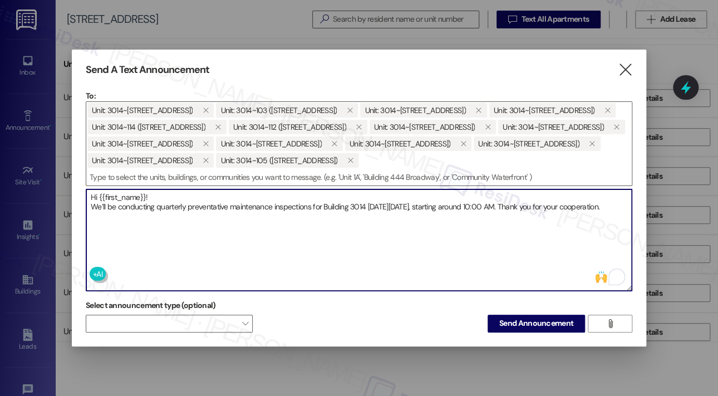
type textarea "Hi {{first_name}}! We’ll be conducting quarterly preventative maintenance inspe…"
click at [523, 329] on span "Send Announcement" at bounding box center [536, 323] width 74 height 12
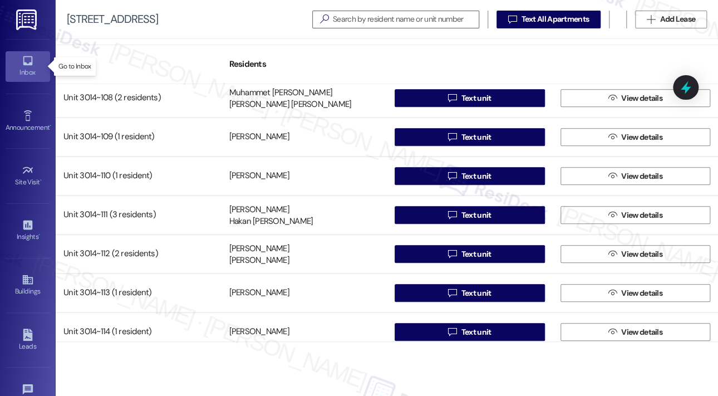
click at [24, 69] on div "Inbox" at bounding box center [28, 72] width 56 height 11
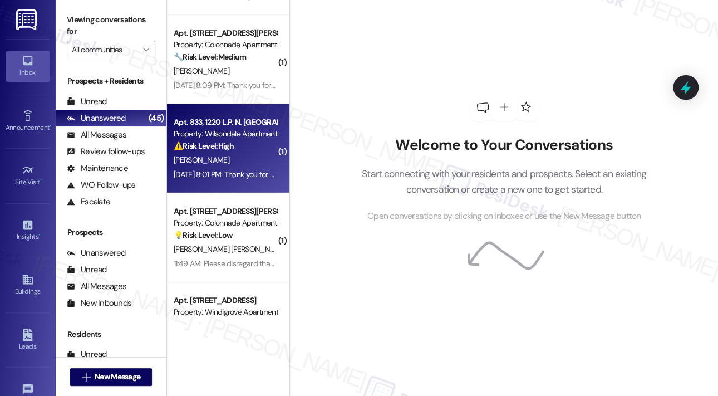
scroll to position [2950, 0]
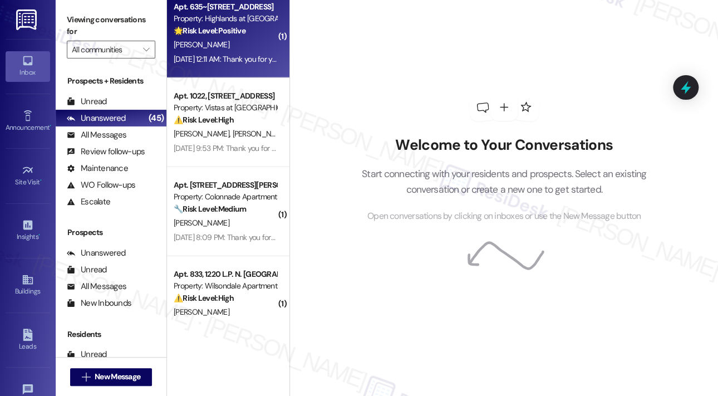
click at [259, 60] on div "Sep 19, 2025 at 12:11 AM: Thank you for your message. Our offices are currently…" at bounding box center [510, 59] width 672 height 10
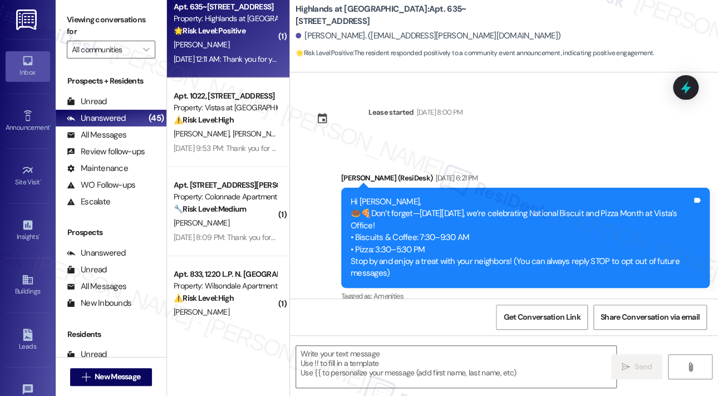
scroll to position [107, 0]
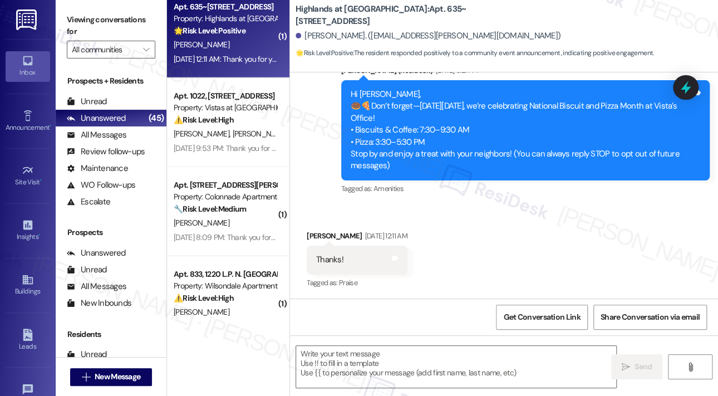
type textarea "Fetching suggested responses. Please feel free to read through the conversation…"
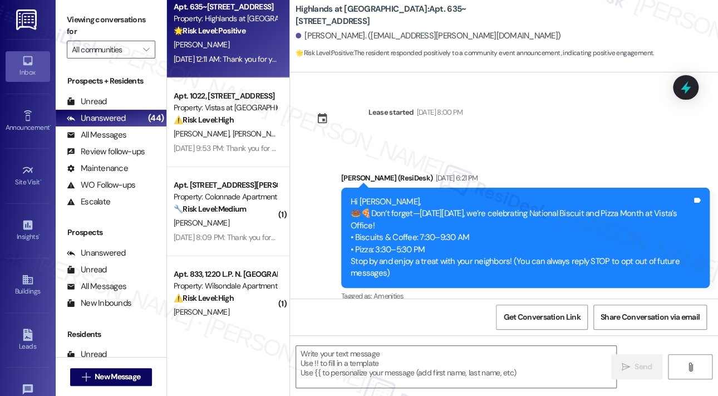
scroll to position [214, 0]
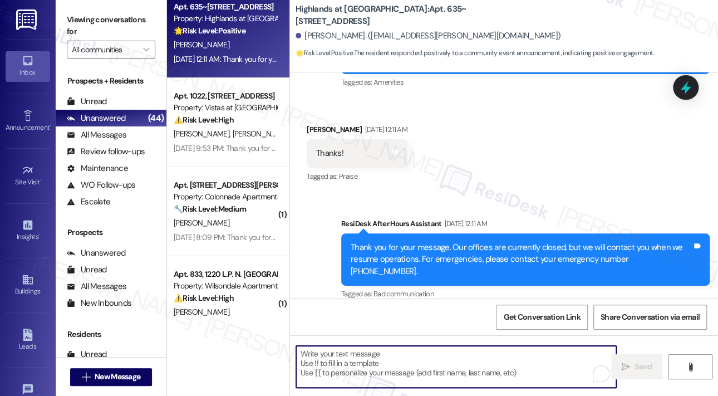
click at [392, 358] on textarea "To enrich screen reader interactions, please activate Accessibility in Grammarl…" at bounding box center [456, 367] width 320 height 42
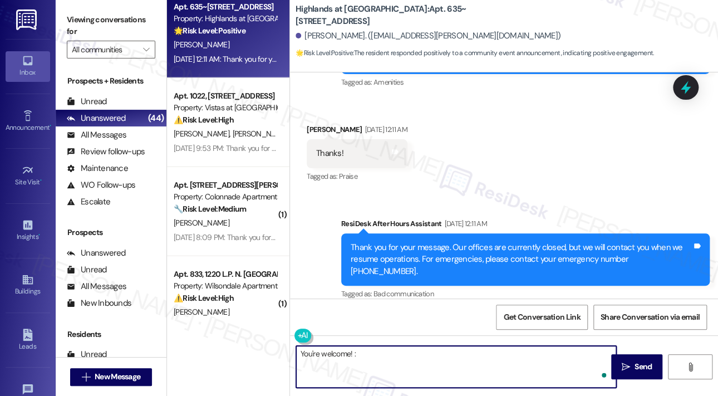
type textarea "You're welcome! :)"
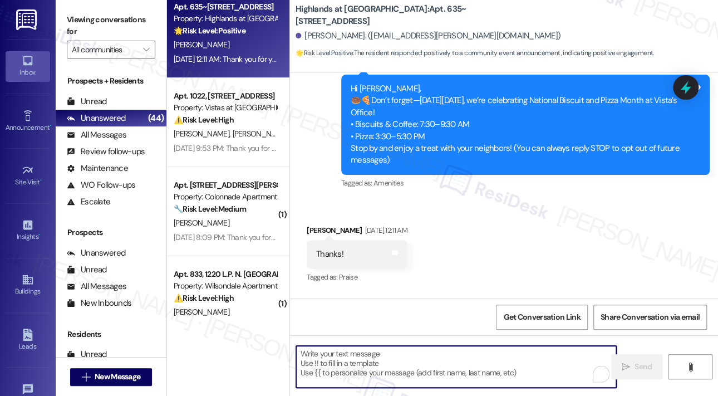
scroll to position [107, 0]
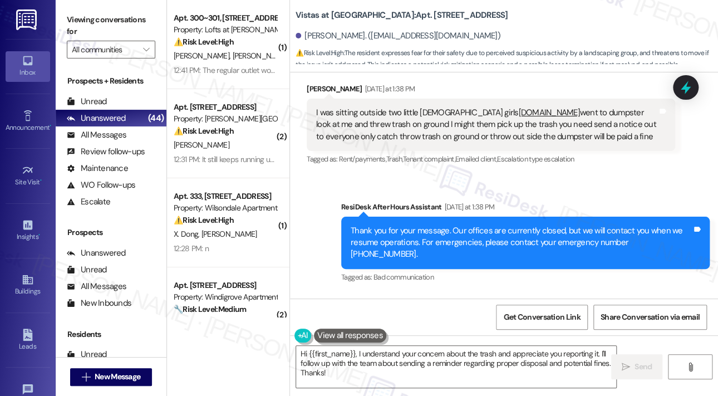
scroll to position [7653, 0]
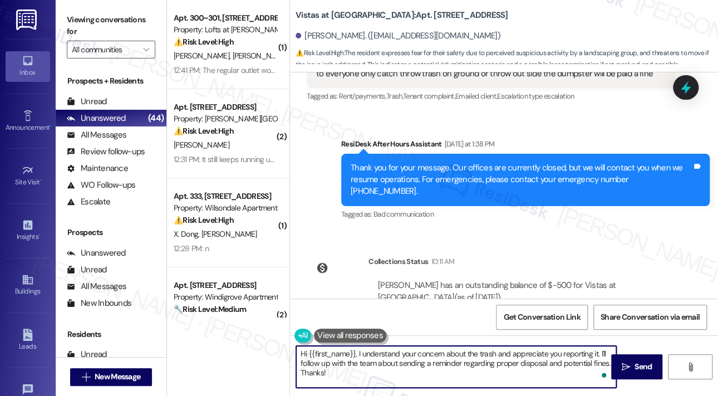
drag, startPoint x: 365, startPoint y: 375, endPoint x: 358, endPoint y: 350, distance: 25.4
click at [358, 350] on textarea "Hi {{first_name}}, I understand your concern about the trash and appreciate you…" at bounding box center [456, 367] width 320 height 42
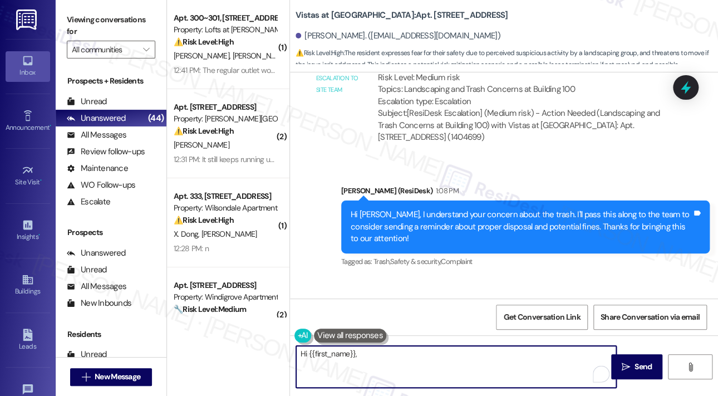
scroll to position [8031, 0]
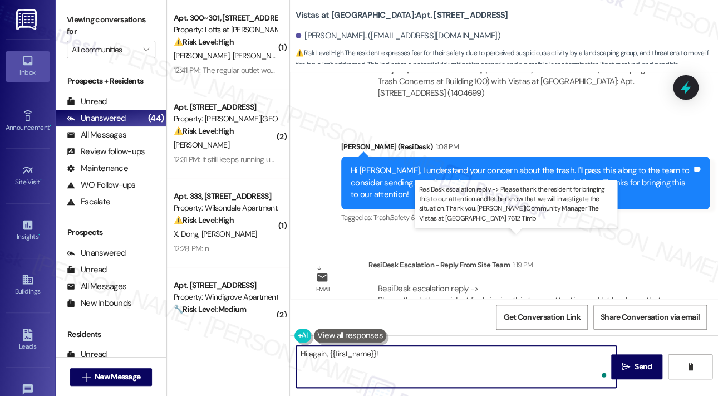
paste textarea "The site team asked me to thank you for bringing this to their attention. They’…"
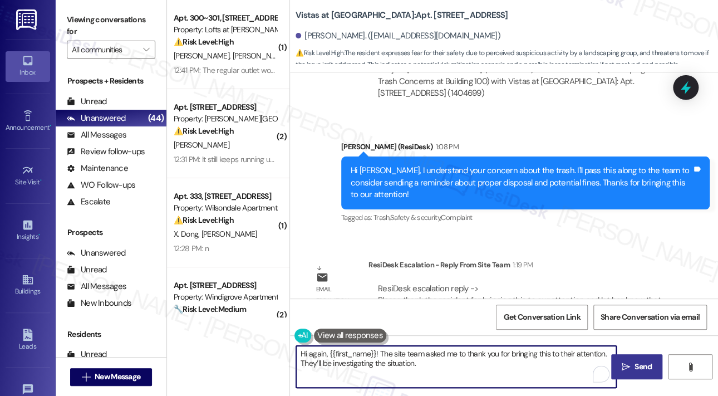
type textarea "Hi again, {{first_name}}! The site team asked me to thank you for bringing this…"
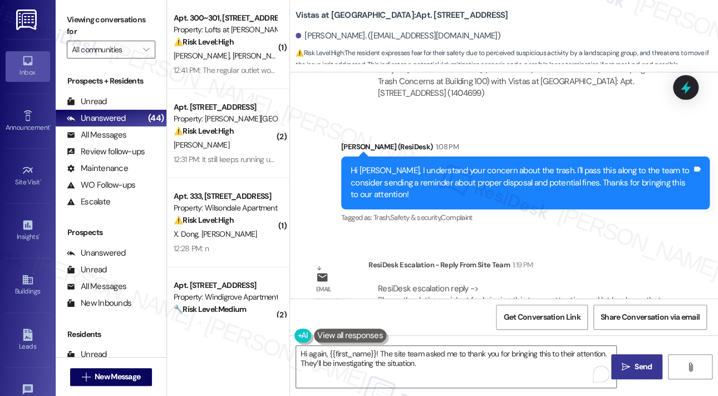
click at [626, 368] on icon "" at bounding box center [626, 366] width 8 height 9
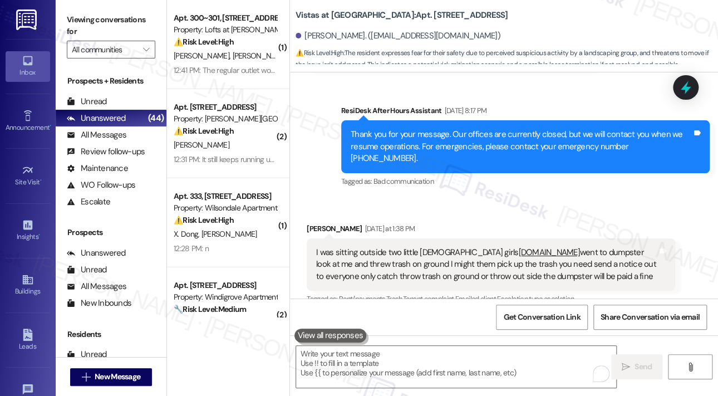
scroll to position [7431, 0]
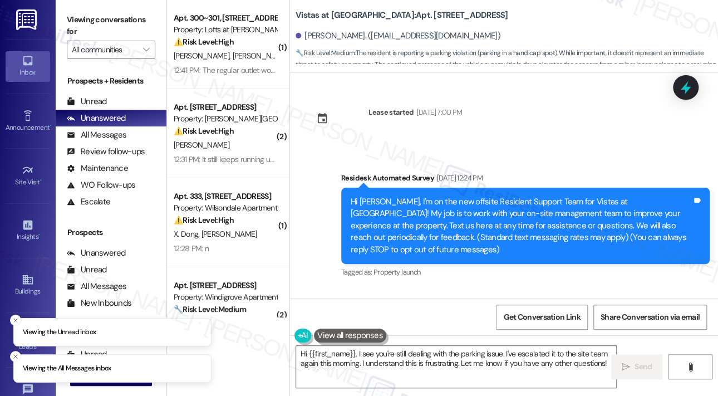
scroll to position [7466, 0]
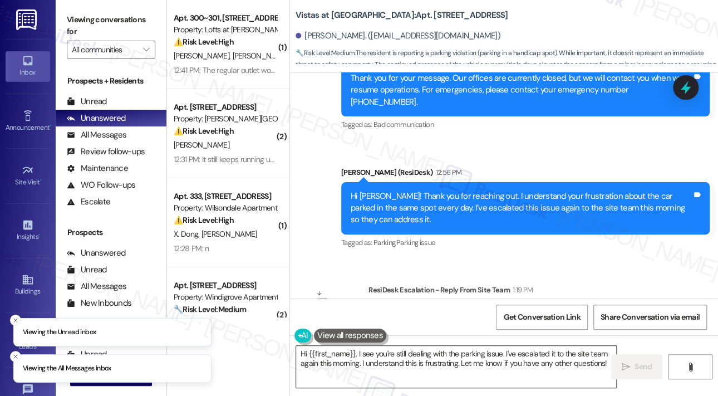
click at [393, 360] on textarea "Hi {{first_name}}, I see you're still dealing with the parking issue. I've esca…" at bounding box center [456, 367] width 320 height 42
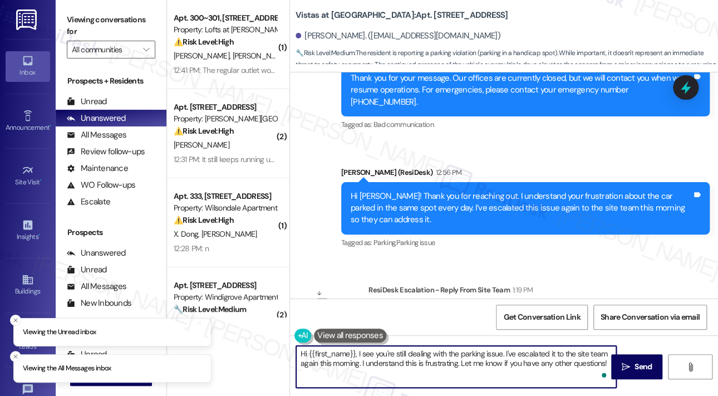
paste textarea "The site team asked me to let you know that they will be addressing this [DATE]."
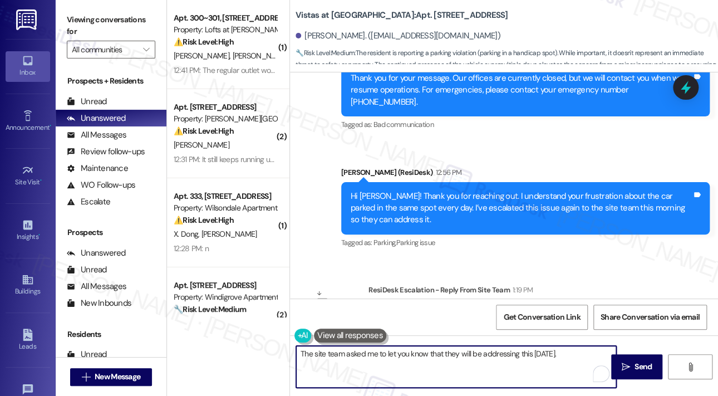
click at [298, 349] on textarea "The site team asked me to let you know that they will be addressing this [DATE]." at bounding box center [456, 367] width 320 height 42
type textarea "Hi again, [PERSON_NAME]! The site team asked me to let you know that they will …"
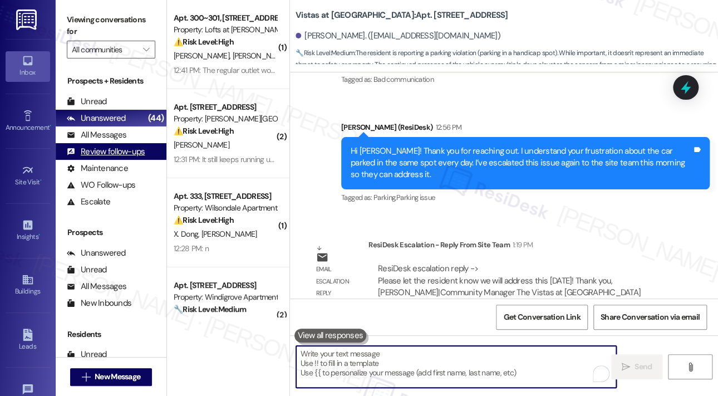
scroll to position [7620, 0]
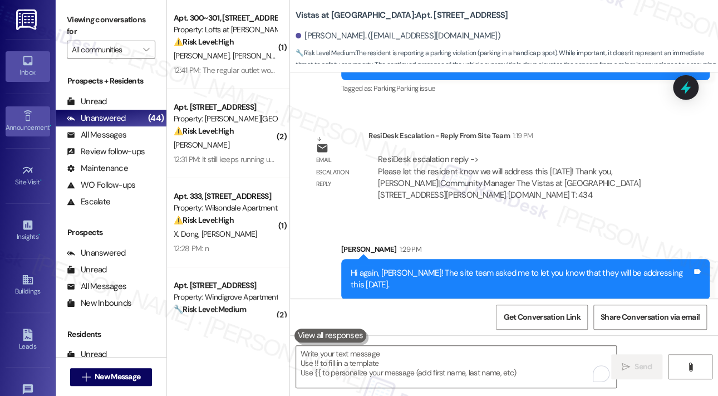
click at [27, 131] on div "Announcement •" at bounding box center [28, 127] width 56 height 11
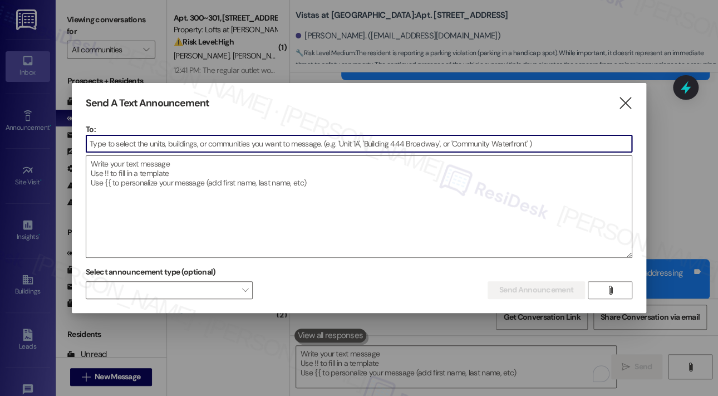
click at [251, 146] on input at bounding box center [358, 143] width 545 height 17
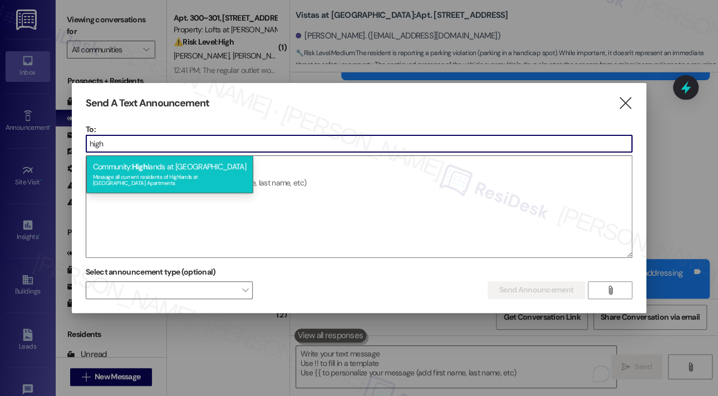
type input "high"
click at [227, 164] on div "Community: High lands at [GEOGRAPHIC_DATA] Message all current residents of [GE…" at bounding box center [169, 174] width 167 height 38
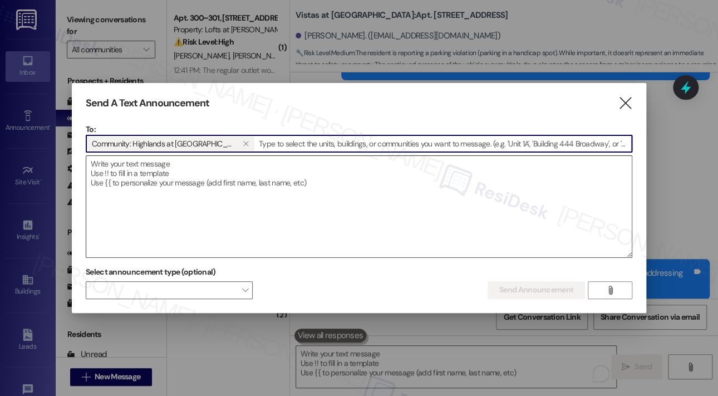
click at [230, 166] on textarea at bounding box center [358, 206] width 545 height 101
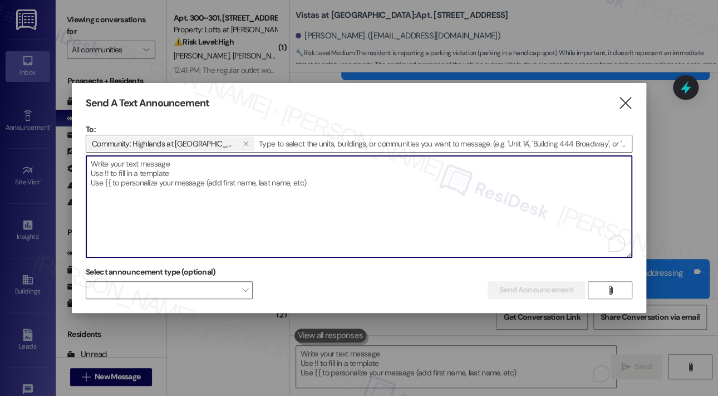
paste textarea "Hi {{first_name}}! Fall Door Contest Reminder If you haven’t already, please se…"
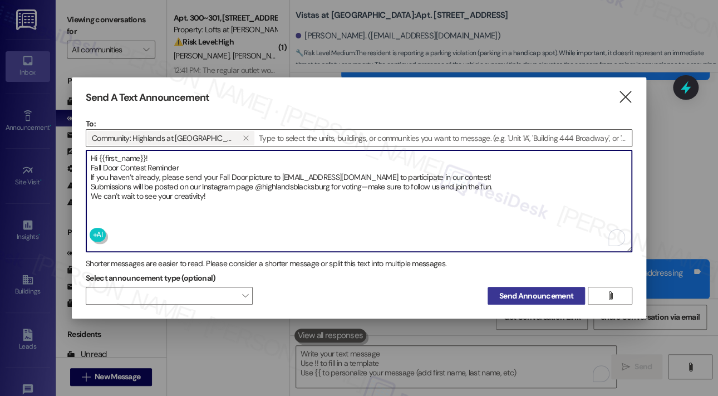
type textarea "Hi {{first_name}}! Fall Door Contest Reminder If you haven’t already, please se…"
click at [518, 294] on span "Send Announcement" at bounding box center [536, 296] width 74 height 12
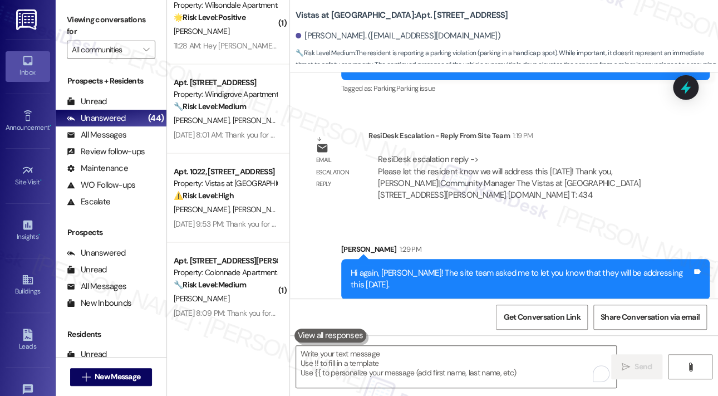
scroll to position [2783, 0]
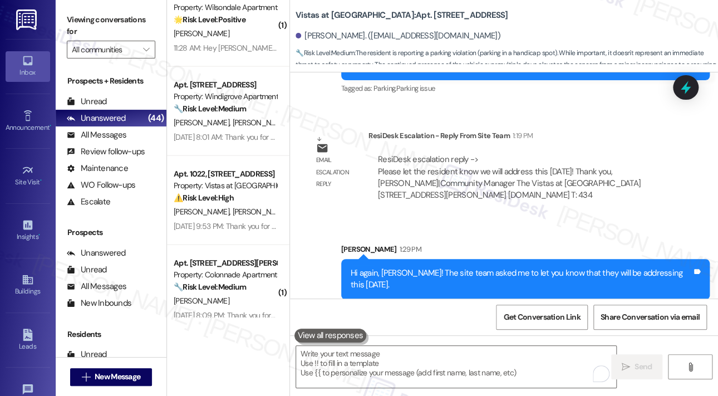
click at [238, 132] on div "[DATE] 8:01 AM: Thank you for your message. Our offices are currently closed, b…" at bounding box center [510, 137] width 673 height 10
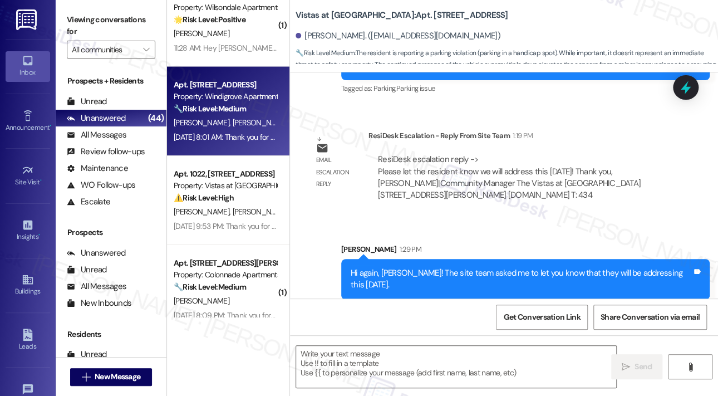
type textarea "Fetching suggested responses. Please feel free to read through the conversation…"
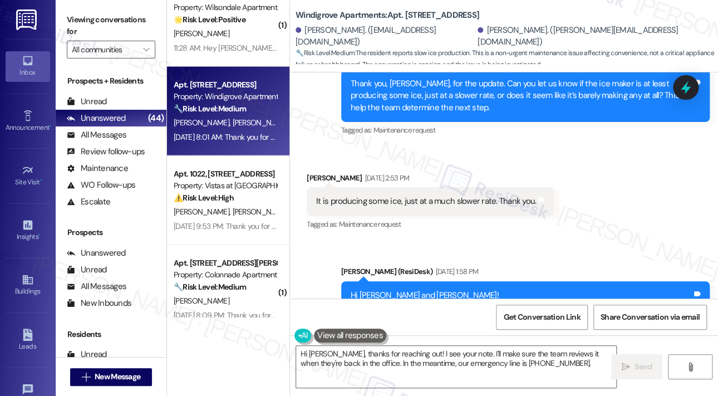
scroll to position [577, 0]
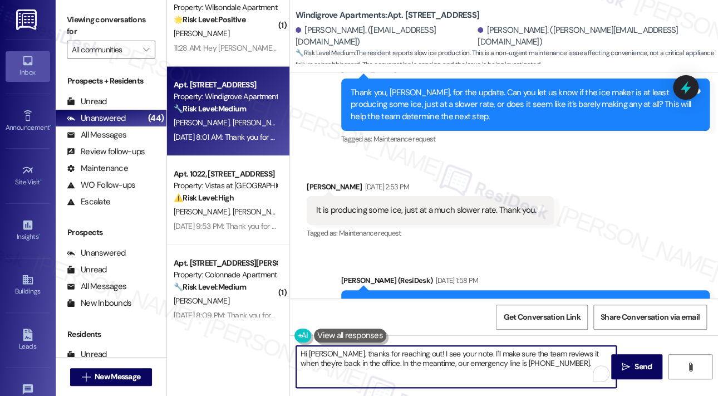
click at [376, 351] on textarea "Hi [PERSON_NAME], thanks for reaching out! I see your note. I'll make sure the …" at bounding box center [456, 367] width 320 height 42
paste textarea "Thank you for the update, [PERSON_NAME]. I understand the ice maker is producin…"
click at [514, 364] on textarea "Thank you for the update, [PERSON_NAME]. I understand the ice maker is producin…" at bounding box center [456, 367] width 320 height 42
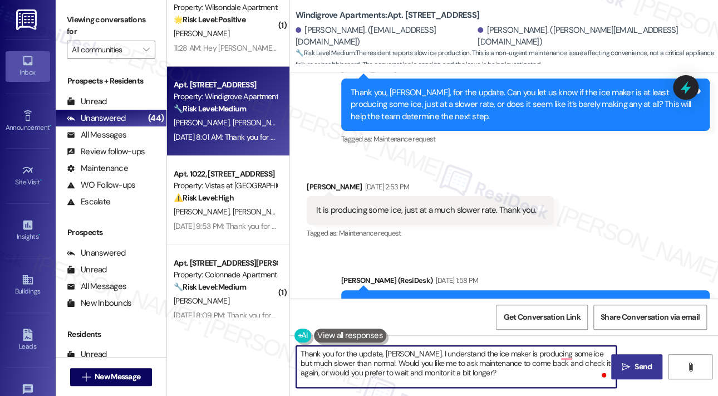
type textarea "Thank you for the update, [PERSON_NAME]. I understand the ice maker is producin…"
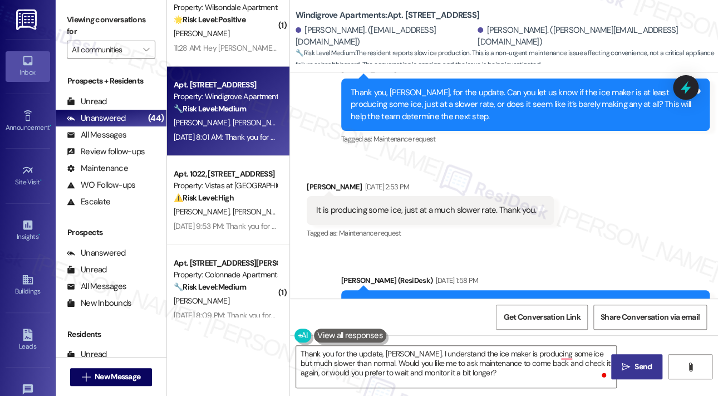
click at [642, 372] on button " Send" at bounding box center [636, 366] width 51 height 25
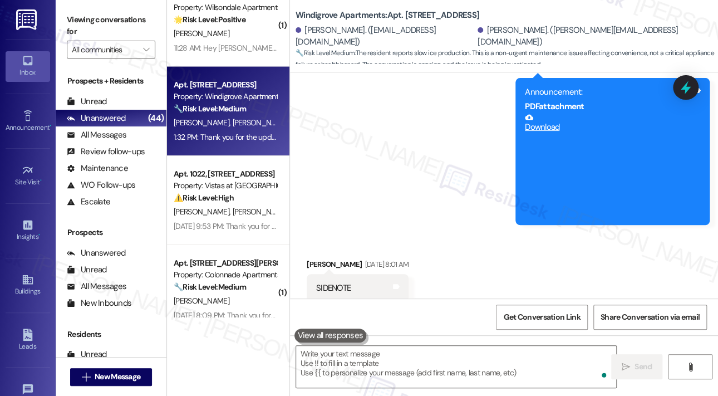
scroll to position [915, 0]
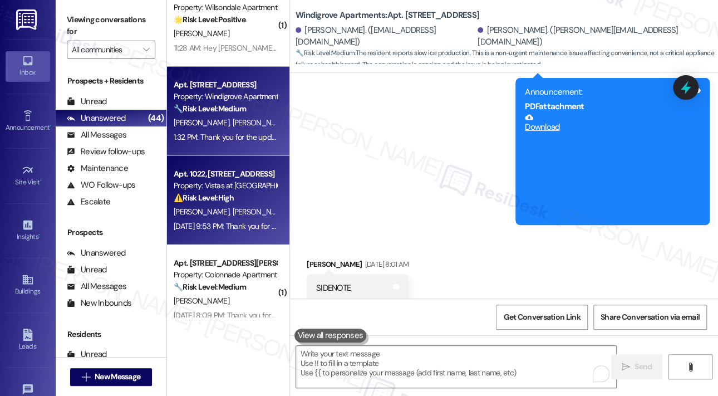
click at [214, 199] on strong "⚠️ Risk Level: High" at bounding box center [204, 198] width 60 height 10
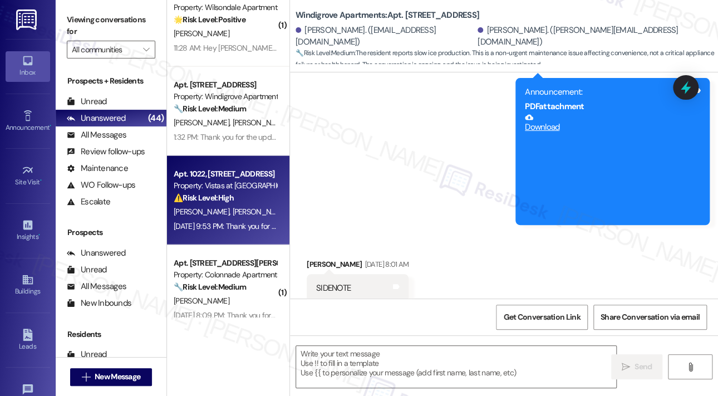
type textarea "Fetching suggested responses. Please feel free to read through the conversation…"
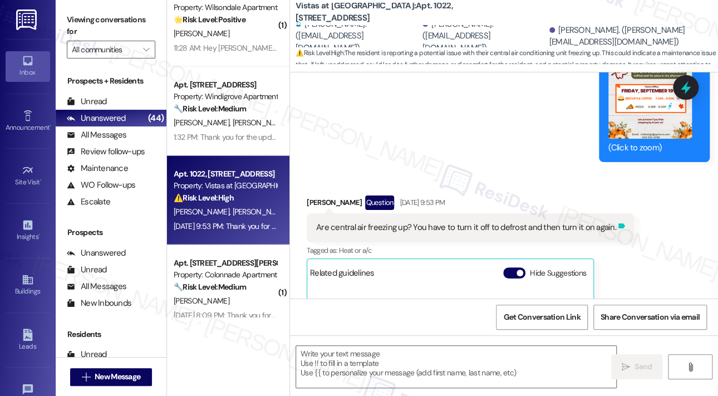
scroll to position [967, 0]
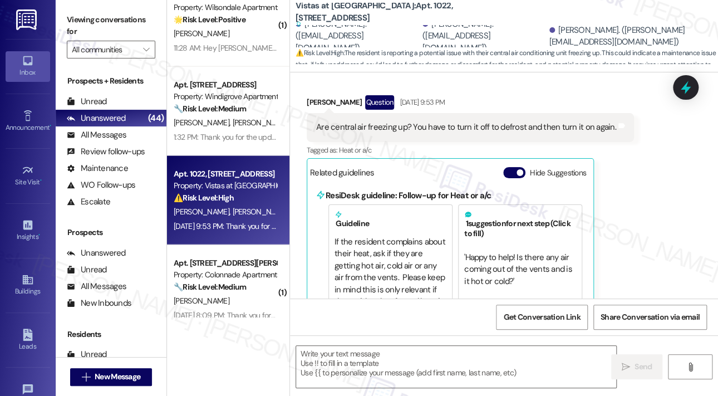
scroll to position [1078, 0]
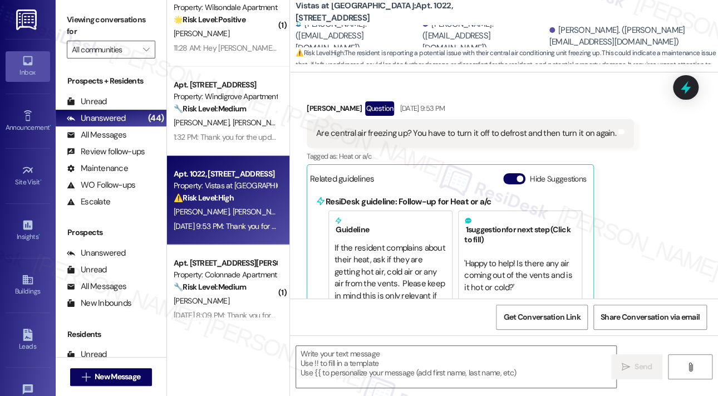
click at [522, 135] on div "Are central air freezing up? You have to turn it off to defrost and then turn i…" at bounding box center [466, 133] width 300 height 12
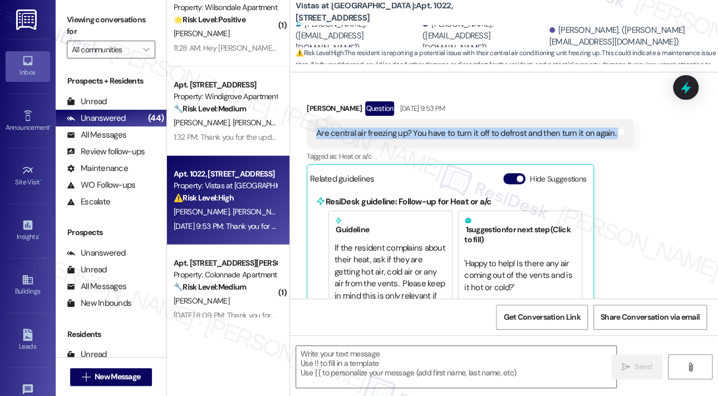
click at [523, 135] on div "Are central air freezing up? You have to turn it off to defrost and then turn i…" at bounding box center [466, 133] width 300 height 12
copy div "Are central air freezing up? You have to turn it off to defrost and then turn i…"
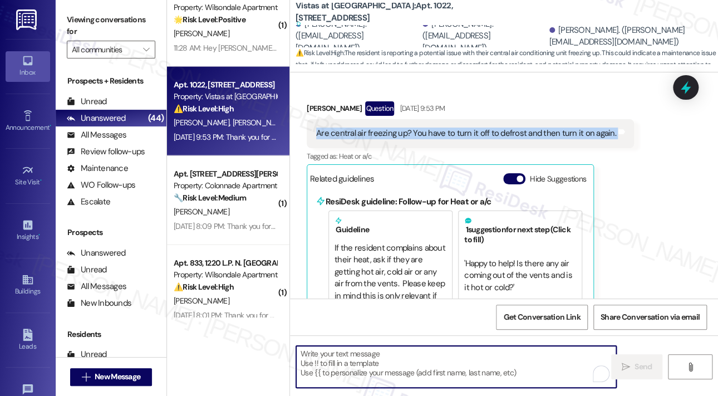
click at [388, 365] on textarea "To enrich screen reader interactions, please activate Accessibility in Grammarl…" at bounding box center [456, 367] width 320 height 42
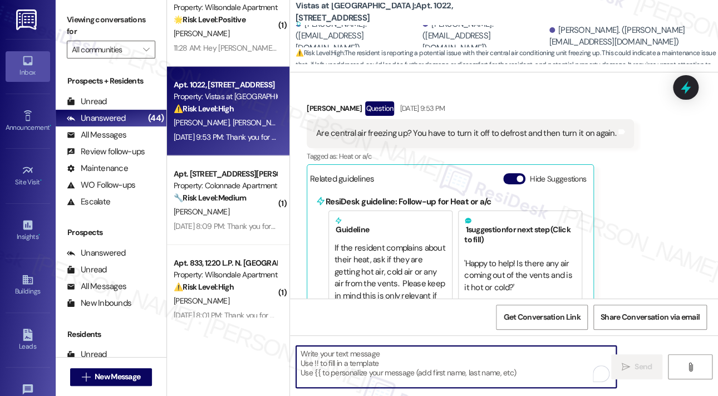
paste textarea "Thank you for reaching out, and I’m sorry for the delayed response. I understan…"
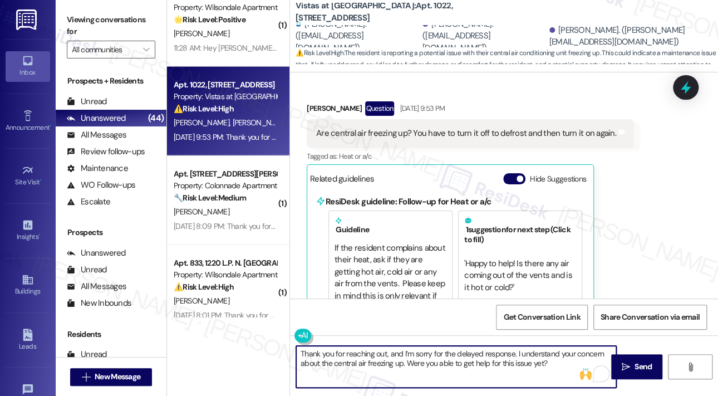
type textarea "Thank you for reaching out, and I’m sorry for the delayed response. I understan…"
click at [656, 232] on div "Received via SMS [PERSON_NAME] Question [DATE] 9:53 PM Are central air freezing…" at bounding box center [504, 217] width 428 height 283
click at [562, 356] on textarea "Thank you for reaching out, and I’m sorry for the delayed response. I understan…" at bounding box center [456, 367] width 320 height 42
click at [559, 365] on textarea "Thank you for reaching out, and I’m sorry for the delayed response. I understan…" at bounding box center [456, 367] width 320 height 42
click at [561, 363] on textarea "Thank you for reaching out, and I’m sorry for the delayed response. I understan…" at bounding box center [456, 367] width 320 height 42
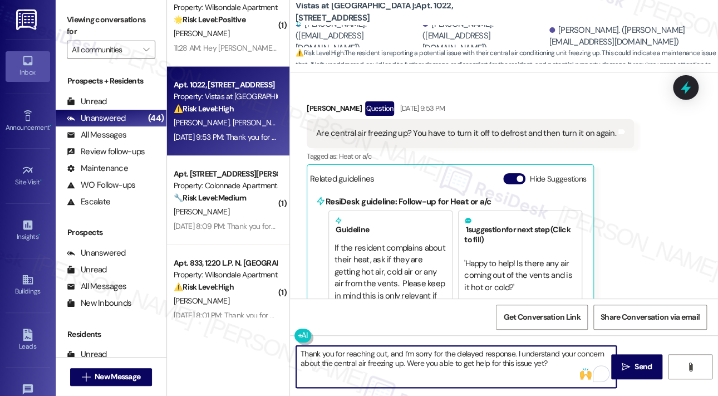
click at [561, 361] on textarea "Thank you for reaching out, and I’m sorry for the delayed response. I understan…" at bounding box center [456, 367] width 320 height 42
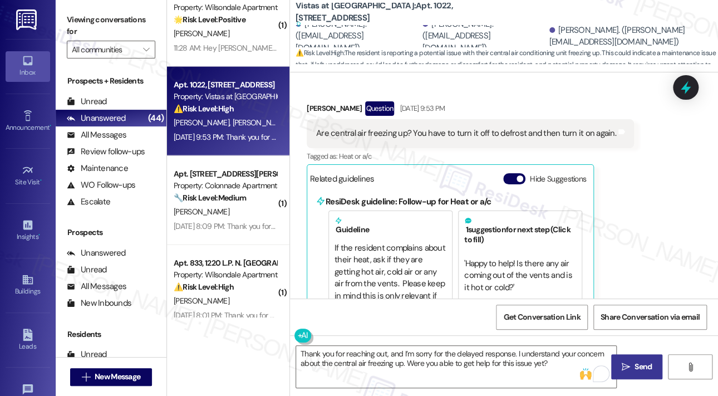
click at [645, 365] on span "Send" at bounding box center [642, 367] width 17 height 12
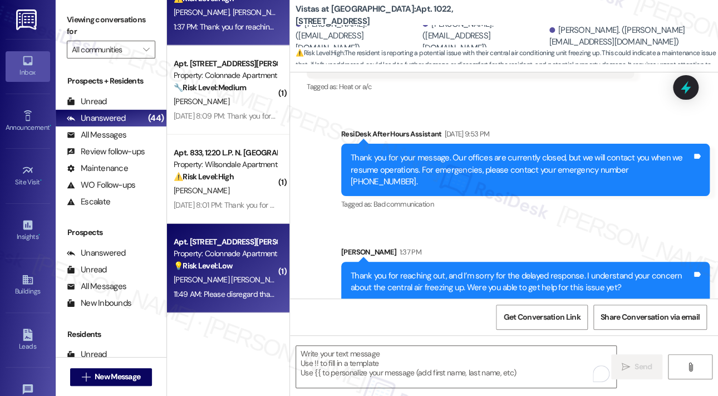
scroll to position [2894, 0]
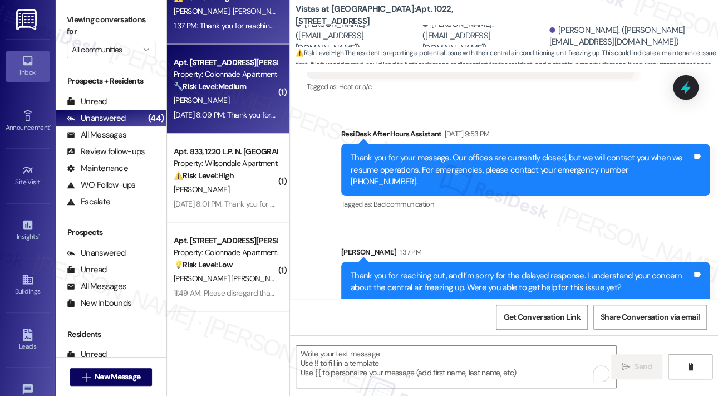
click at [247, 114] on div "[DATE] 8:09 PM: Thank you for your message. Our offices are currently closed, b…" at bounding box center [512, 115] width 676 height 10
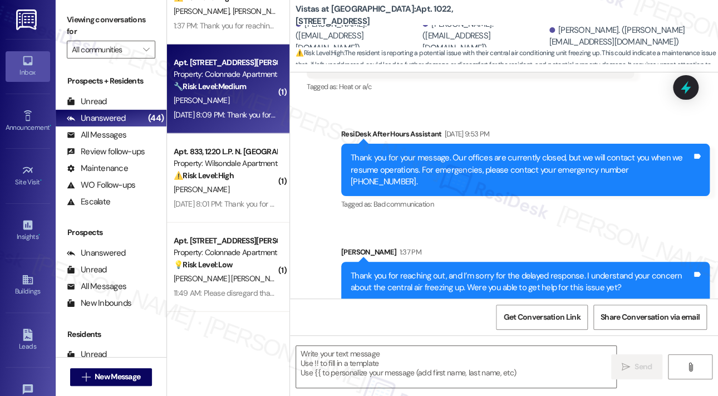
type textarea "Fetching suggested responses. Please feel free to read through the conversation…"
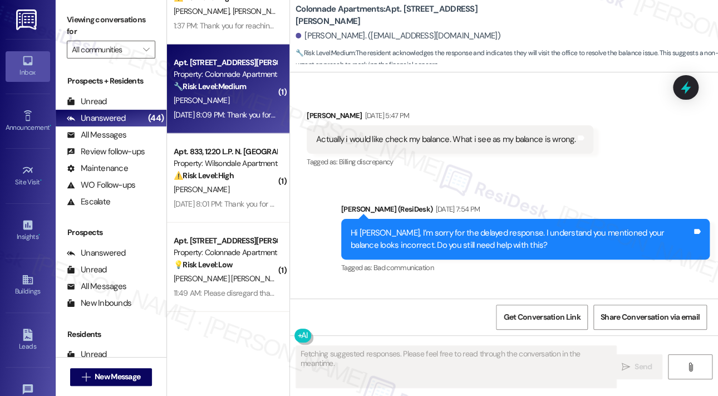
scroll to position [1407, 0]
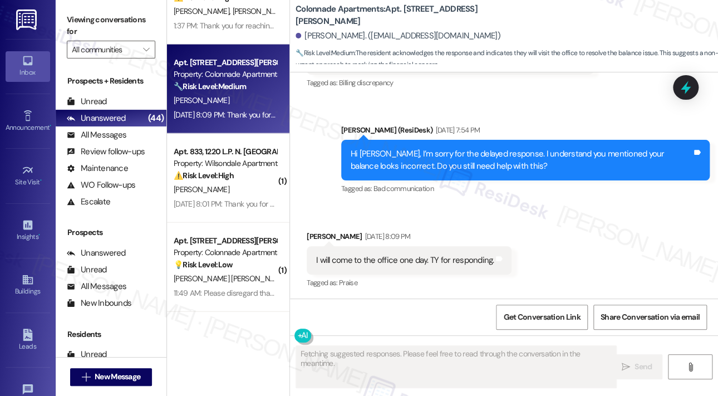
click at [608, 249] on div "Received via SMS [PERSON_NAME] [DATE] 8:09 PM I will come to the office one day…" at bounding box center [504, 252] width 428 height 94
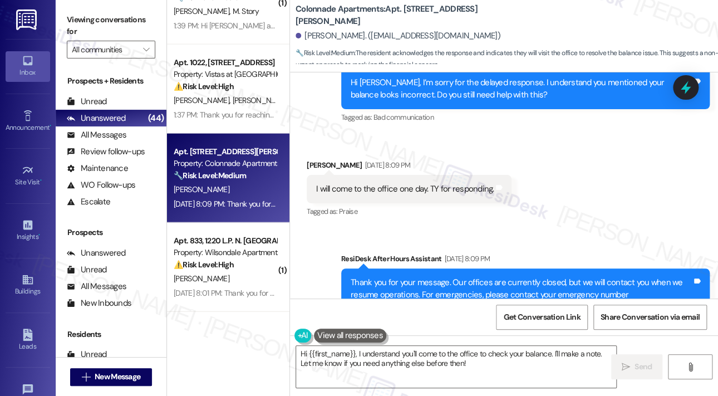
scroll to position [1461, 0]
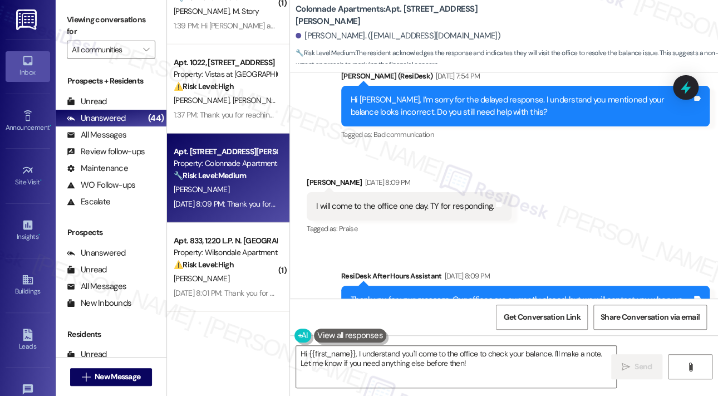
click at [448, 205] on div "I will come to the office one day. TY for responding." at bounding box center [405, 206] width 178 height 12
click at [449, 205] on div "I will come to the office one day. TY for responding." at bounding box center [405, 206] width 178 height 12
click at [450, 205] on div "I will come to the office one day. TY for responding." at bounding box center [405, 206] width 178 height 12
copy div "I will come to the office one day. TY for responding. Tags and notes"
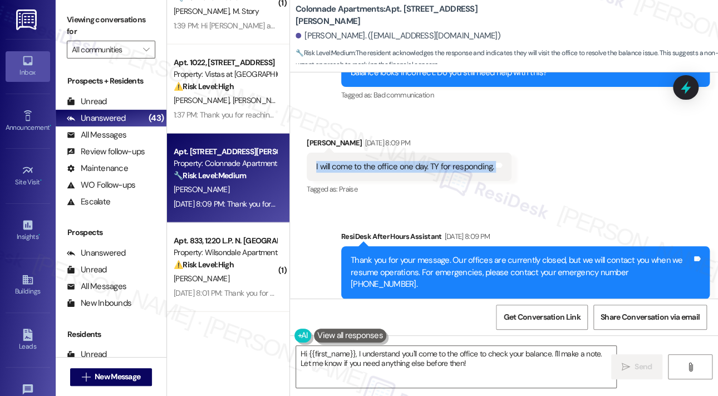
scroll to position [1628, 0]
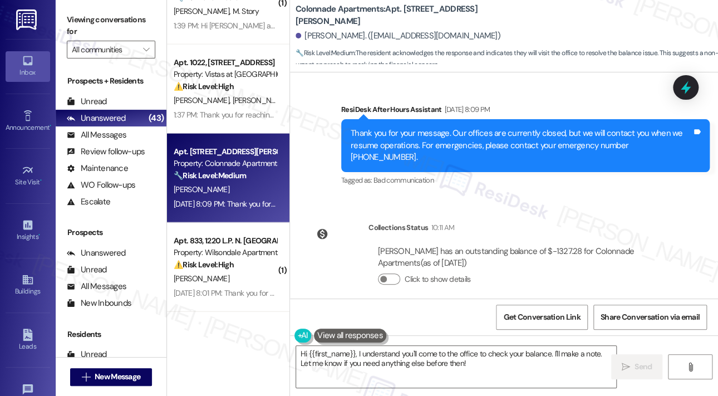
click at [646, 273] on div "Click to show details" at bounding box center [522, 279] width 288 height 12
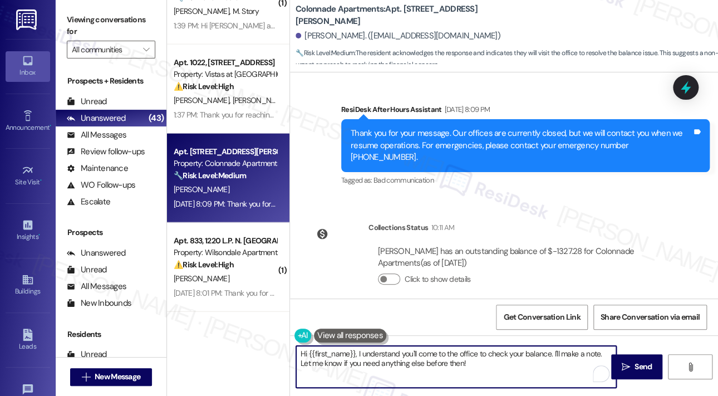
drag, startPoint x: 554, startPoint y: 354, endPoint x: 550, endPoint y: 376, distance: 22.0
click at [553, 377] on textarea "Hi {{first_name}}, I understand you'll come to the office to check your balance…" at bounding box center [456, 367] width 320 height 42
click at [570, 356] on textarea "Hi {{first_name}}, I understand you'll come to the office to check your balance…" at bounding box center [456, 367] width 320 height 42
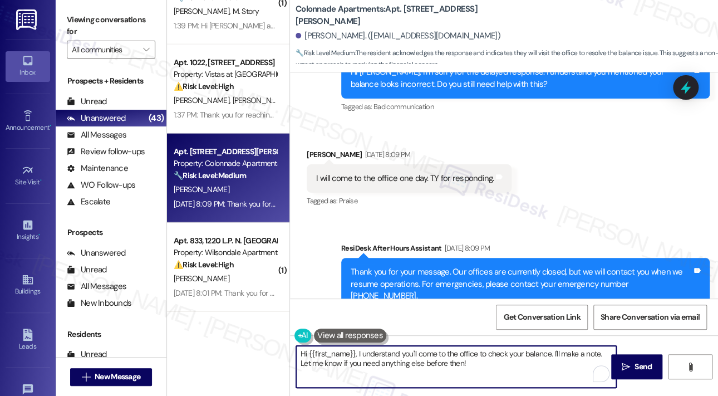
scroll to position [1461, 0]
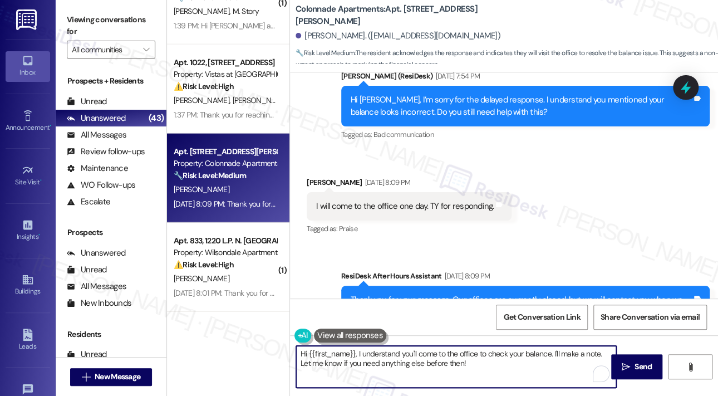
click at [602, 354] on textarea "Hi {{first_name}}, I understand you'll come to the office to check your balance…" at bounding box center [456, 367] width 320 height 42
type textarea "Hi {{first_name}}, I understand you'll come to the office to check your balance…"
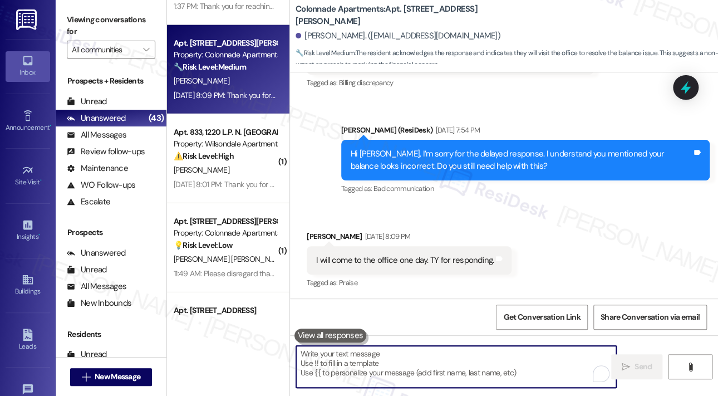
scroll to position [3005, 0]
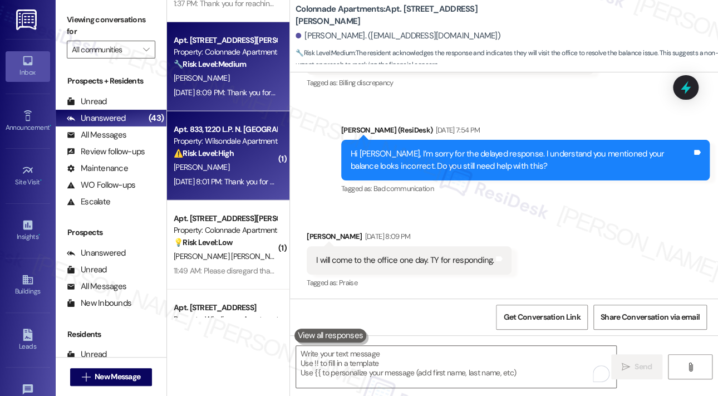
click at [233, 149] on strong "⚠️ Risk Level: High" at bounding box center [204, 153] width 60 height 10
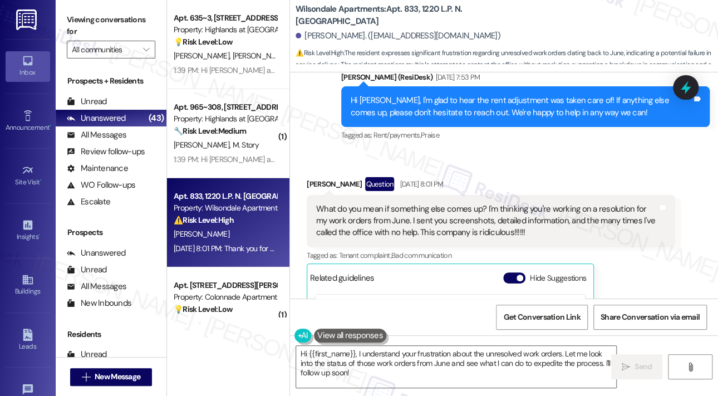
scroll to position [17379, 0]
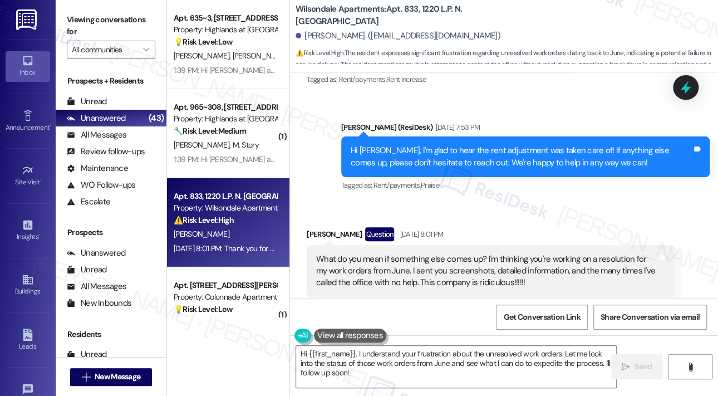
click at [604, 227] on div "[PERSON_NAME] Question [DATE] 8:01 PM" at bounding box center [491, 236] width 368 height 18
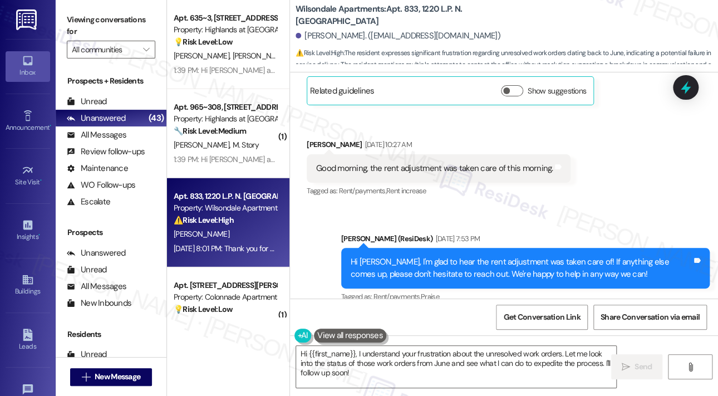
scroll to position [17323, 0]
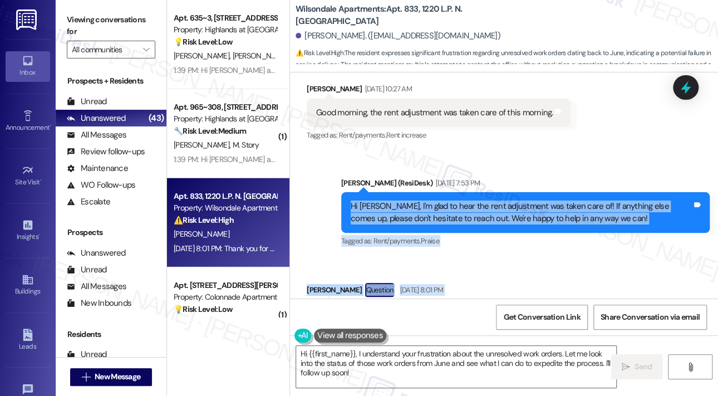
drag, startPoint x: 351, startPoint y: 107, endPoint x: 529, endPoint y: 244, distance: 224.5
click at [529, 244] on div "Survey, sent via SMS Residesk Automated Survey [DATE] 12:22 PM Hi [PERSON_NAME]…" at bounding box center [504, 185] width 428 height 226
copy div "Hi [PERSON_NAME], I'm glad to hear the rent adjustment was taken care of! If an…"
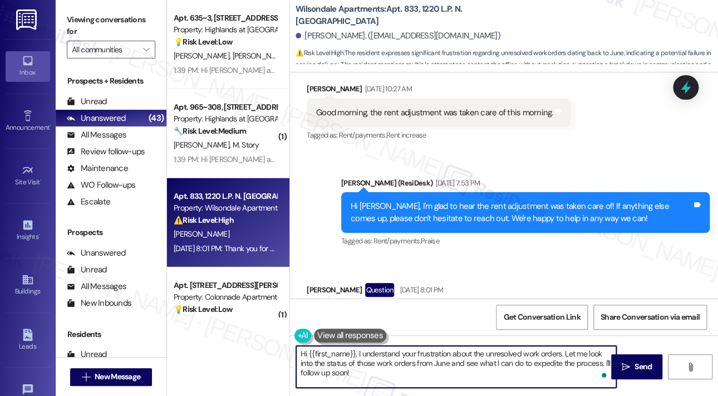
drag, startPoint x: 376, startPoint y: 371, endPoint x: 291, endPoint y: 349, distance: 87.9
click at [292, 351] on div "Hi {{first_name}}, I understand your frustration about the unresolved work orde…" at bounding box center [450, 366] width 321 height 43
paste textarea "Thank you for reaching out, [PERSON_NAME]. I’m sorry for the confusion—my previ…"
type textarea "Thank you for reaching out, [PERSON_NAME]. I’m sorry for the confusion—my previ…"
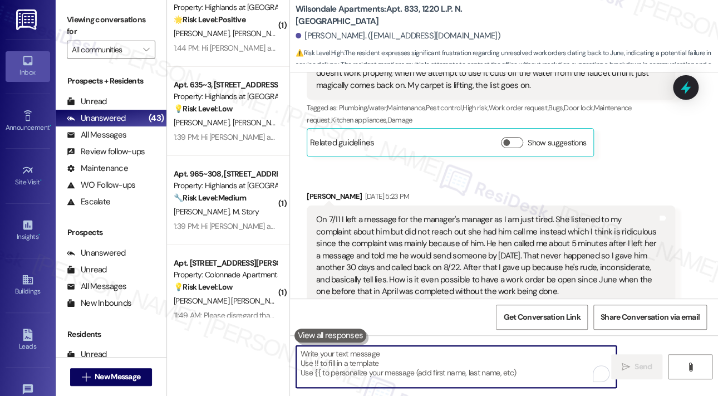
scroll to position [15934, 0]
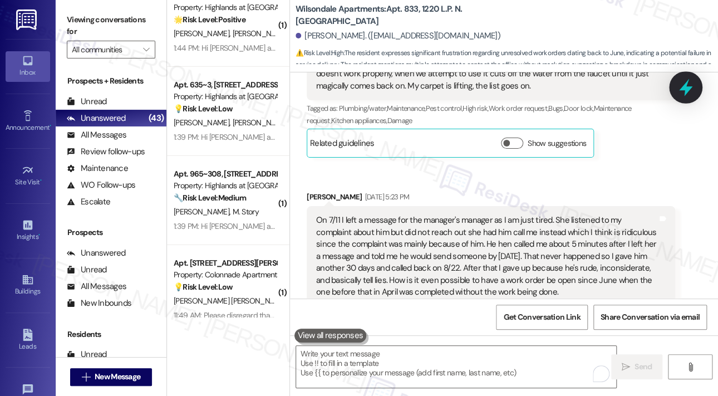
click at [686, 87] on icon at bounding box center [685, 87] width 13 height 17
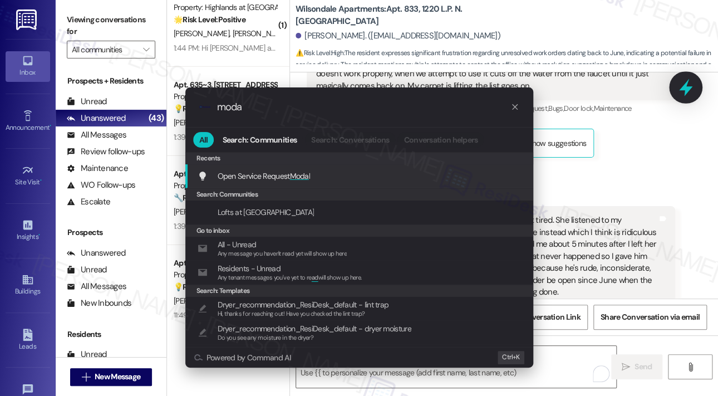
type input "modal"
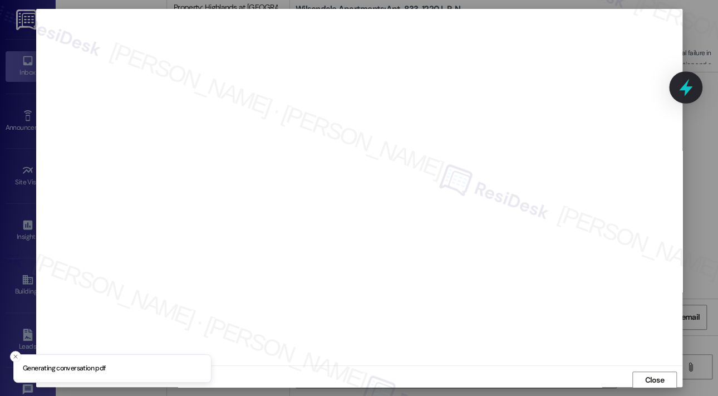
scroll to position [2, 0]
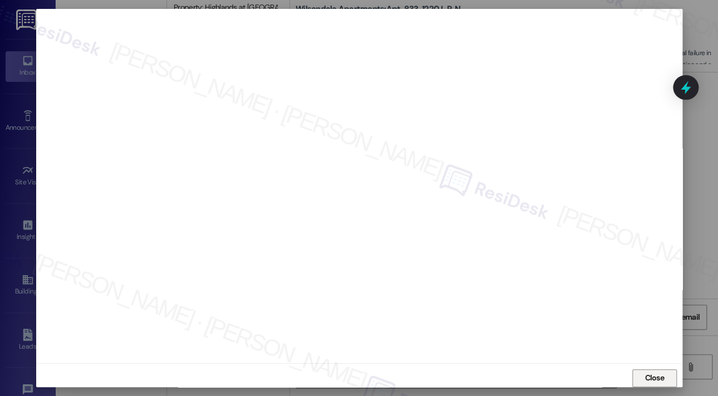
click at [644, 373] on span "Close" at bounding box center [653, 378] width 19 height 12
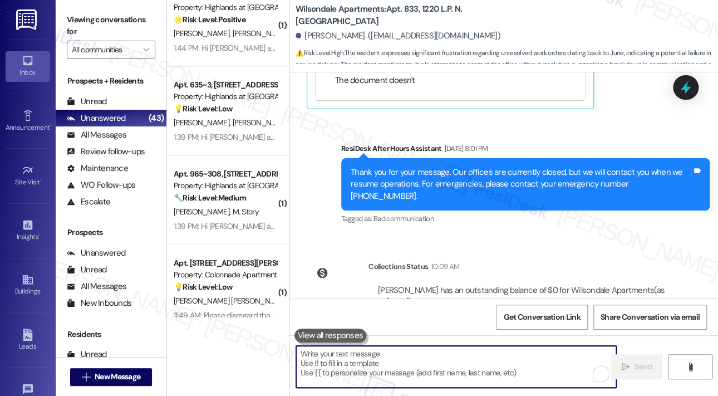
scroll to position [17826, 0]
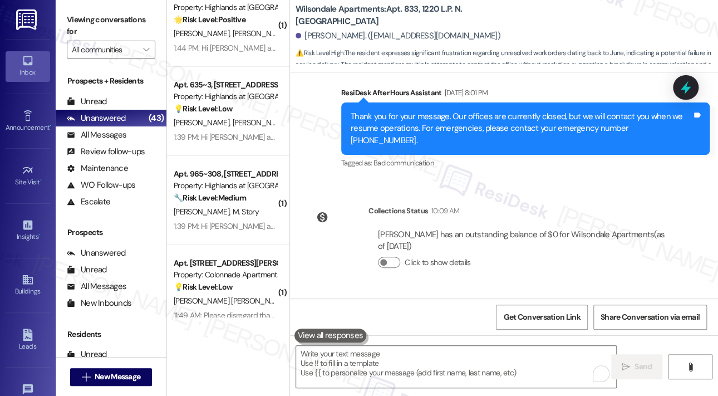
click at [638, 294] on div "Sent via SMS [PERSON_NAME] 2:35 PM Thank you for reaching out, [PERSON_NAME]. I…" at bounding box center [504, 351] width 428 height 114
click at [579, 294] on div "Sent via SMS [PERSON_NAME] 2:35 PM Thank you for reaching out, [PERSON_NAME]. I…" at bounding box center [504, 351] width 428 height 114
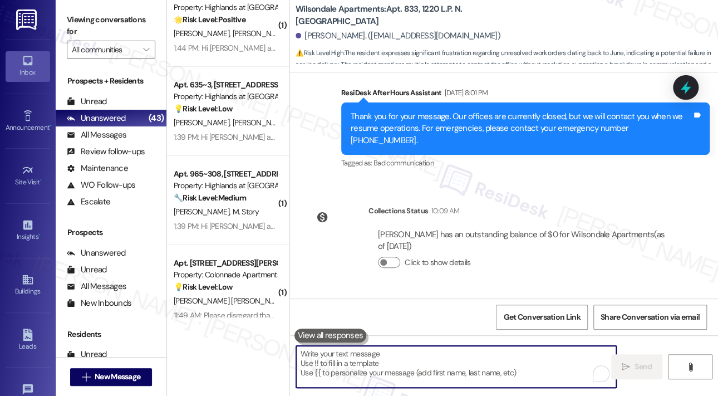
click at [420, 363] on textarea "To enrich screen reader interactions, please activate Accessibility in Grammarl…" at bounding box center [456, 367] width 320 height 42
paste textarea "Could you please provide the work order numbers for the outstanding requests so…"
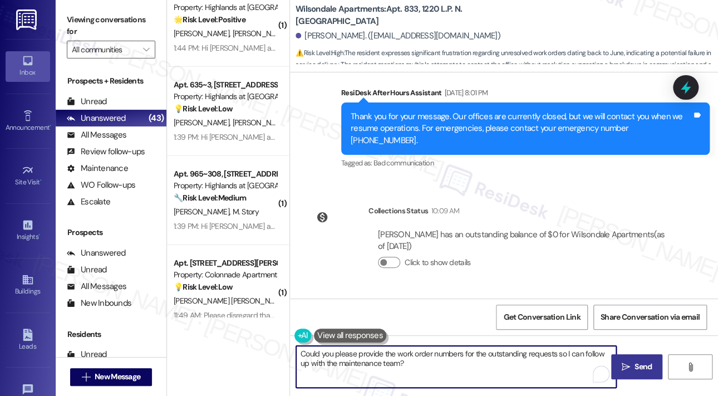
type textarea "Could you please provide the work order numbers for the outstanding requests so…"
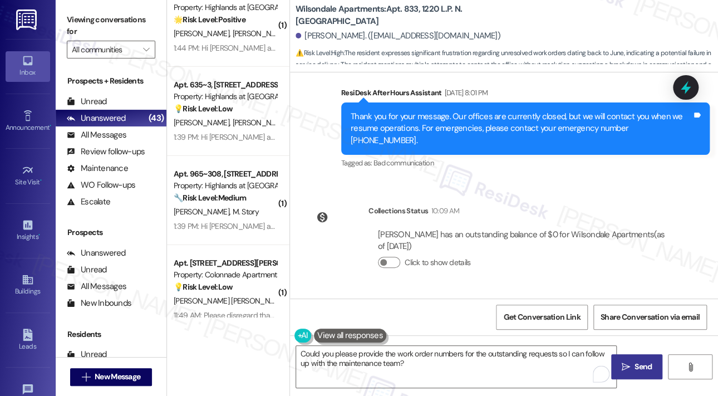
click at [647, 366] on span "Send" at bounding box center [642, 367] width 17 height 12
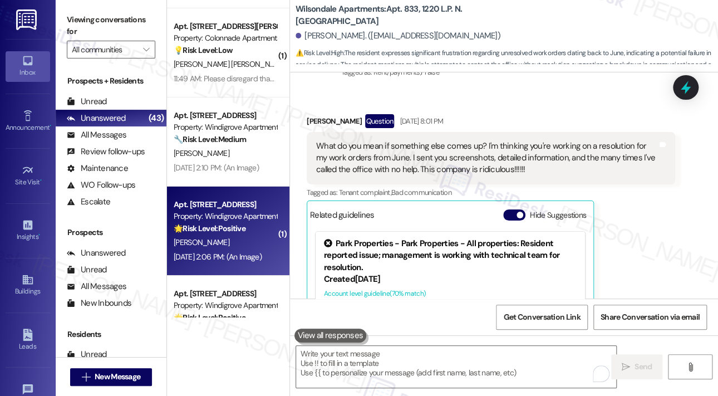
scroll to position [3395, 0]
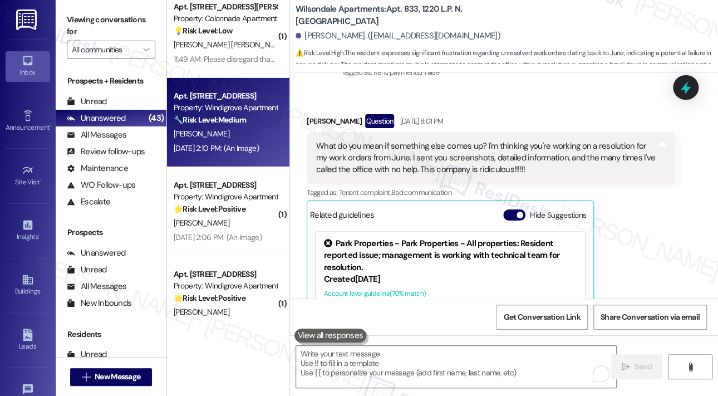
click at [230, 131] on div "[PERSON_NAME]" at bounding box center [225, 134] width 105 height 14
type textarea "Fetching suggested responses. Please feel free to read through the conversation…"
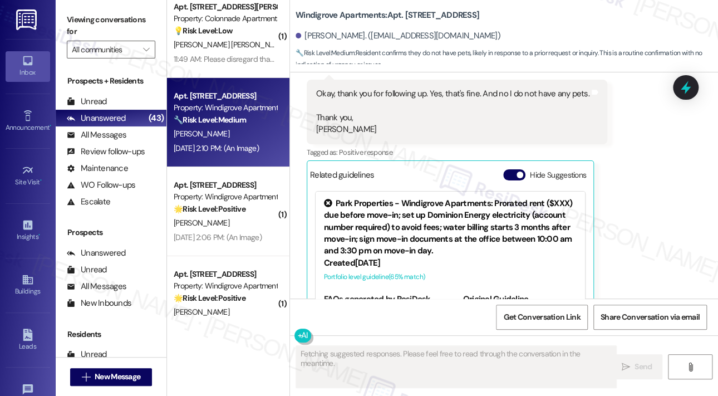
scroll to position [1587, 0]
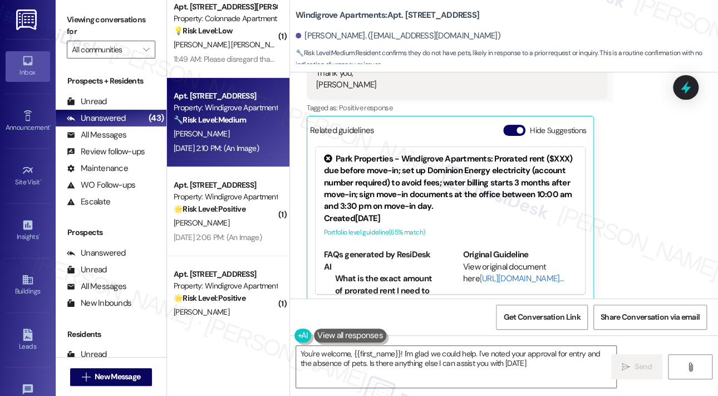
type textarea "You're welcome, {{first_name}}! I'm glad we could help. I've noted your approva…"
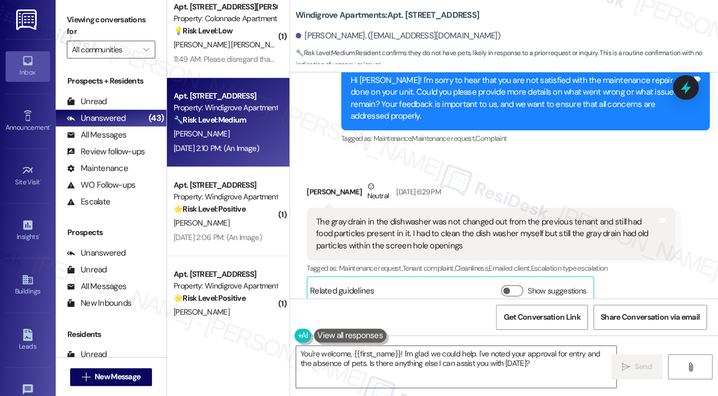
scroll to position [752, 0]
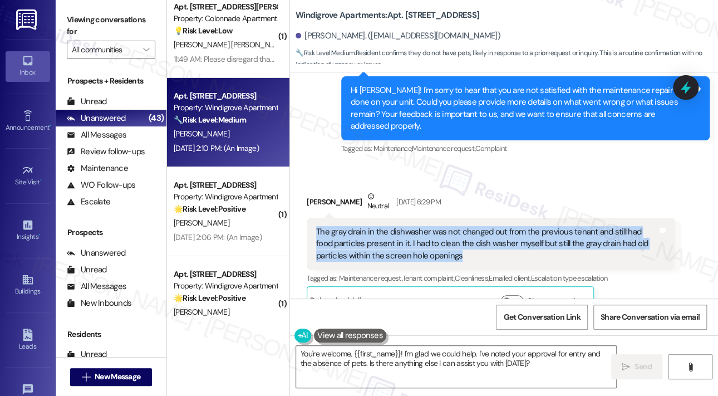
drag, startPoint x: 485, startPoint y: 229, endPoint x: 316, endPoint y: 208, distance: 170.5
click at [316, 226] on div "The gray drain in the dishwasher was not changed out from the previous tenant a…" at bounding box center [486, 244] width 341 height 36
copy div "The gray drain in the dishwasher was not changed out from the previous tenant a…"
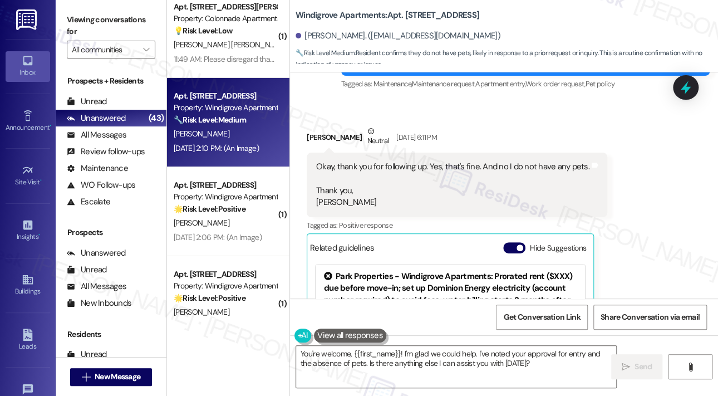
scroll to position [1476, 0]
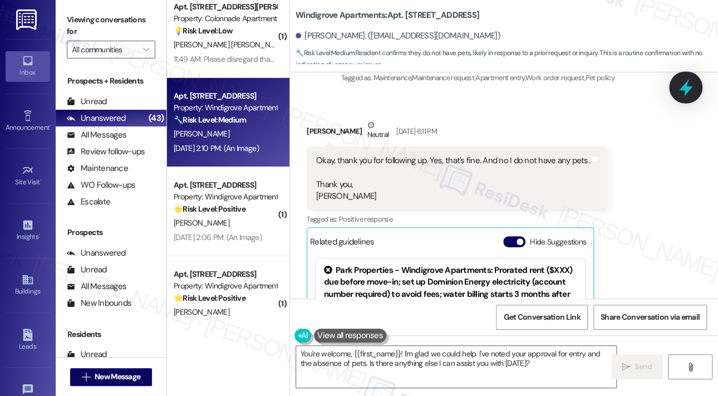
click at [682, 90] on icon at bounding box center [685, 87] width 13 height 17
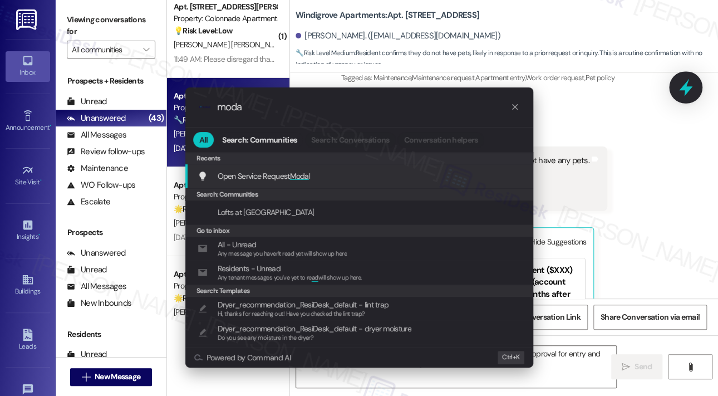
type input "modal"
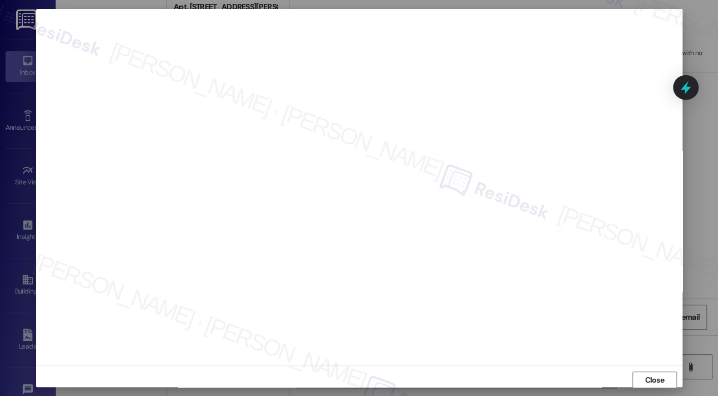
scroll to position [7, 0]
click at [650, 373] on span "Close" at bounding box center [653, 373] width 19 height 12
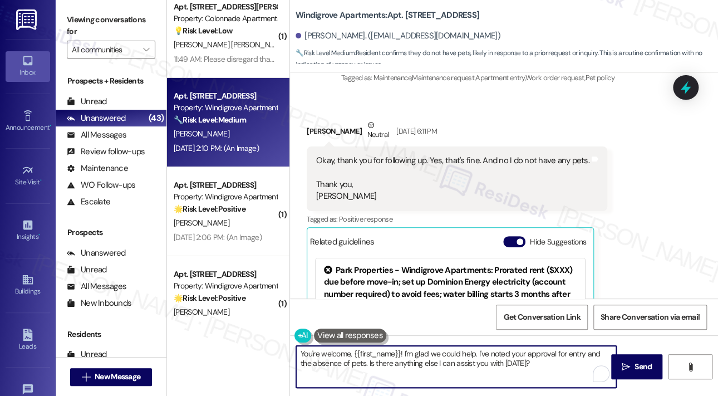
click at [556, 362] on textarea "You're welcome, {{first_name}}! I'm glad we could help. I've noted your approva…" at bounding box center [456, 367] width 320 height 42
click at [557, 362] on textarea "You're welcome, {{first_name}}! I'm glad we could help. I've noted your approva…" at bounding box center [456, 367] width 320 height 42
click at [558, 358] on textarea "You're welcome, {{first_name}}! I'm glad we could help. I've noted your approva…" at bounding box center [456, 367] width 320 height 42
drag, startPoint x: 558, startPoint y: 358, endPoint x: 506, endPoint y: 365, distance: 51.6
click at [501, 362] on textarea "You're welcome, {{first_name}}! I'm glad we could help. I've noted your approva…" at bounding box center [456, 367] width 320 height 42
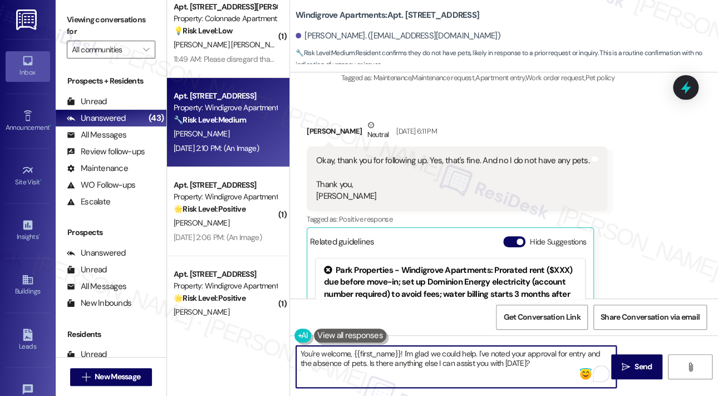
click at [509, 365] on textarea "You're welcome, {{first_name}}! I'm glad we could help. I've noted your approva…" at bounding box center [456, 367] width 320 height 42
drag, startPoint x: 525, startPoint y: 365, endPoint x: 355, endPoint y: 368, distance: 170.3
click at [355, 368] on textarea "You're welcome, {{first_name}}! I'm glad we could help. I've noted your approva…" at bounding box center [456, 367] width 320 height 42
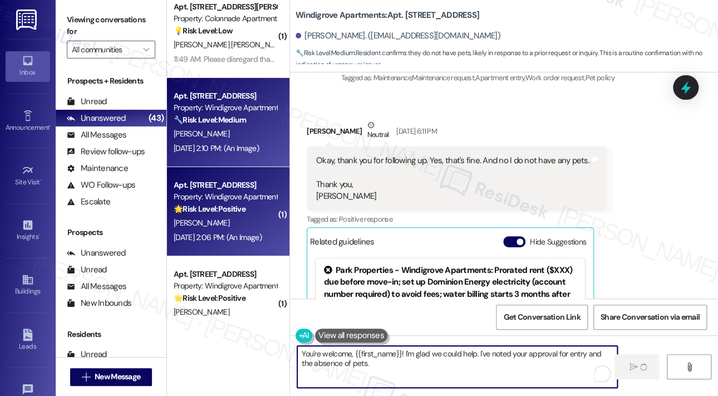
type textarea "You're welcome, {{first_name}}! I'm glad we could help. I've noted your approva…"
click at [274, 208] on div "Apt. [STREET_ADDRESS] Property: Windigrove Apartments 🌟 Risk Level: Positive Th…" at bounding box center [225, 197] width 105 height 38
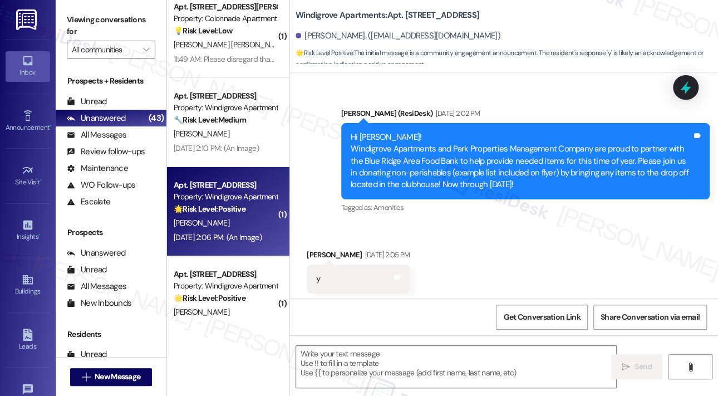
scroll to position [445, 0]
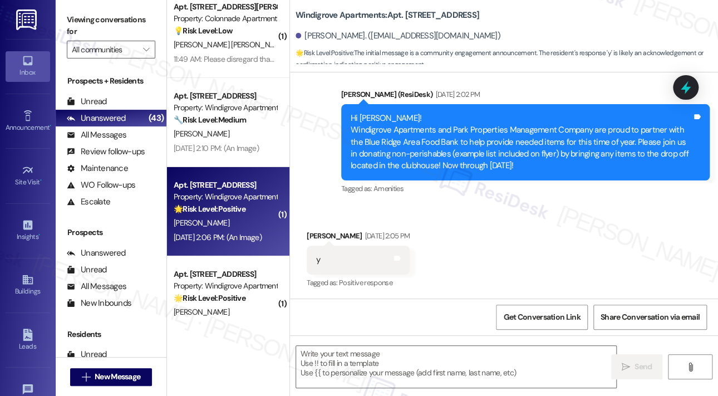
type textarea "Fetching suggested responses. Please feel free to read through the conversation…"
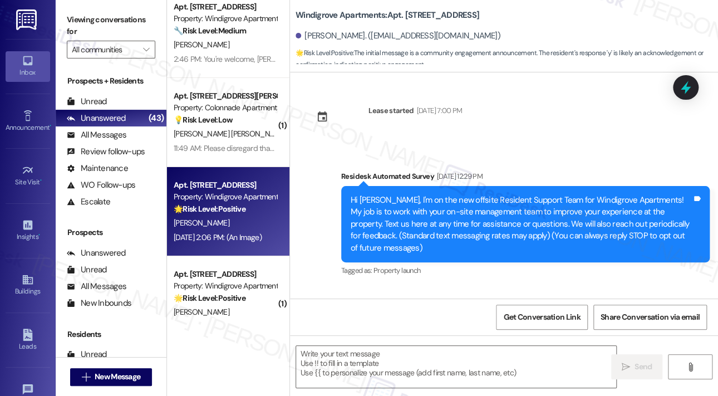
scroll to position [0, 0]
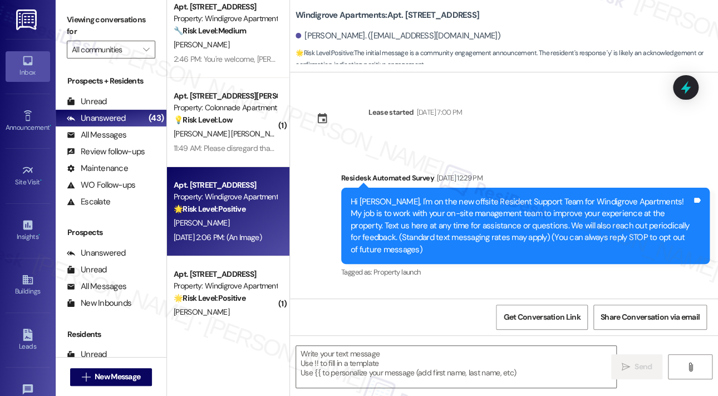
click at [427, 149] on div "Survey, sent via SMS Residesk Automated Survey [DATE] 12:29 PM Hi [PERSON_NAME]…" at bounding box center [504, 271] width 428 height 248
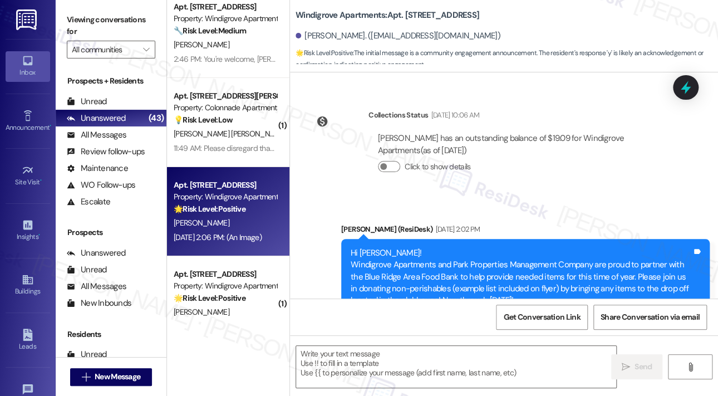
scroll to position [445, 0]
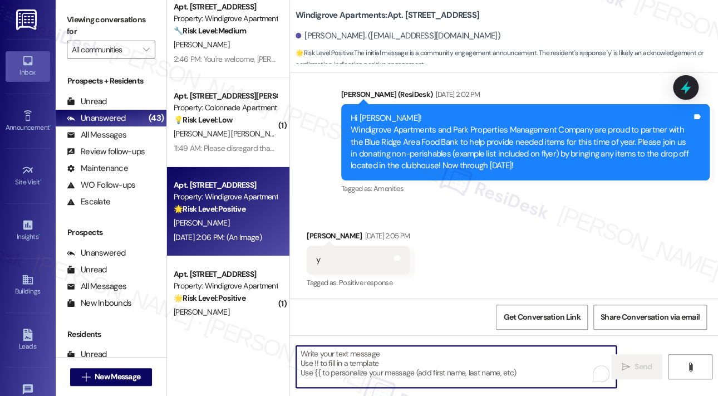
click at [387, 363] on textarea "To enrich screen reader interactions, please activate Accessibility in Grammarl…" at bounding box center [456, 367] width 320 height 42
paste textarea "Great! 😊 If I may ask...has {{property}} lived up to your expectations?"
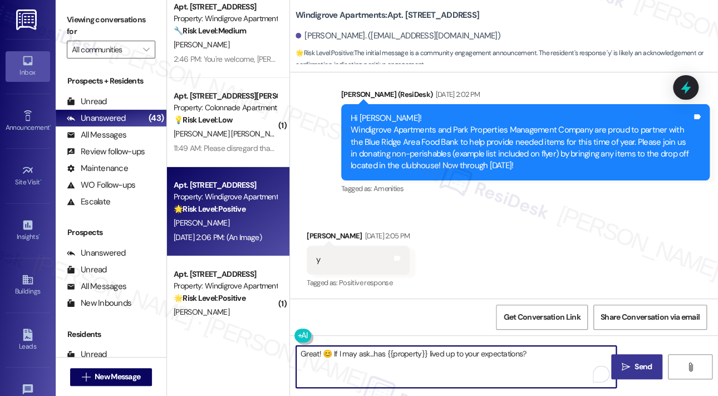
type textarea "Great! 😊 If I may ask...has {{property}} lived up to your expectations?"
click at [623, 361] on span " Send" at bounding box center [636, 367] width 35 height 12
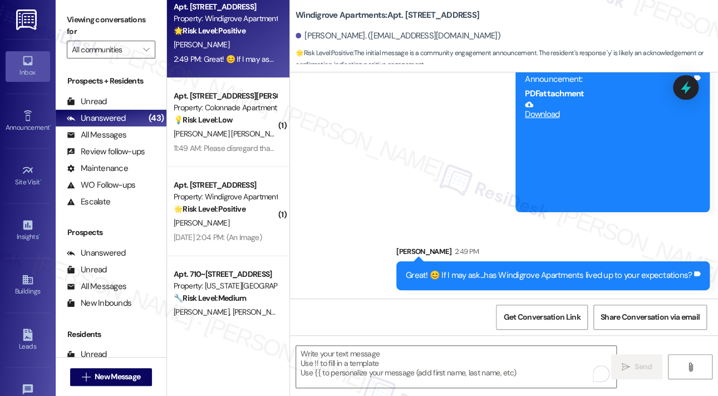
scroll to position [3506, 0]
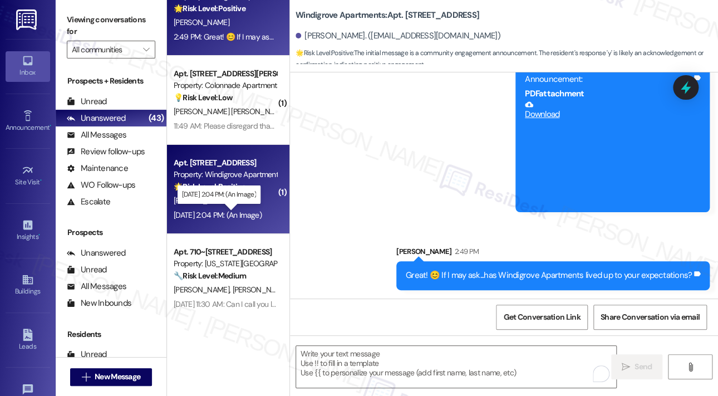
click at [252, 210] on div "[DATE] 2:04 PM: (An Image) [DATE] 2:04 PM: (An Image)" at bounding box center [218, 215] width 88 height 10
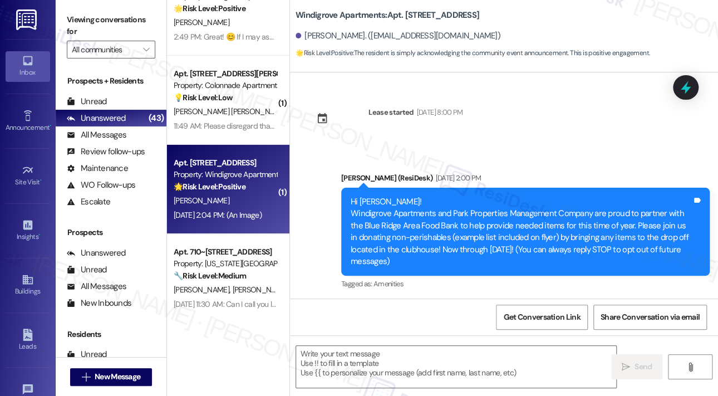
scroll to position [96, 0]
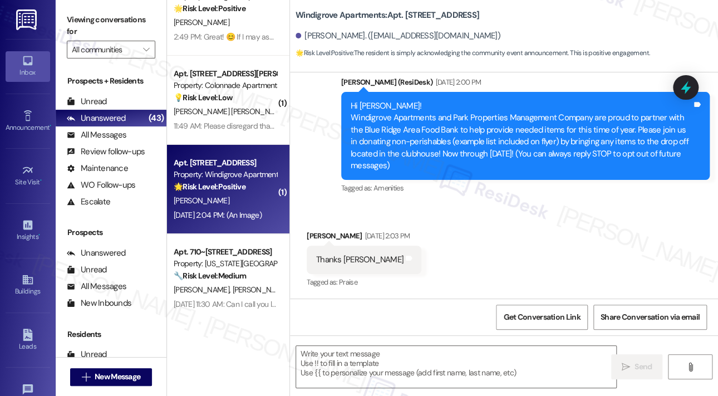
type textarea "Fetching suggested responses. Please feel free to read through the conversation…"
click at [538, 240] on div "Received via SMS [PERSON_NAME] [DATE] 2:03 PM Thanks [PERSON_NAME] Tags and not…" at bounding box center [504, 252] width 428 height 94
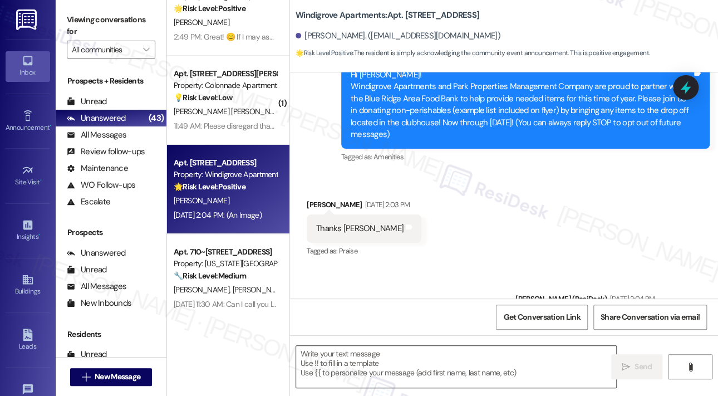
scroll to position [223, 0]
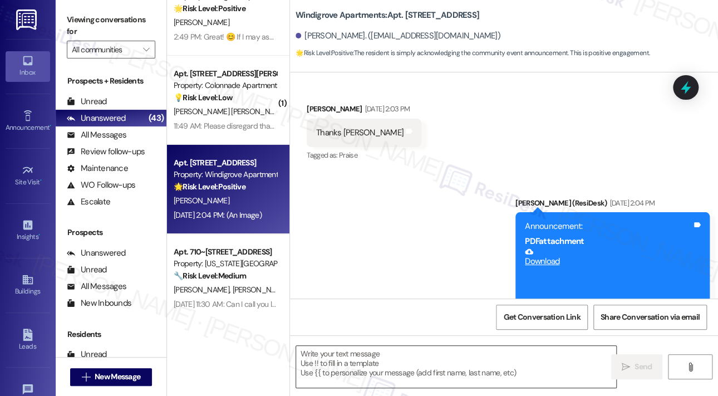
click at [371, 365] on textarea at bounding box center [456, 367] width 320 height 42
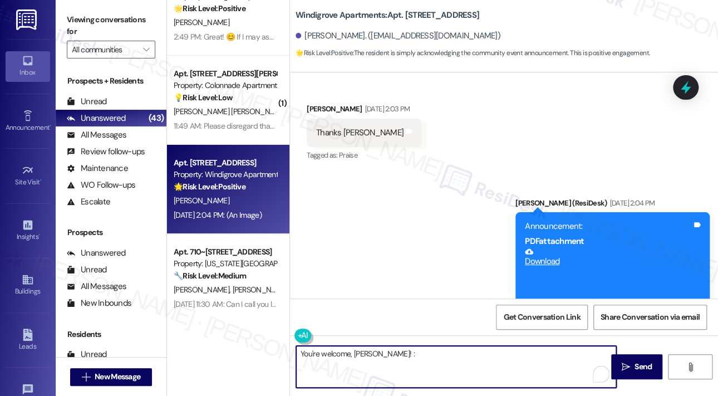
type textarea "You're welcome, [PERSON_NAME]! :)"
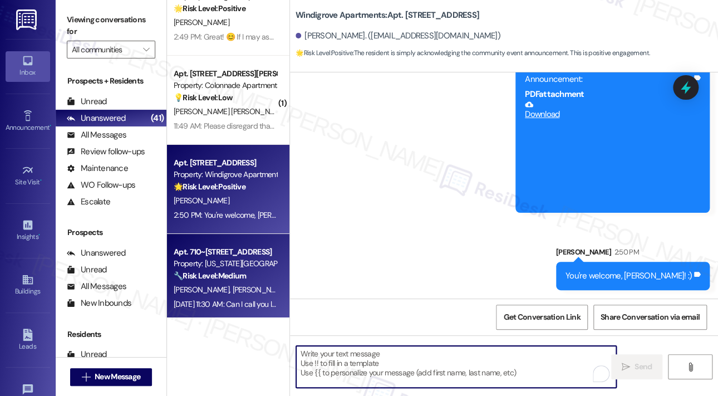
scroll to position [3512, 0]
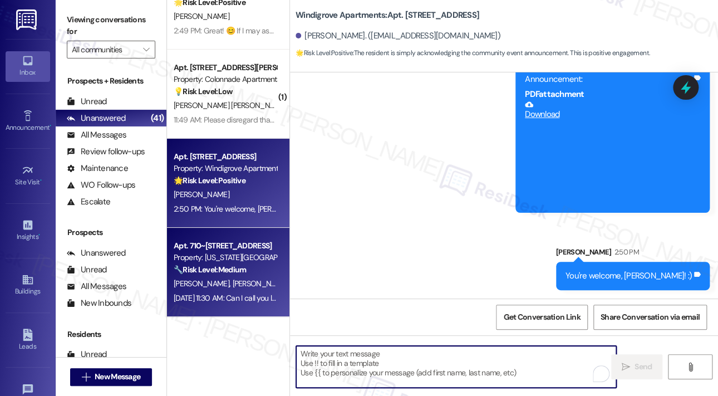
click at [253, 277] on div "[PERSON_NAME] [PERSON_NAME]" at bounding box center [225, 284] width 105 height 14
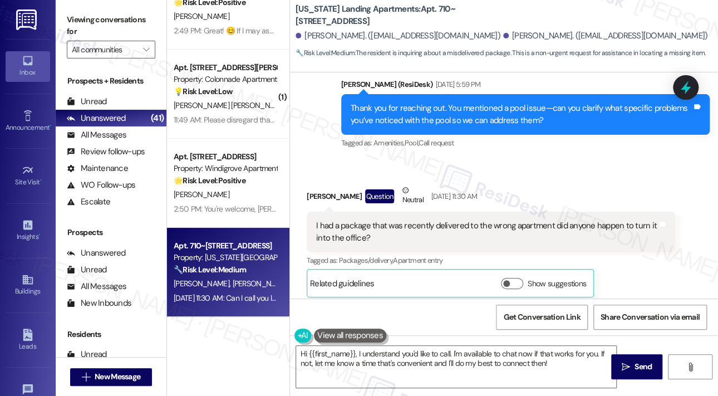
scroll to position [1573, 0]
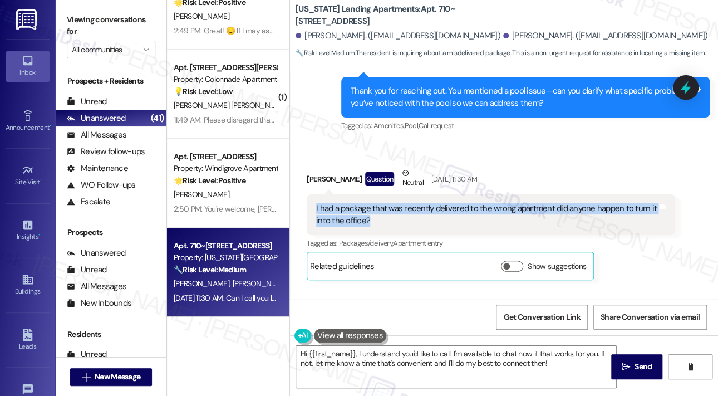
drag, startPoint x: 316, startPoint y: 195, endPoint x: 374, endPoint y: 200, distance: 58.0
click at [389, 209] on div "I had a package that was recently delivered to the wrong apartment did anyone h…" at bounding box center [486, 215] width 341 height 24
copy div "I had a package that was recently delivered to the wrong apartment did anyone h…"
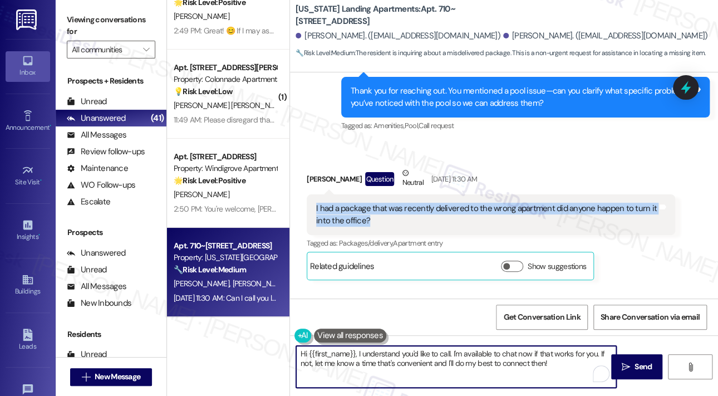
click at [436, 376] on textarea "Hi {{first_name}}, I understand you'd like to call. I'm available to chat now i…" at bounding box center [456, 367] width 320 height 42
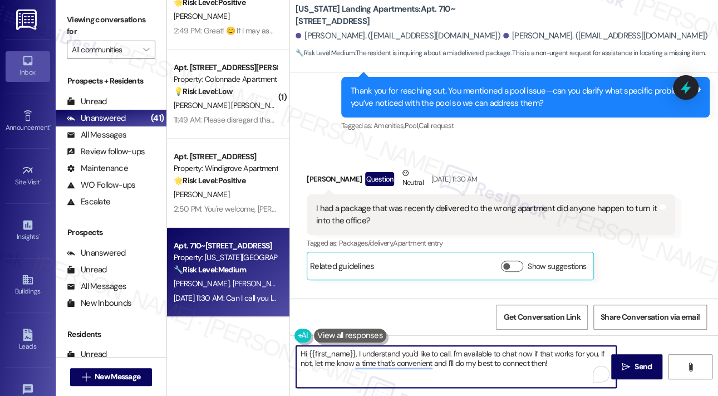
drag, startPoint x: 570, startPoint y: 365, endPoint x: 358, endPoint y: 352, distance: 213.0
click at [358, 352] on textarea "Hi {{first_name}}, I understand you'd like to call. I'm available to chat now i…" at bounding box center [456, 367] width 320 height 42
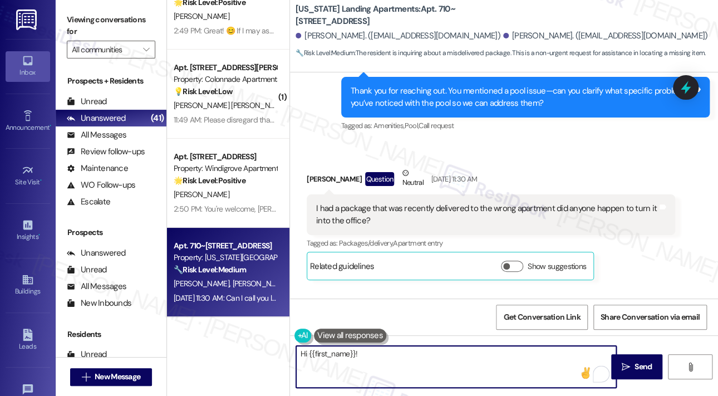
paste textarea "Thank you for reaching out, and I’m sorry for the delayed response. I understan…"
type textarea "Hi {{first_name}}! Thank you for reaching out, and I’m sorry for the delayed re…"
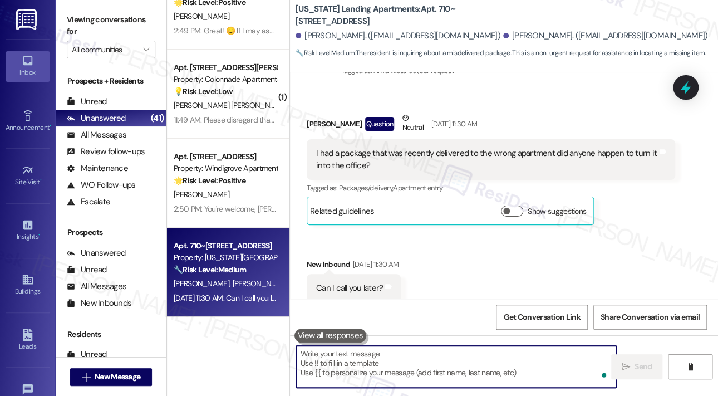
scroll to position [3334, 0]
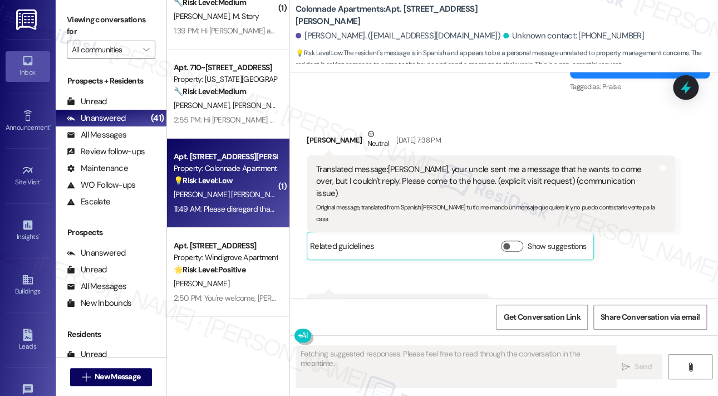
scroll to position [3219, 0]
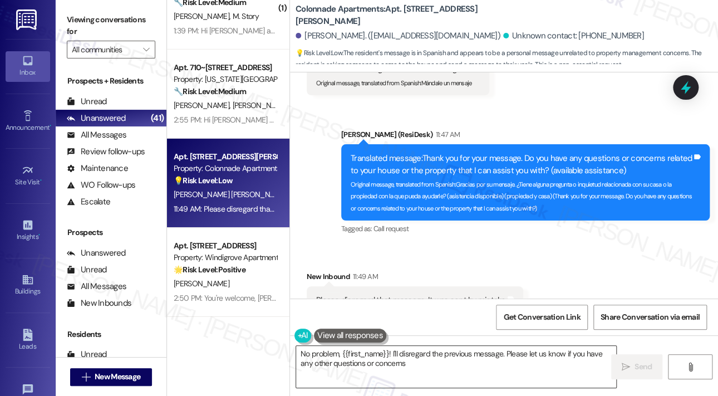
type textarea "No problem, {{first_name}}! I'll disregard the previous message. Please let us …"
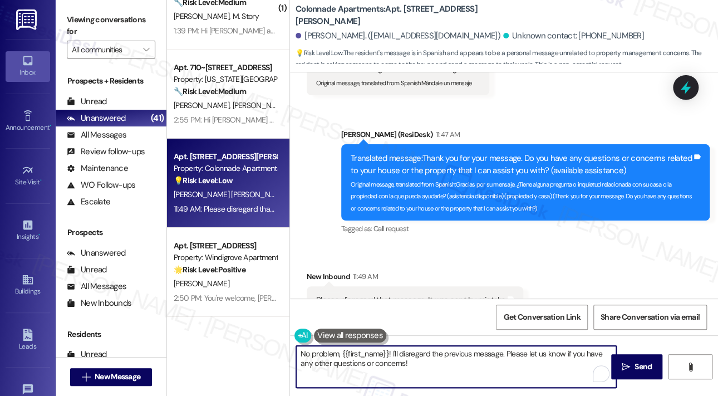
click at [448, 365] on textarea "No problem, {{first_name}}! I'll disregard the previous message. Please let us …" at bounding box center [456, 367] width 320 height 42
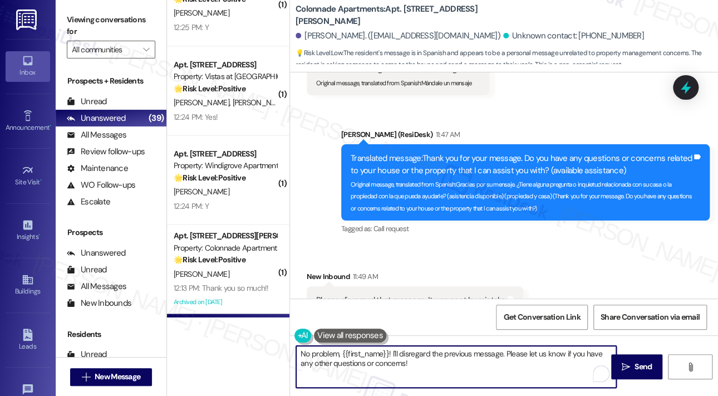
scroll to position [2599, 0]
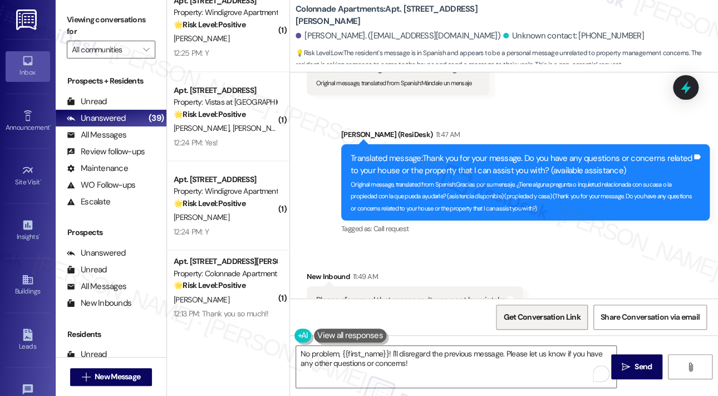
click at [536, 316] on span "Get Conversation Link" at bounding box center [541, 317] width 77 height 12
click at [535, 317] on span "Get Conversation Link" at bounding box center [541, 317] width 77 height 12
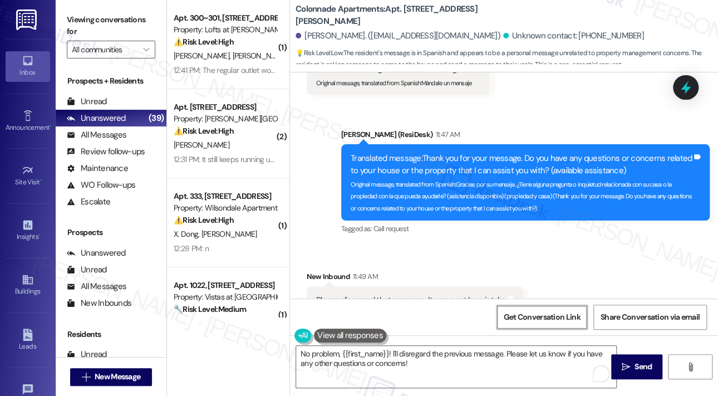
scroll to position [3219, 0]
click at [564, 316] on button "Get Conversation Link" at bounding box center [541, 316] width 91 height 25
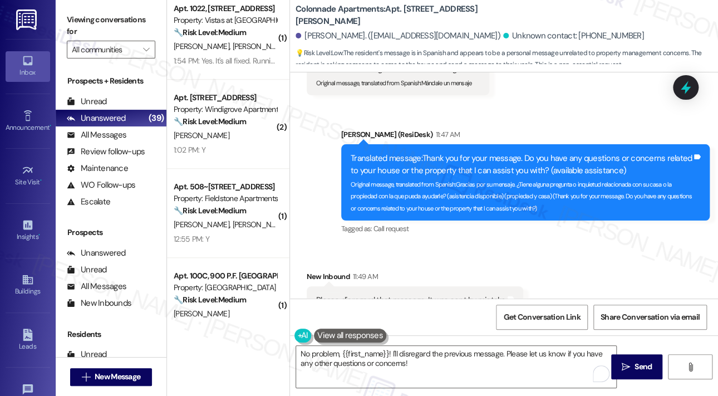
scroll to position [501, 0]
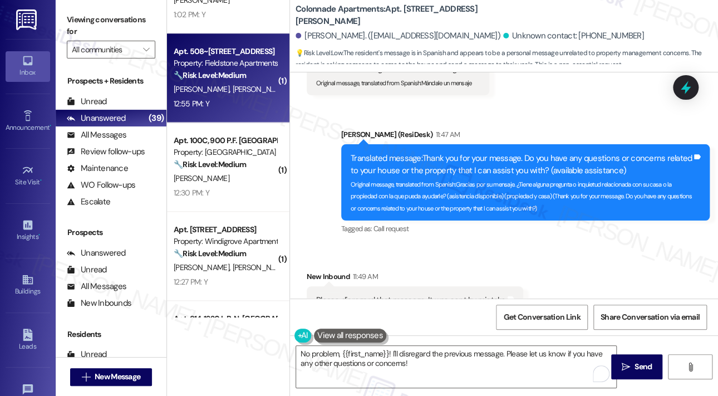
click at [213, 61] on div "Property: Fieldstone Apartments" at bounding box center [225, 63] width 103 height 12
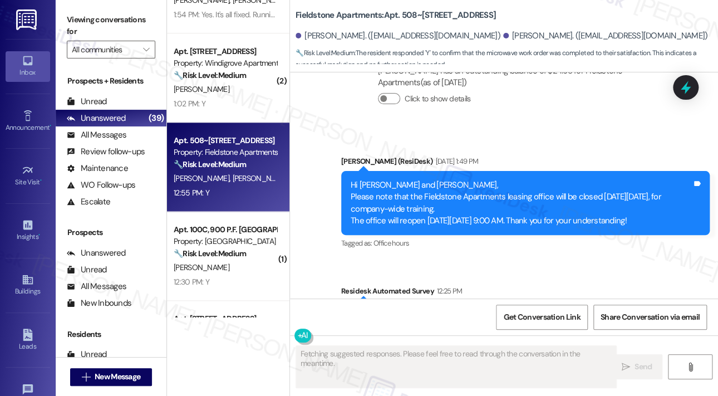
scroll to position [5402, 0]
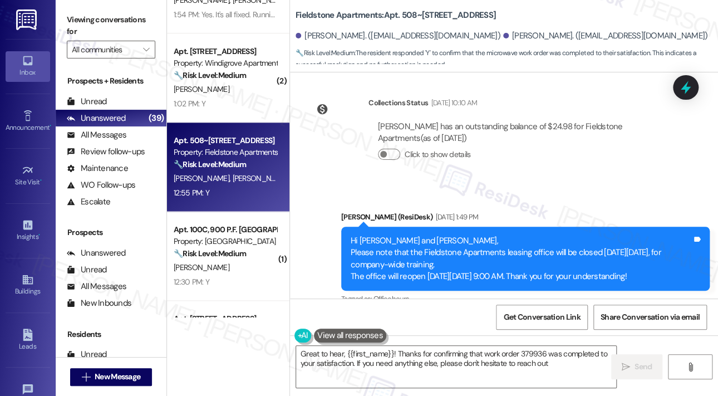
type textarea "Great to hear, {{first_name}}! Thanks for confirming that work order 379936 was…"
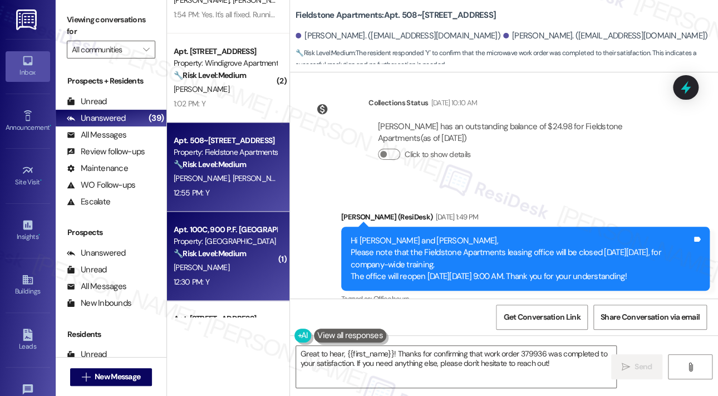
click at [228, 275] on div "12:30 PM: Y 12:30 PM: Y" at bounding box center [225, 282] width 105 height 14
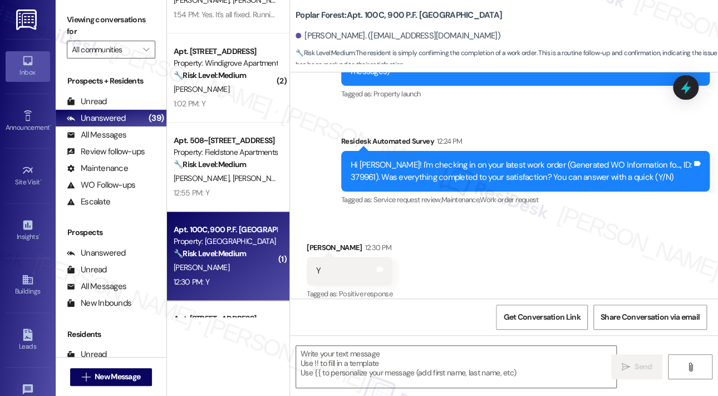
type textarea "Fetching suggested responses. Please feel free to read through the conversation…"
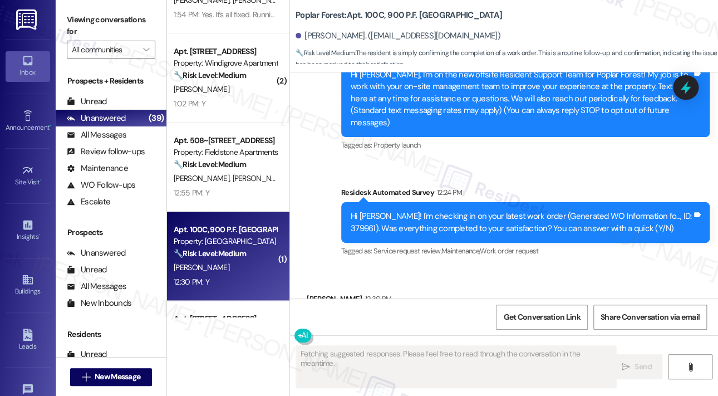
scroll to position [67, 0]
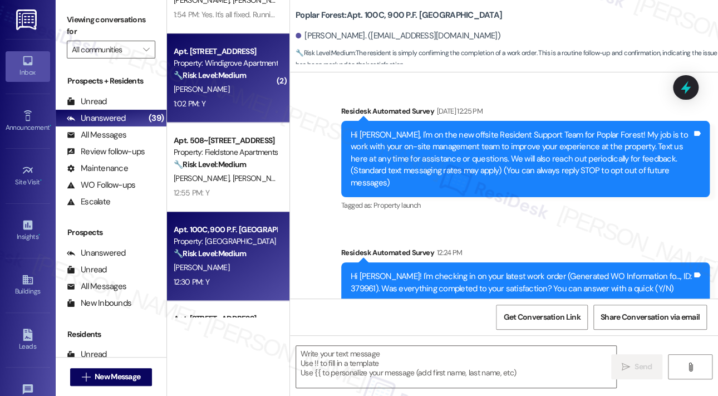
click at [266, 91] on div "[PERSON_NAME]" at bounding box center [225, 89] width 105 height 14
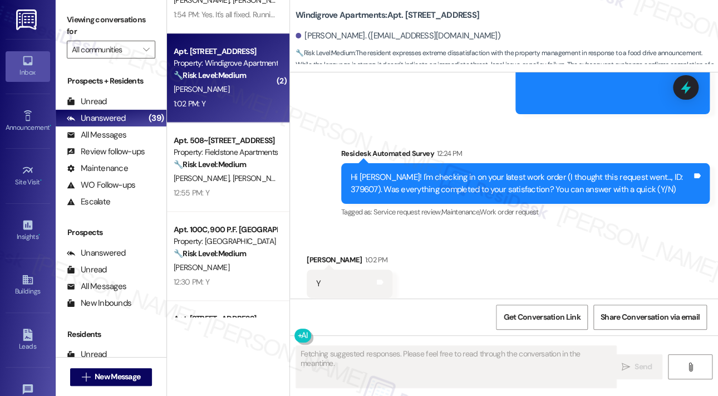
scroll to position [2522, 0]
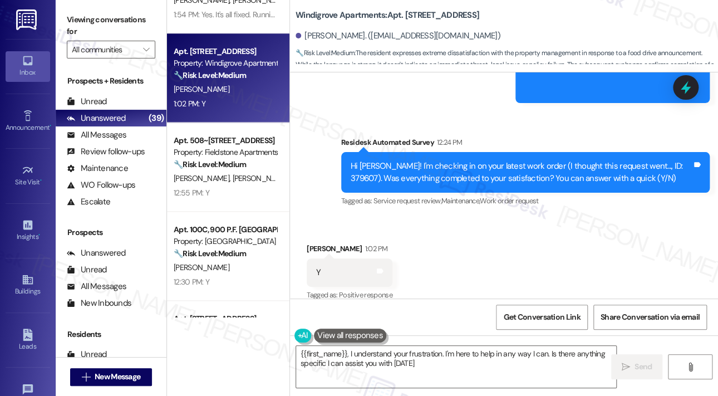
type textarea "{{first_name}}, I understand your frustration. I'm here to help in any way I ca…"
